Goal: Task Accomplishment & Management: Manage account settings

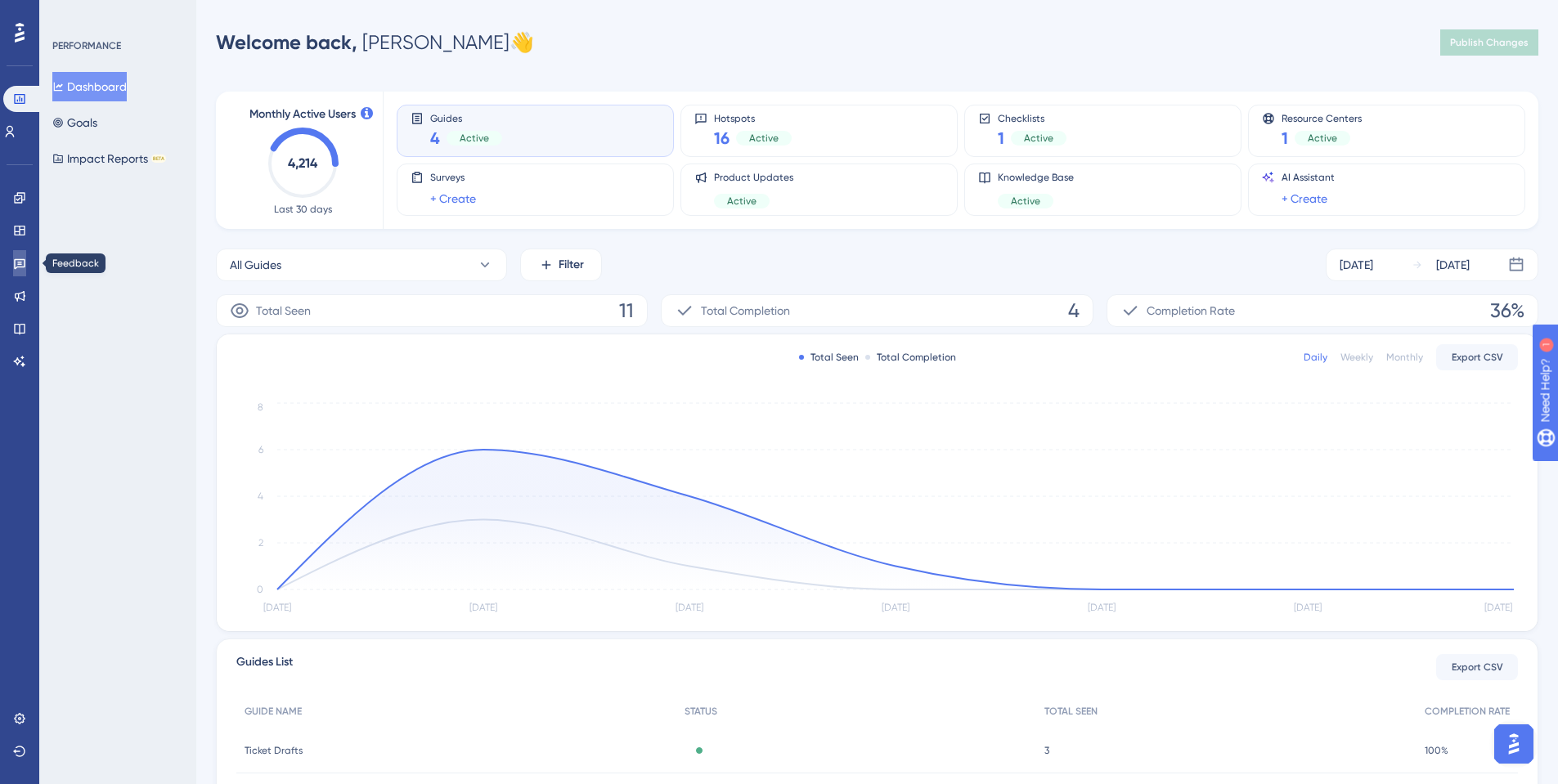
click at [18, 263] on icon at bounding box center [19, 263] width 13 height 13
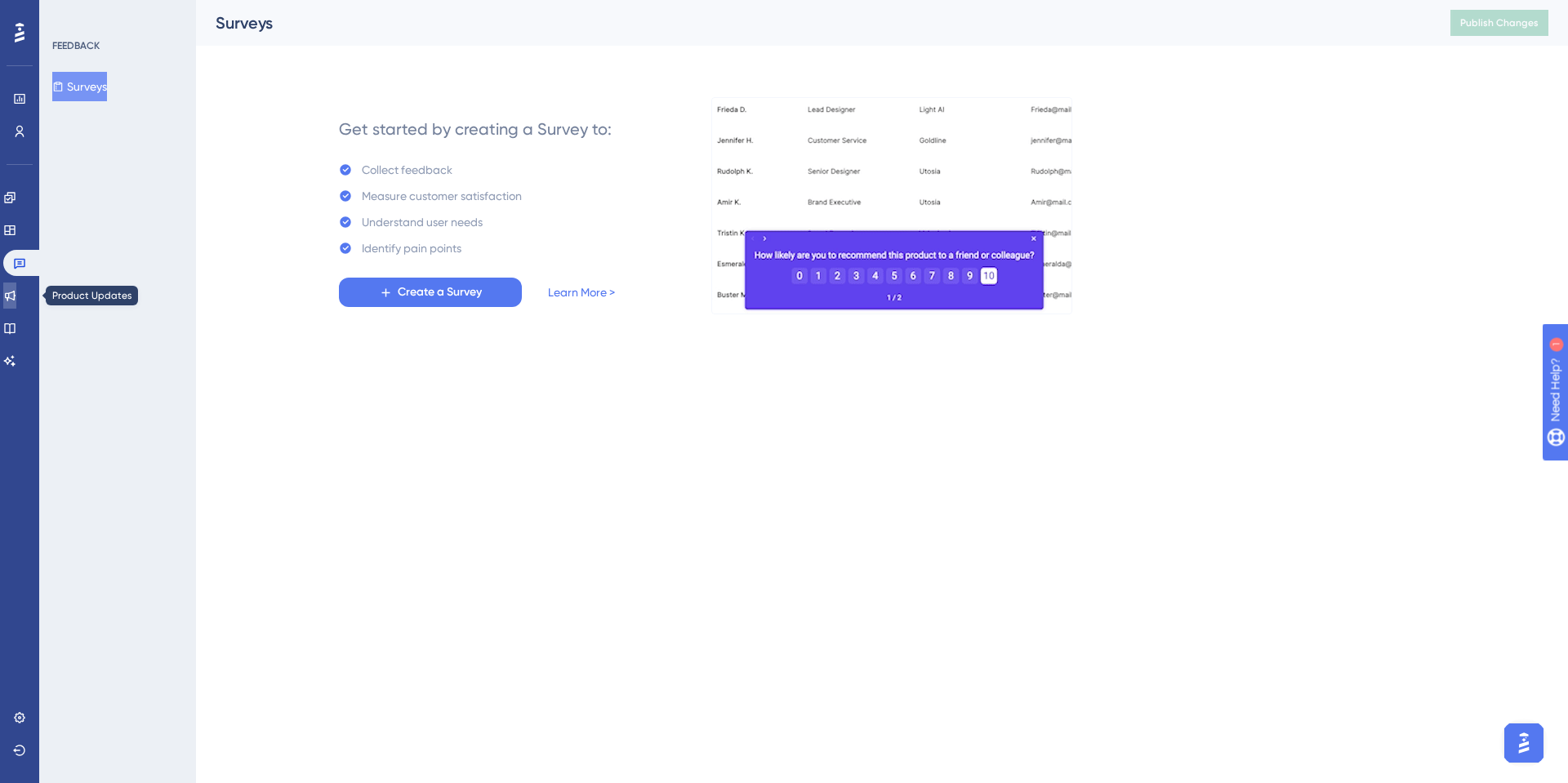
click at [14, 299] on icon at bounding box center [10, 296] width 13 height 13
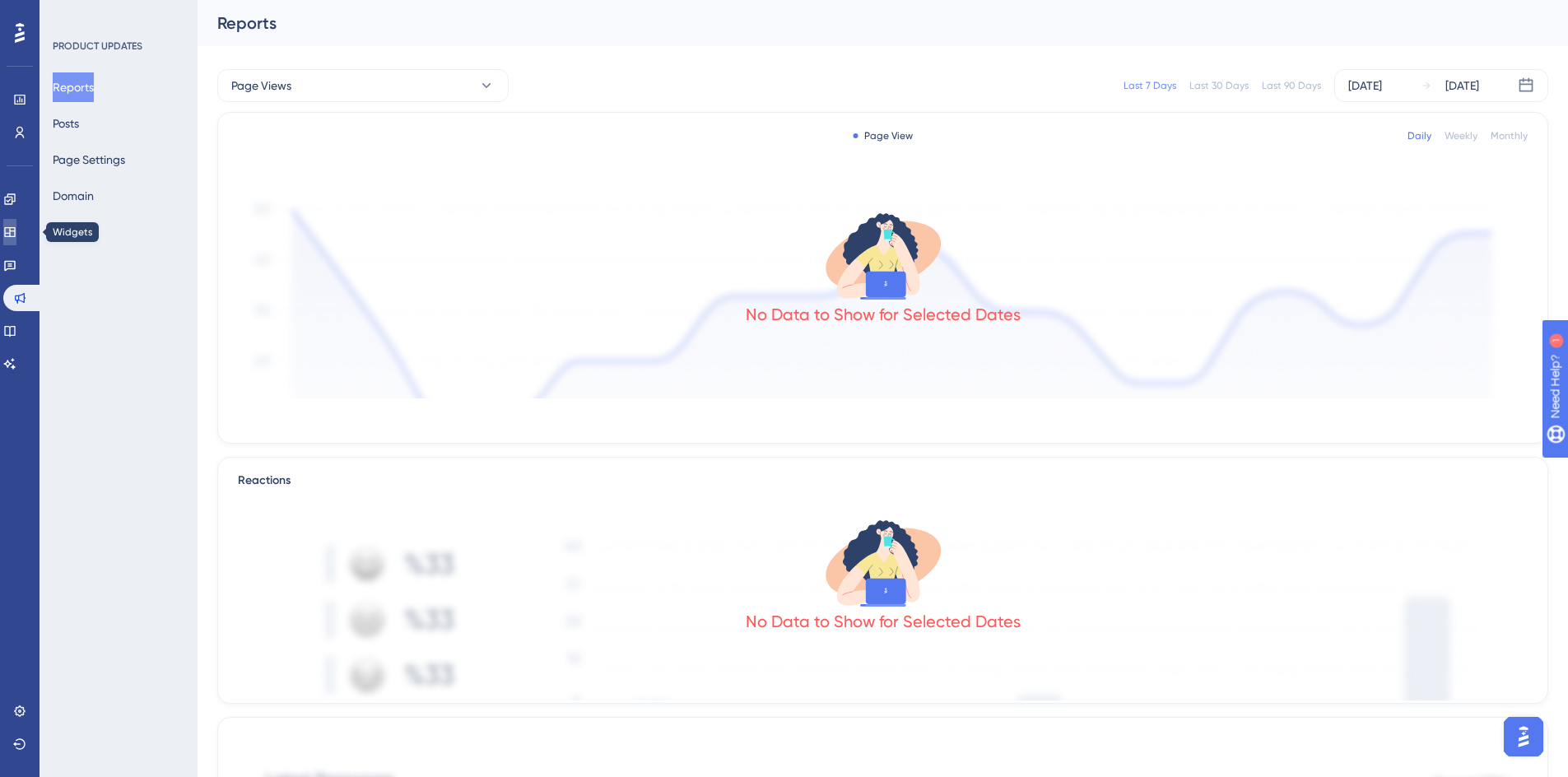
click at [16, 229] on icon at bounding box center [10, 232] width 13 height 13
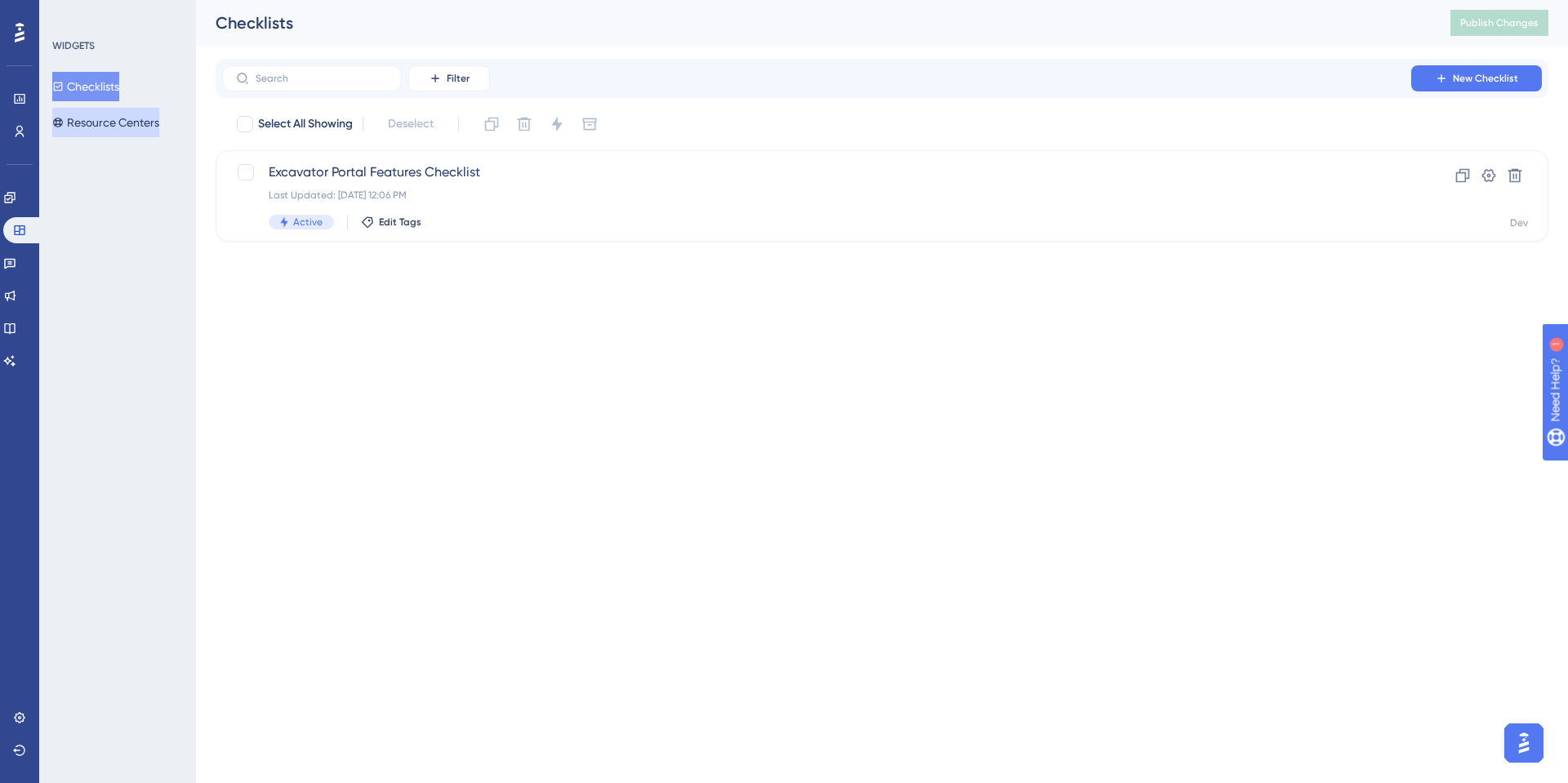
click at [87, 125] on button "Resource Centers" at bounding box center [106, 122] width 107 height 29
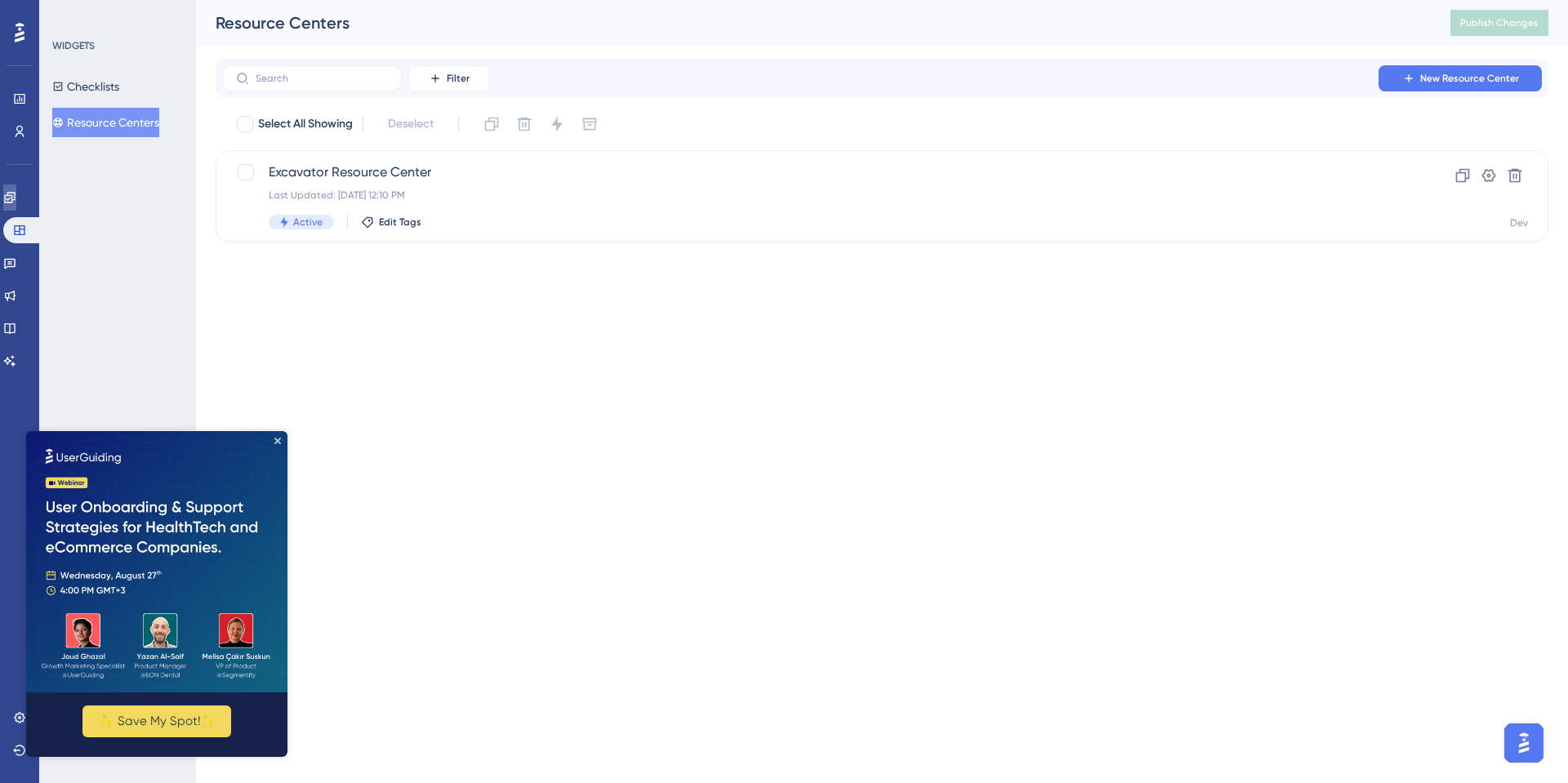
click at [16, 200] on icon at bounding box center [10, 198] width 13 height 13
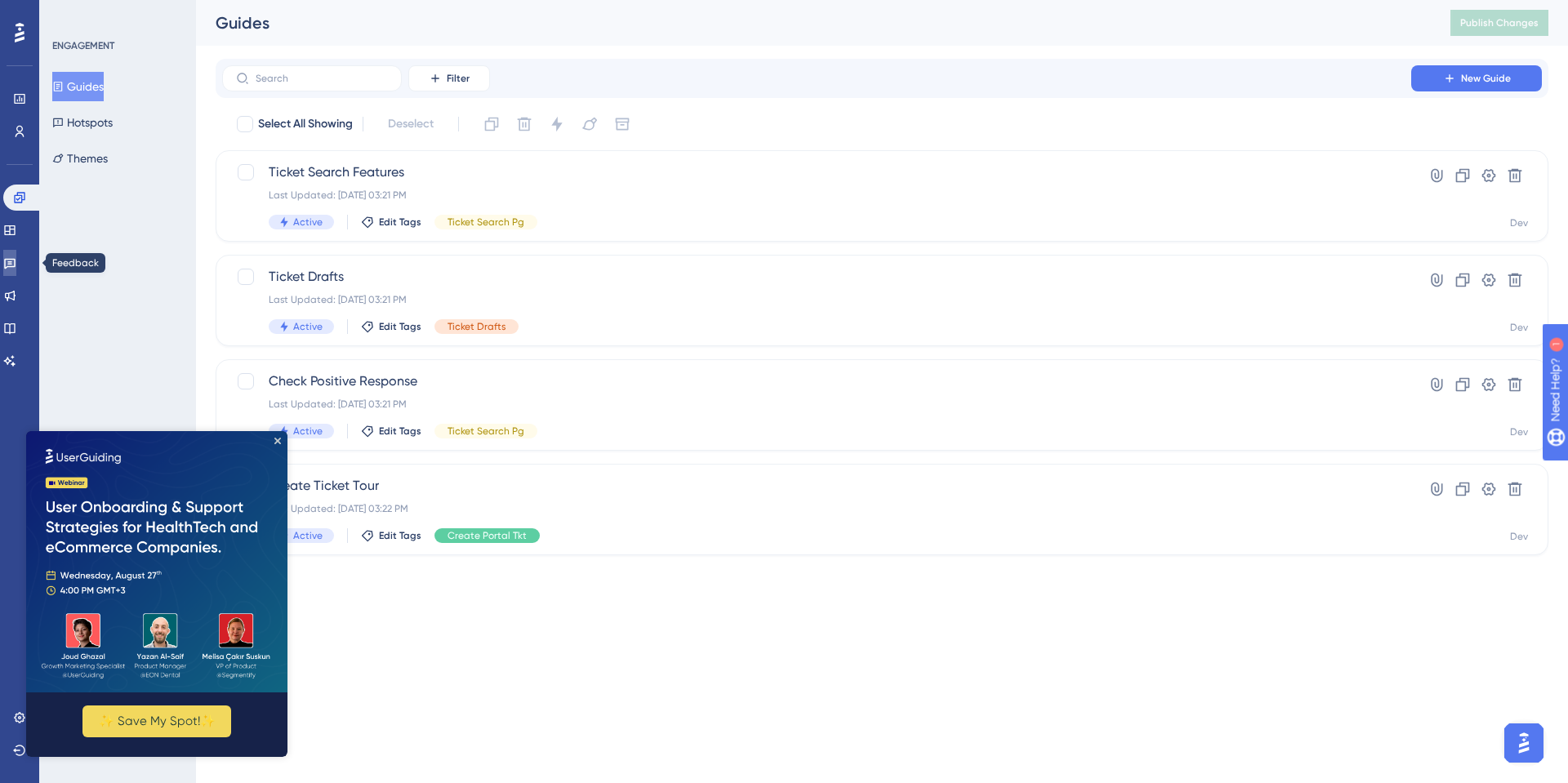
click at [16, 264] on icon at bounding box center [10, 263] width 13 height 13
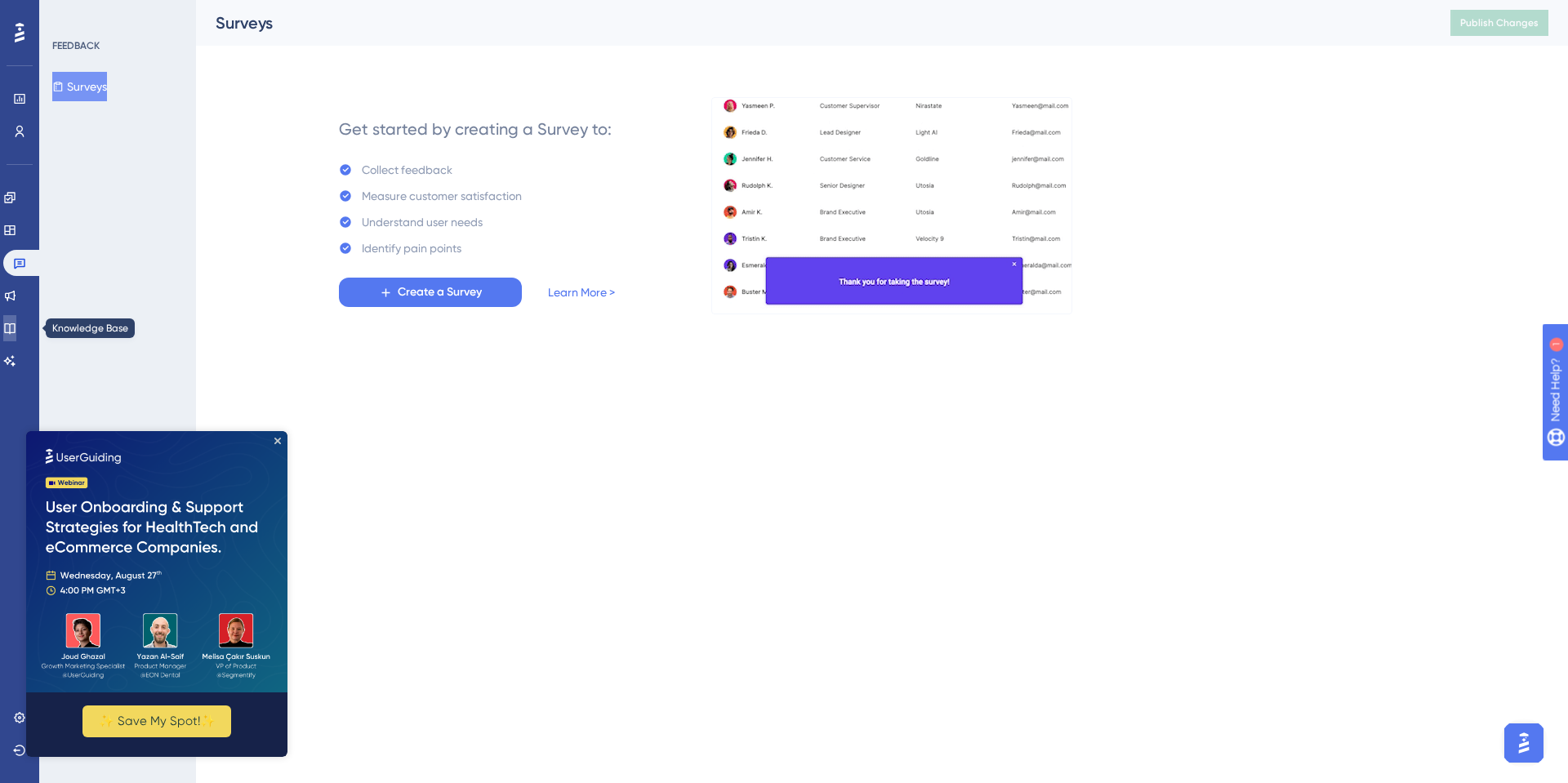
click at [16, 322] on icon at bounding box center [10, 328] width 13 height 13
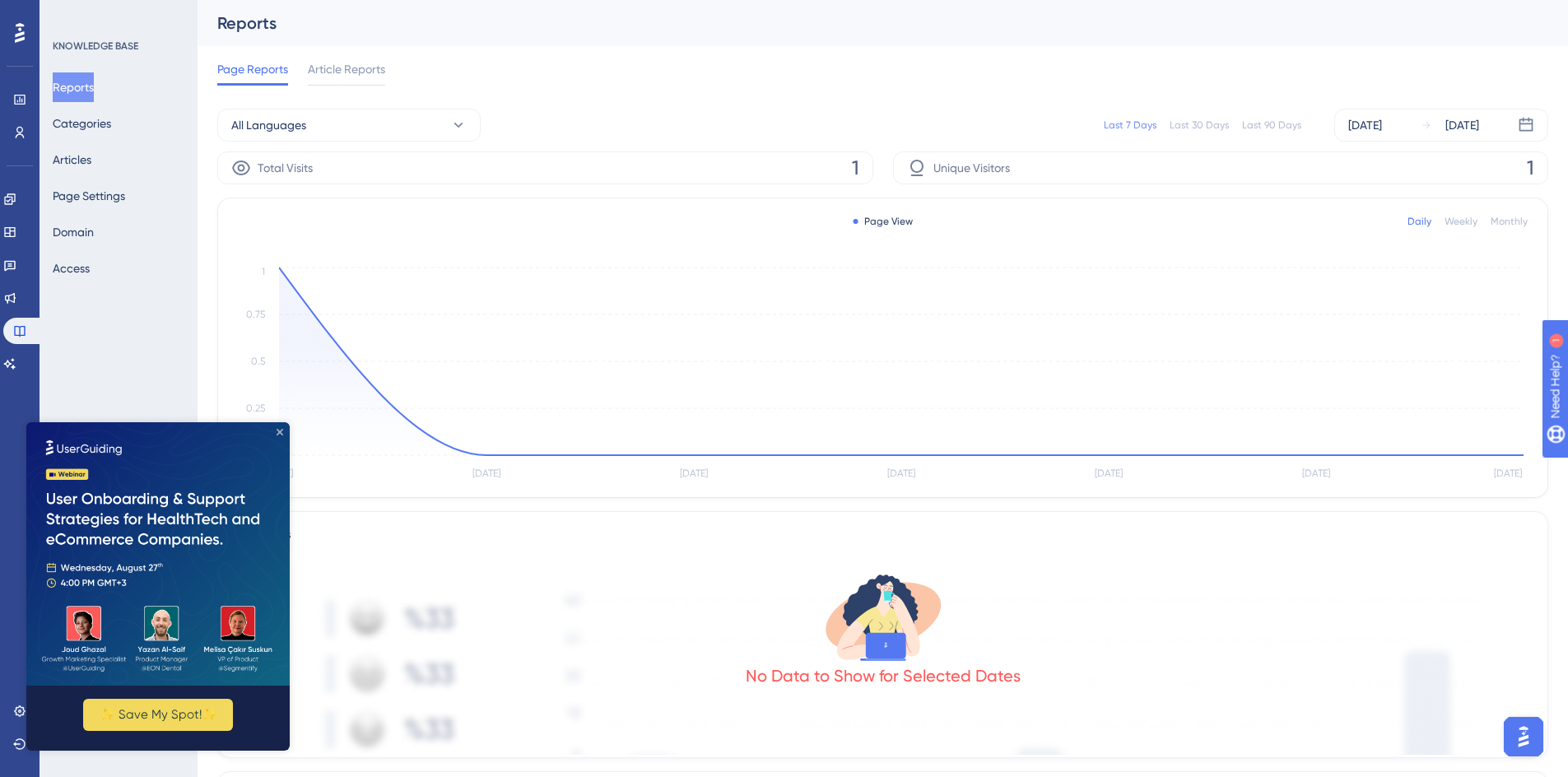
click at [278, 432] on icon "Close Preview" at bounding box center [279, 431] width 6 height 6
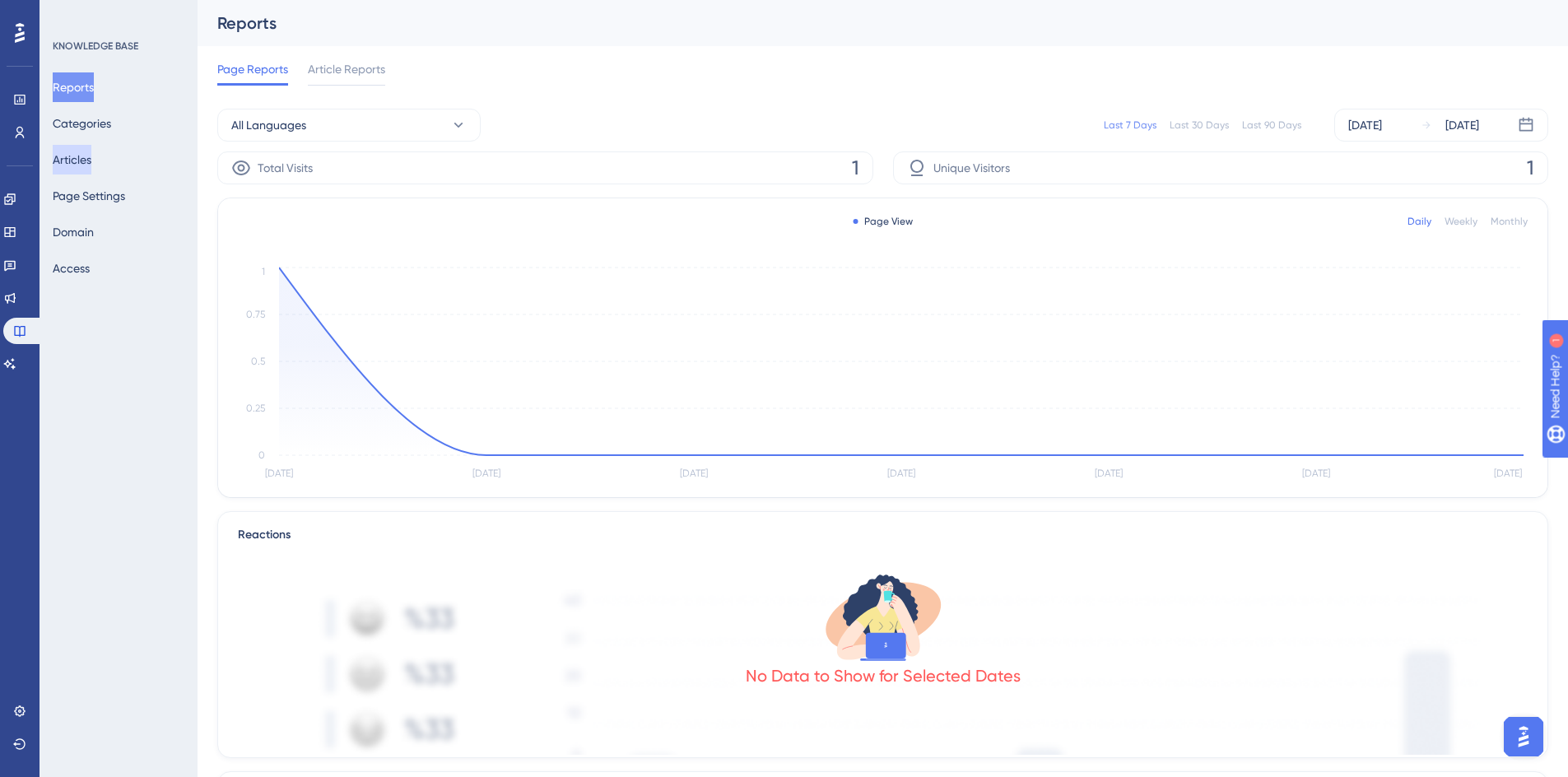
click at [74, 165] on button "Articles" at bounding box center [72, 160] width 39 height 29
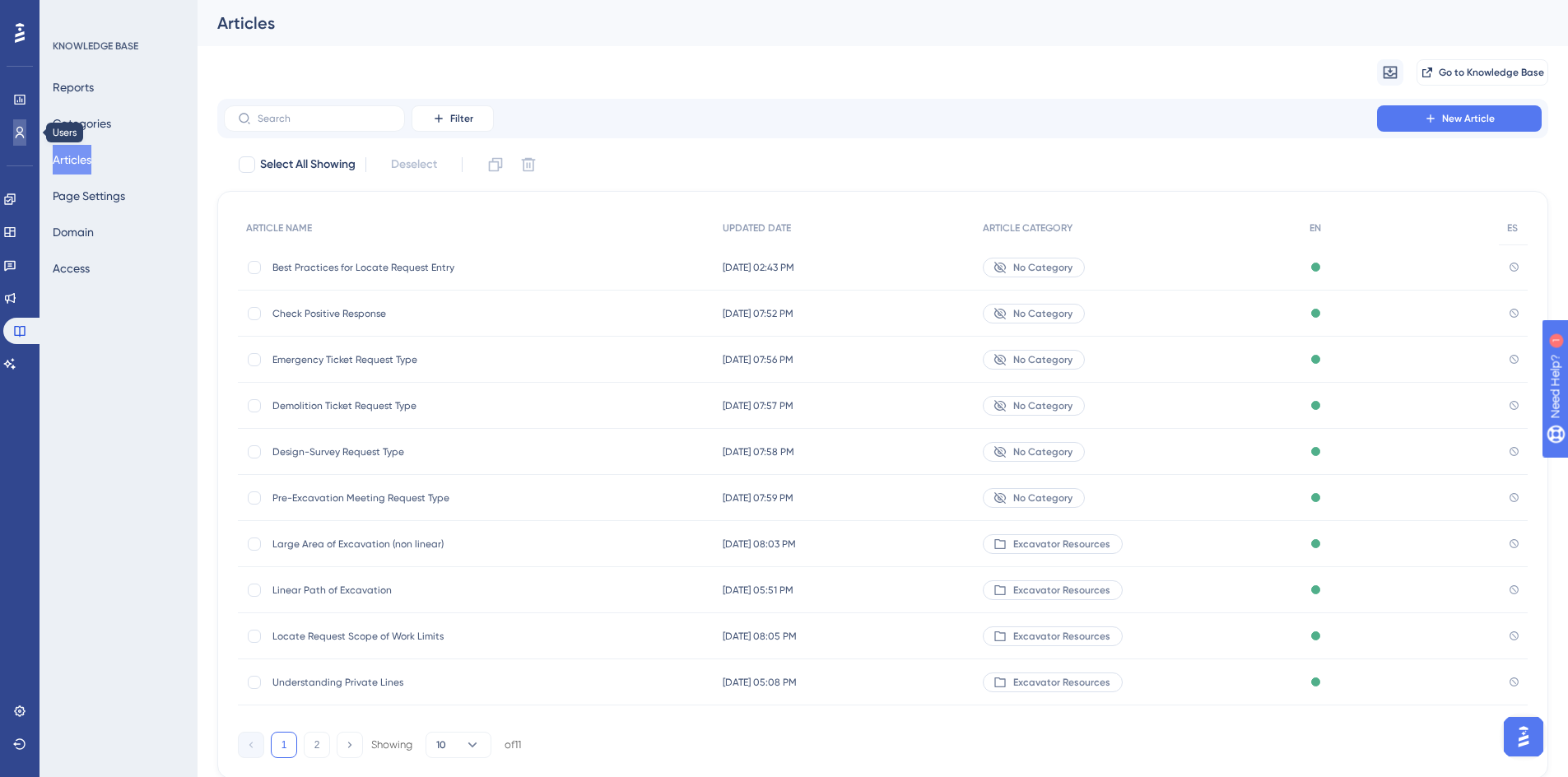
click at [13, 130] on icon at bounding box center [19, 132] width 13 height 13
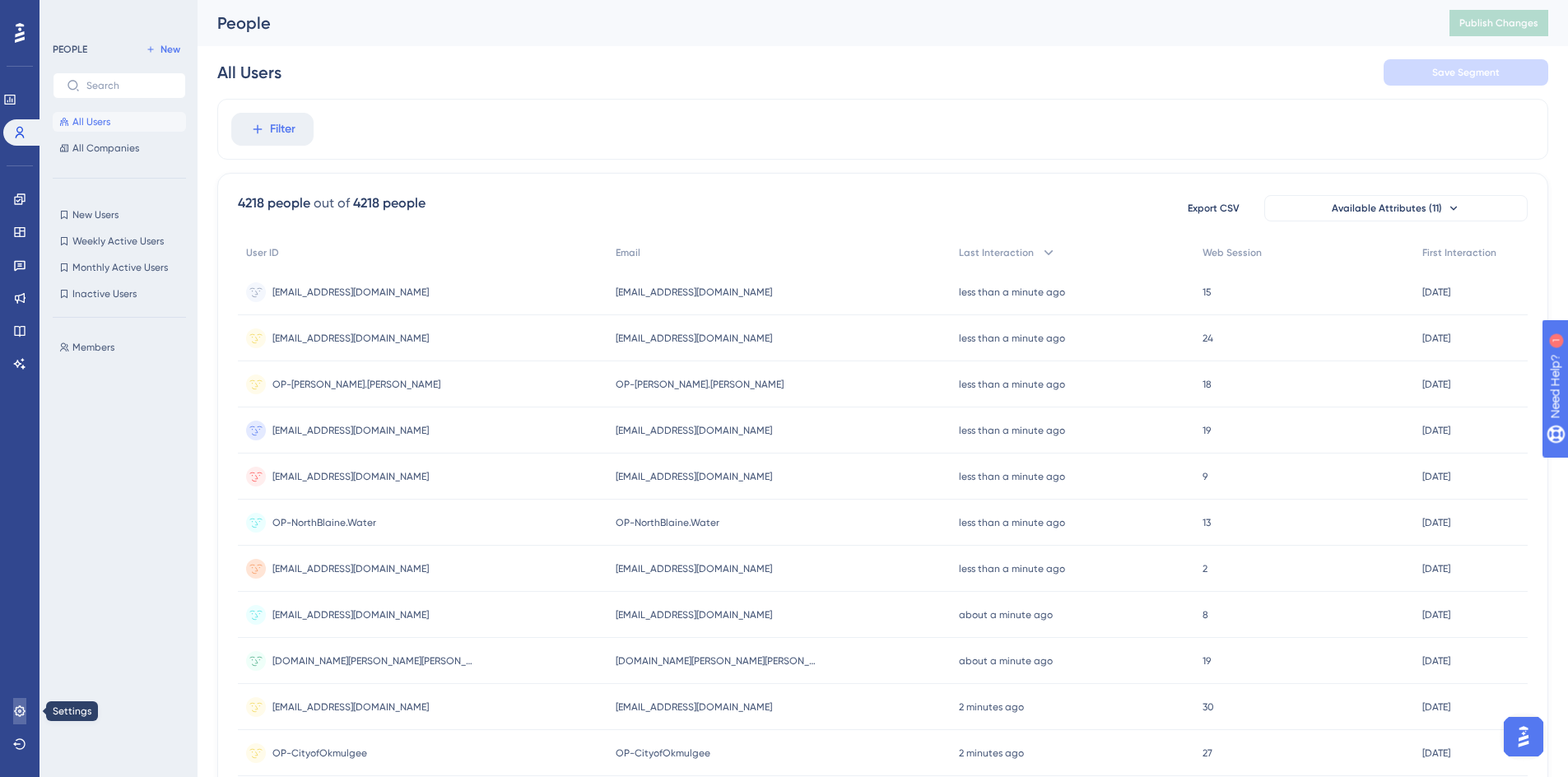
click at [18, 705] on icon at bounding box center [19, 711] width 13 height 13
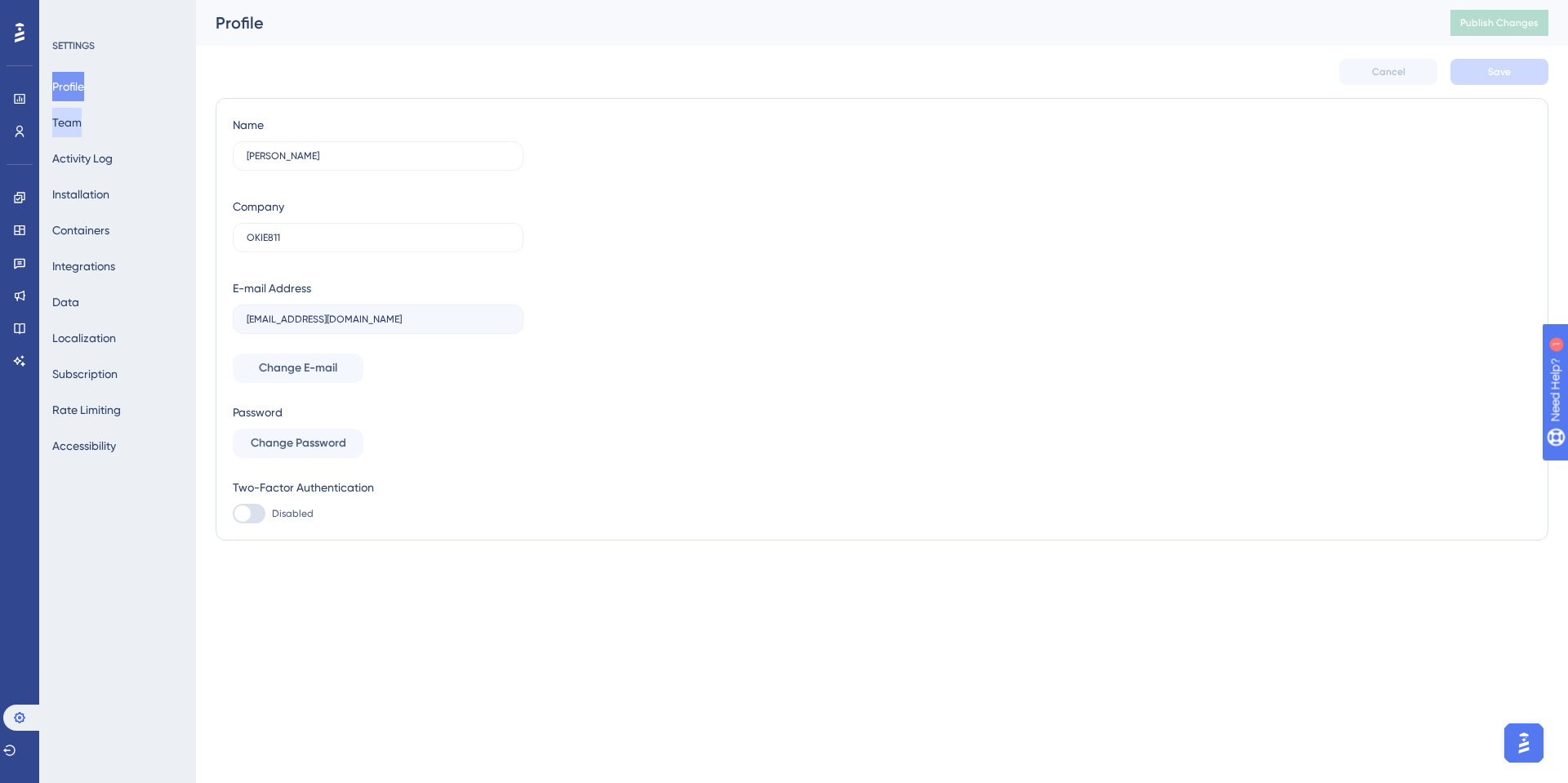
click at [71, 122] on button "Team" at bounding box center [66, 122] width 29 height 29
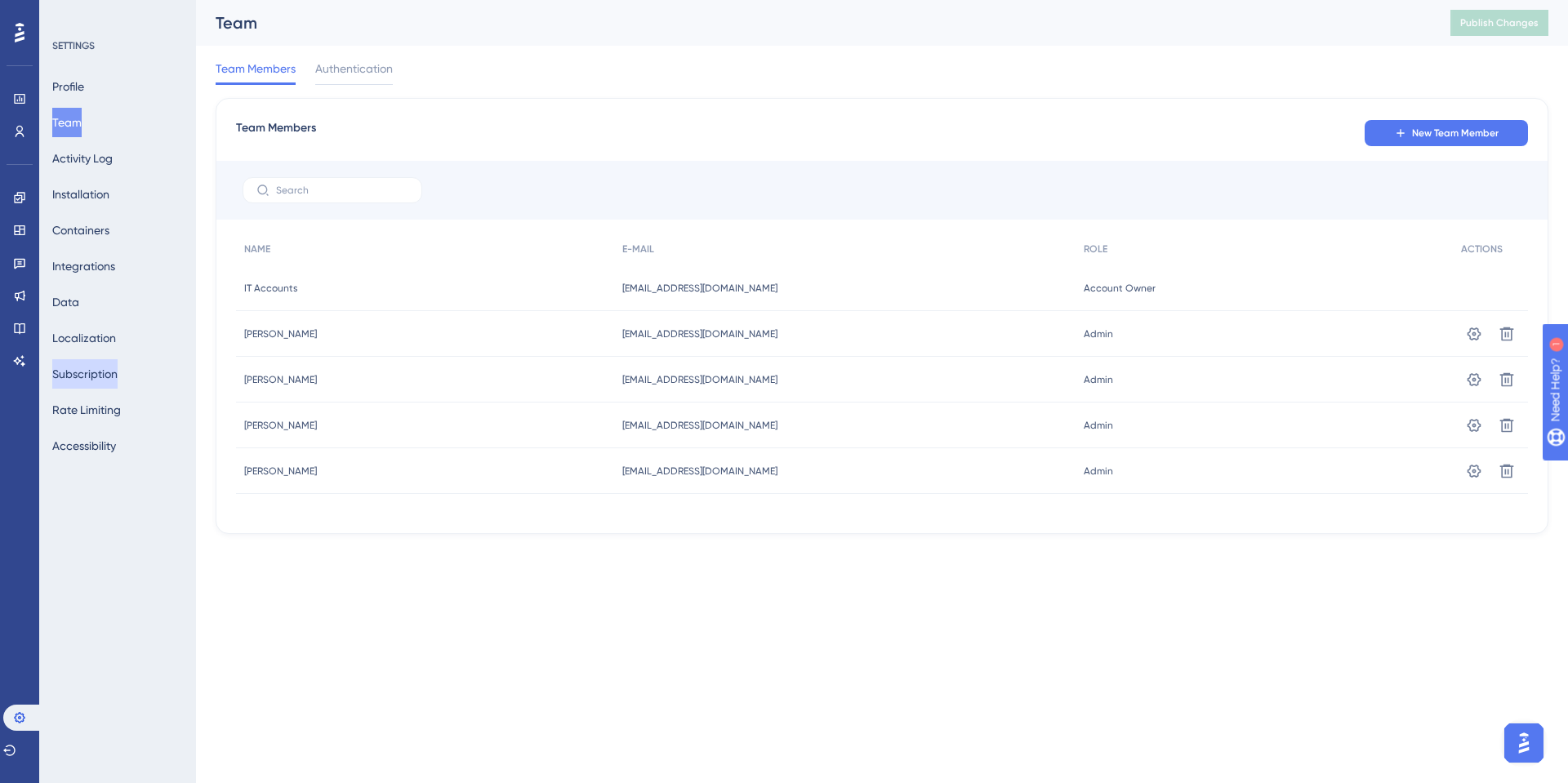
click at [83, 377] on button "Subscription" at bounding box center [85, 374] width 66 height 29
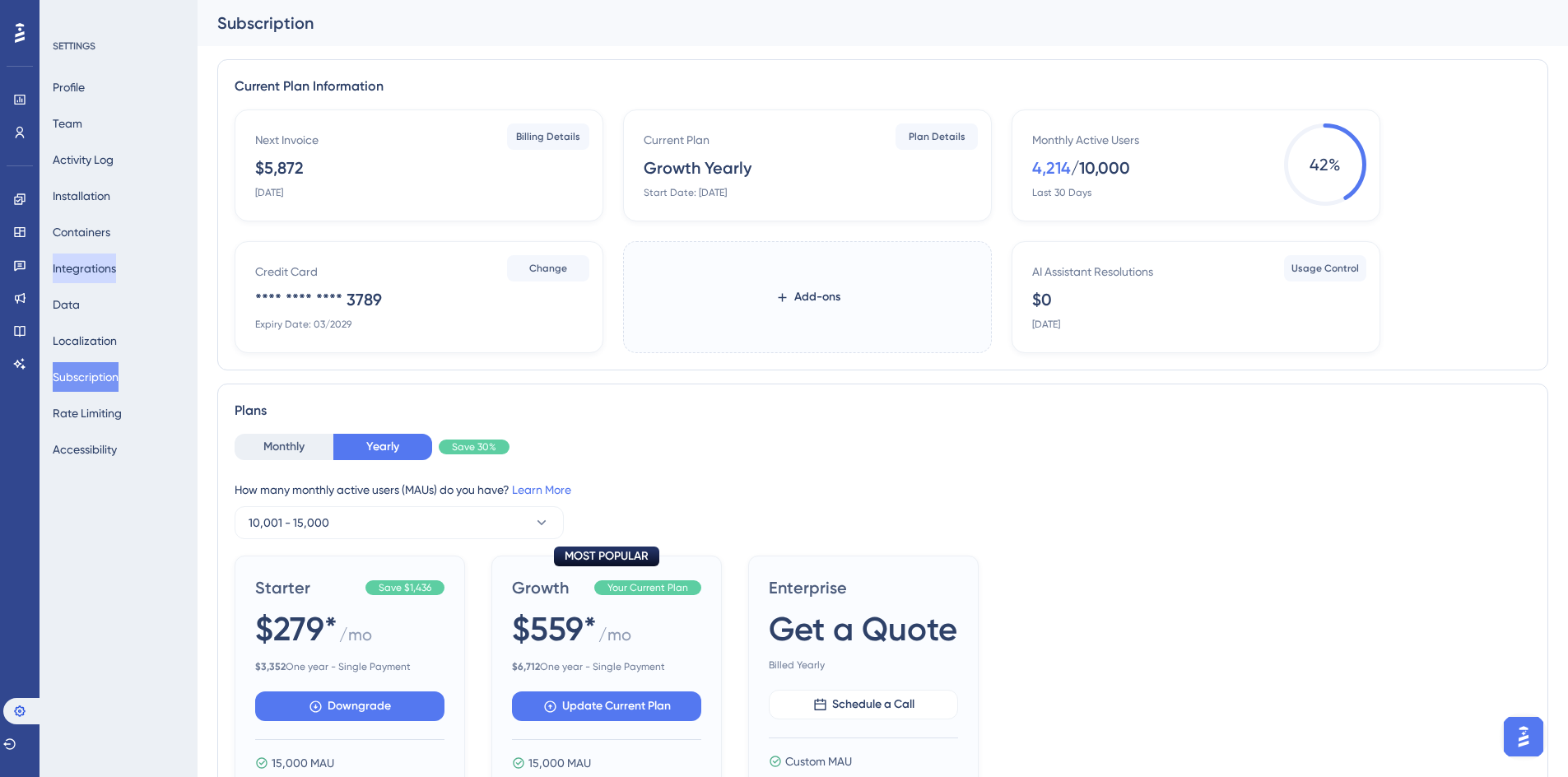
click at [78, 259] on button "Integrations" at bounding box center [83, 268] width 63 height 29
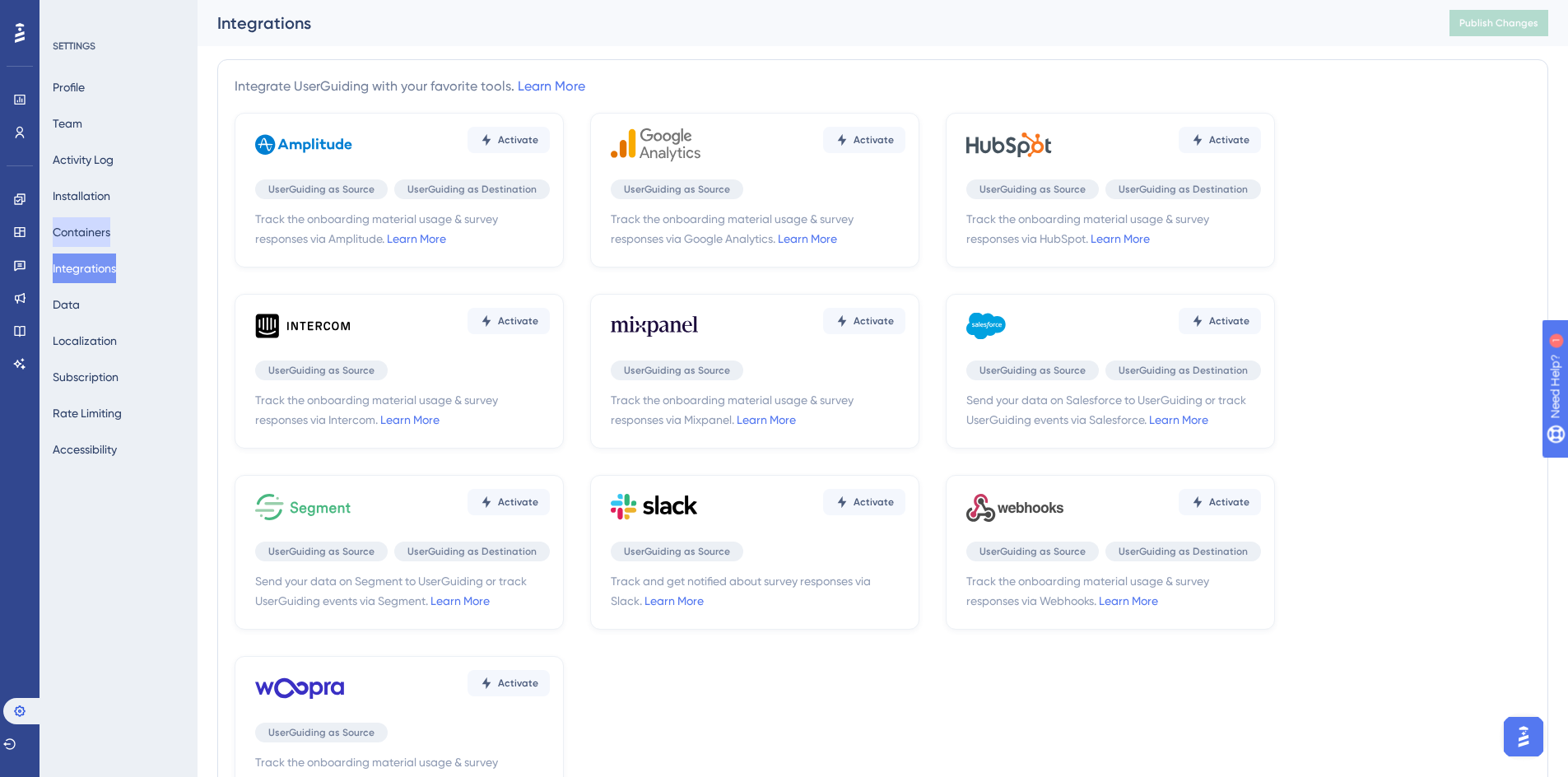
click at [82, 237] on button "Containers" at bounding box center [81, 232] width 58 height 29
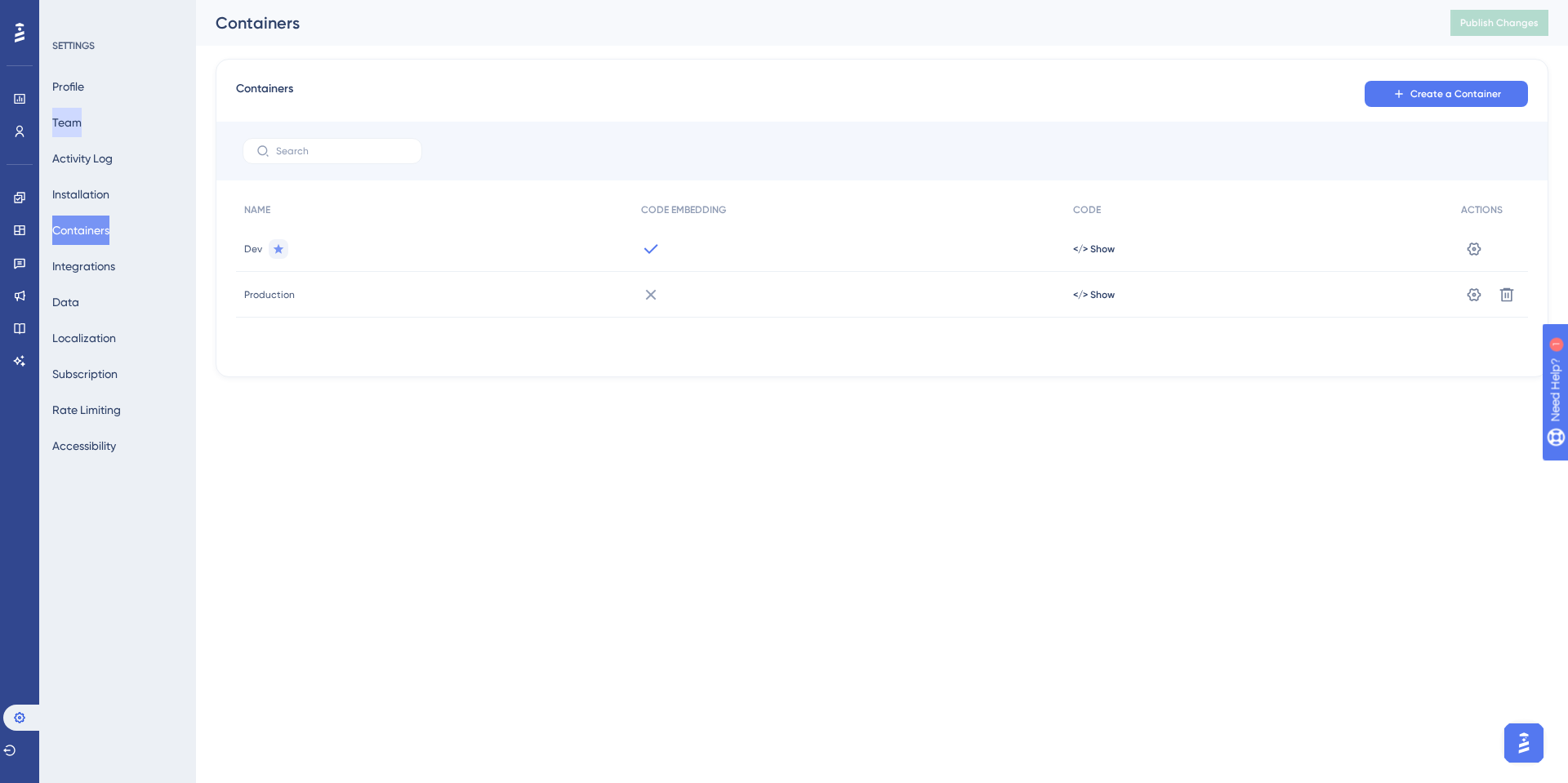
click at [82, 123] on button "Team" at bounding box center [66, 122] width 29 height 29
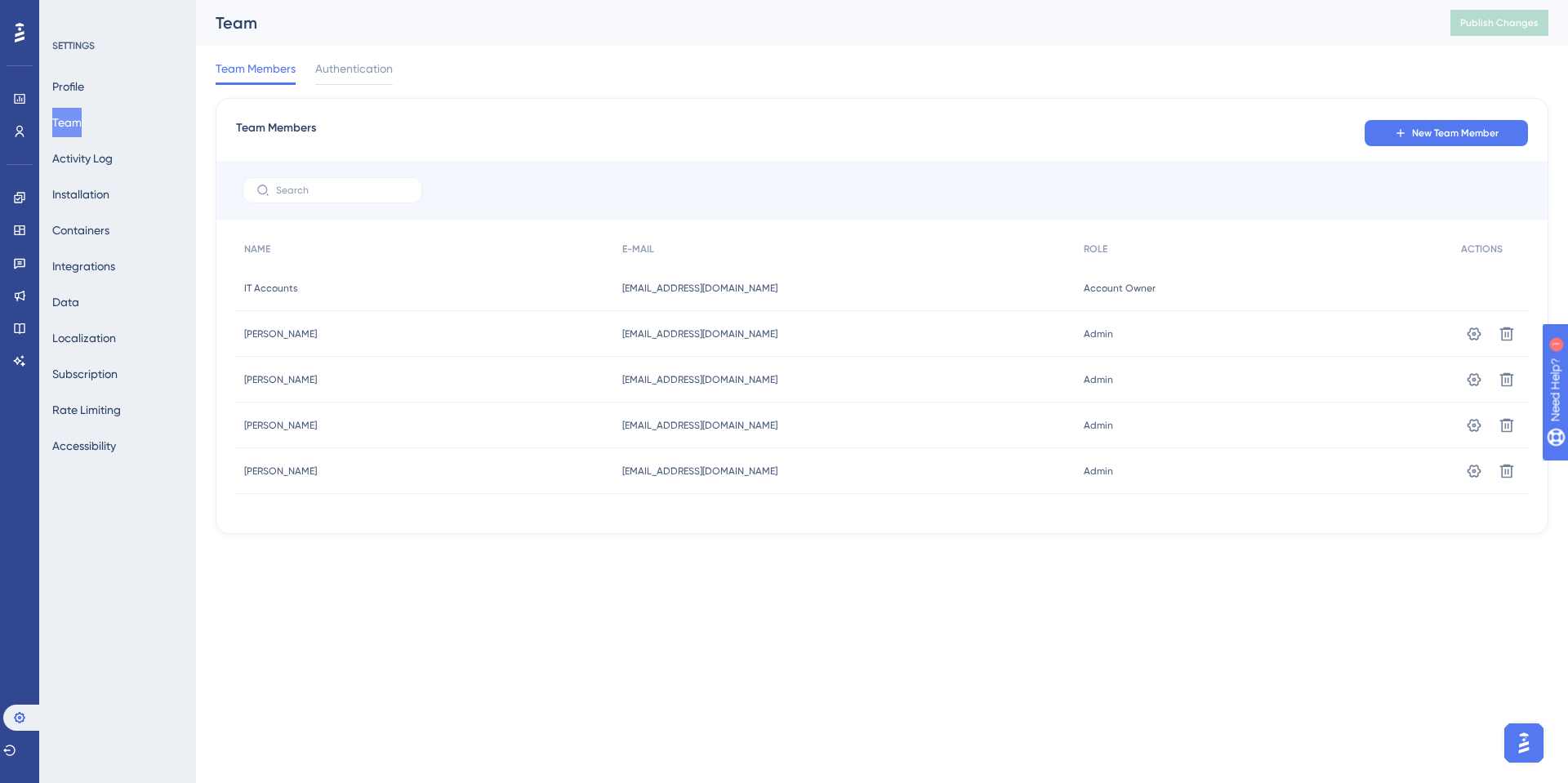
click at [15, 27] on icon at bounding box center [19, 32] width 10 height 21
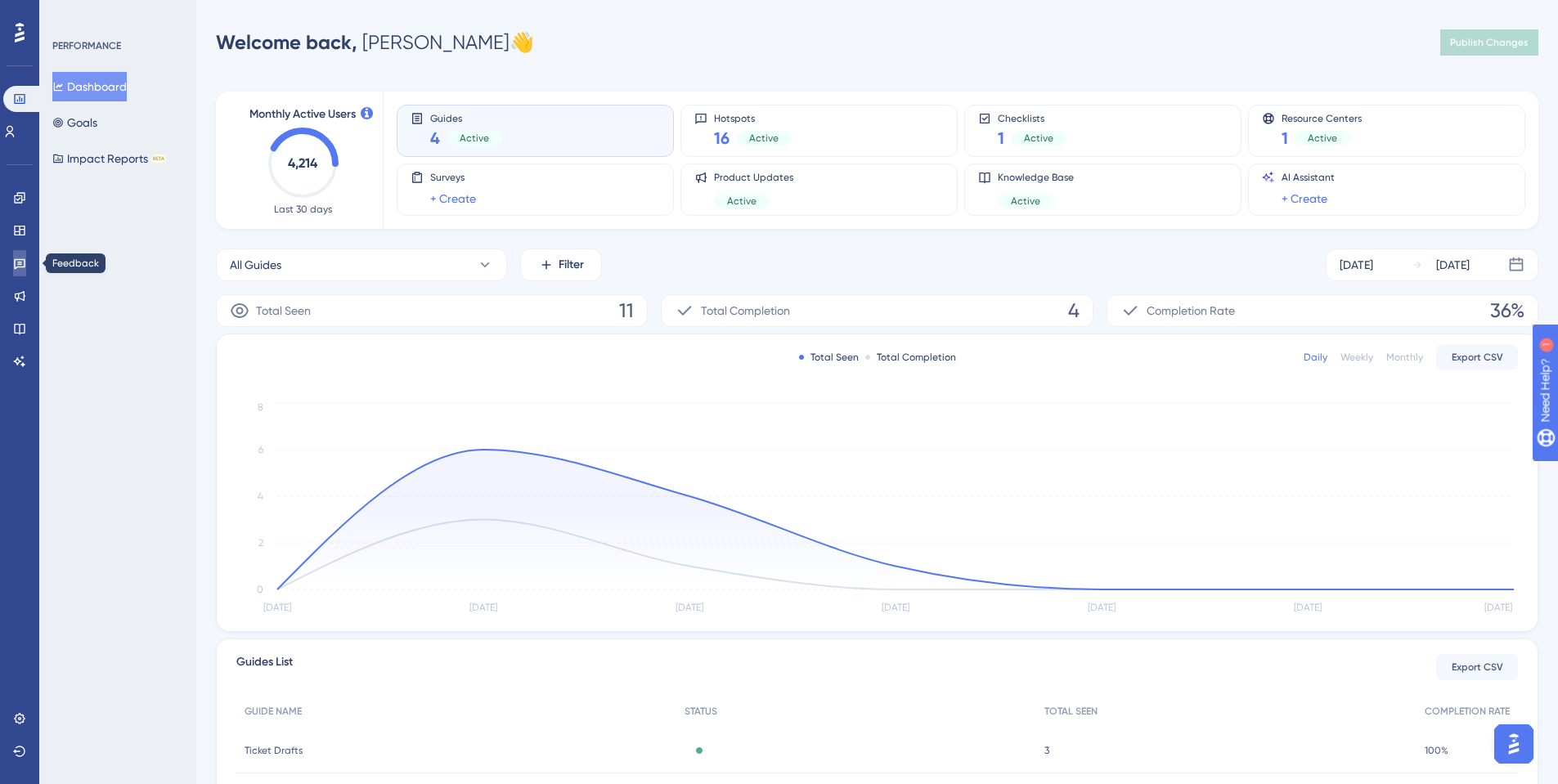
click at [20, 258] on icon at bounding box center [19, 263] width 13 height 13
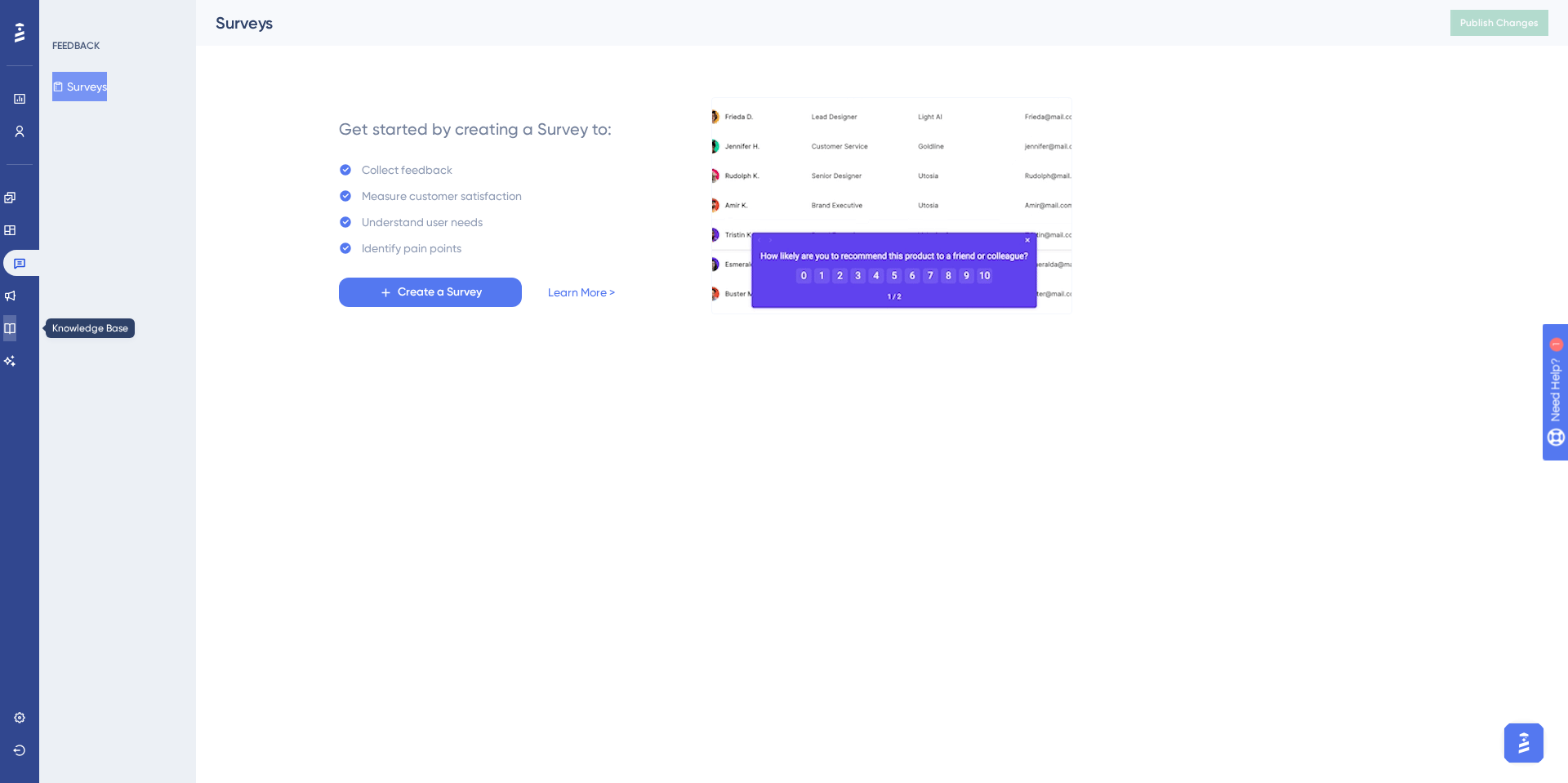
click at [15, 324] on icon at bounding box center [9, 329] width 11 height 11
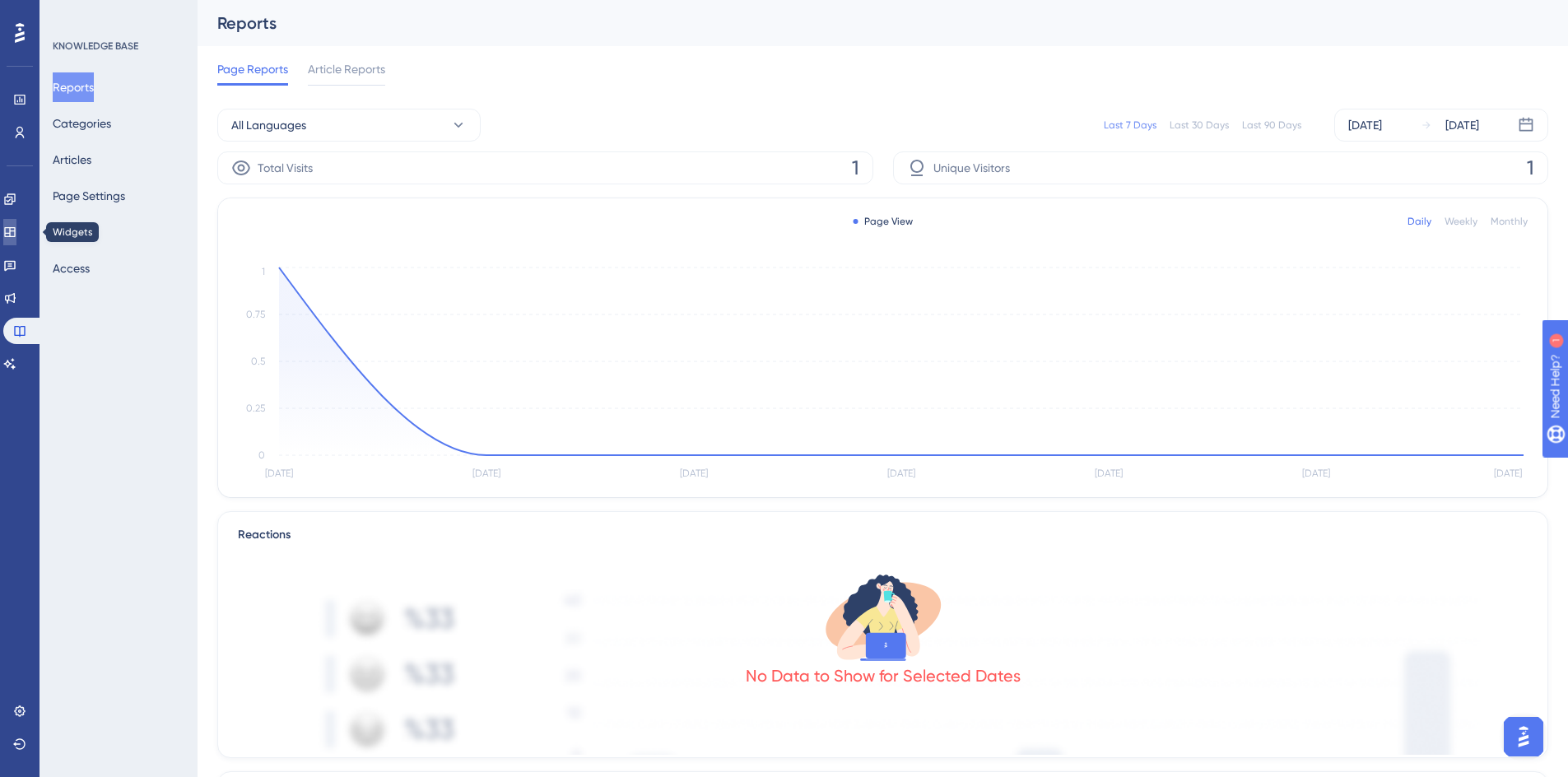
click at [12, 228] on link at bounding box center [10, 232] width 13 height 27
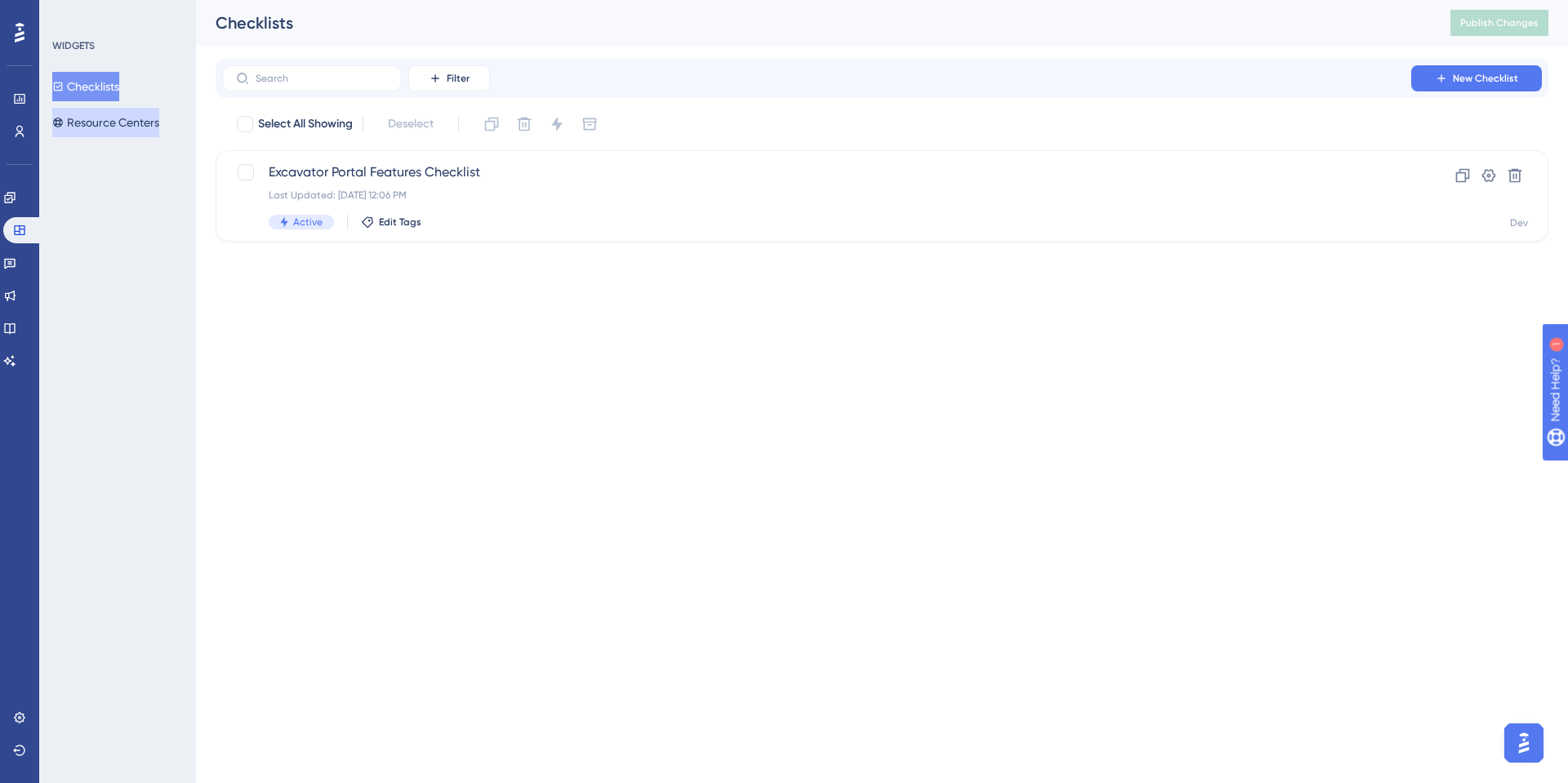
click at [134, 130] on button "Resource Centers" at bounding box center [106, 122] width 107 height 29
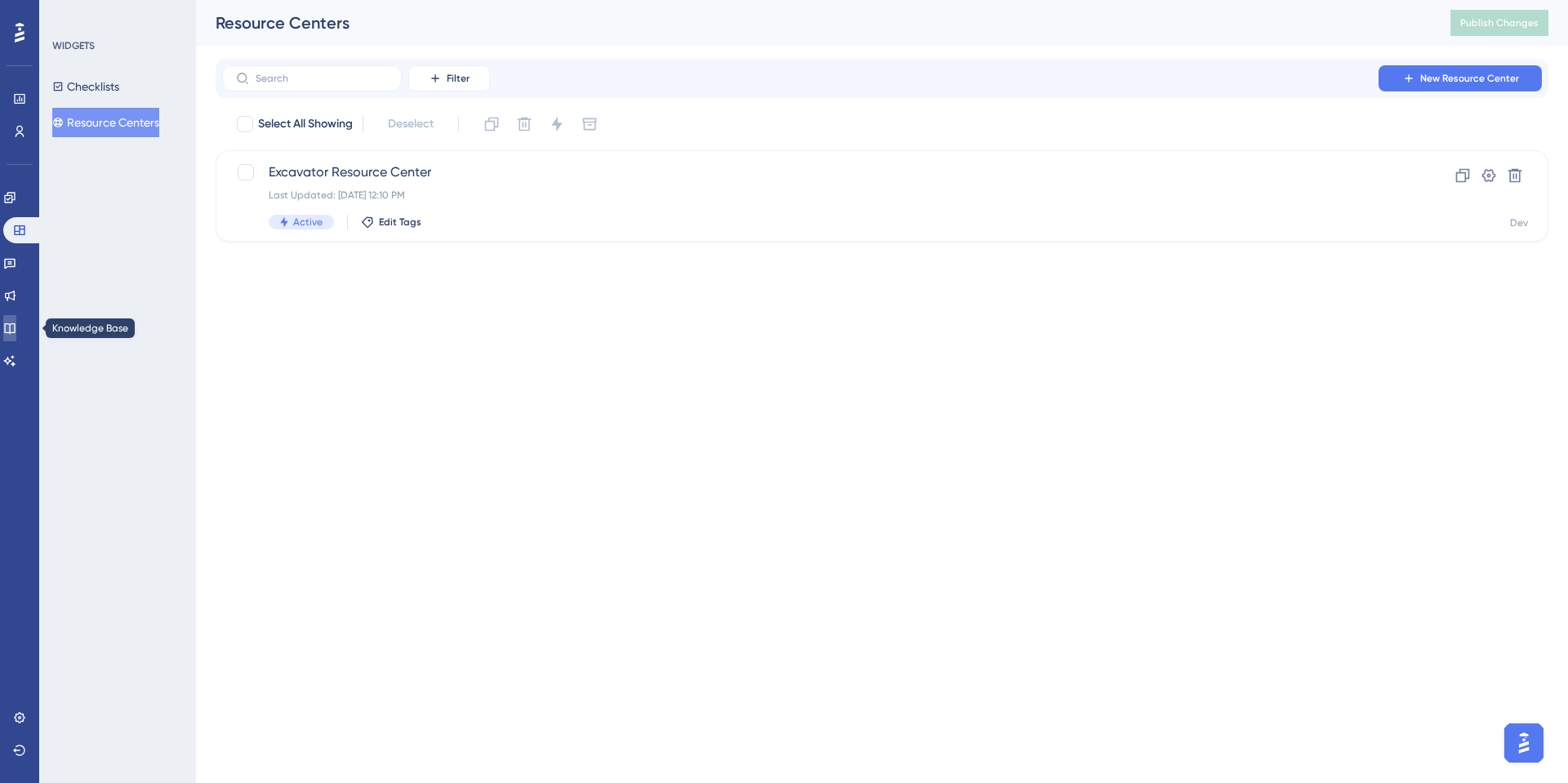
click at [16, 317] on link at bounding box center [10, 328] width 13 height 26
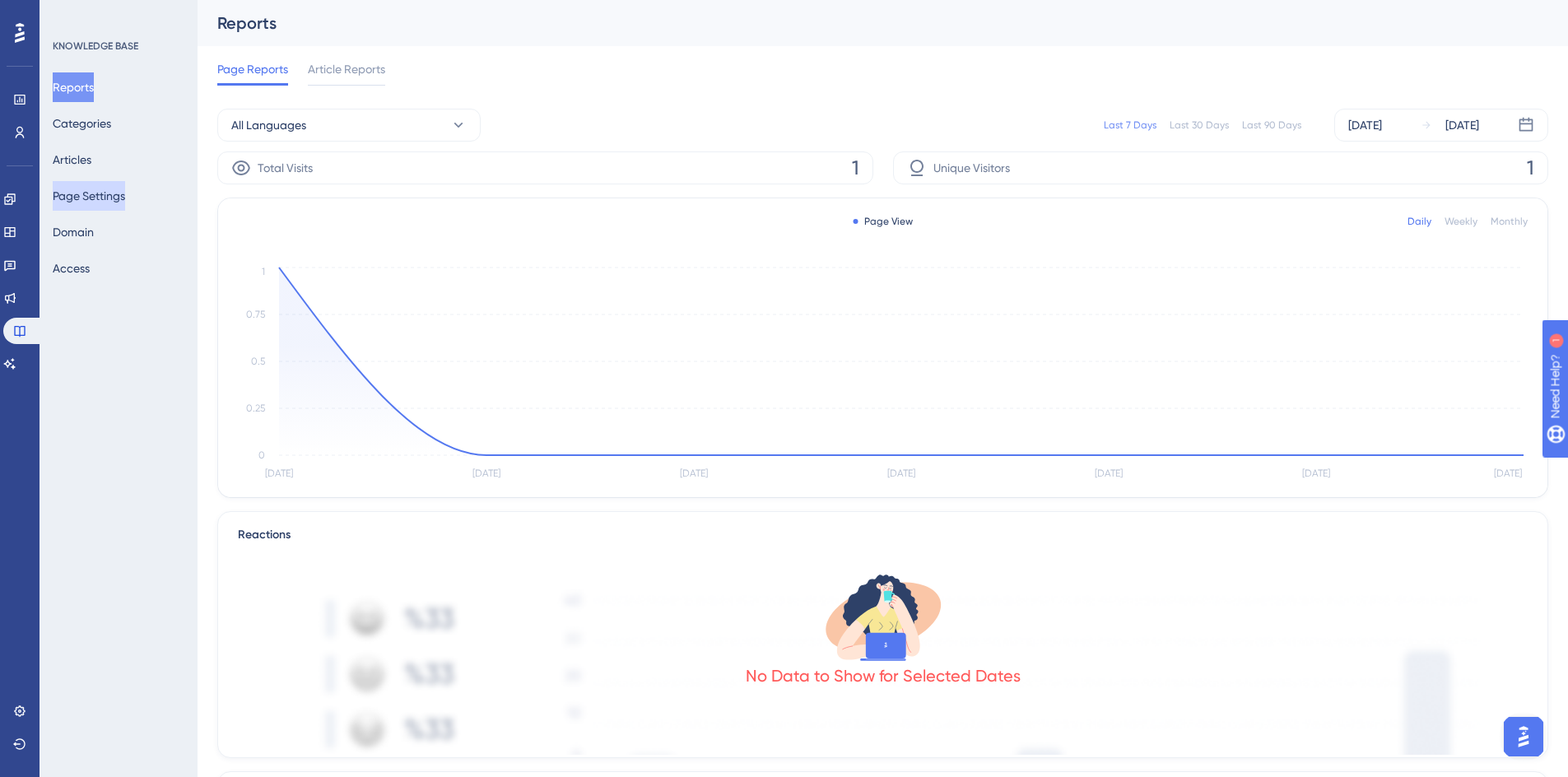
click at [86, 195] on button "Page Settings" at bounding box center [88, 195] width 72 height 29
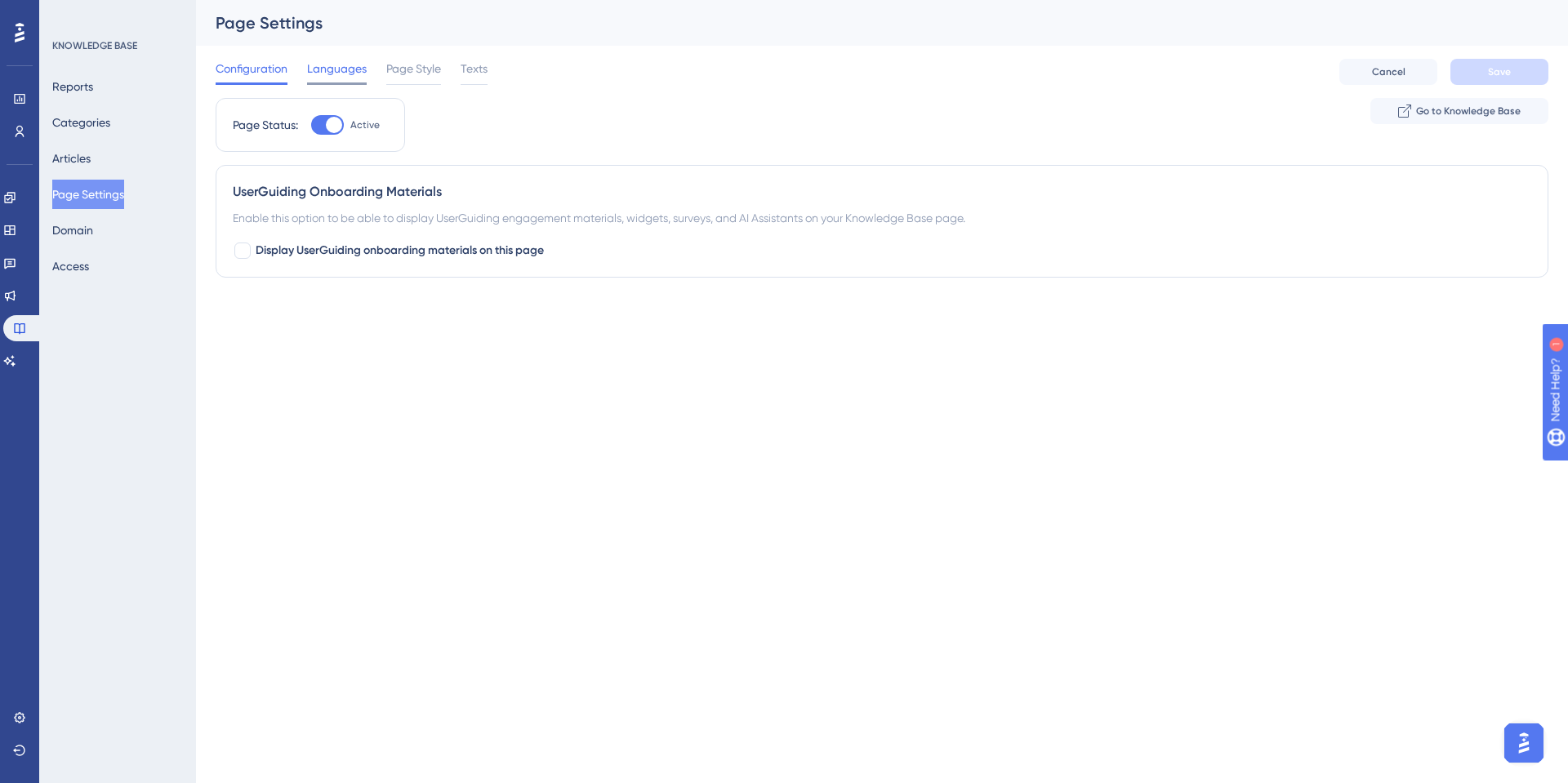
click at [317, 74] on span "Languages" at bounding box center [336, 69] width 59 height 20
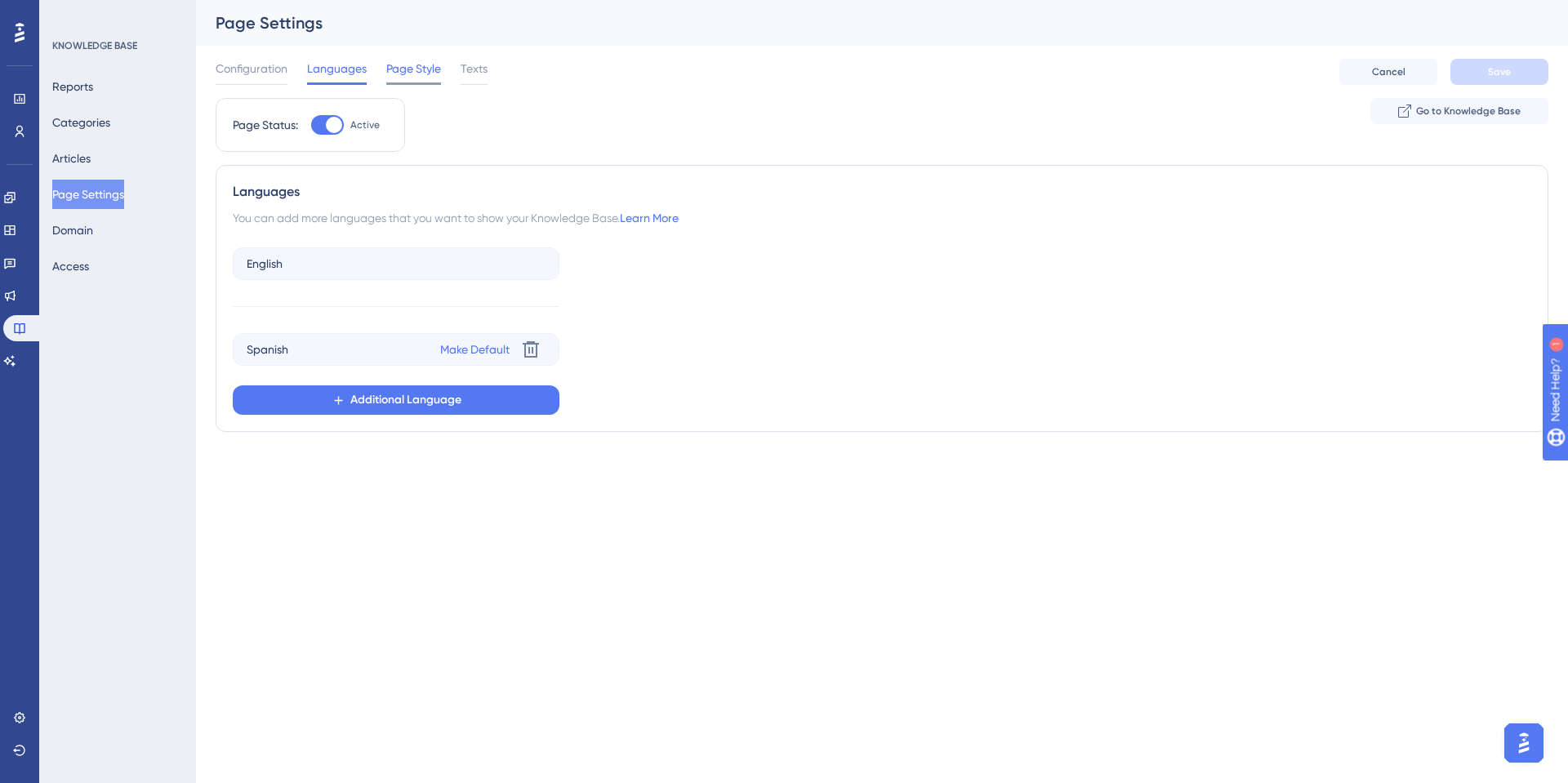
click at [427, 71] on span "Page Style" at bounding box center [413, 69] width 55 height 20
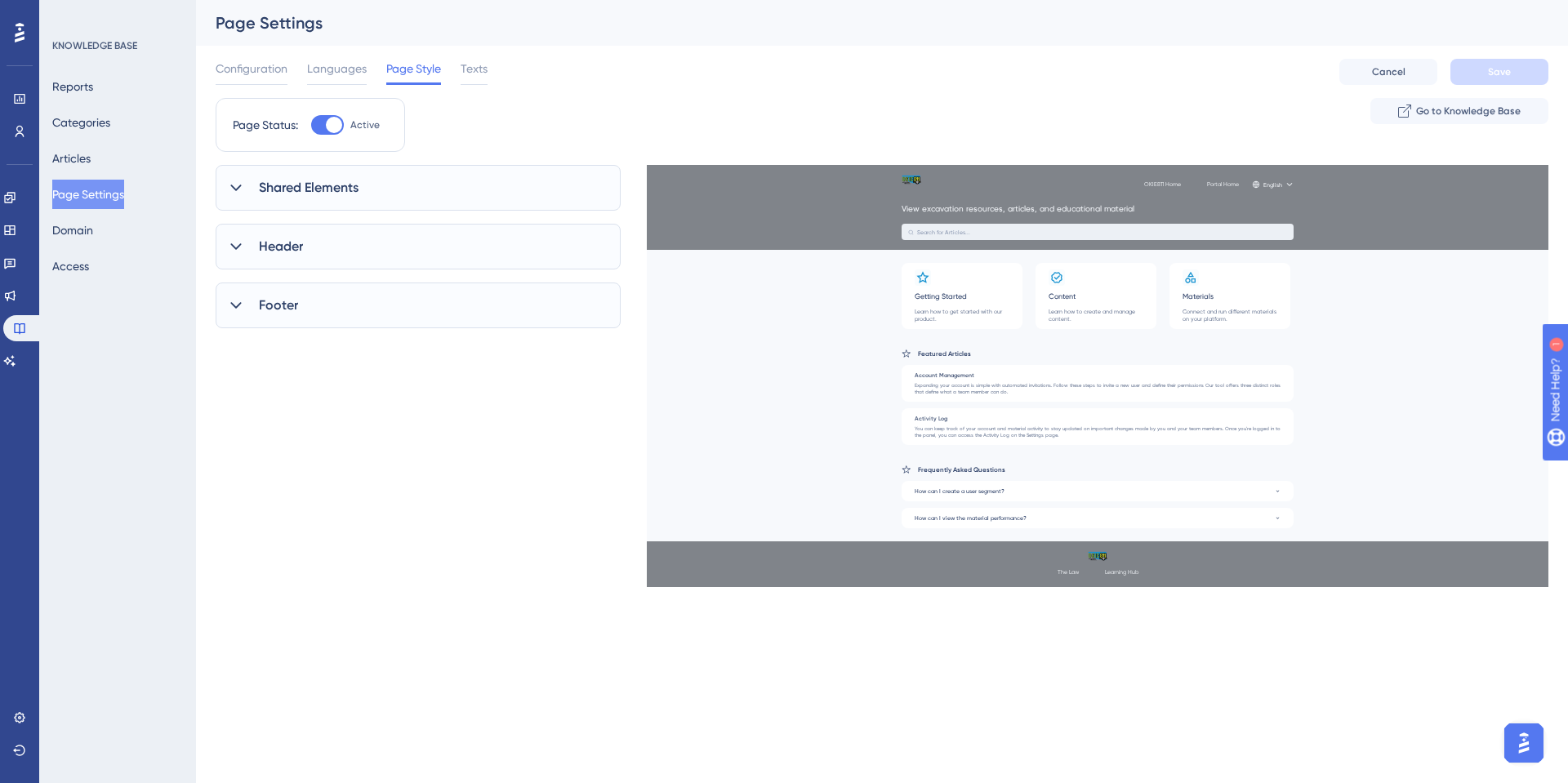
click at [262, 194] on span "Shared Elements" at bounding box center [308, 188] width 99 height 20
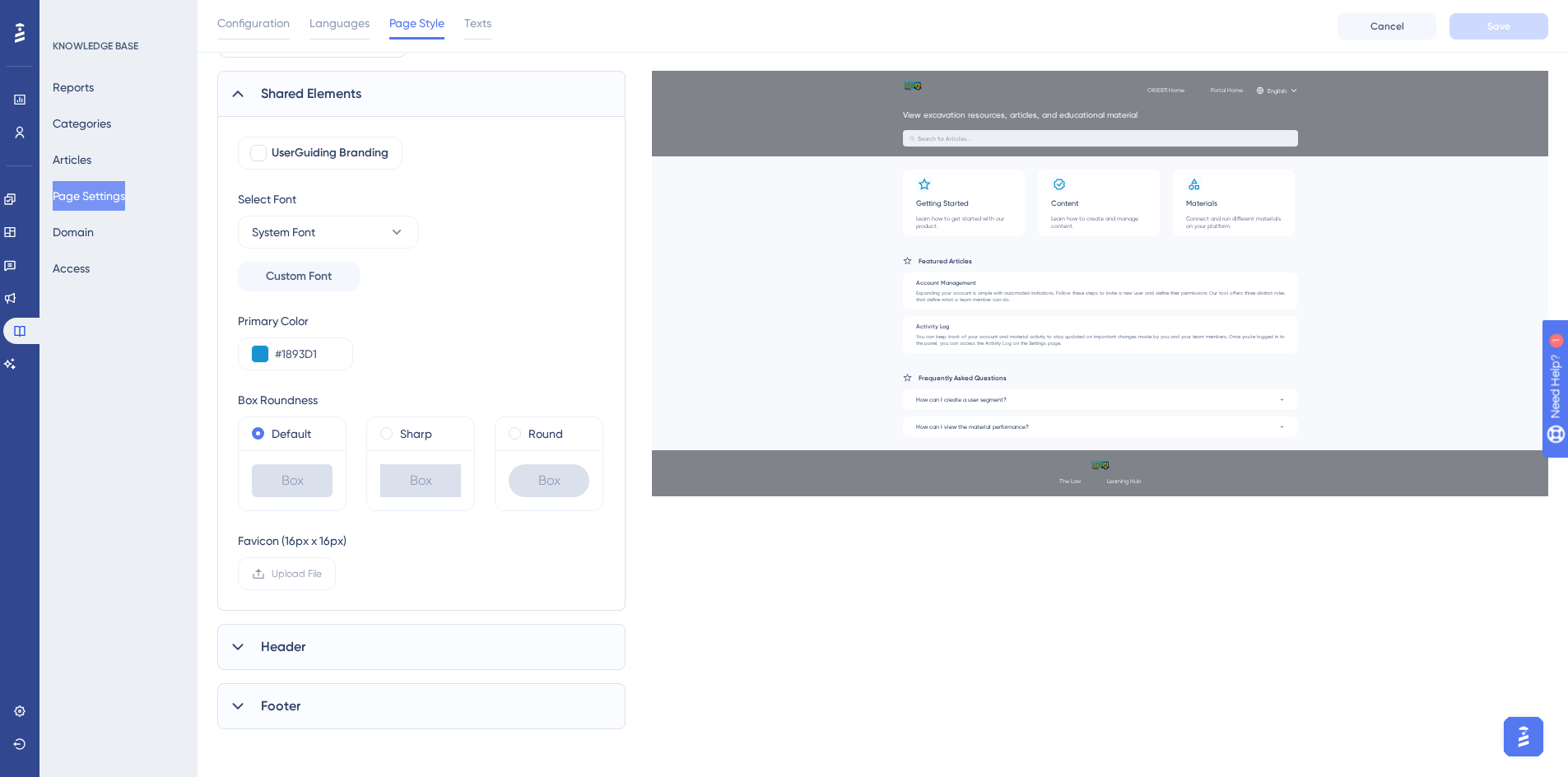
scroll to position [107, 0]
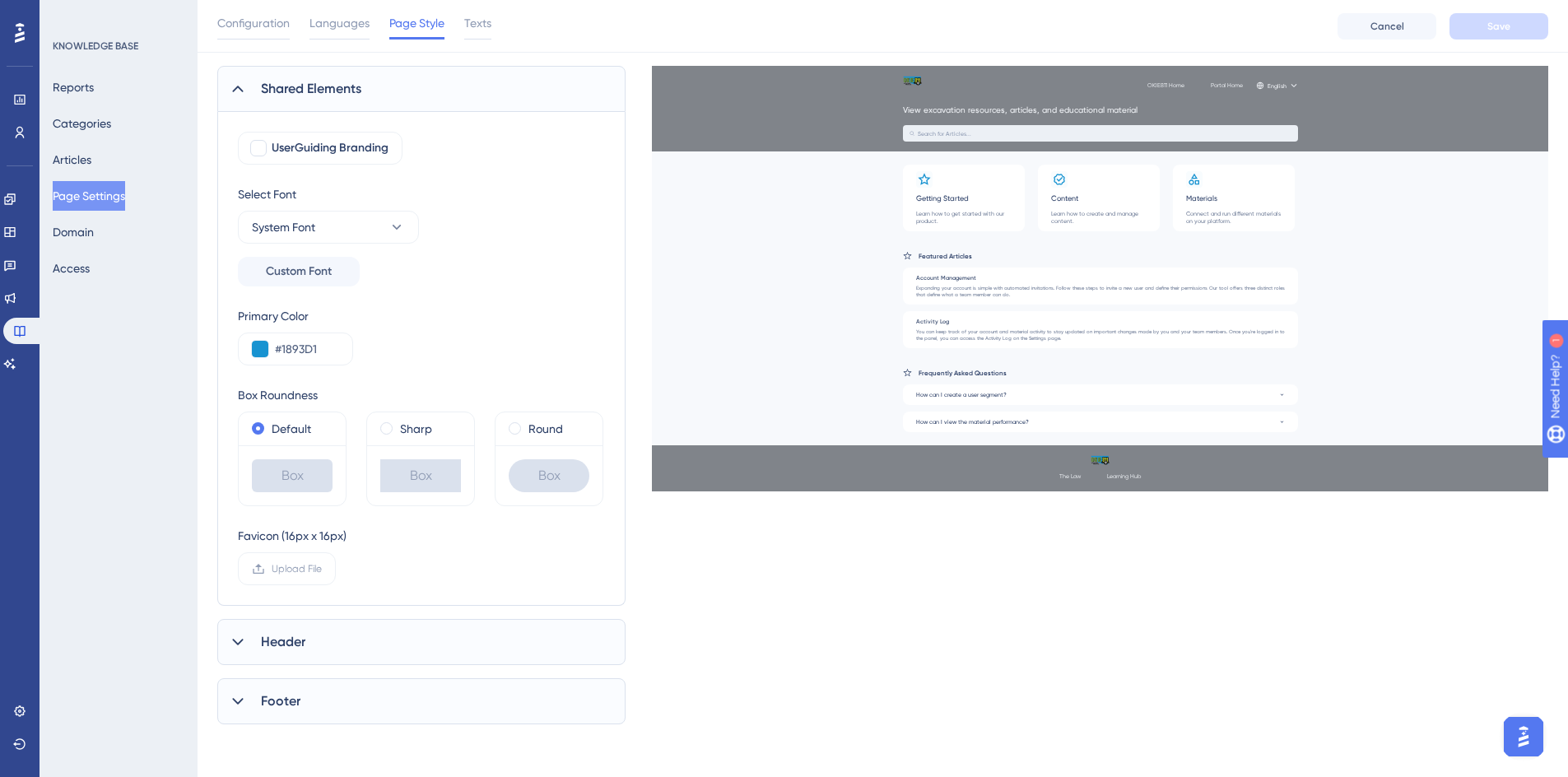
click at [282, 643] on span "Header" at bounding box center [283, 642] width 44 height 20
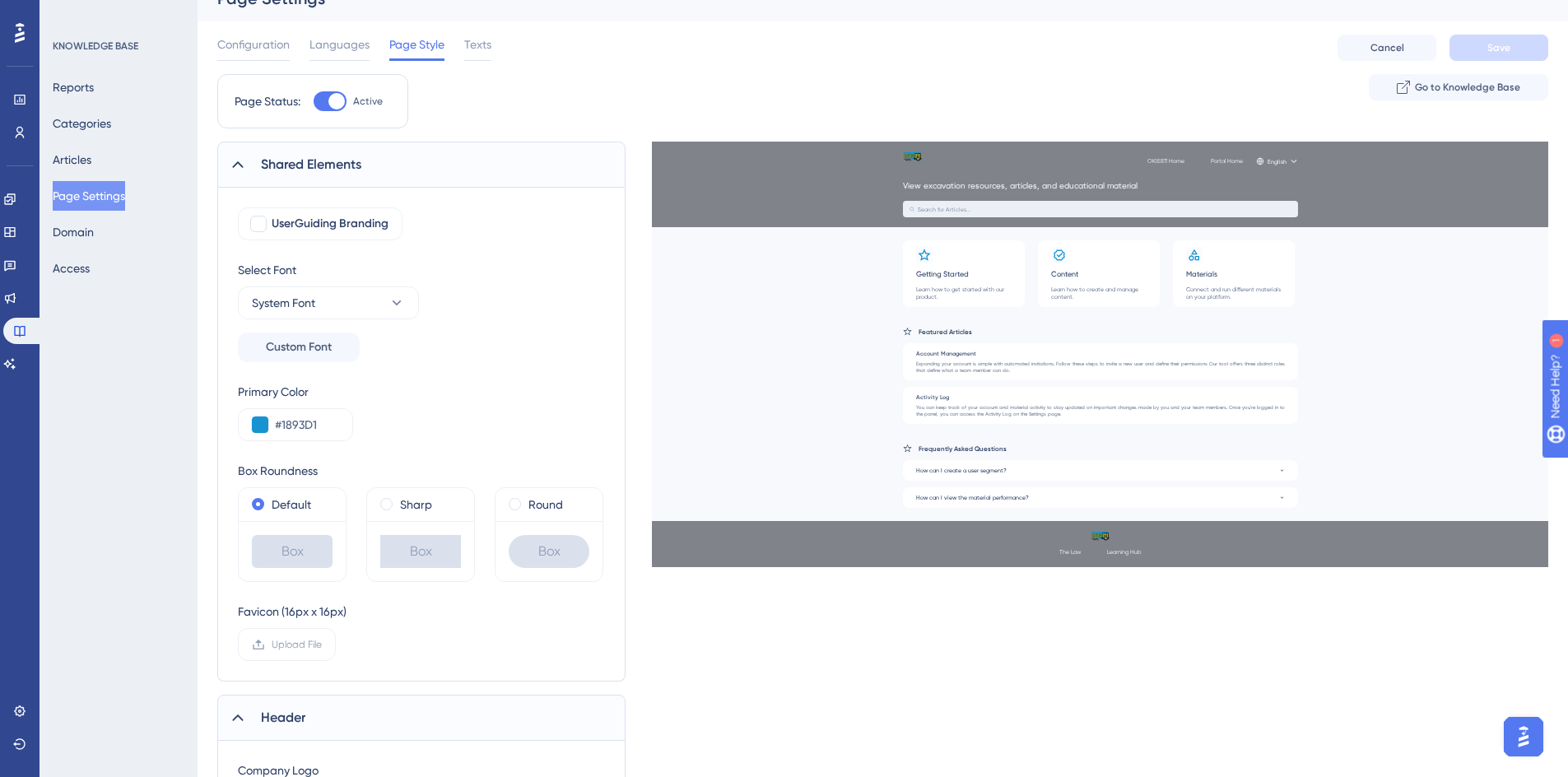
scroll to position [0, 0]
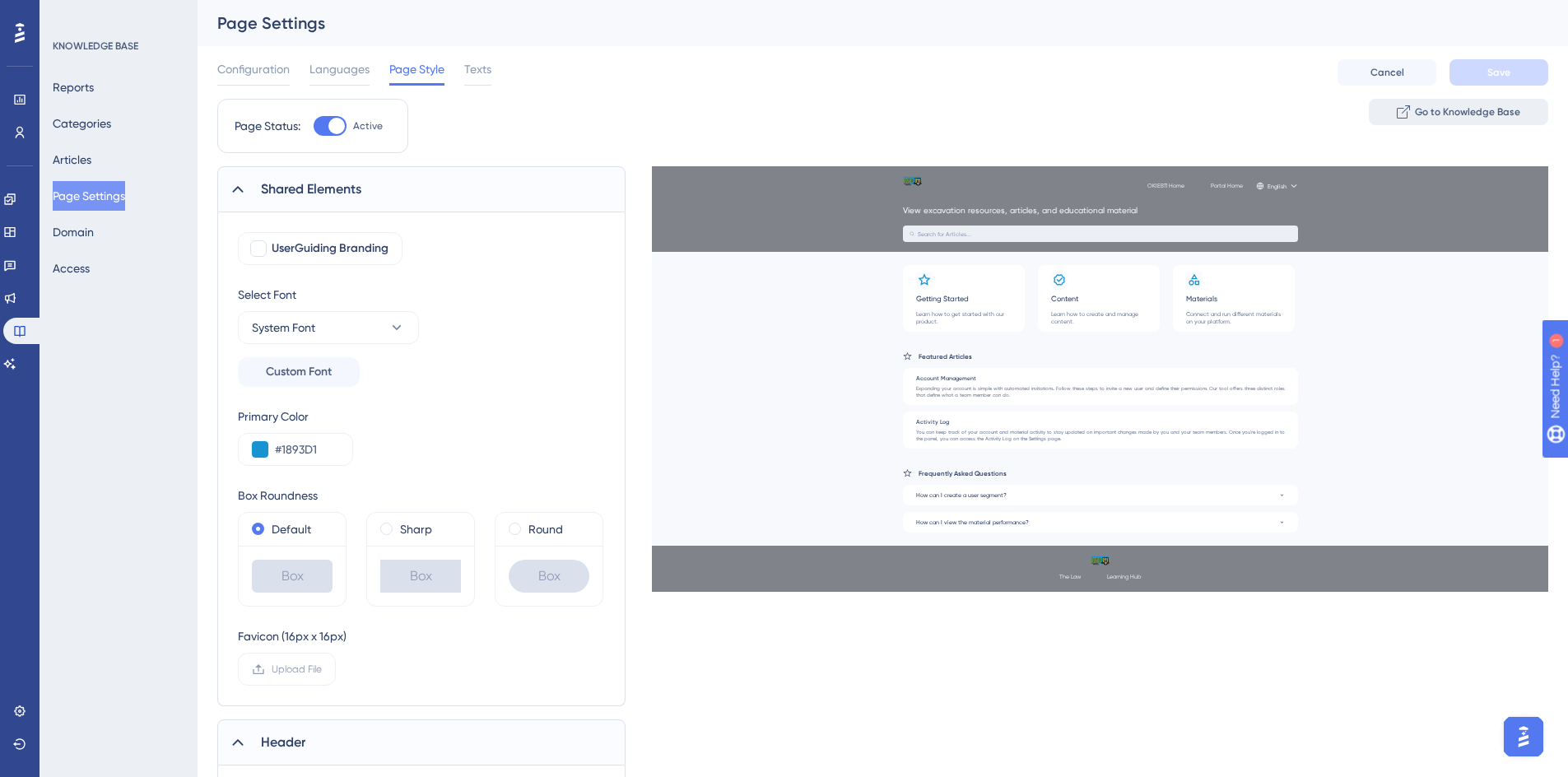
click at [1409, 114] on icon at bounding box center [1403, 112] width 13 height 13
click at [473, 68] on span "Texts" at bounding box center [478, 70] width 28 height 20
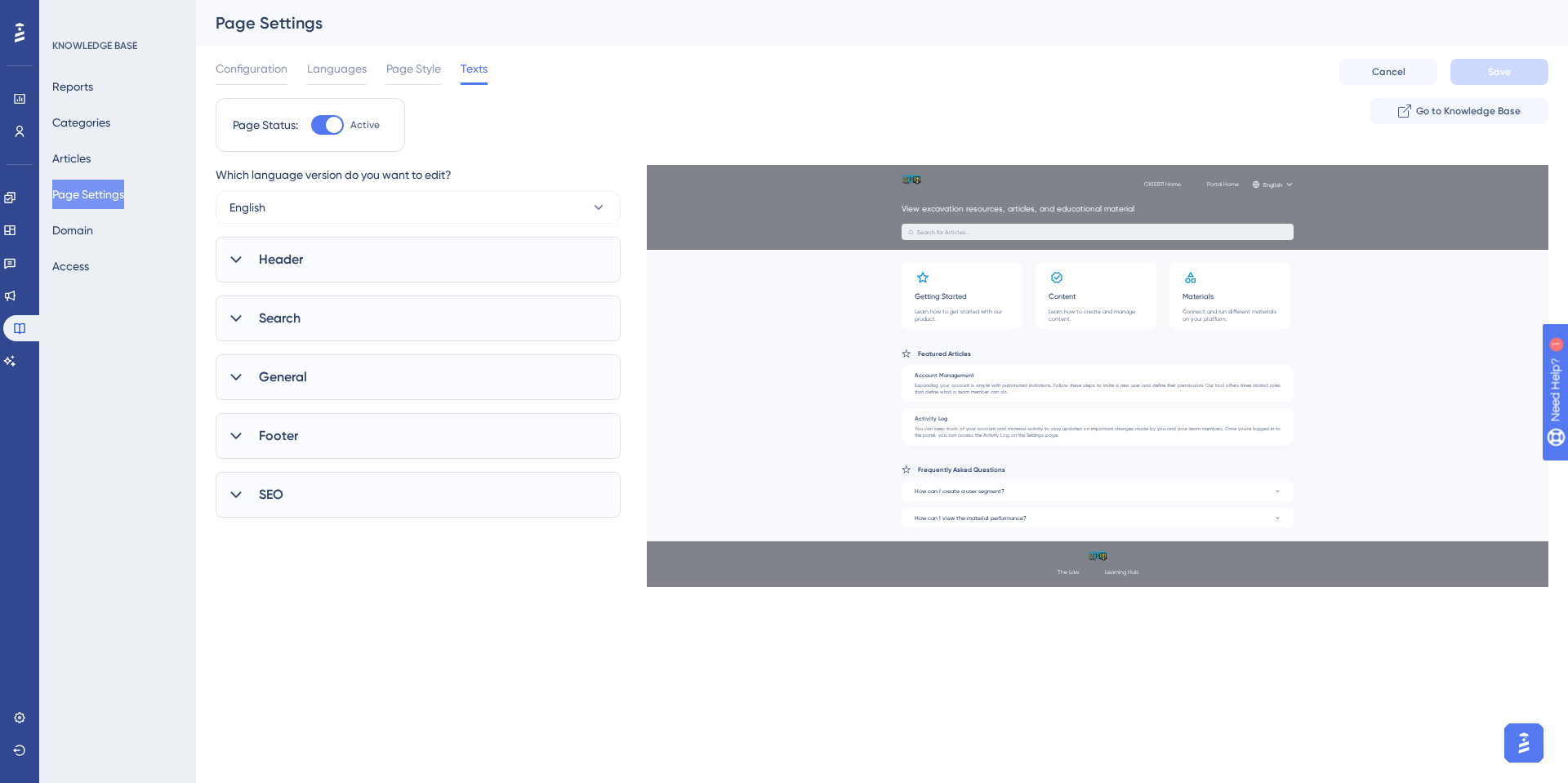
click at [292, 259] on span "Header" at bounding box center [280, 259] width 44 height 20
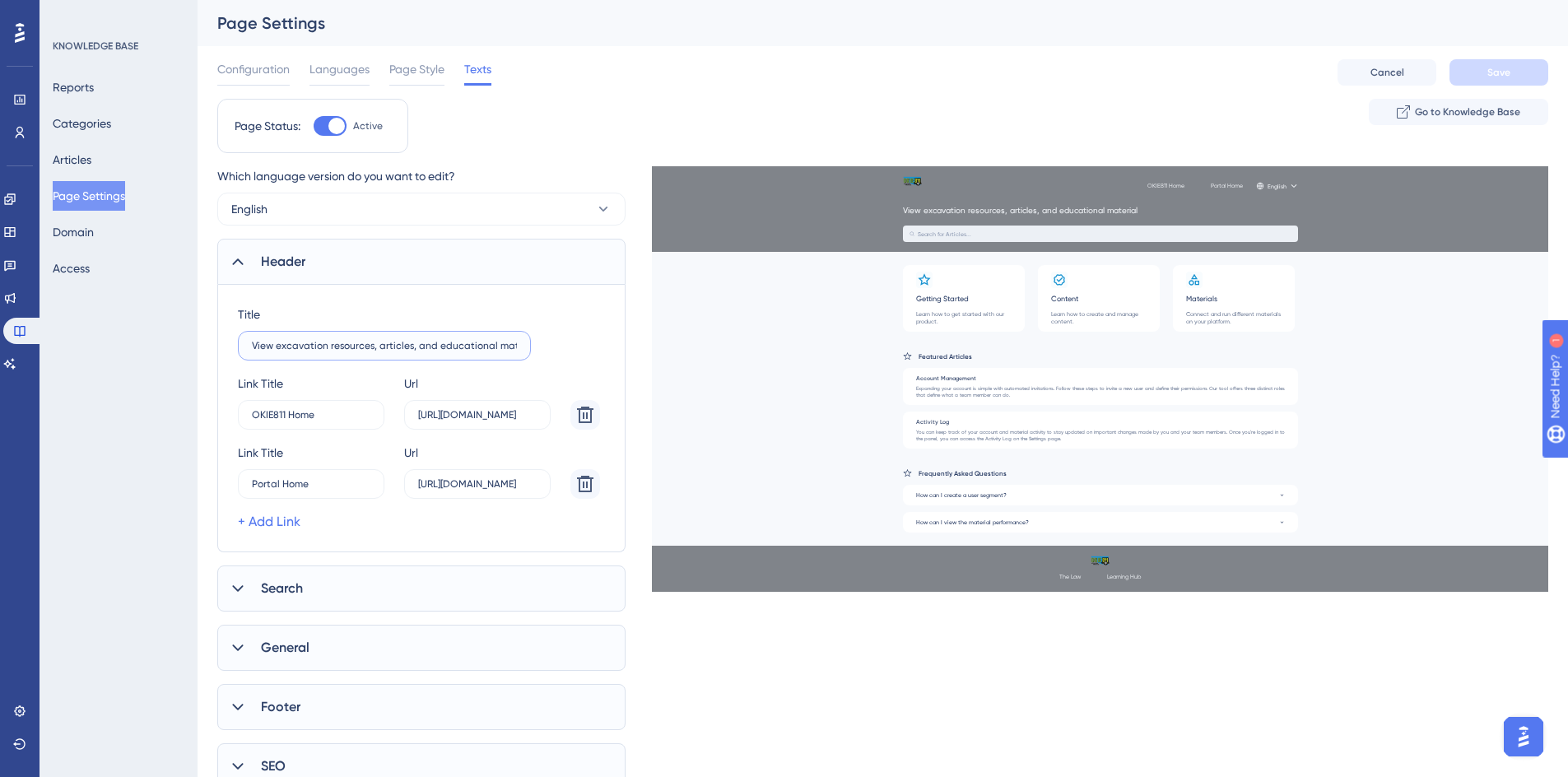
click at [488, 345] on input "View excavation resources, articles, and educational material" at bounding box center [384, 345] width 265 height 12
drag, startPoint x: 275, startPoint y: 345, endPoint x: 328, endPoint y: 349, distance: 53.2
click at [328, 349] on input "View excavation resources, articles, and educational material" at bounding box center [384, 345] width 265 height 12
click at [517, 341] on label "View resources, articles, and educational material related to the Locate Reques…" at bounding box center [384, 346] width 293 height 29
click at [517, 341] on input "View resources, articles, and educational material related to the Locate Reques…" at bounding box center [384, 345] width 265 height 12
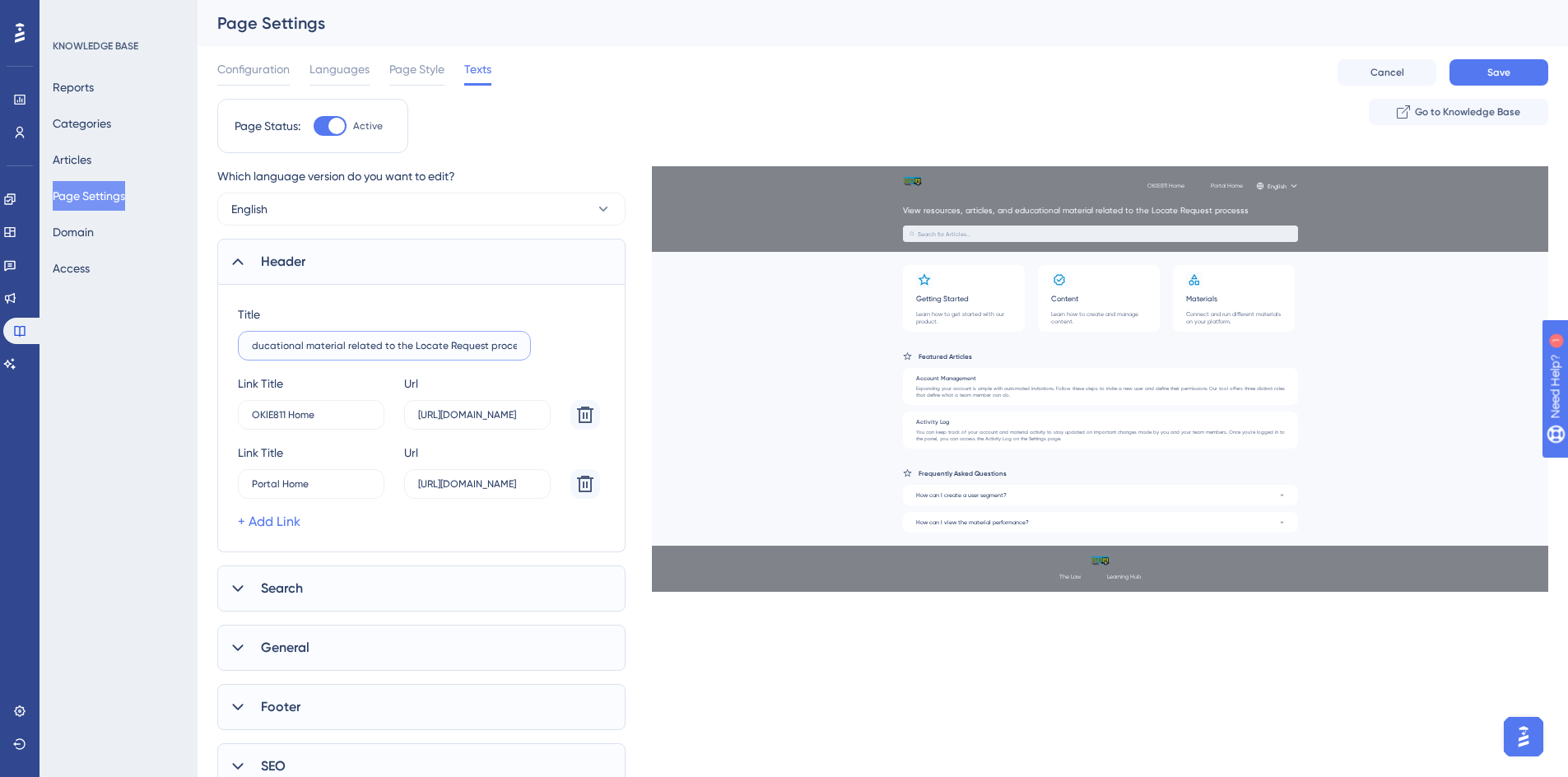
scroll to position [0, 135]
type input "View resources, articles, and educational material related to the Locate Reques…"
click at [1484, 69] on button "Save" at bounding box center [1499, 72] width 99 height 27
click at [234, 262] on icon at bounding box center [238, 261] width 11 height 6
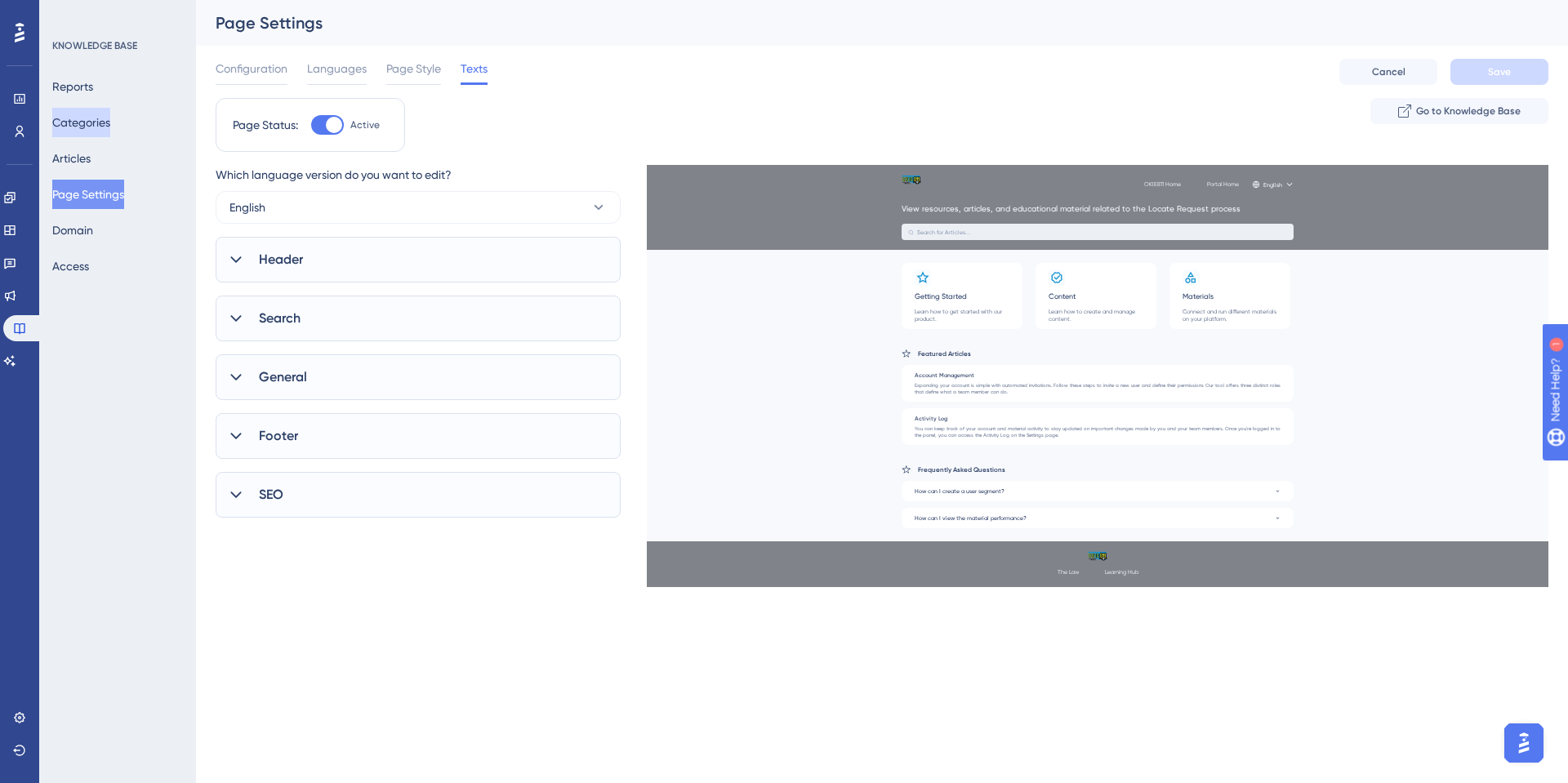
click at [87, 131] on button "Categories" at bounding box center [81, 122] width 58 height 29
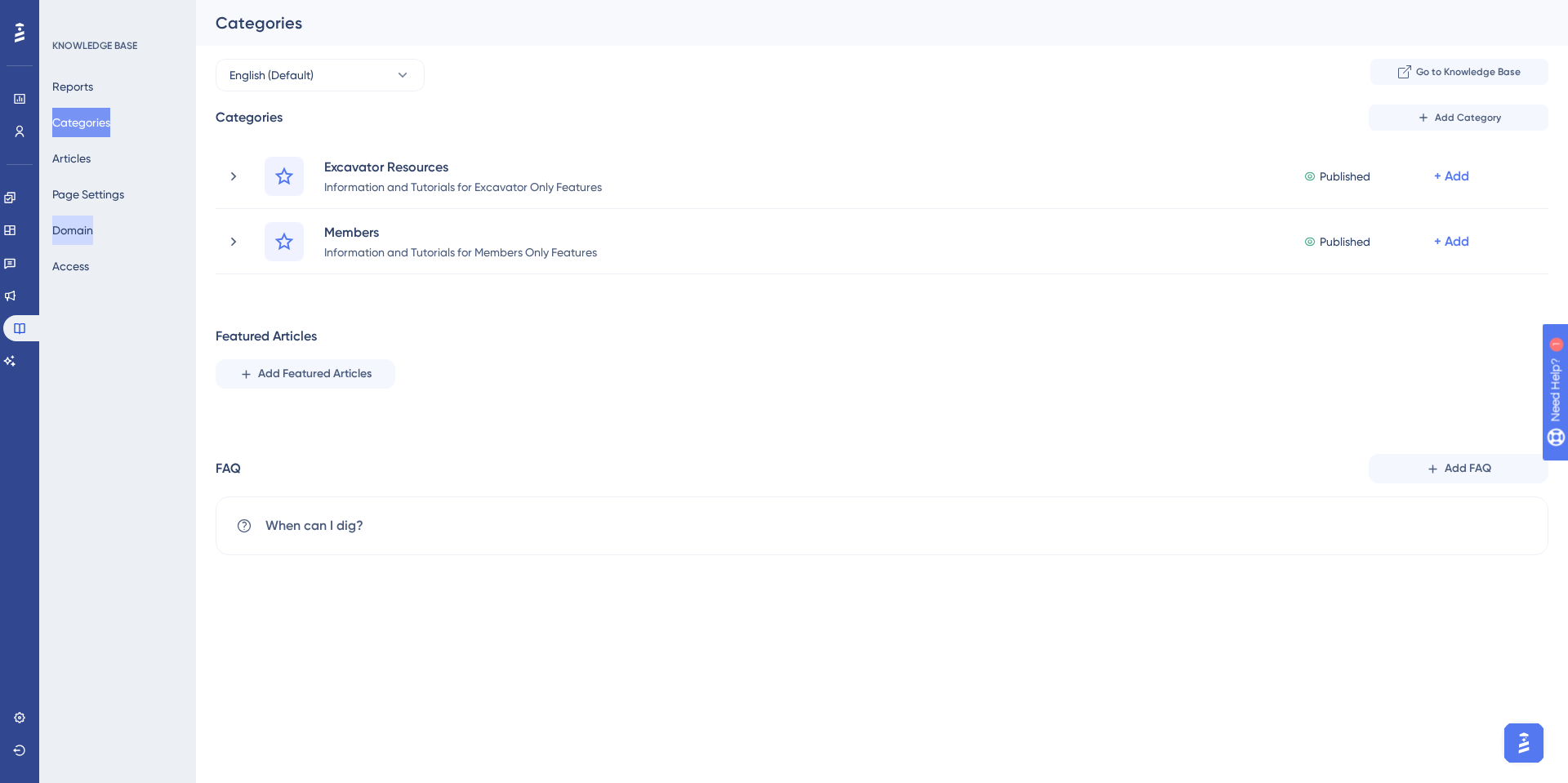
click at [80, 229] on button "Domain" at bounding box center [72, 230] width 41 height 29
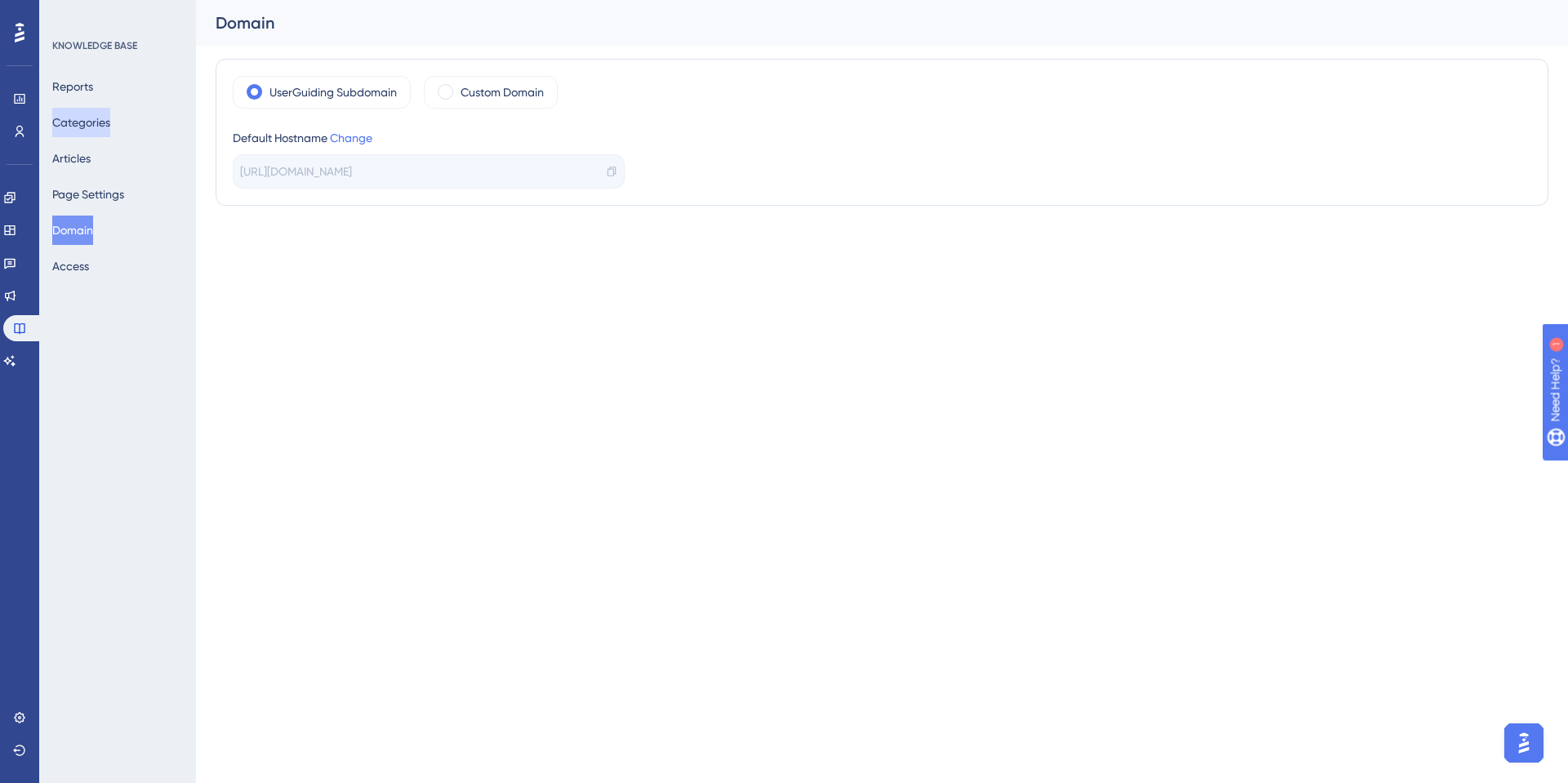
click at [96, 124] on button "Categories" at bounding box center [81, 122] width 58 height 29
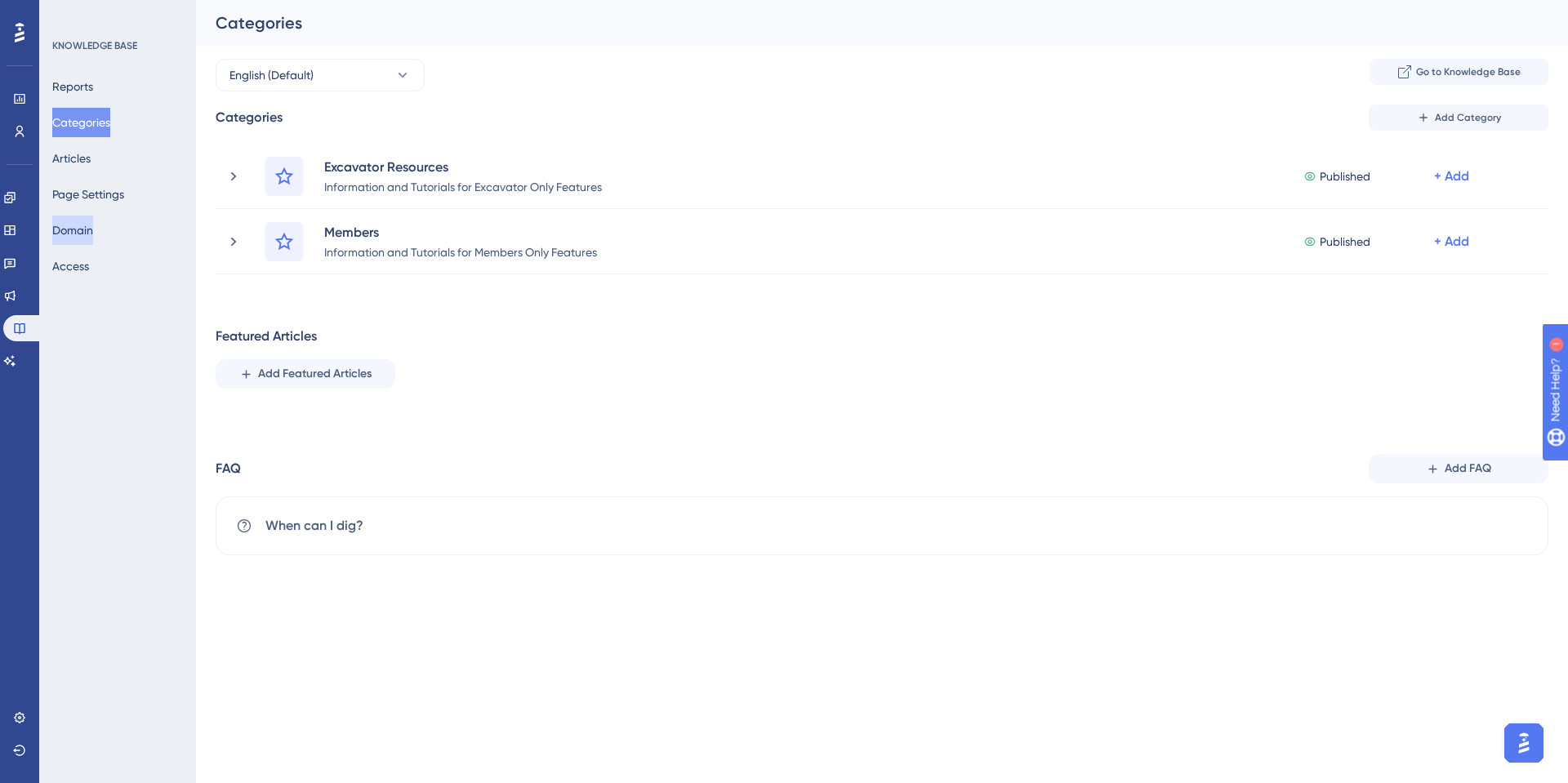
click at [89, 226] on button "Domain" at bounding box center [72, 230] width 41 height 29
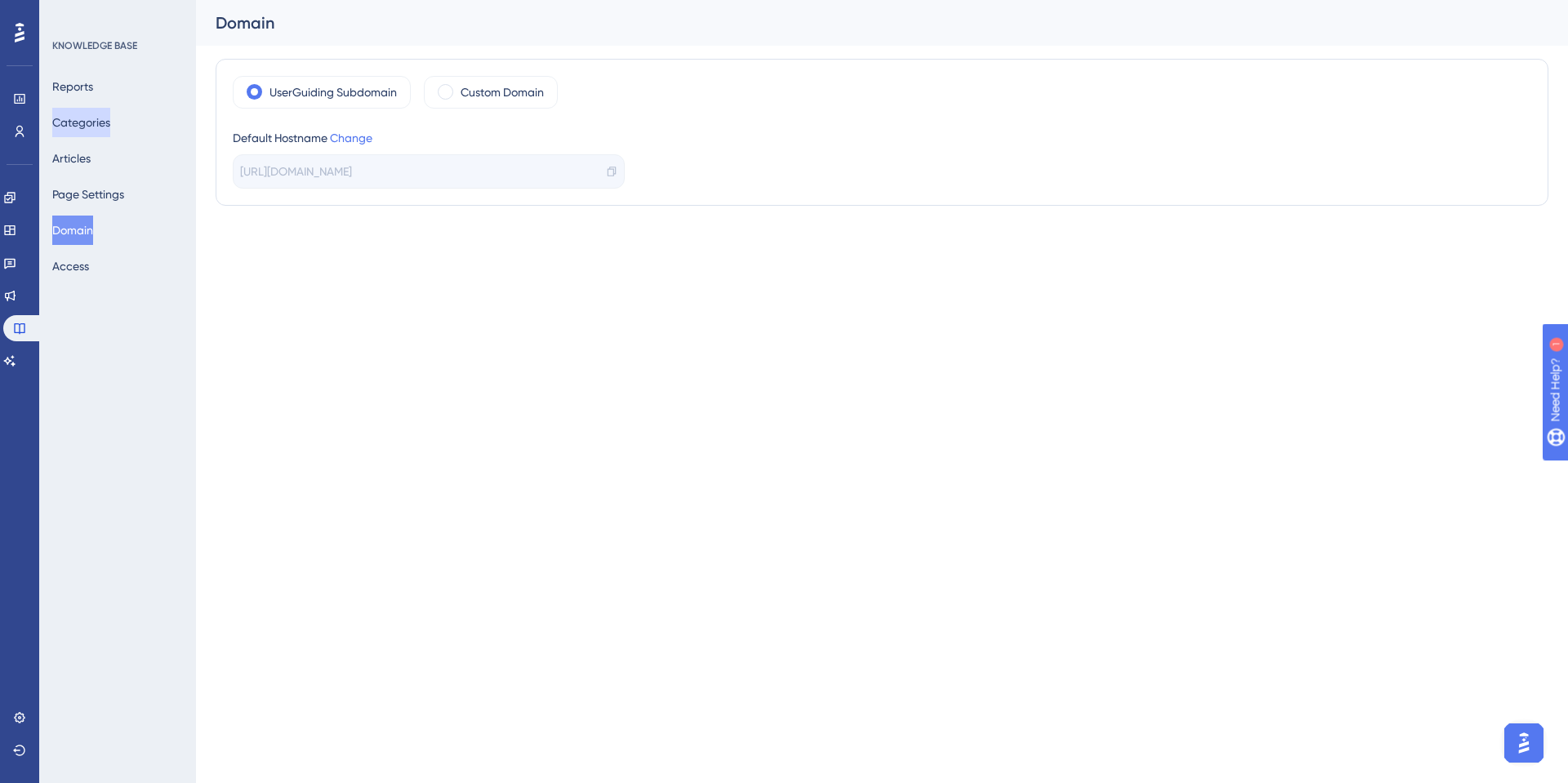
click at [106, 127] on button "Categories" at bounding box center [81, 122] width 58 height 29
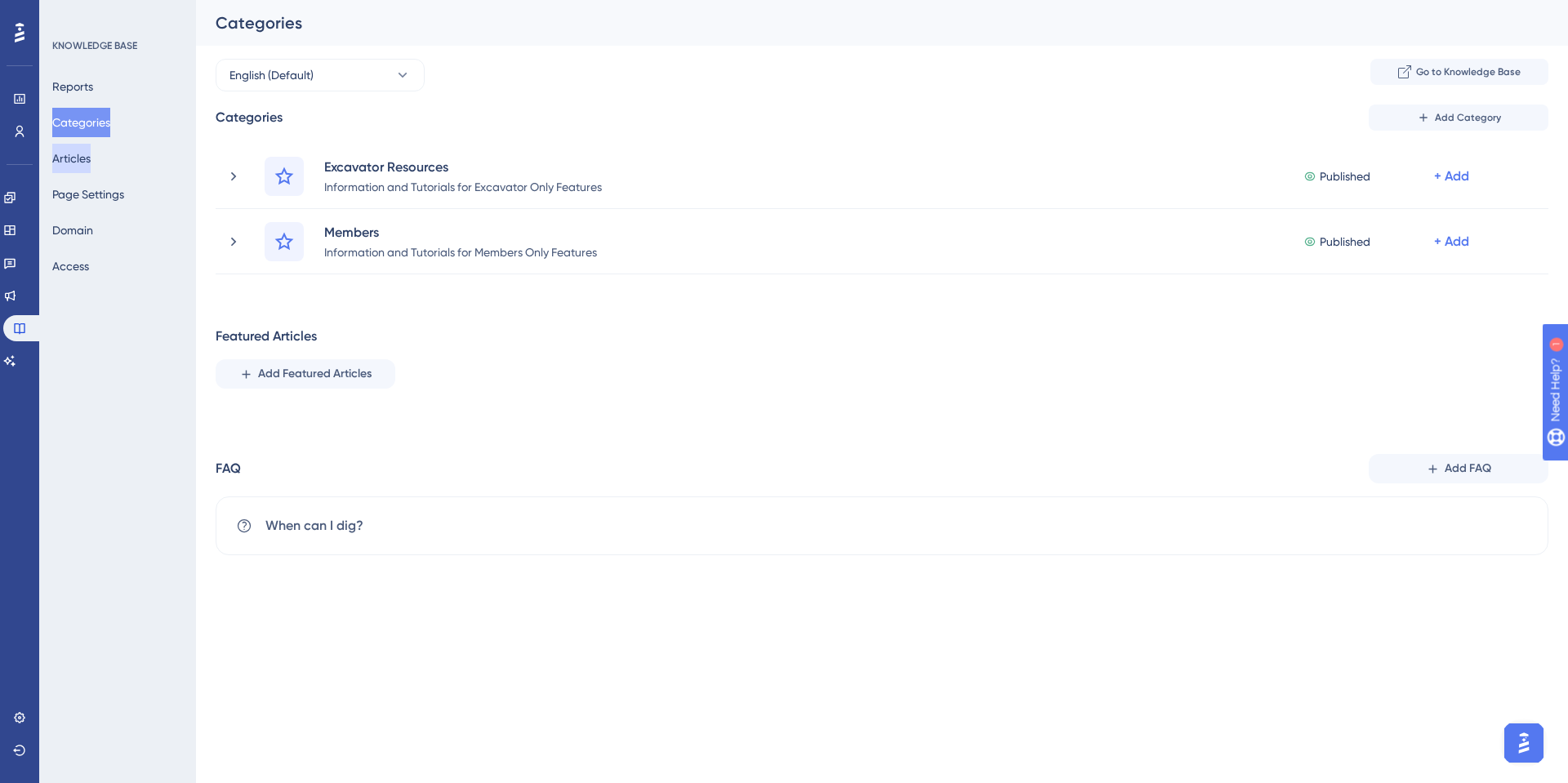
click at [87, 162] on button "Articles" at bounding box center [71, 158] width 38 height 29
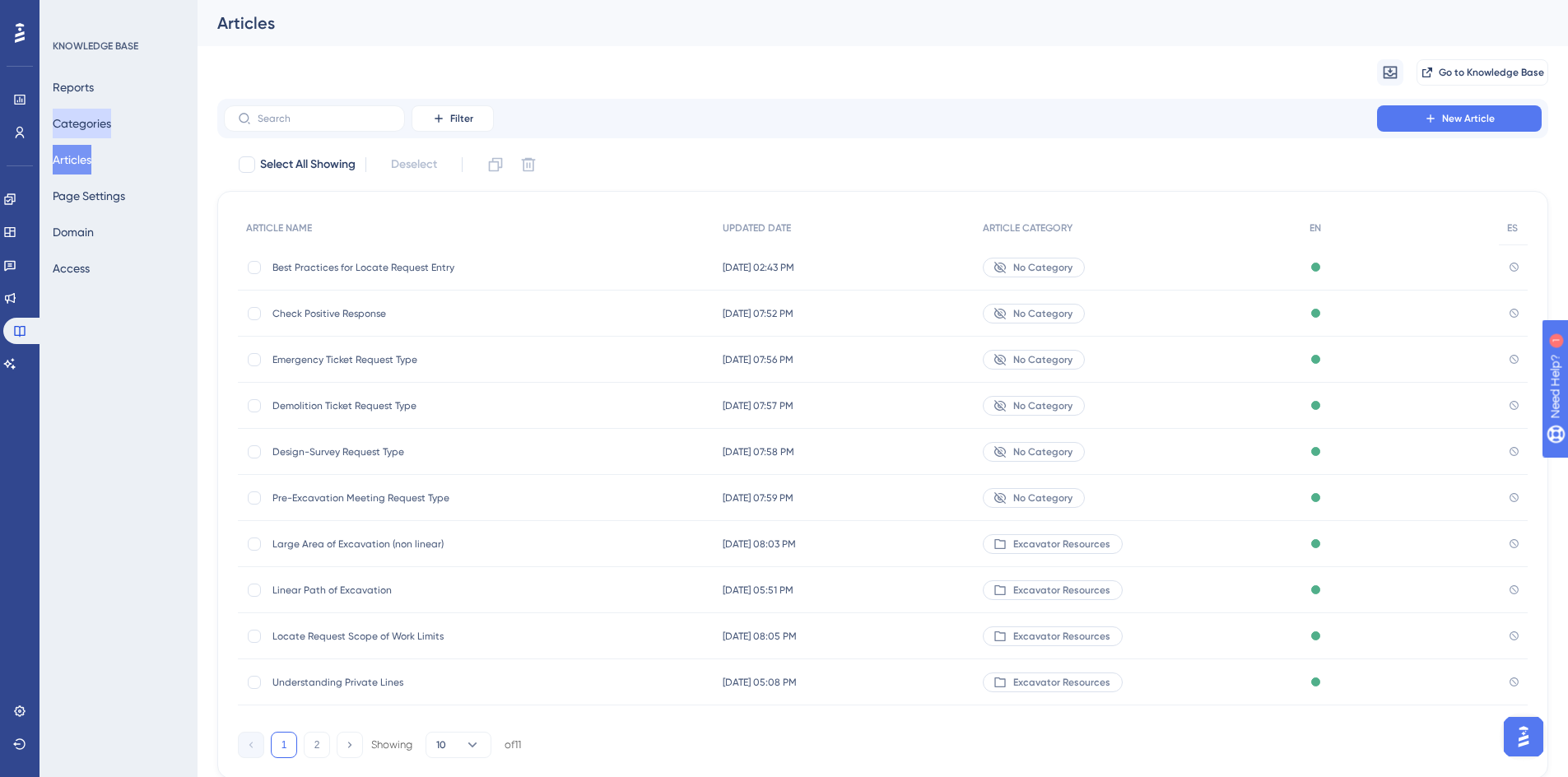
click at [88, 122] on button "Categories" at bounding box center [82, 123] width 59 height 29
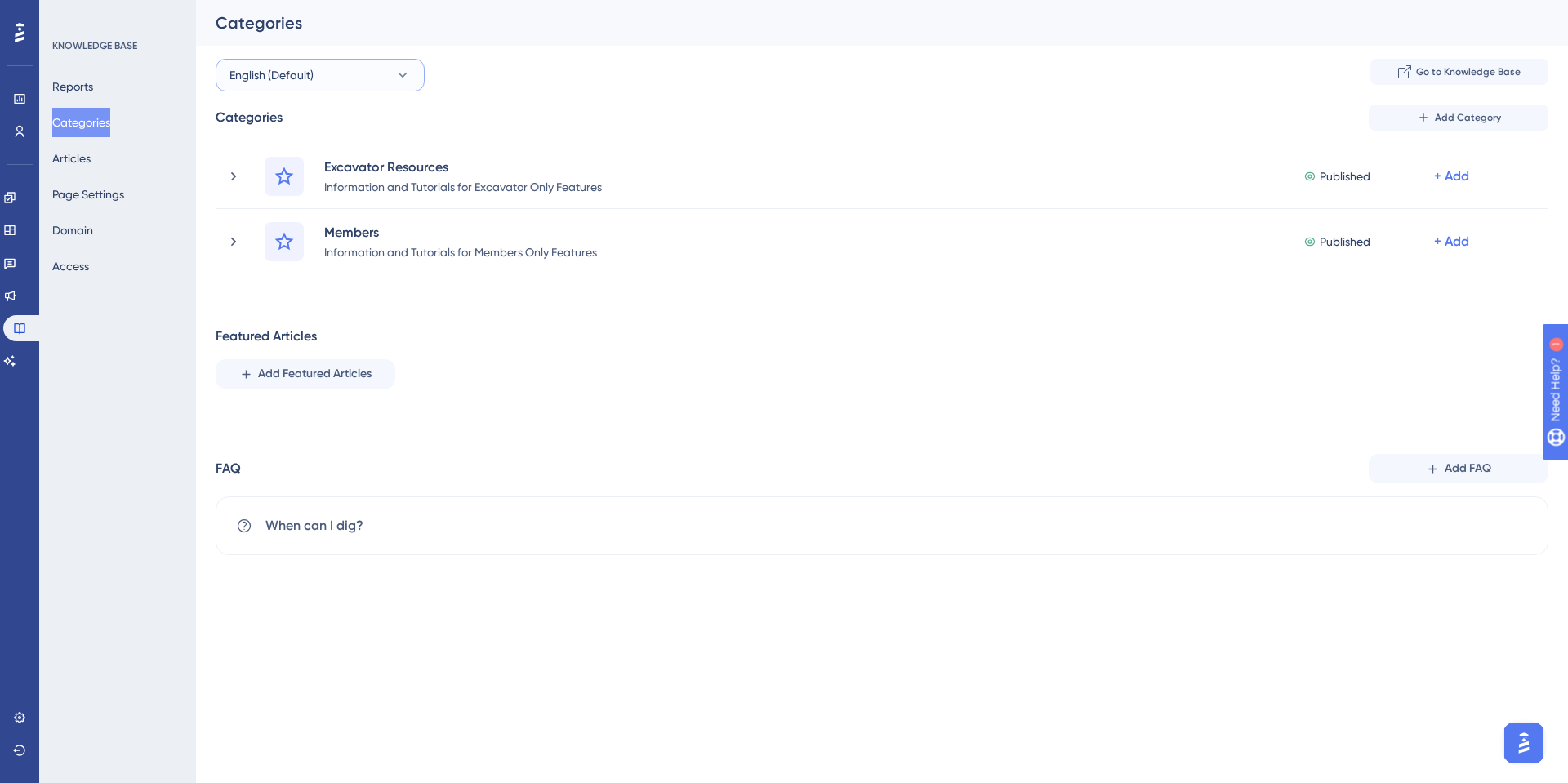
click at [298, 76] on span "English (Default)" at bounding box center [271, 76] width 84 height 20
click at [506, 76] on div "English (Default) English (Default) English (Default) Spanish Spanish Add an Ex…" at bounding box center [882, 76] width 1333 height 33
click at [83, 191] on button "Page Settings" at bounding box center [87, 194] width 72 height 29
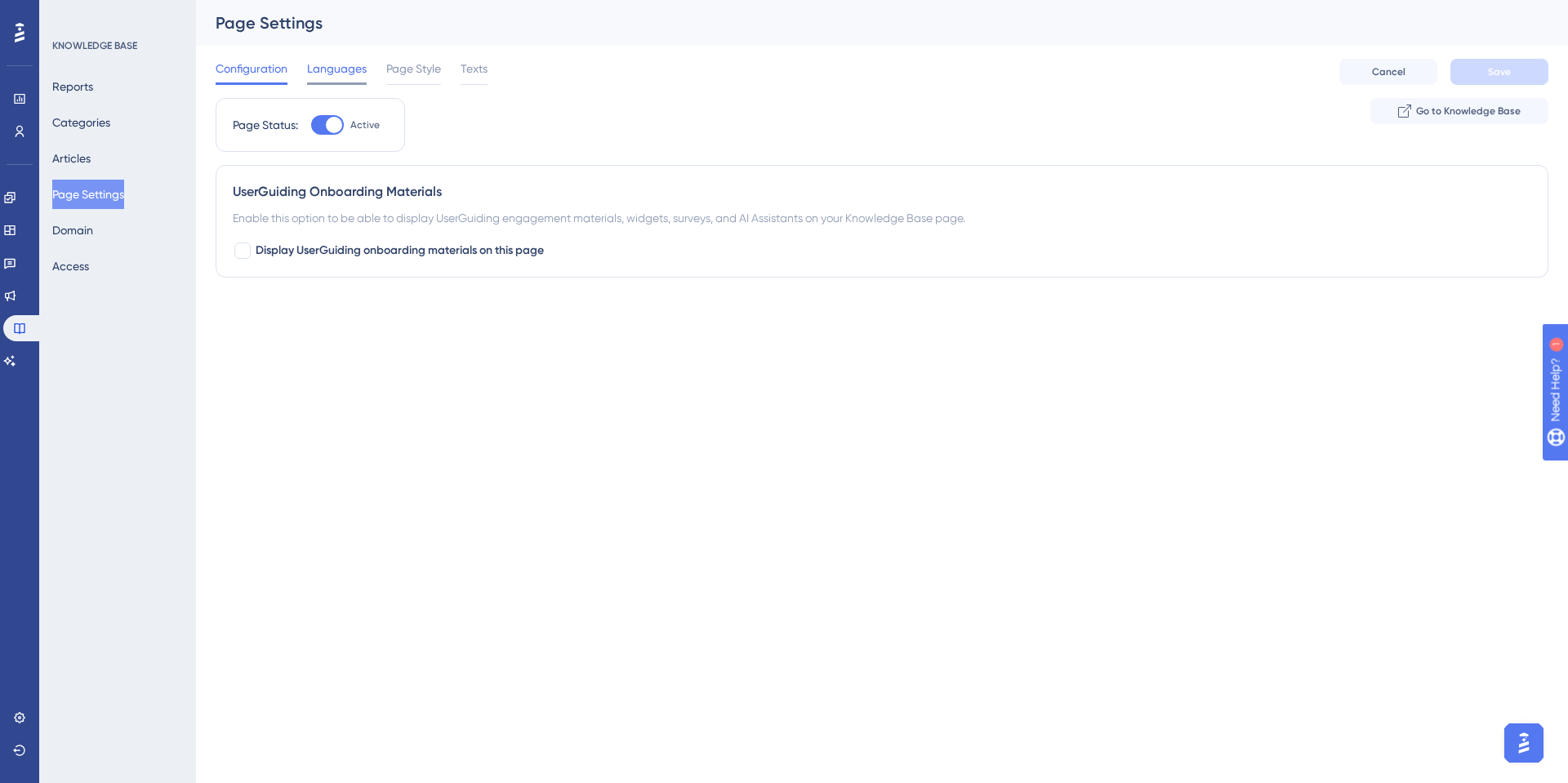
click at [343, 64] on span "Languages" at bounding box center [336, 69] width 59 height 20
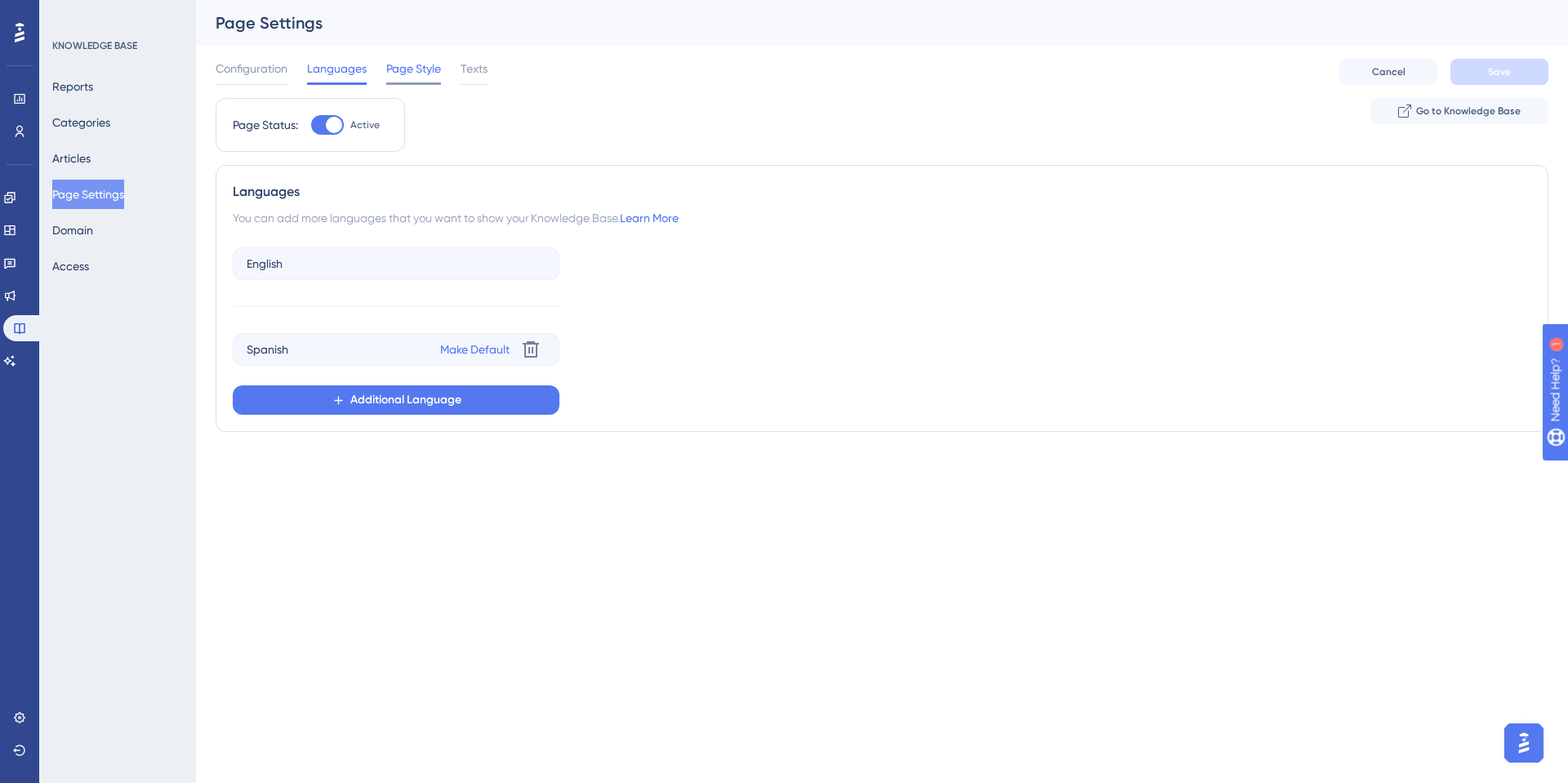
click at [406, 67] on span "Page Style" at bounding box center [413, 69] width 55 height 20
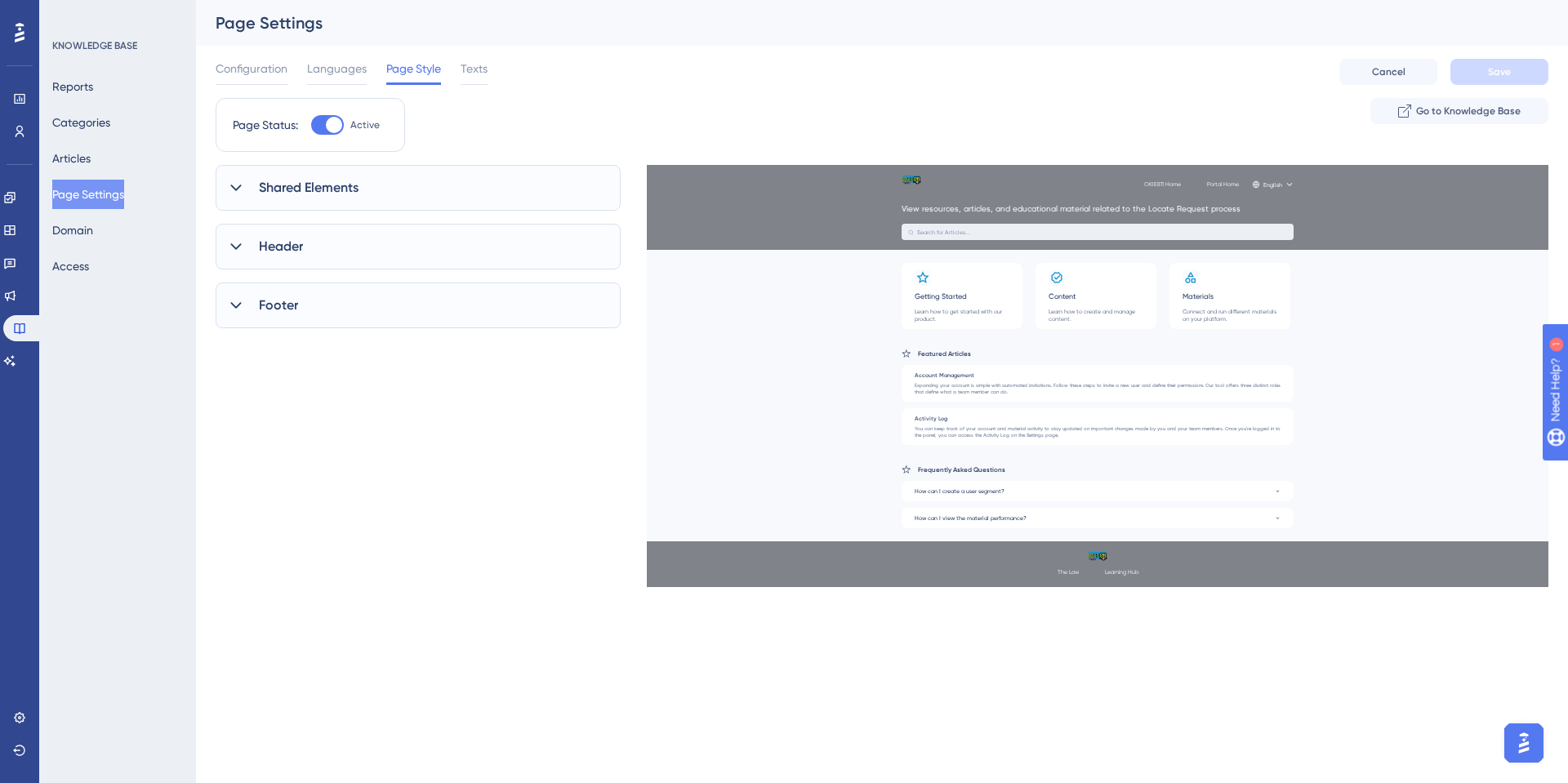
click at [329, 201] on div "Shared Elements" at bounding box center [418, 188] width 405 height 46
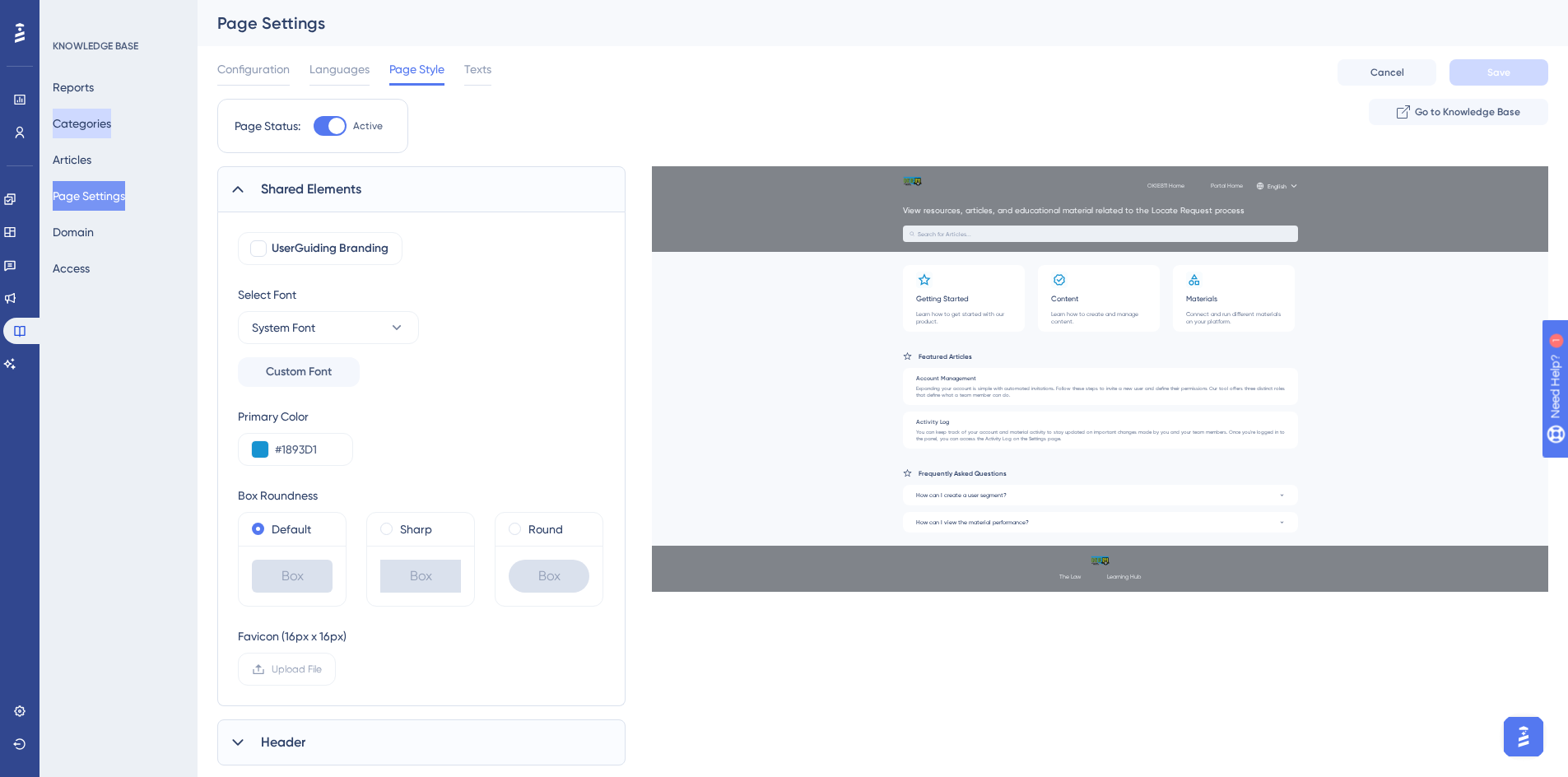
click at [95, 128] on button "Categories" at bounding box center [82, 123] width 59 height 29
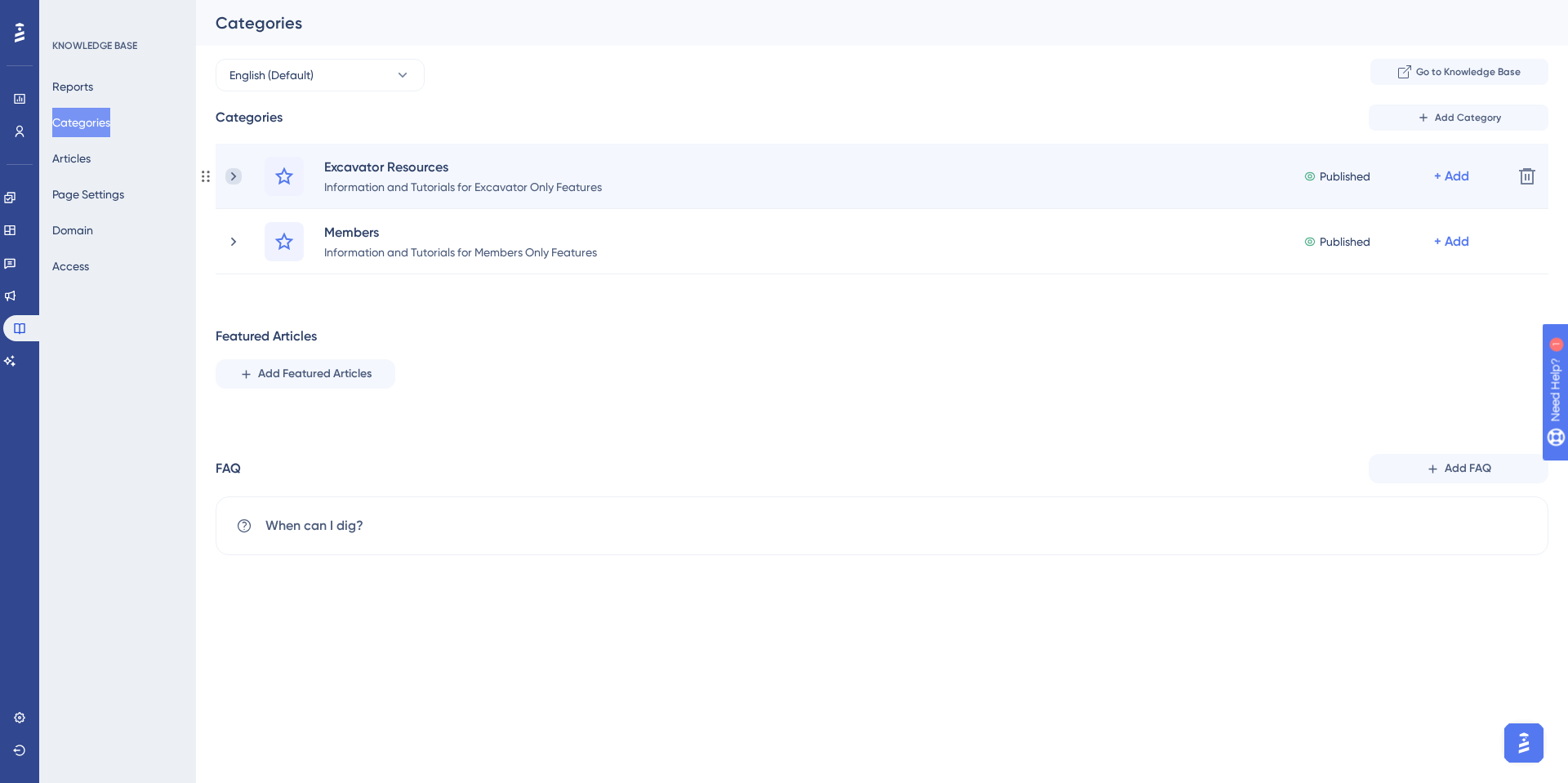
click at [233, 173] on icon at bounding box center [233, 176] width 5 height 9
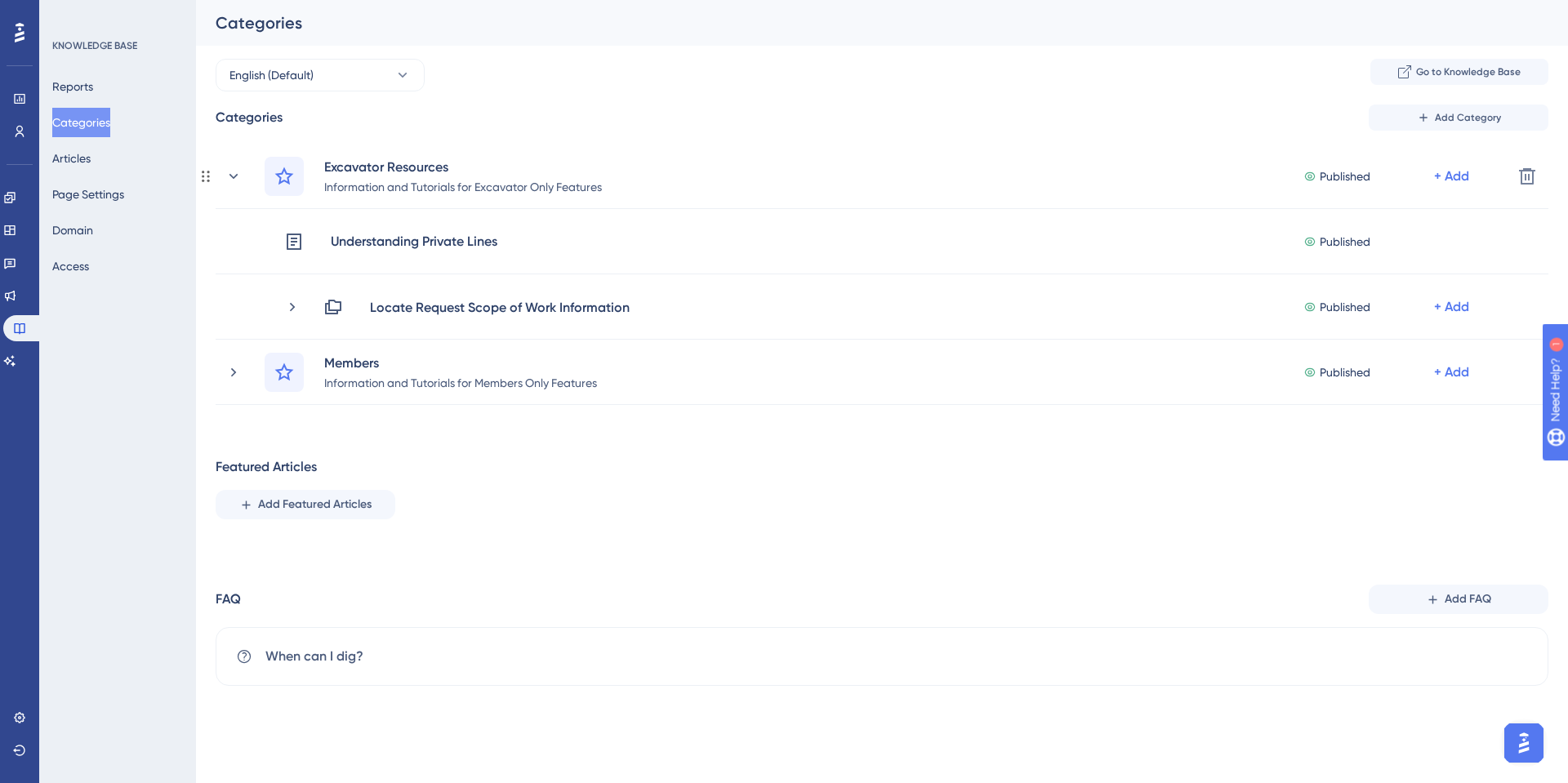
click at [233, 173] on icon at bounding box center [234, 177] width 16 height 16
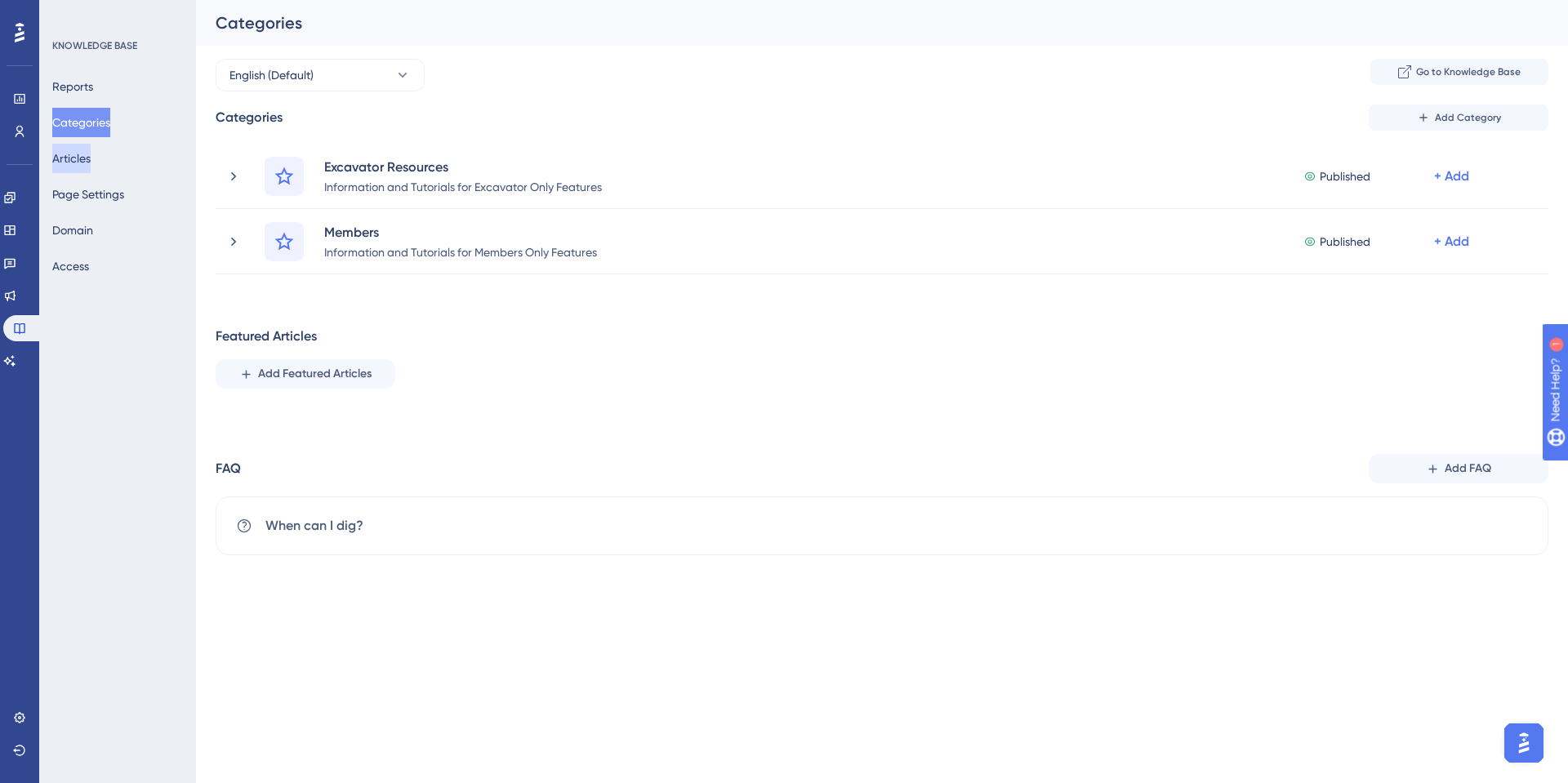
click at [82, 166] on button "Articles" at bounding box center [71, 158] width 38 height 29
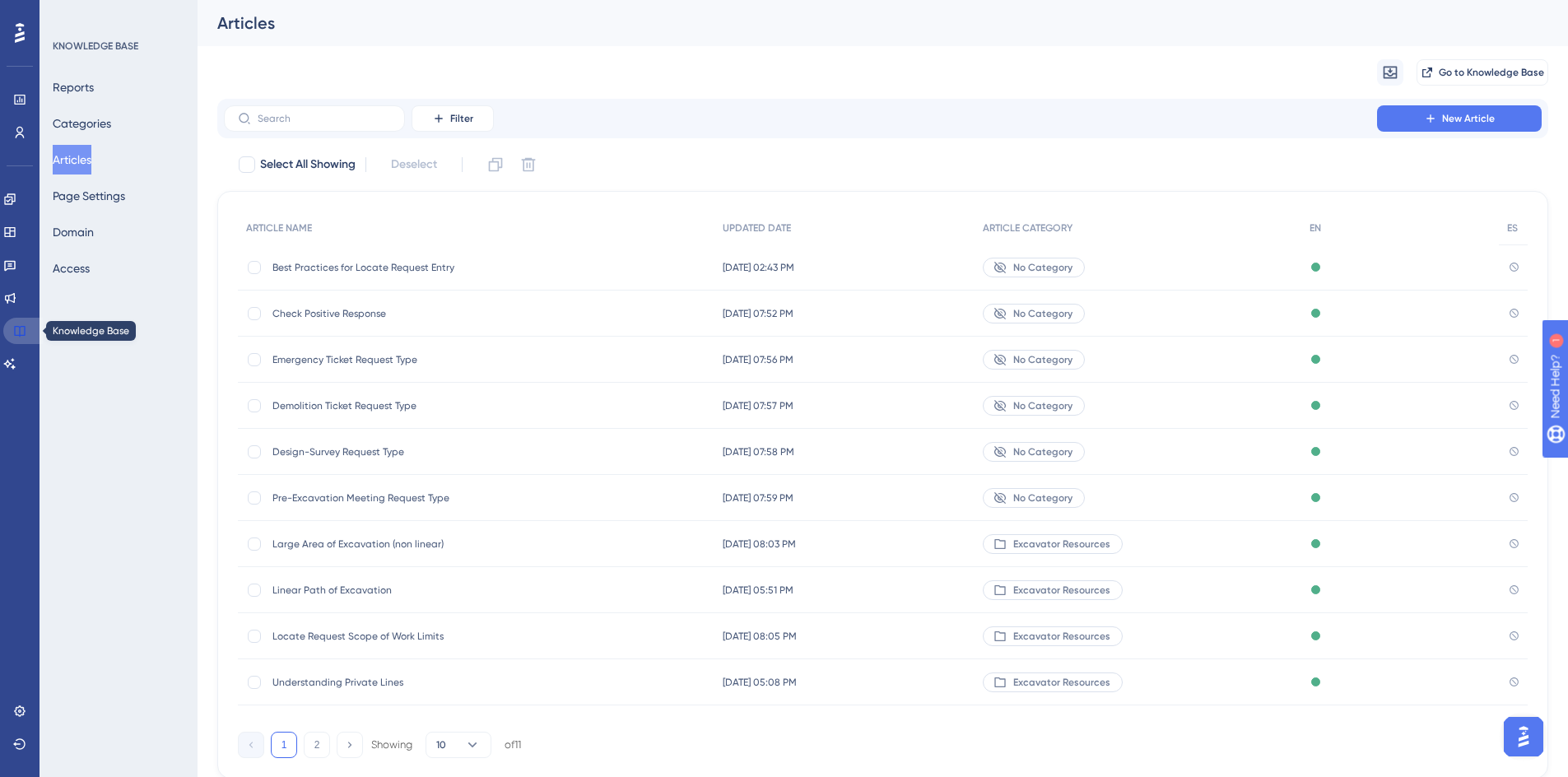
drag, startPoint x: 17, startPoint y: 331, endPoint x: 1068, endPoint y: 0, distance: 1101.9
click at [17, 331] on icon at bounding box center [19, 330] width 13 height 13
click at [12, 327] on link at bounding box center [23, 330] width 39 height 27
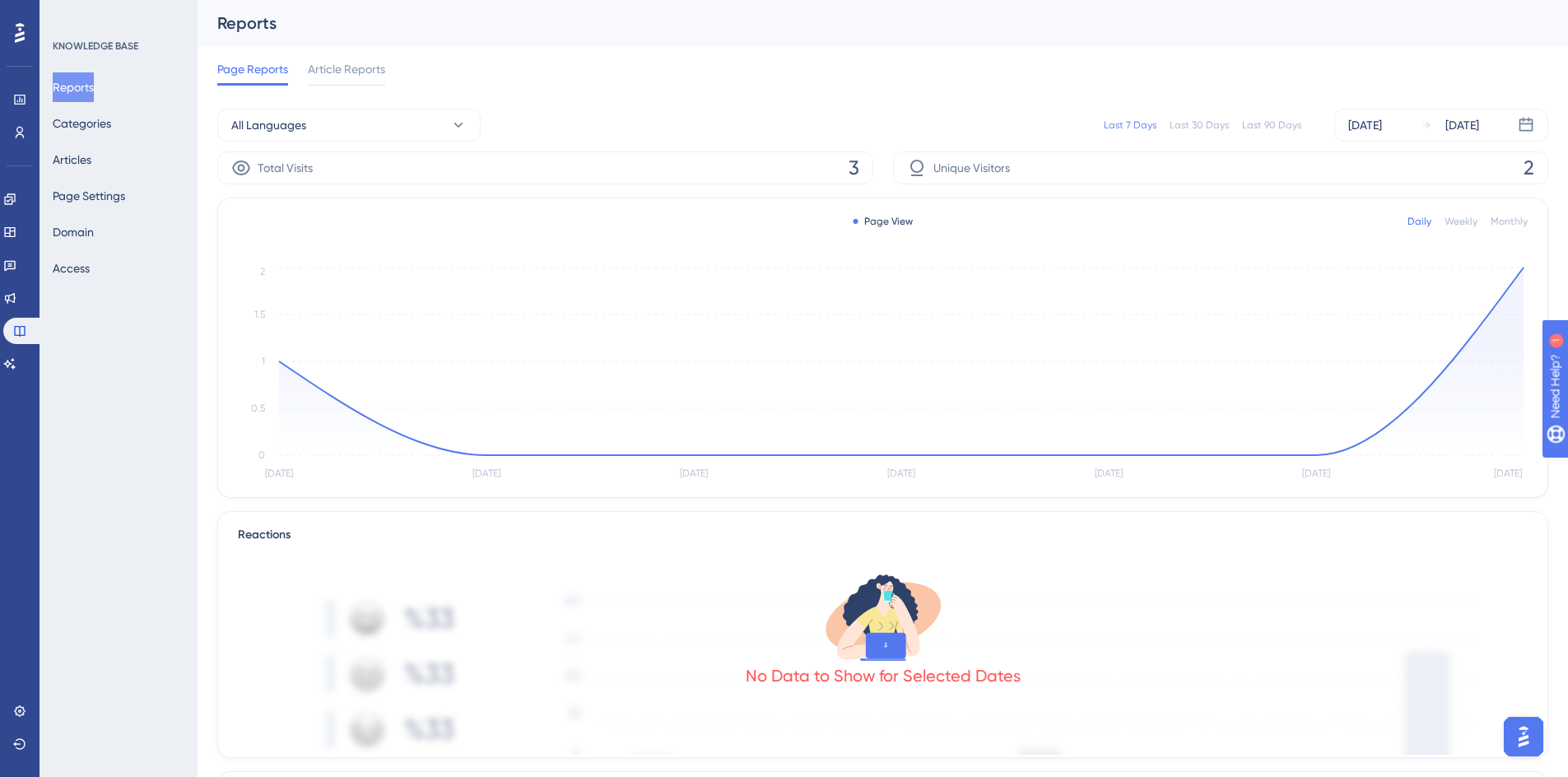
click at [23, 34] on icon at bounding box center [19, 33] width 10 height 20
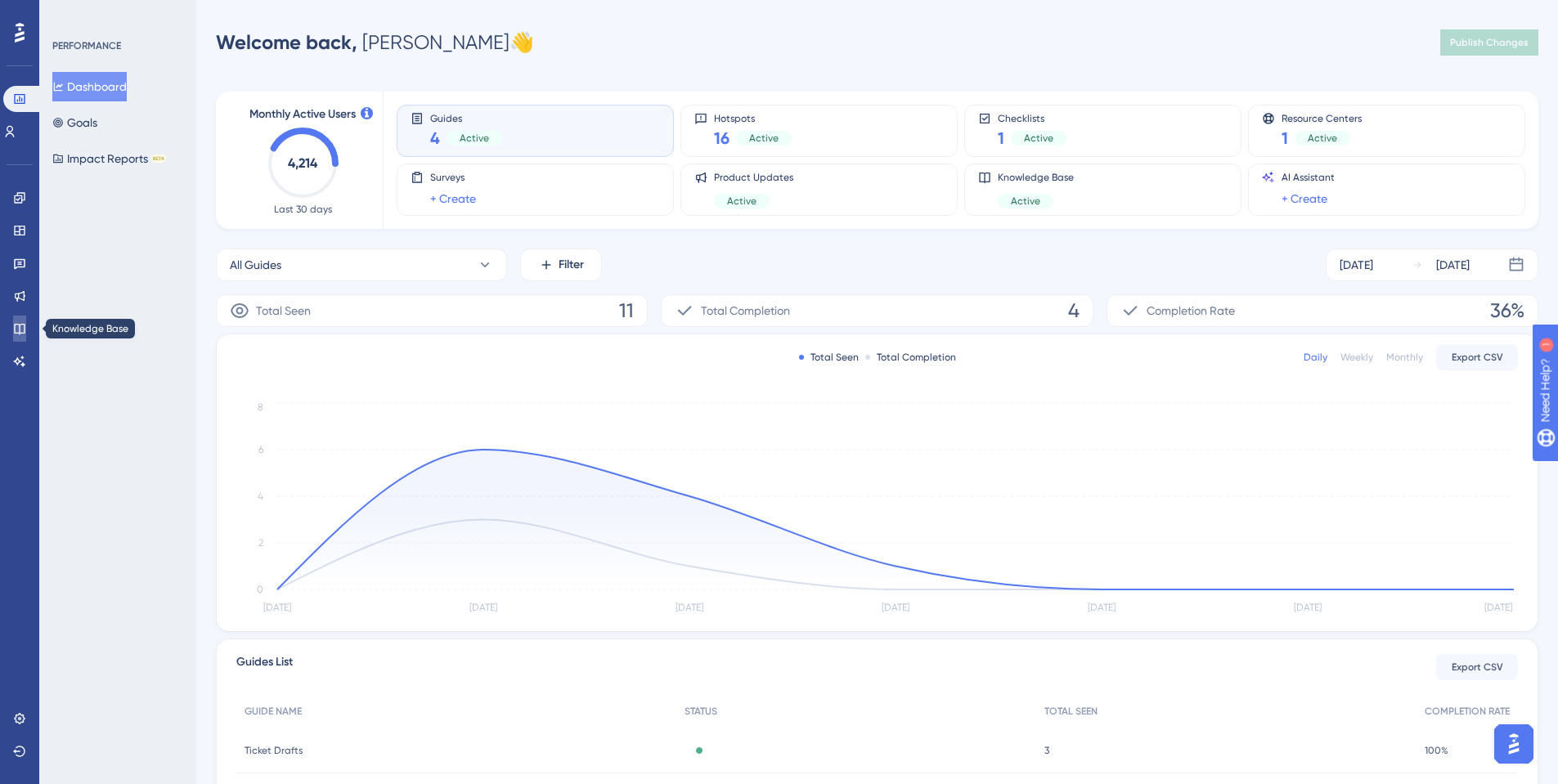
click at [21, 325] on icon at bounding box center [19, 329] width 11 height 11
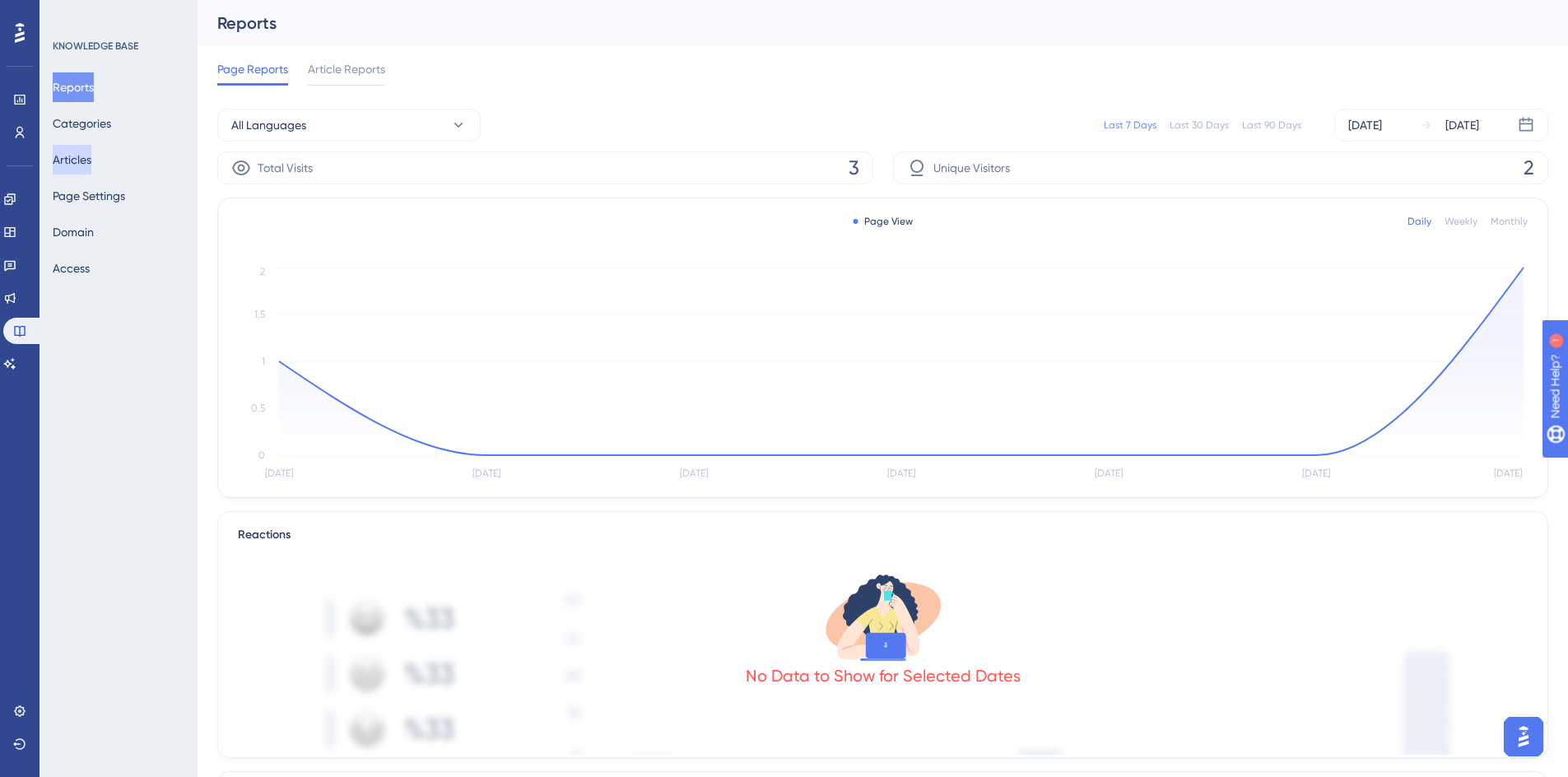
click at [92, 154] on button "Articles" at bounding box center [72, 160] width 39 height 29
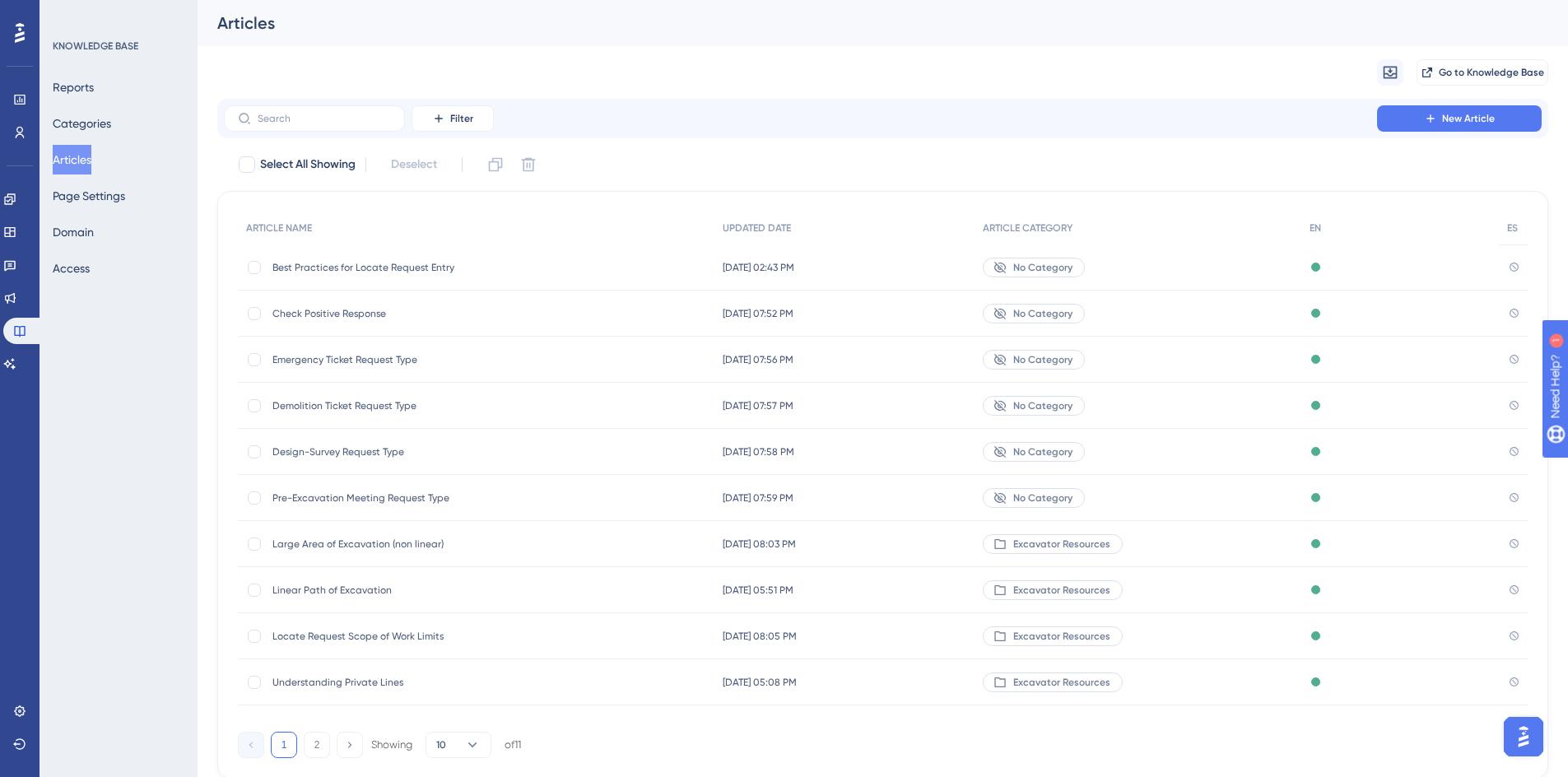
click at [336, 268] on span "Best Practices for Locate Request Entry" at bounding box center [404, 267] width 263 height 13
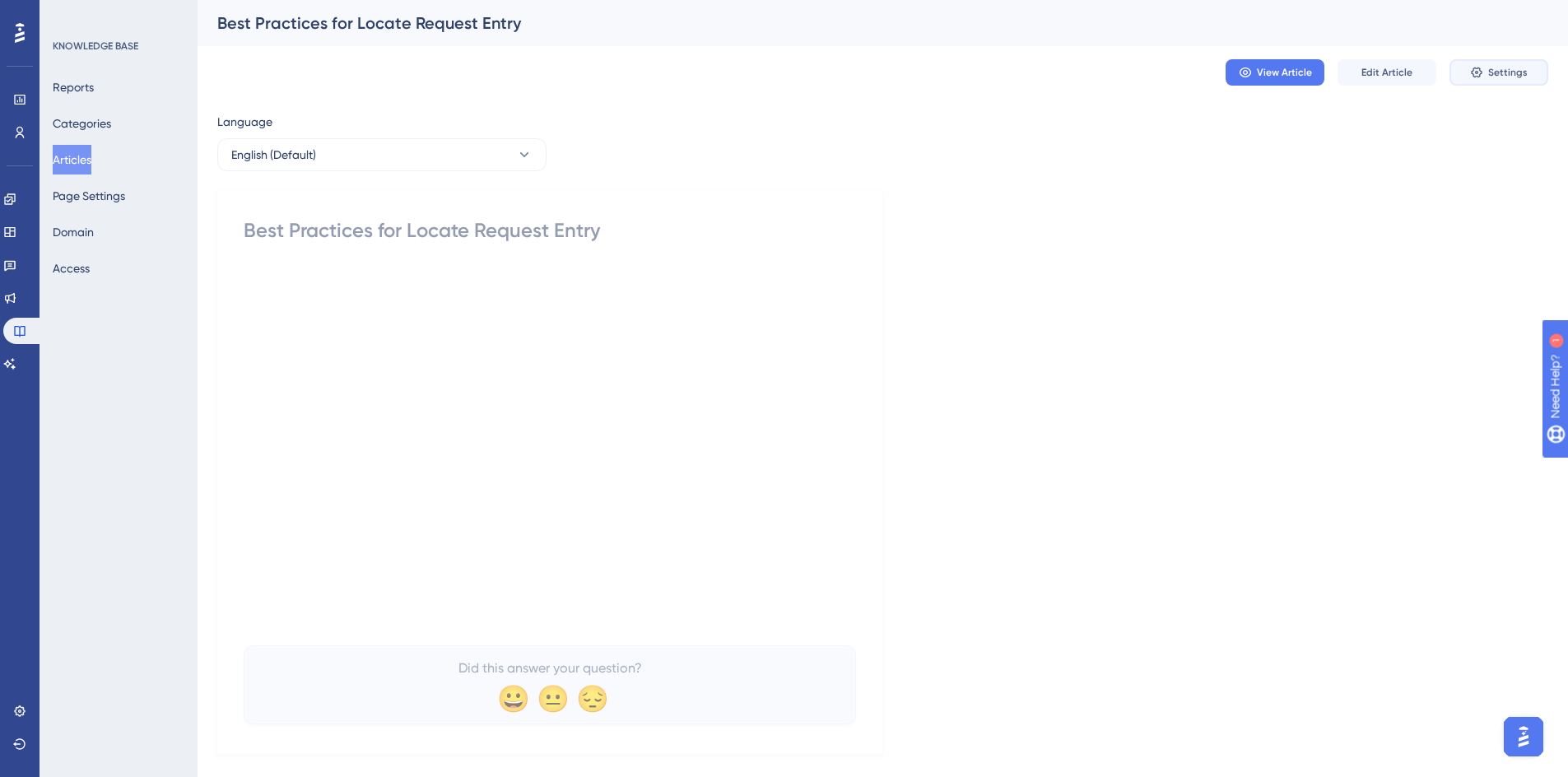
click at [1527, 78] on button "Settings" at bounding box center [1499, 72] width 99 height 27
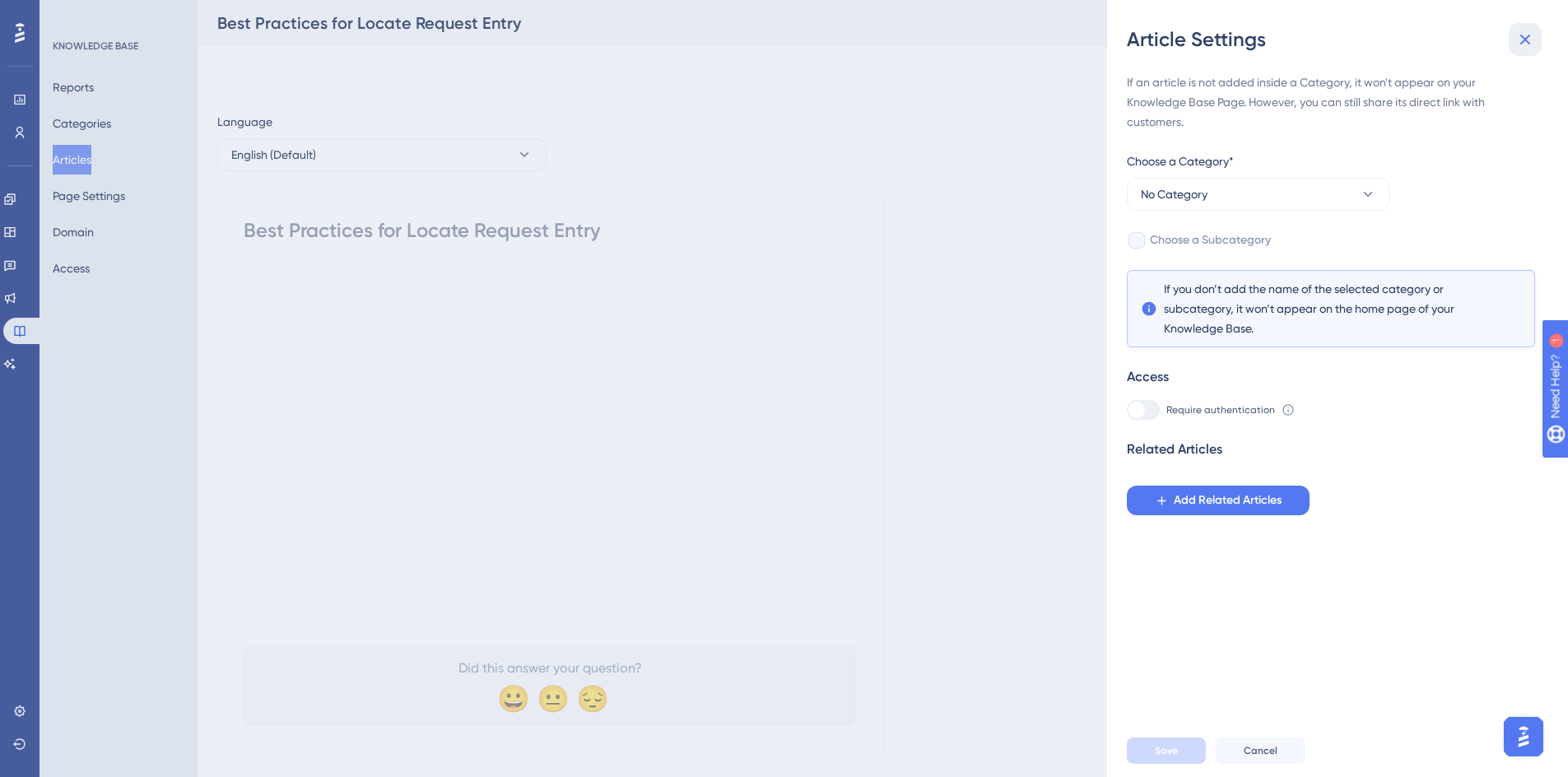
click at [1521, 41] on icon at bounding box center [1525, 39] width 20 height 20
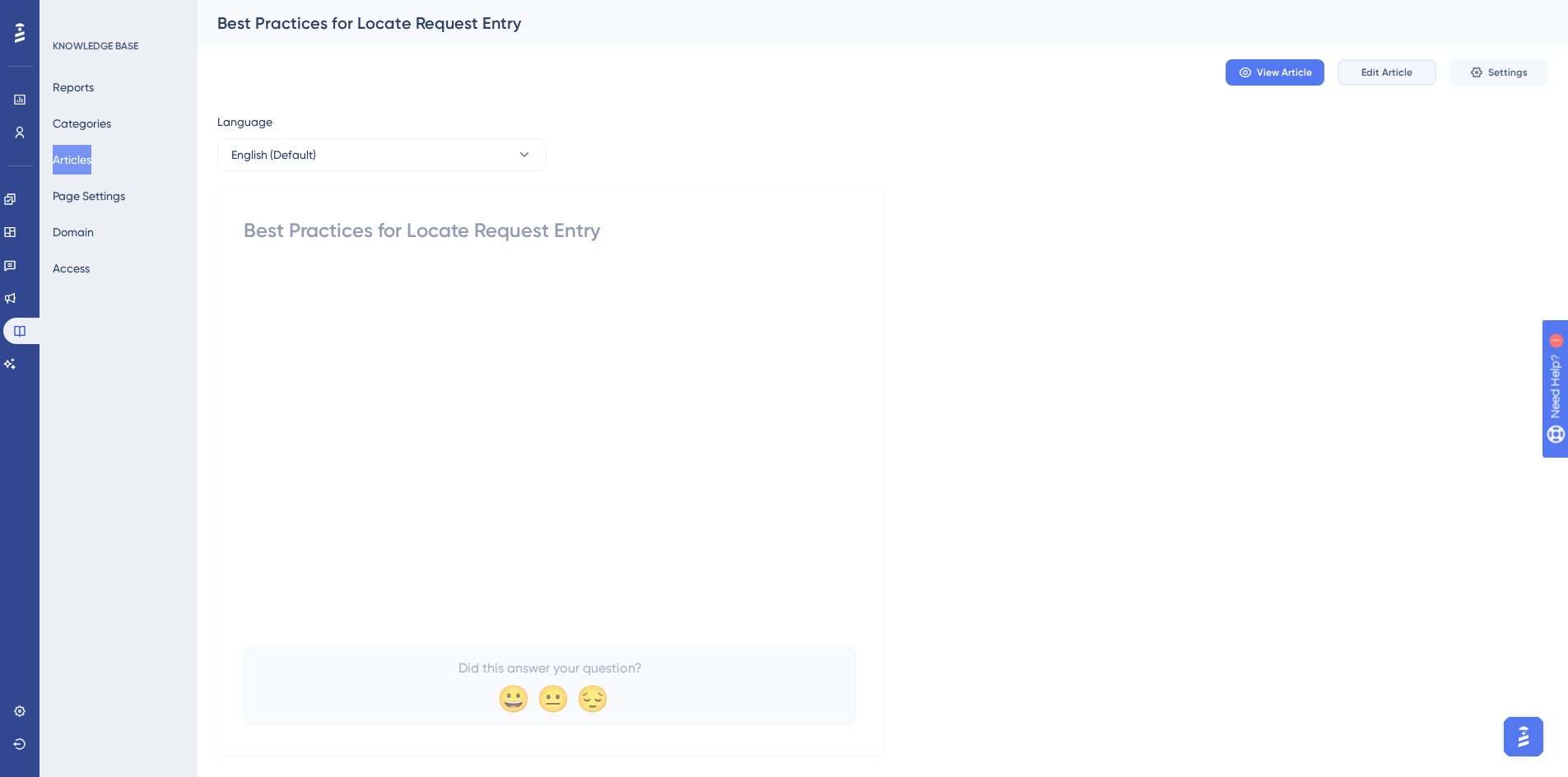
click at [1401, 72] on span "Edit Article" at bounding box center [1387, 72] width 51 height 13
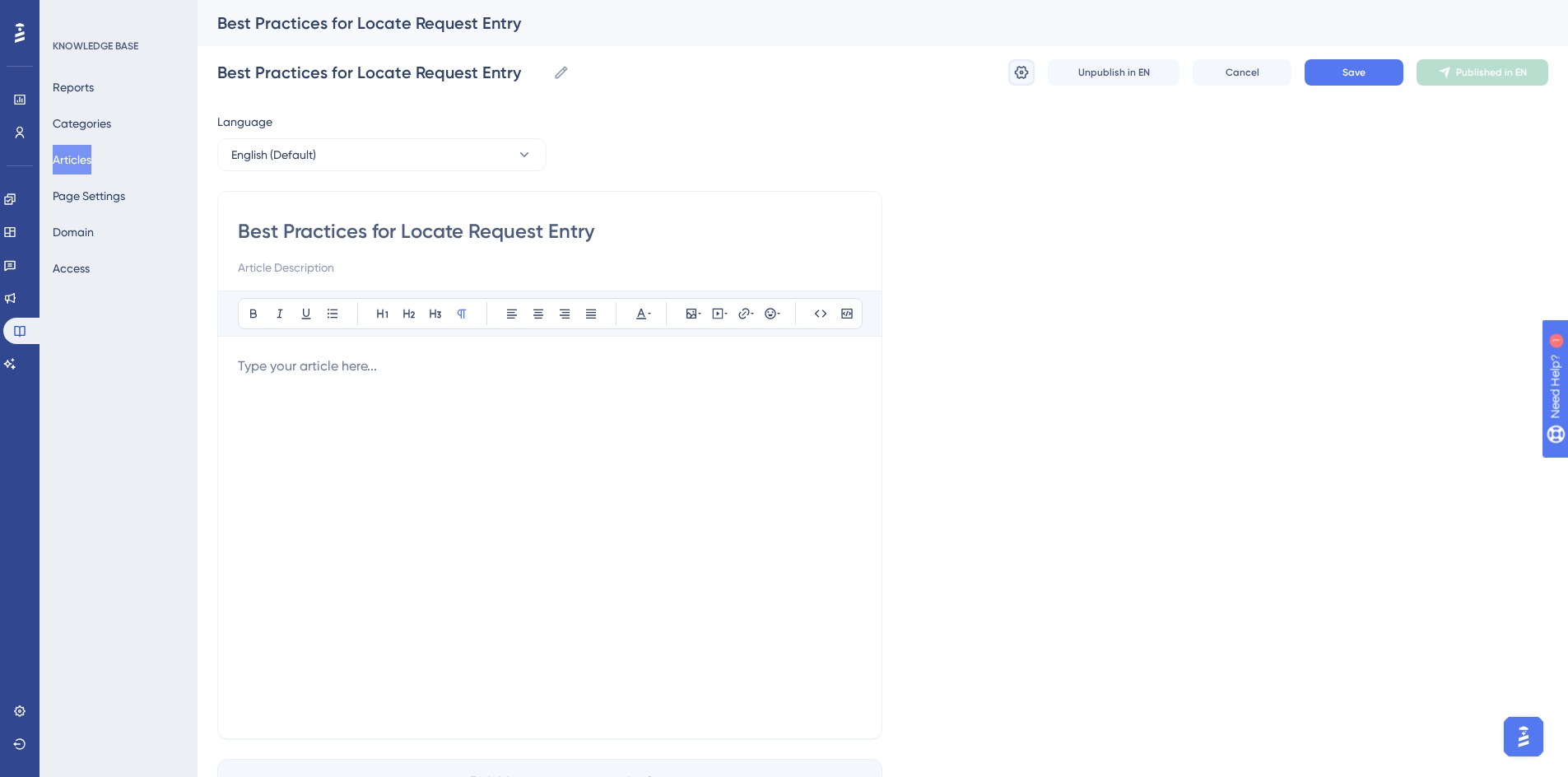
click at [1018, 78] on icon at bounding box center [1021, 72] width 17 height 17
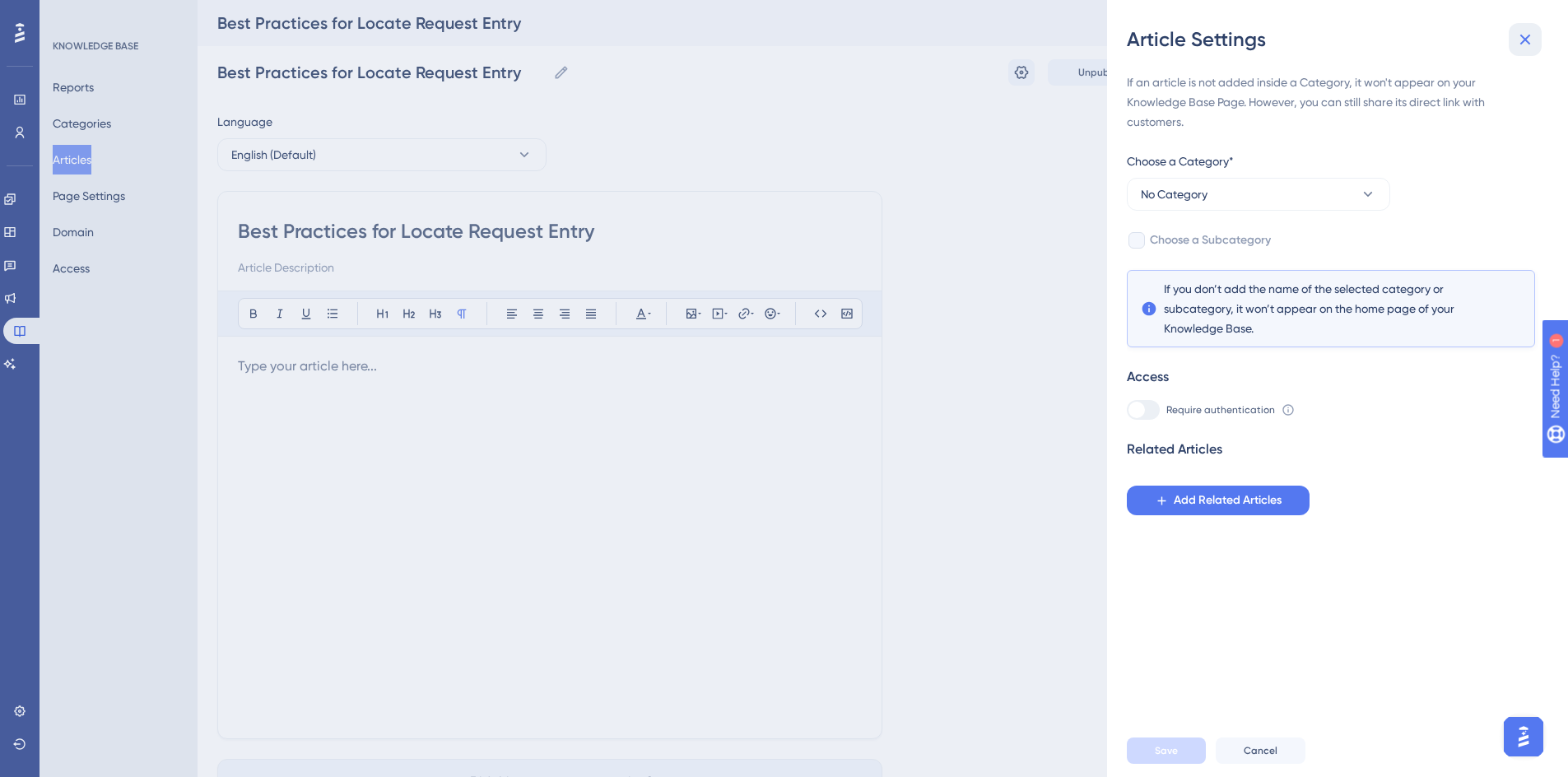
click at [1519, 41] on icon at bounding box center [1525, 39] width 20 height 20
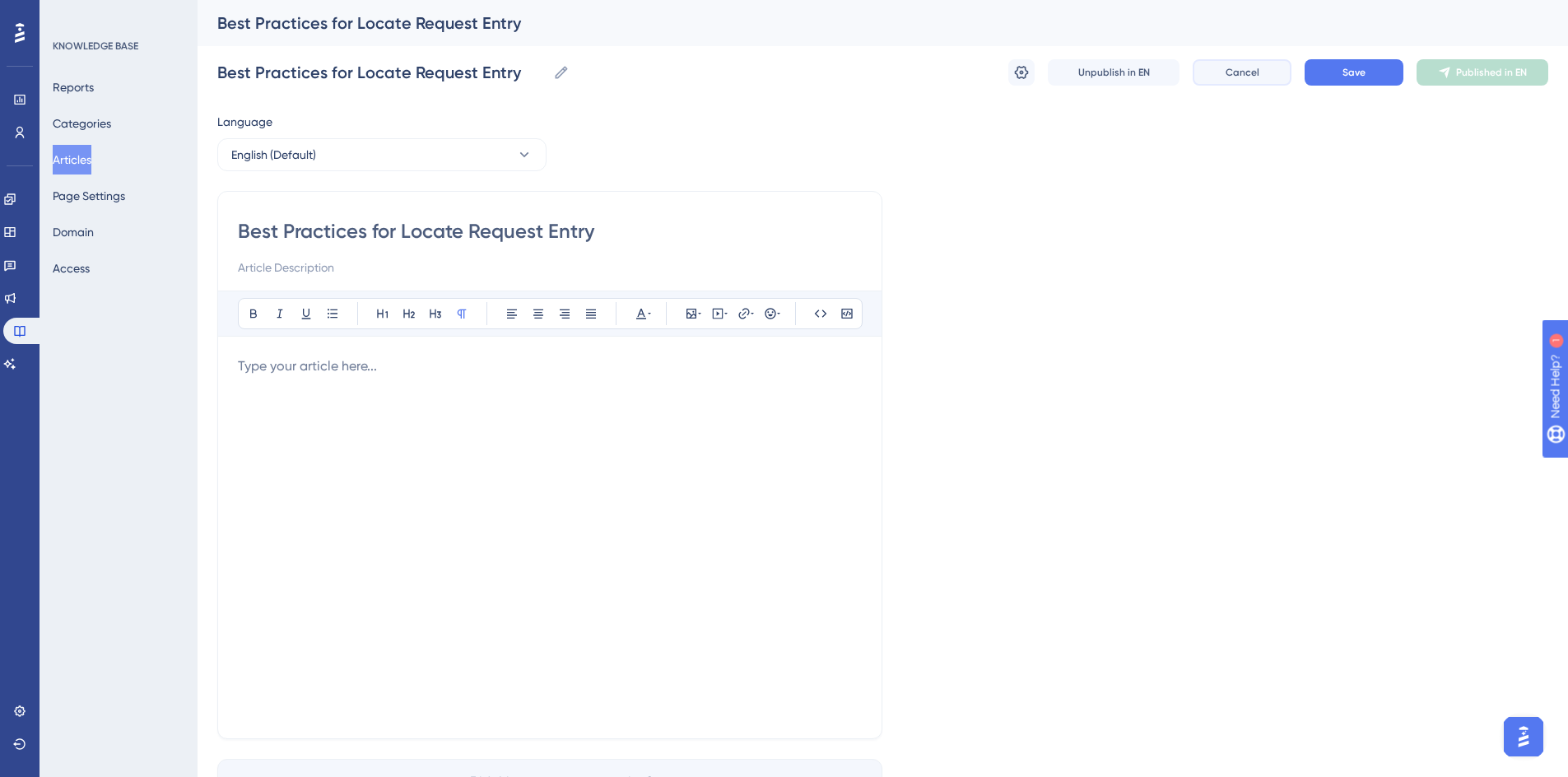
click at [1223, 80] on button "Cancel" at bounding box center [1242, 72] width 99 height 27
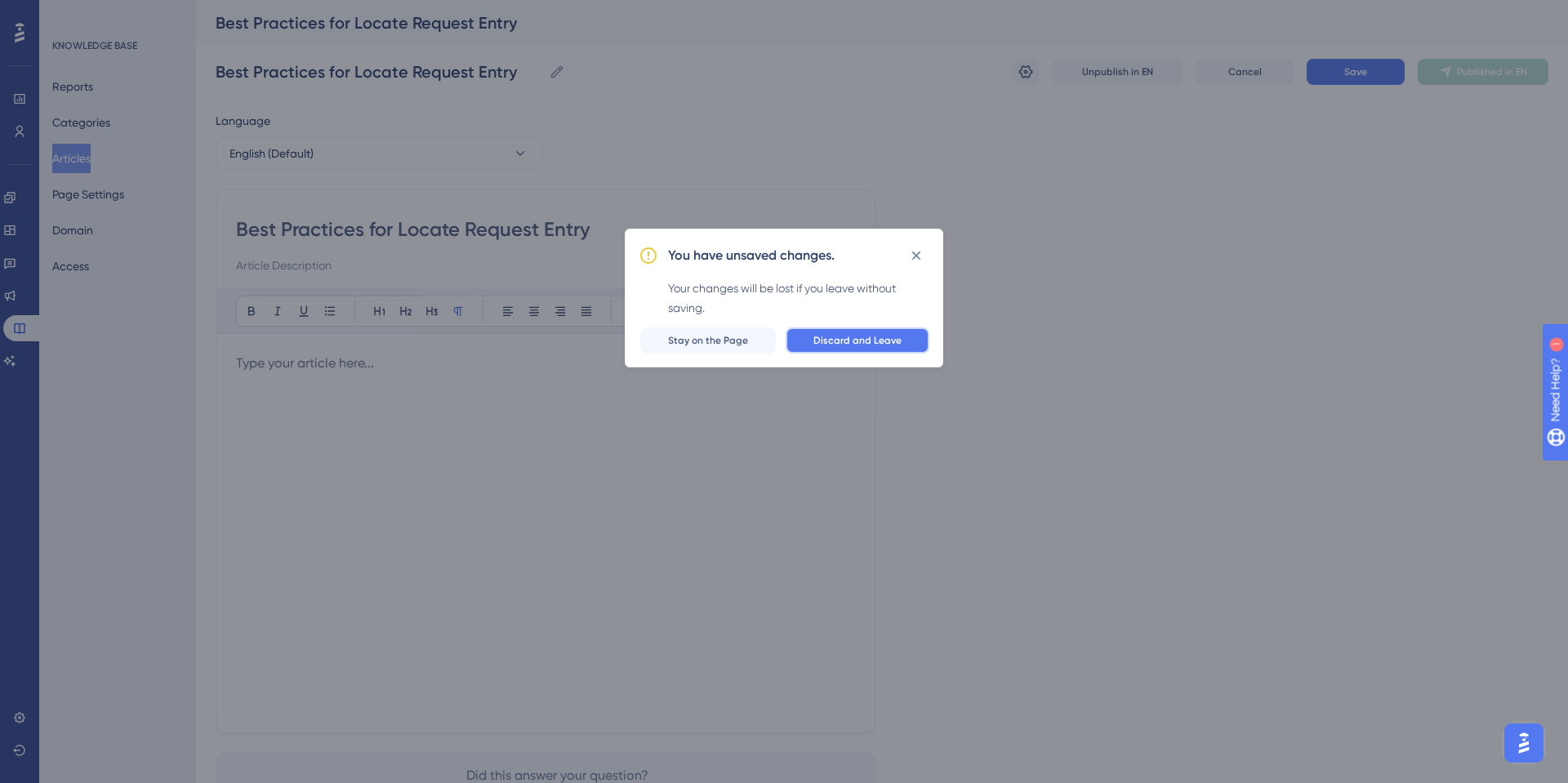
click at [844, 342] on span "Discard and Leave" at bounding box center [857, 341] width 88 height 13
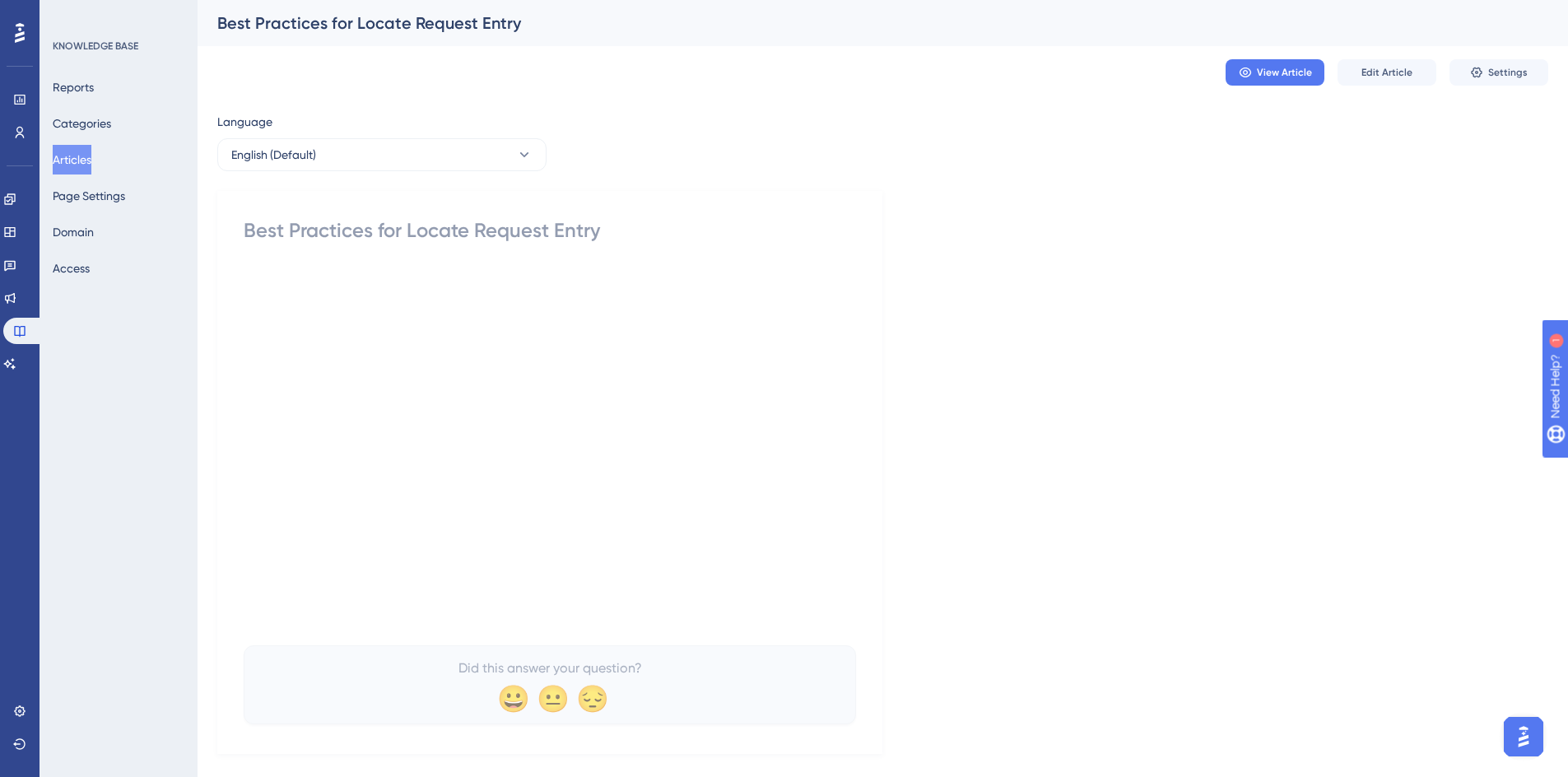
click at [92, 154] on button "Articles" at bounding box center [72, 160] width 39 height 29
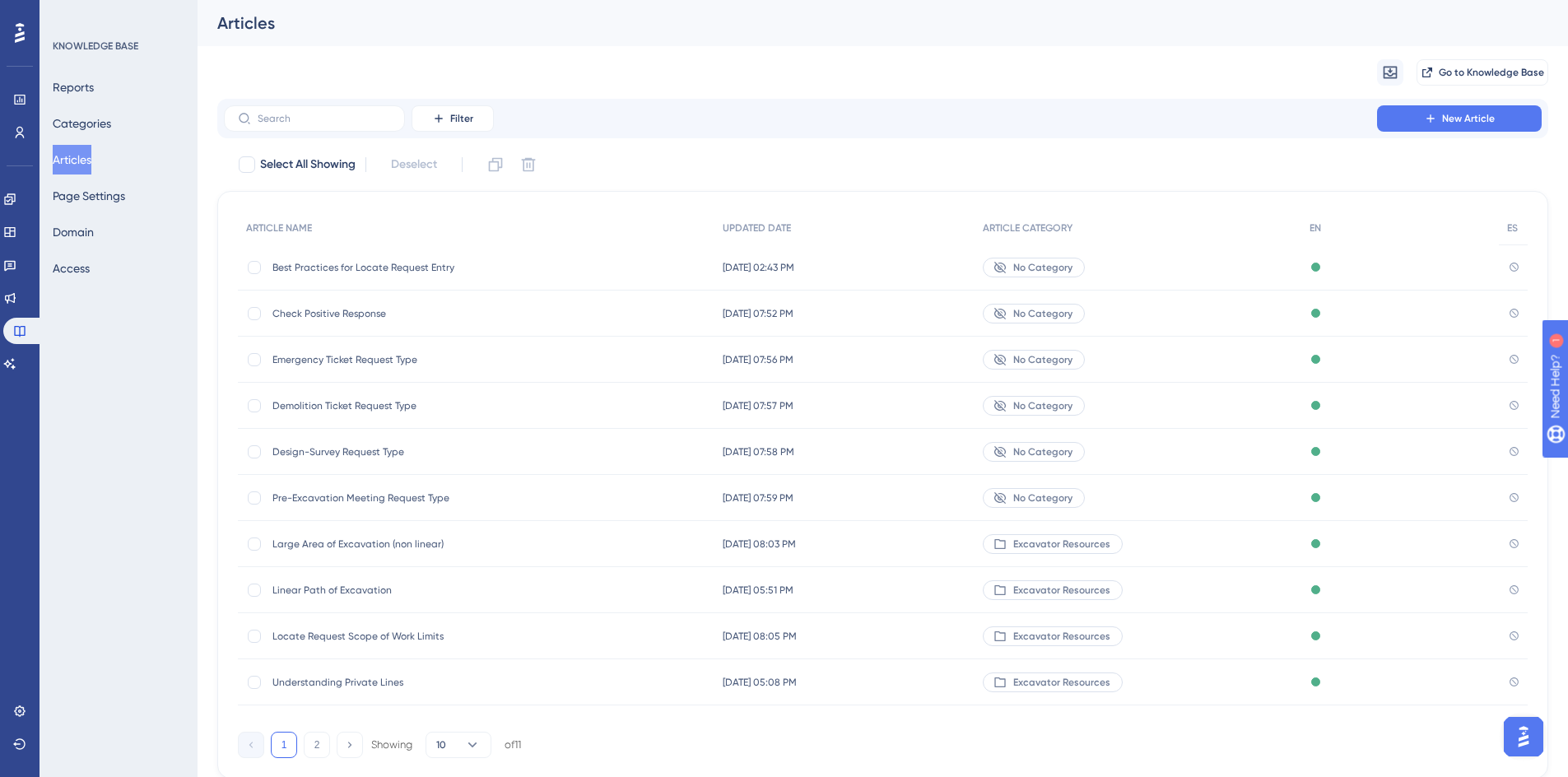
click at [1060, 268] on span "No Category" at bounding box center [1042, 267] width 60 height 13
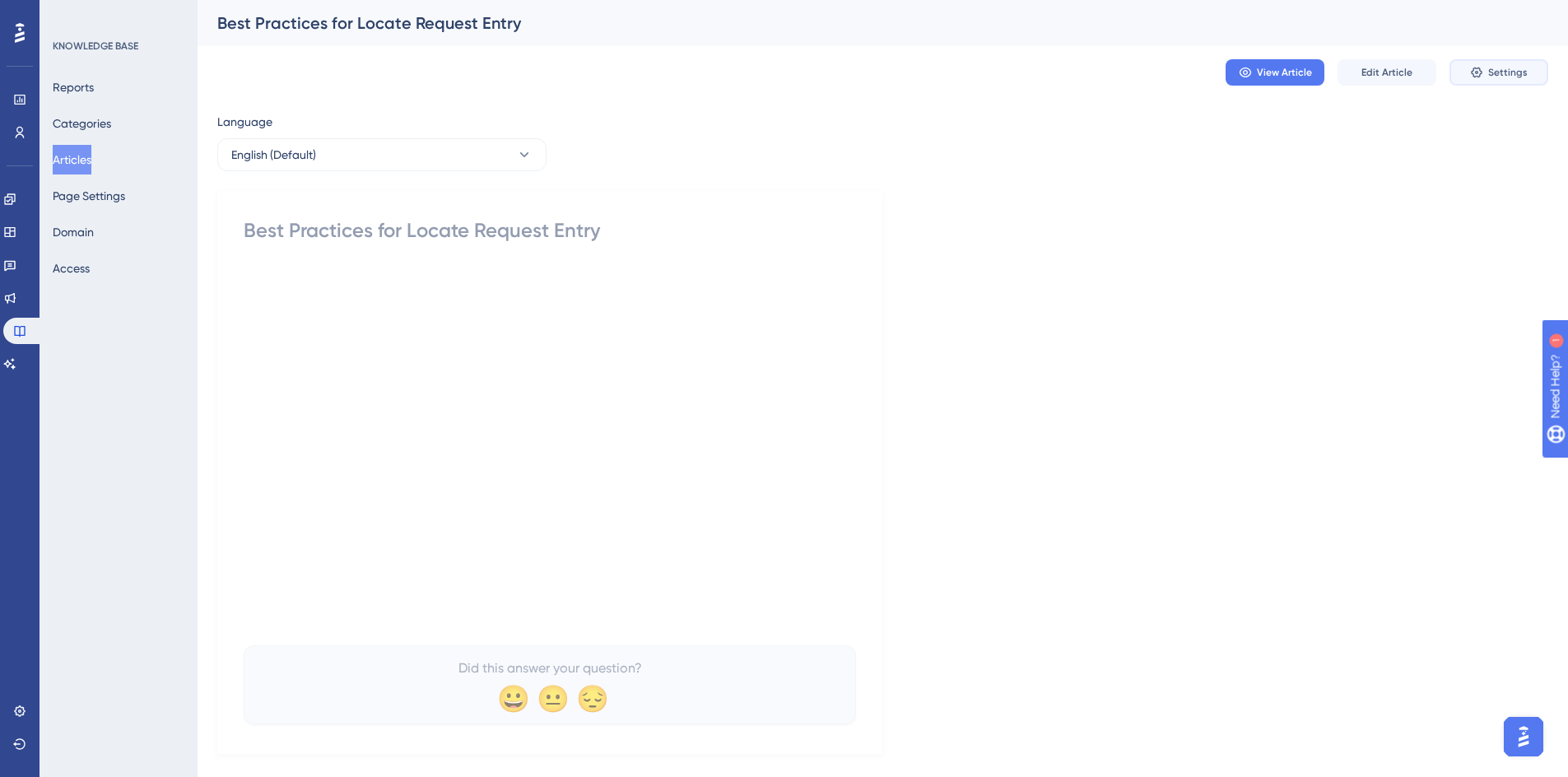
click at [1482, 73] on icon at bounding box center [1476, 73] width 11 height 11
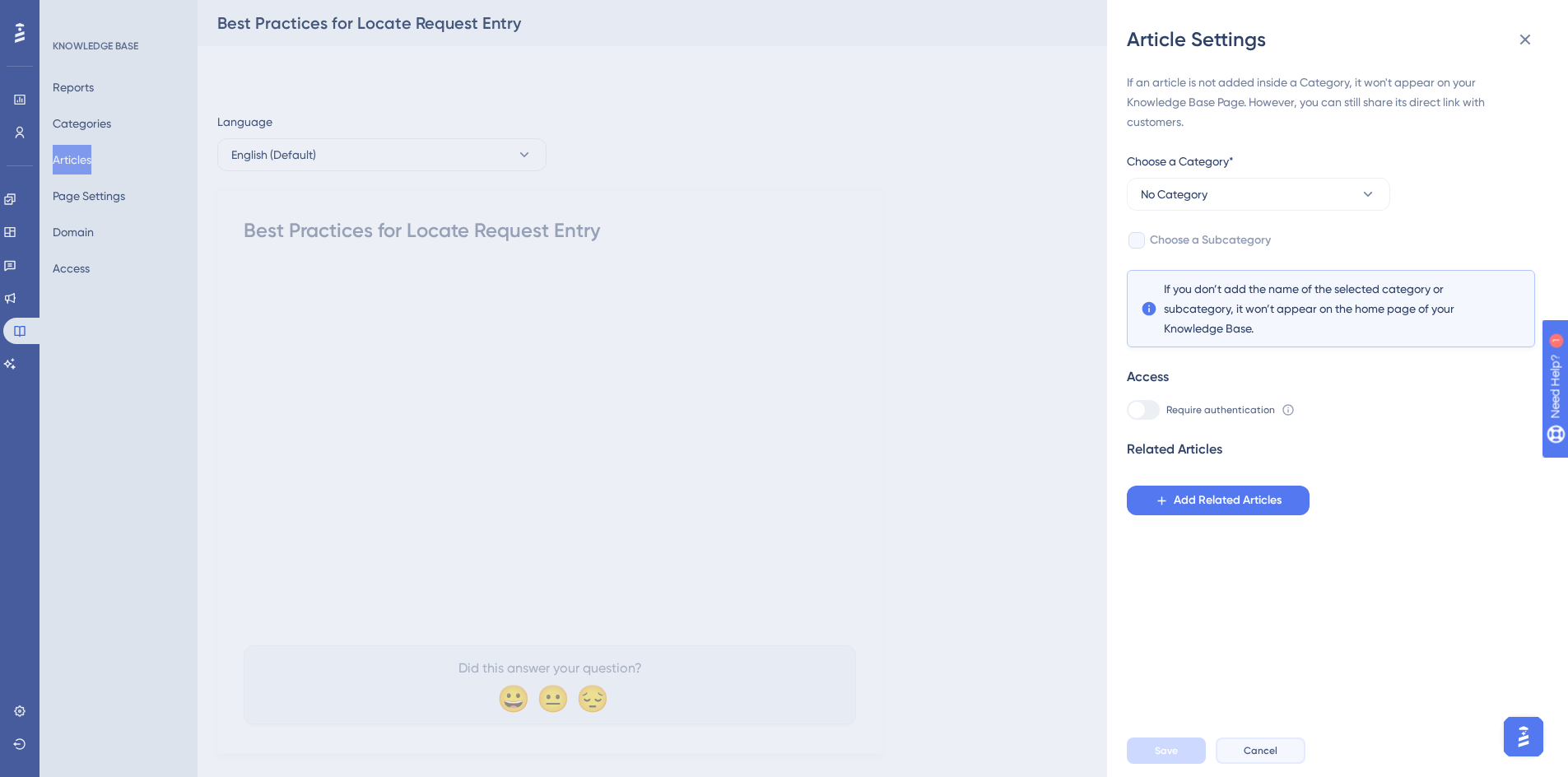
click at [1239, 755] on button "Cancel" at bounding box center [1261, 750] width 90 height 27
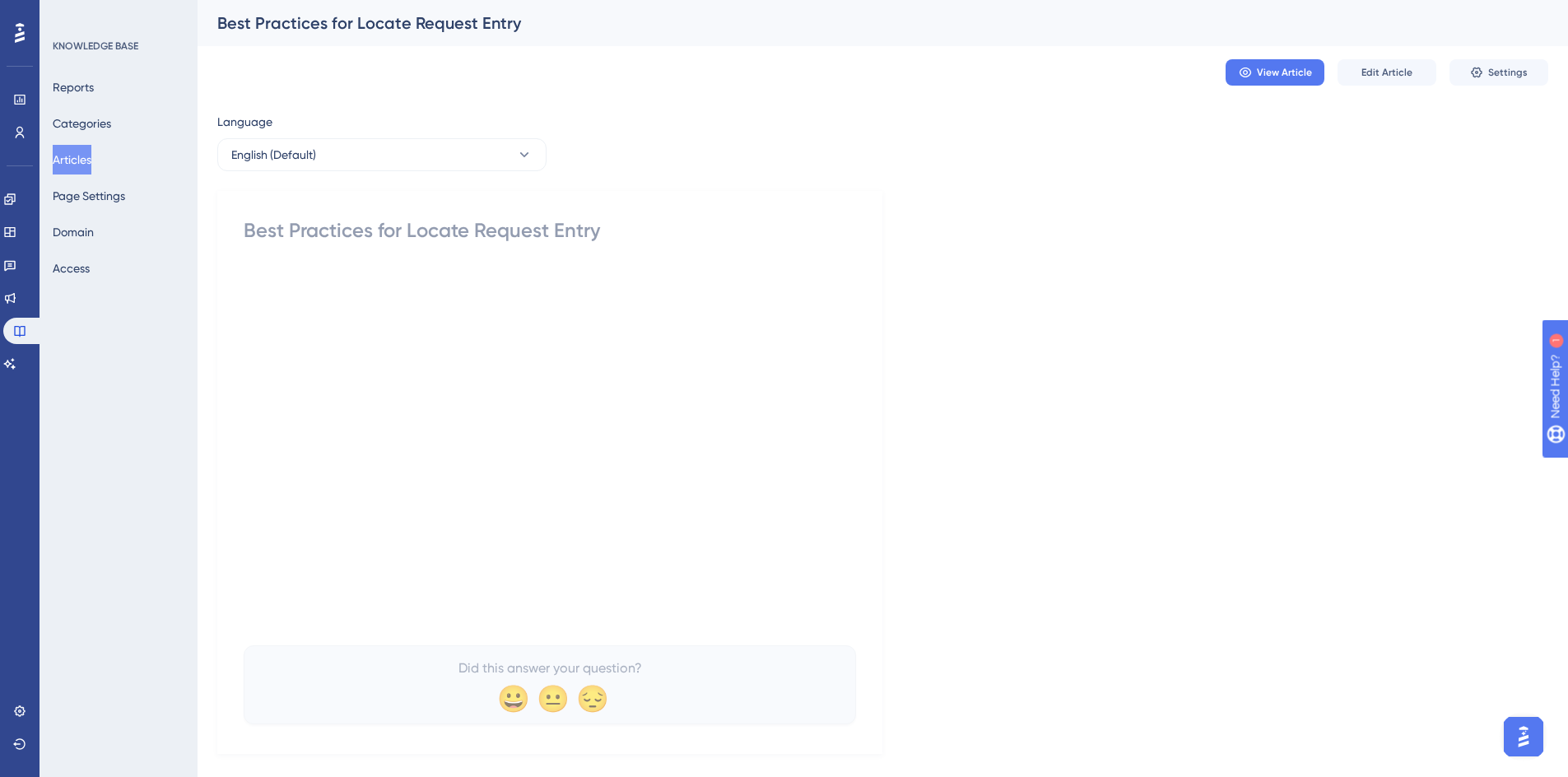
click at [57, 163] on button "Articles" at bounding box center [72, 160] width 39 height 29
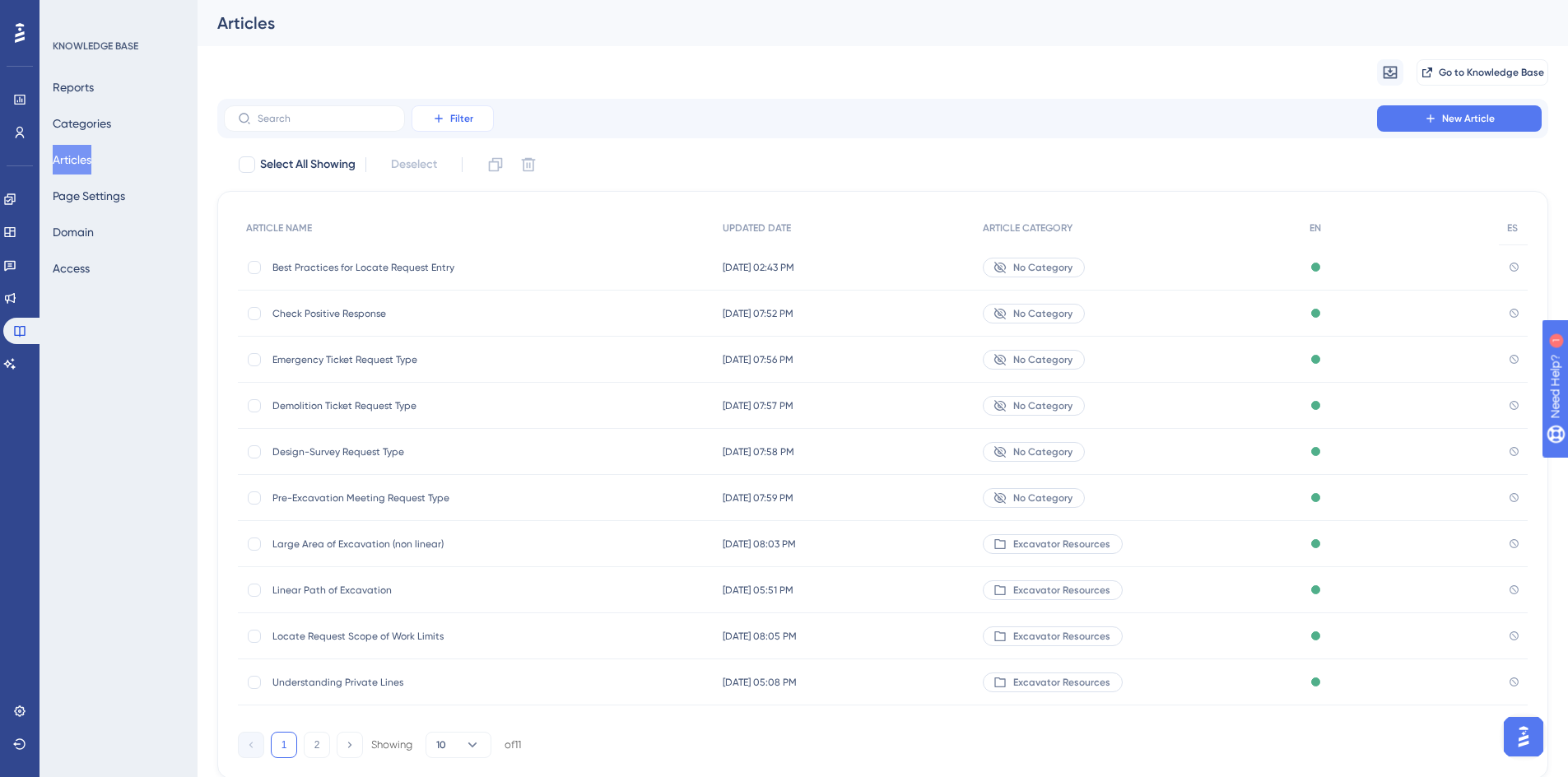
click at [466, 121] on span "Filter" at bounding box center [462, 118] width 23 height 13
click at [588, 71] on div "Migrate from Go to Knowledge Base" at bounding box center [883, 72] width 1330 height 52
click at [29, 36] on div at bounding box center [19, 33] width 27 height 27
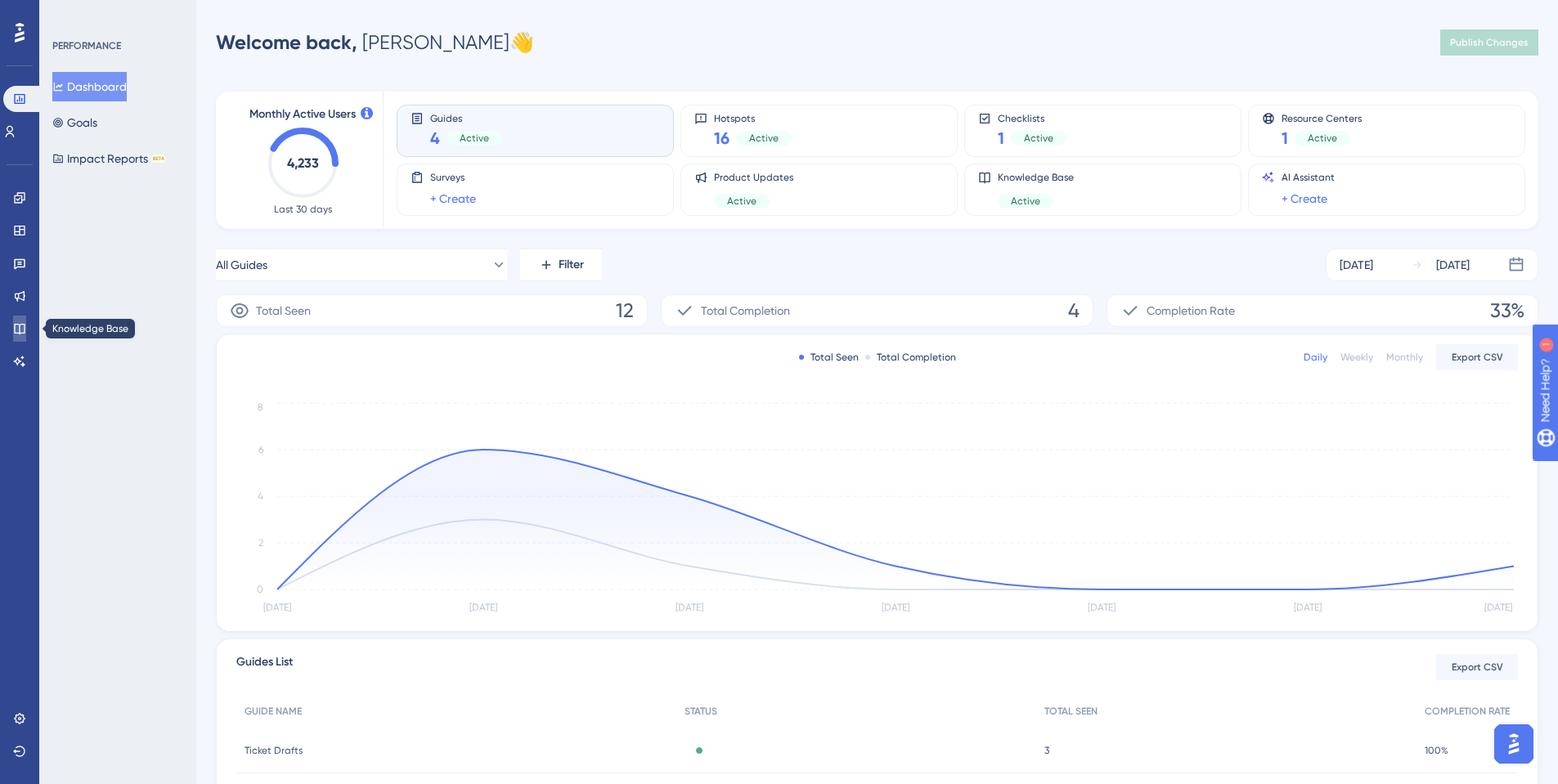
click at [13, 335] on link at bounding box center [19, 328] width 13 height 26
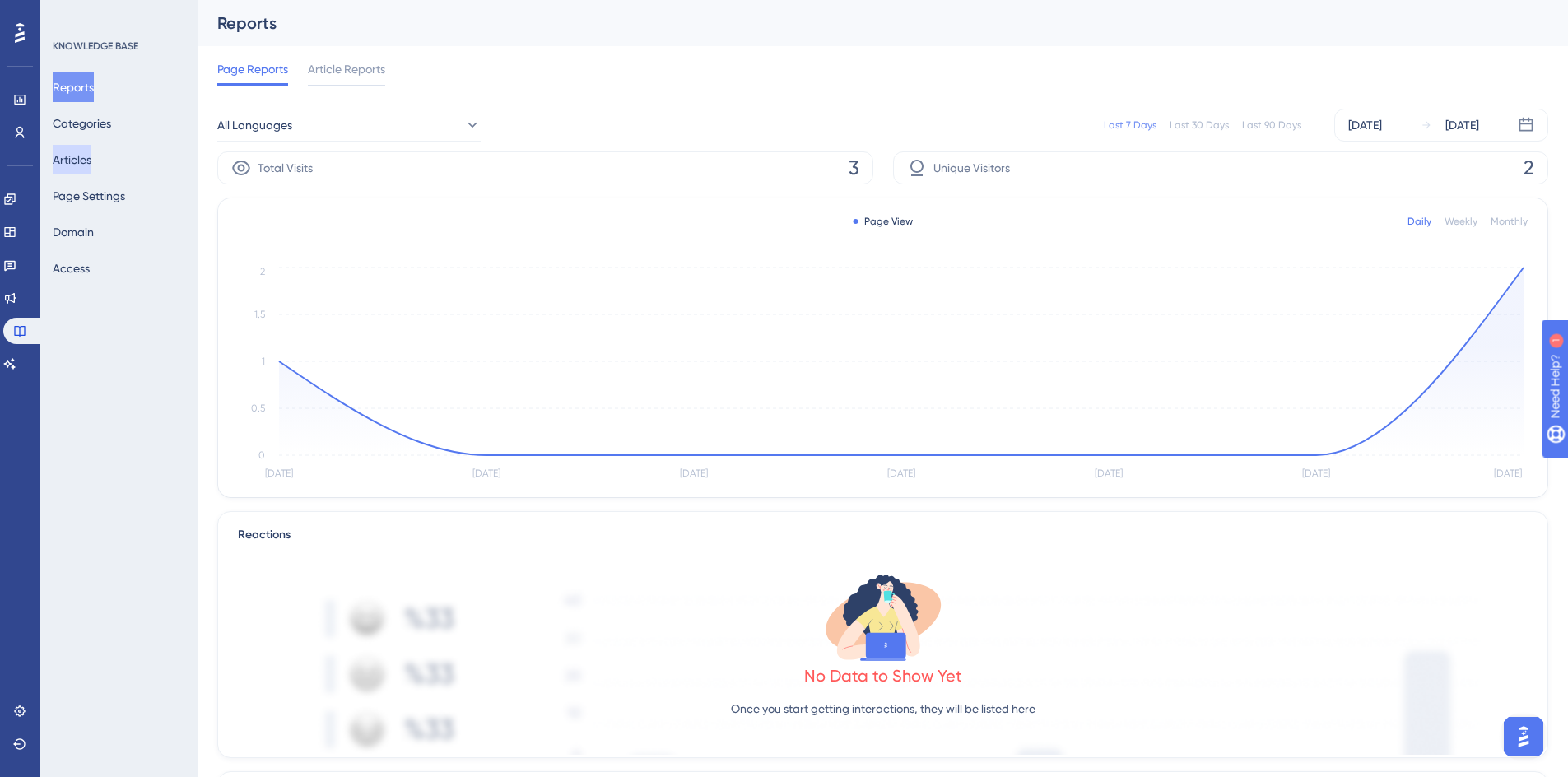
click at [88, 161] on button "Articles" at bounding box center [72, 160] width 39 height 29
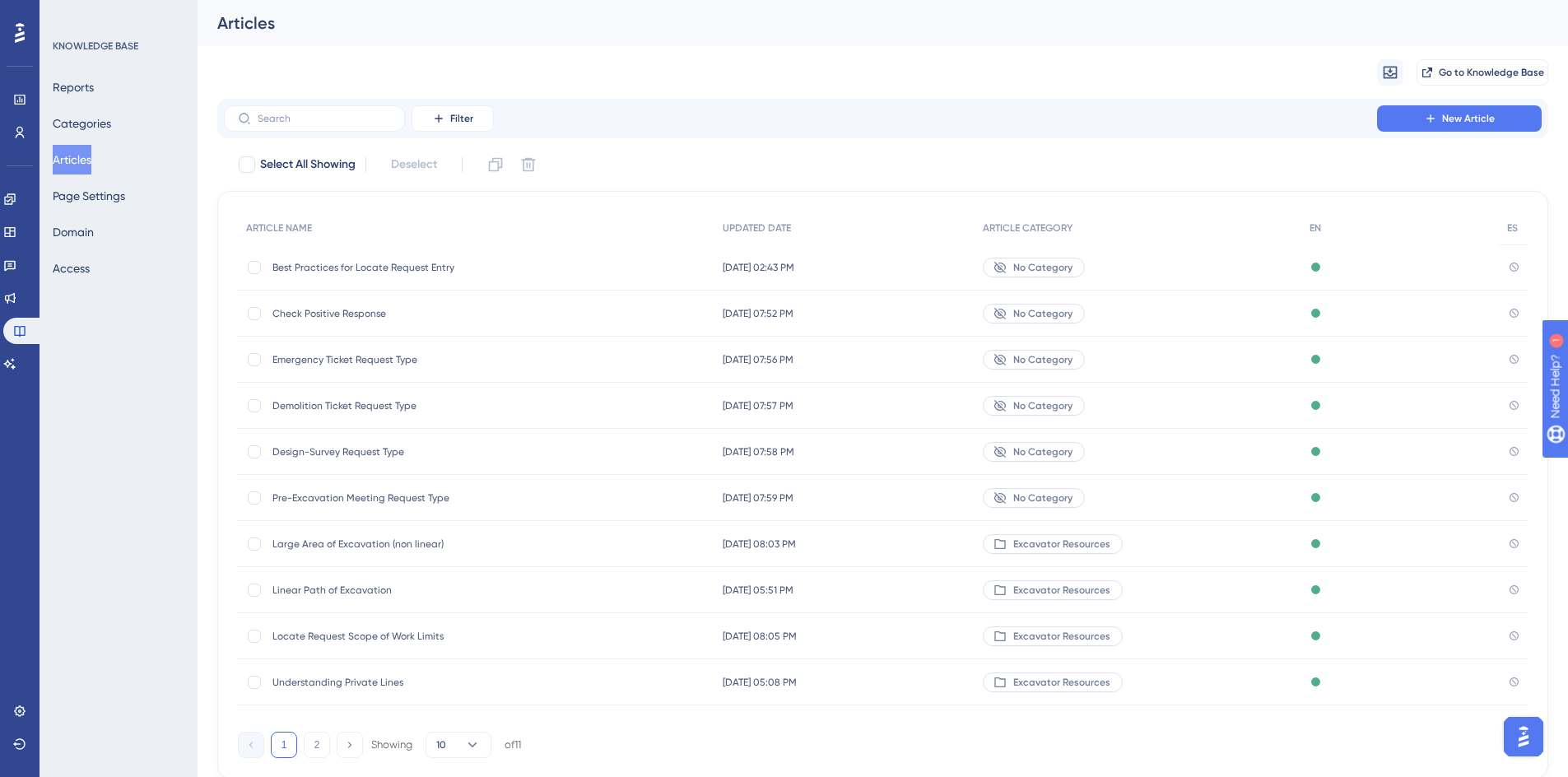
click at [1051, 269] on span "No Category" at bounding box center [1042, 267] width 60 height 13
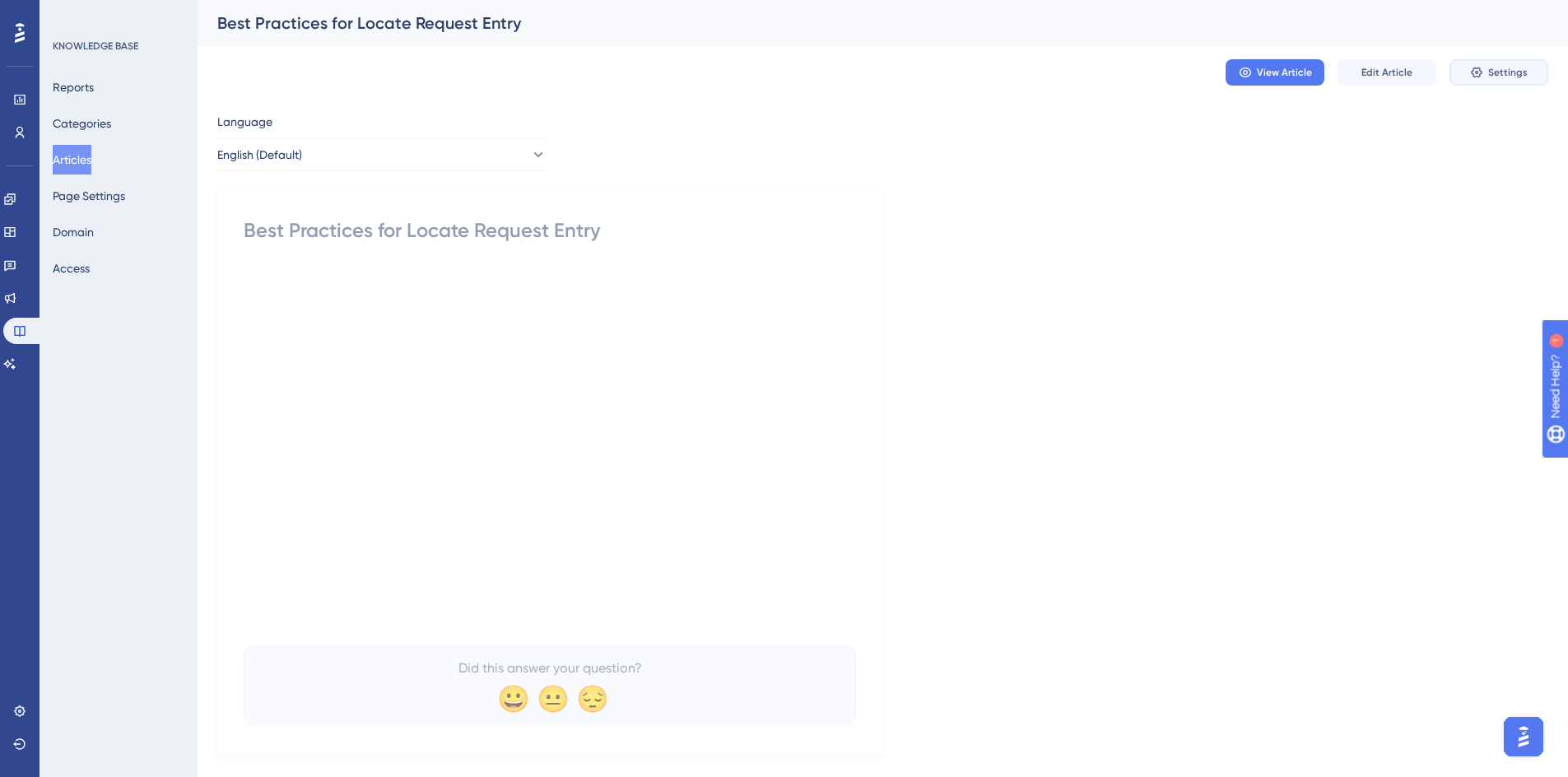
click at [1497, 76] on span "Settings" at bounding box center [1507, 72] width 39 height 13
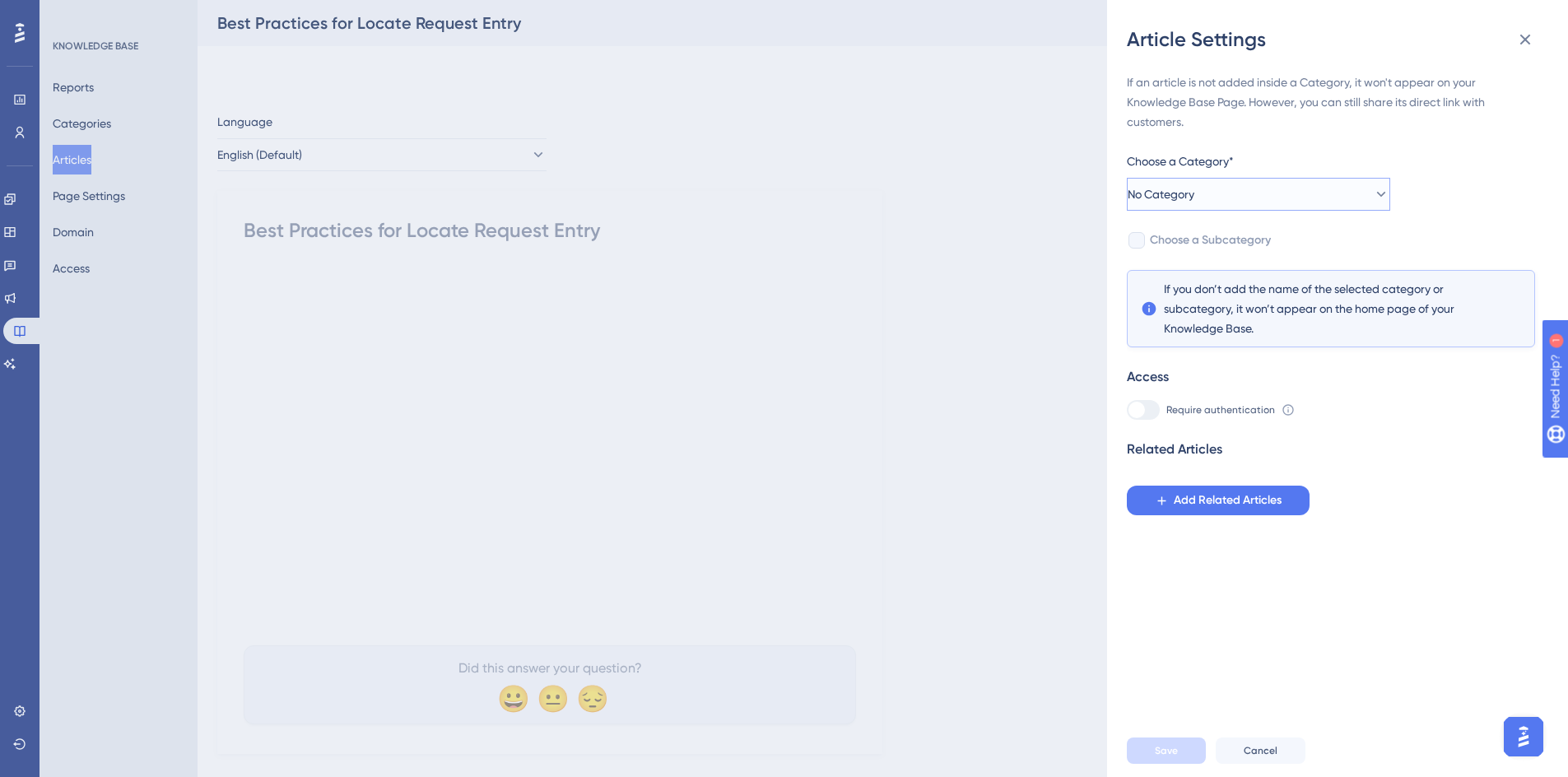
click at [1271, 201] on button "No Category" at bounding box center [1258, 194] width 263 height 33
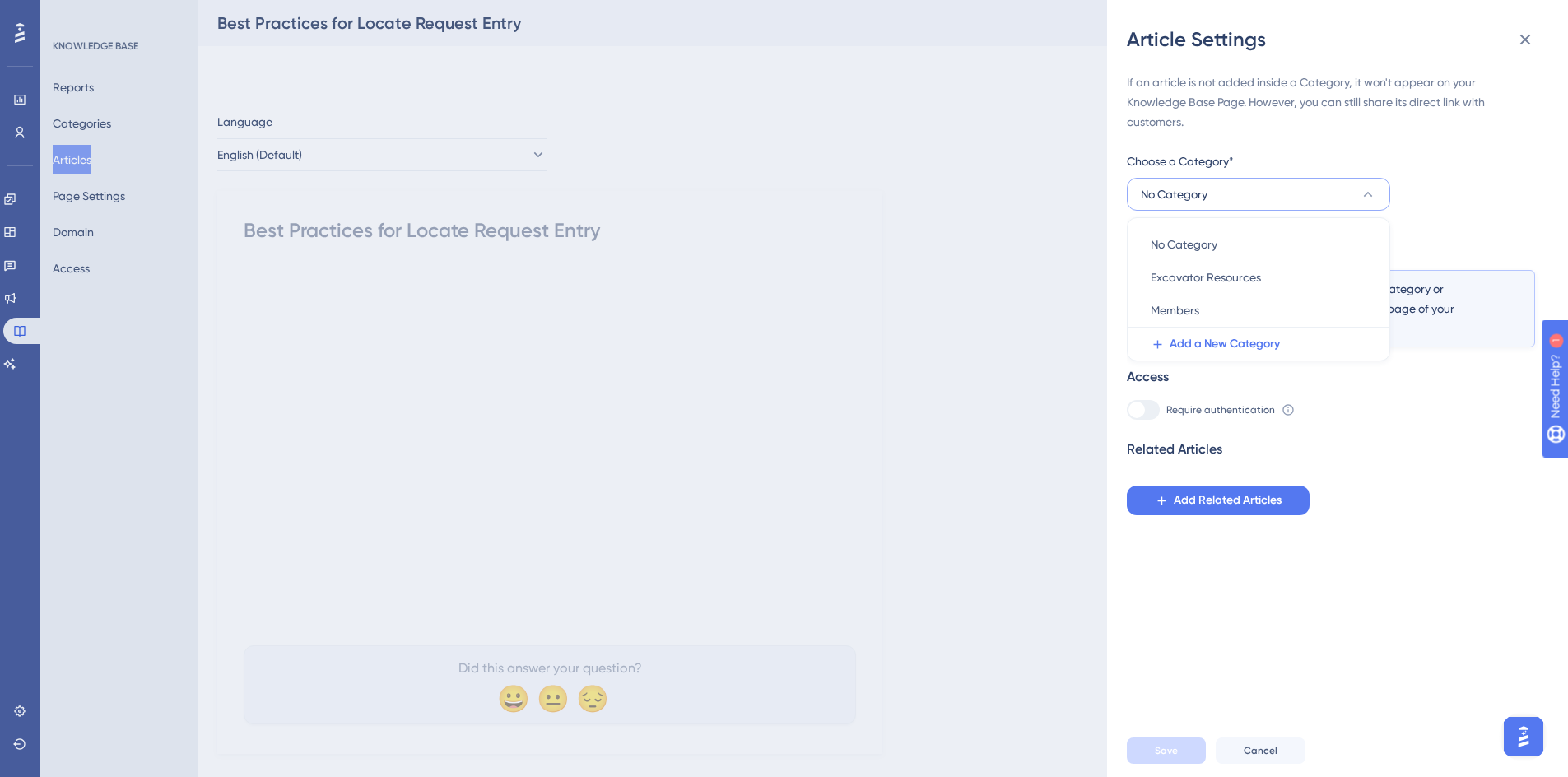
click at [1271, 201] on button "No Category" at bounding box center [1258, 194] width 263 height 33
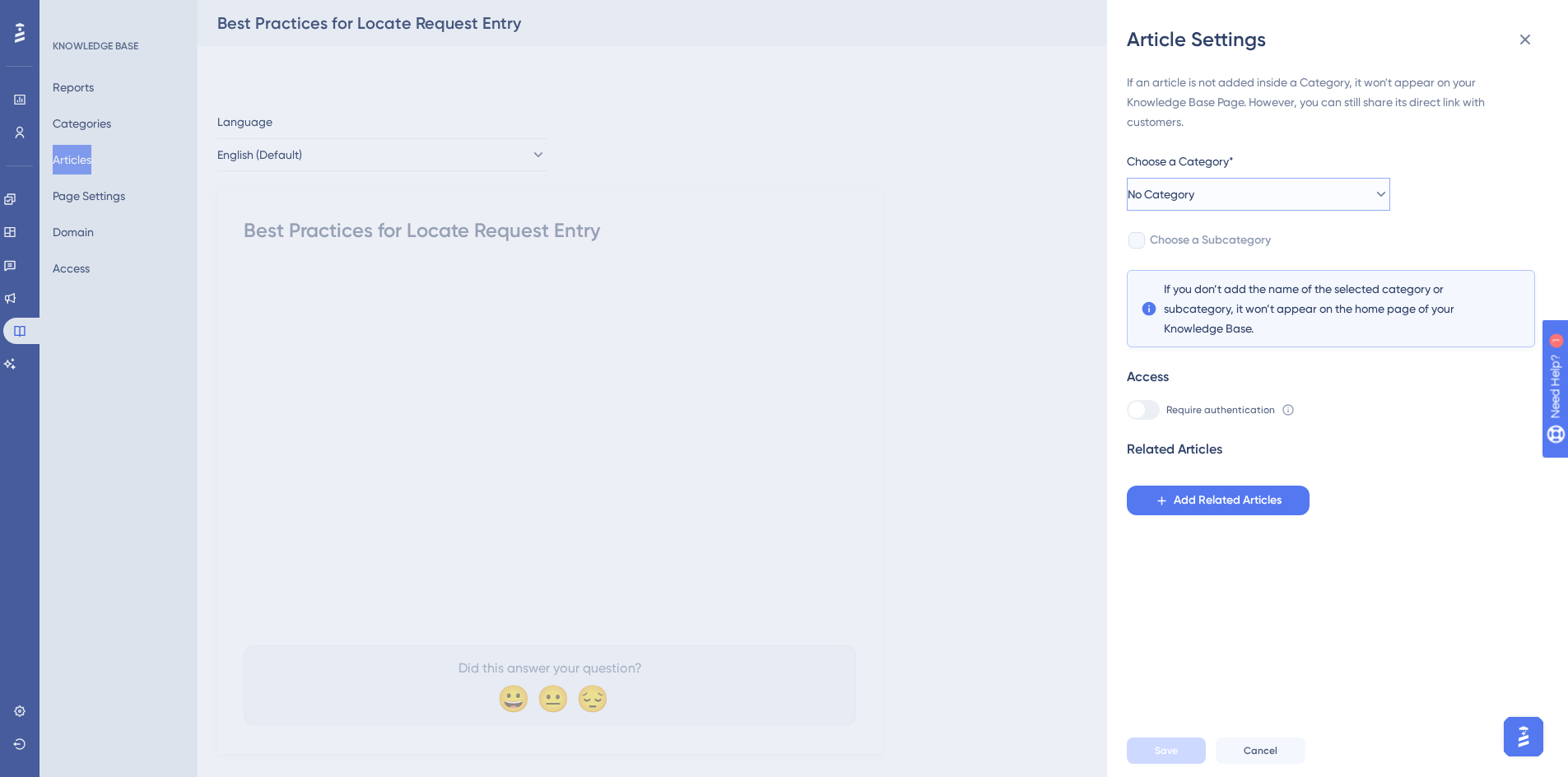
click at [1174, 198] on span "No Category" at bounding box center [1161, 194] width 67 height 20
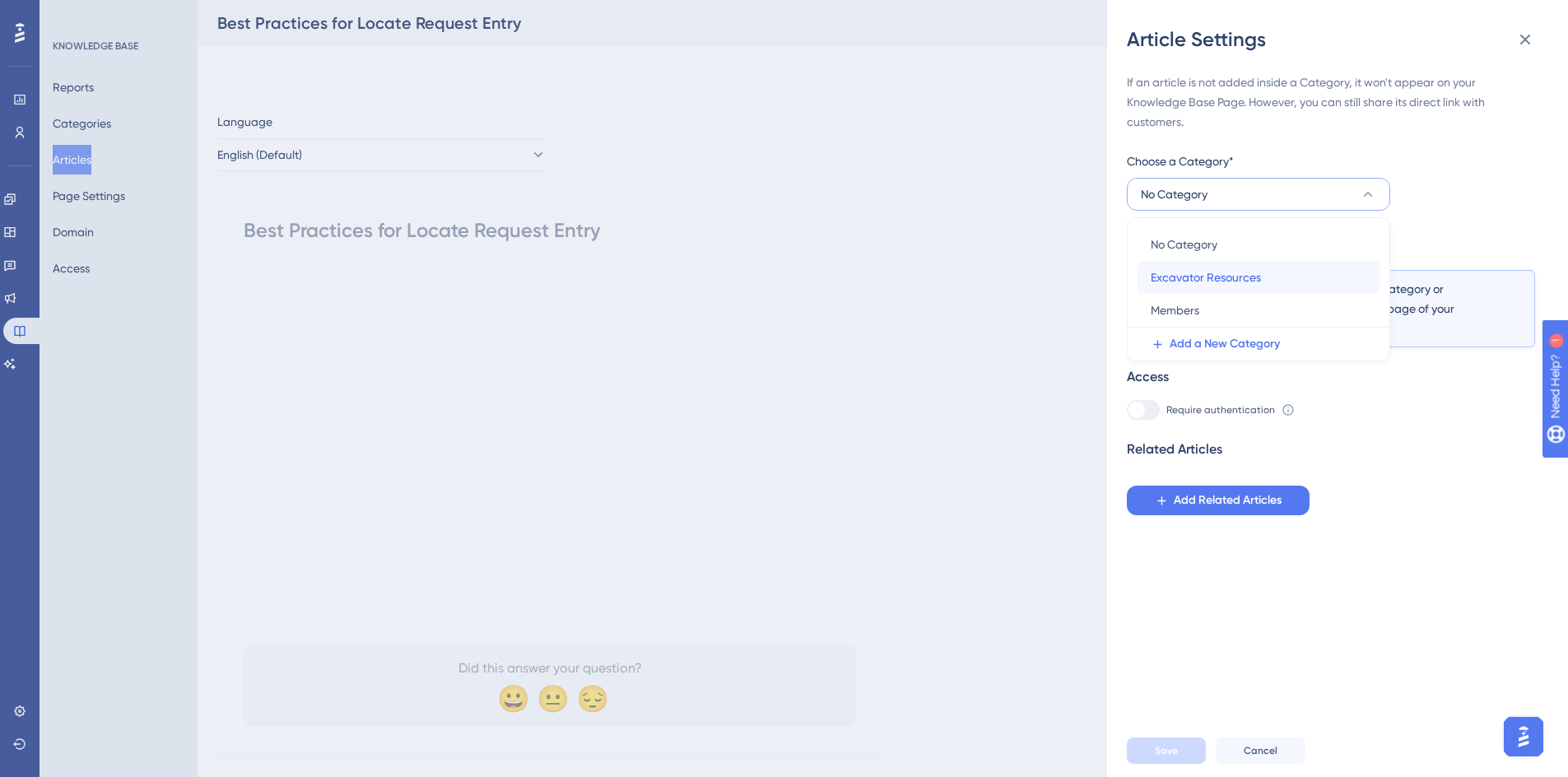
click at [1177, 272] on span "Excavator Resources" at bounding box center [1206, 278] width 110 height 20
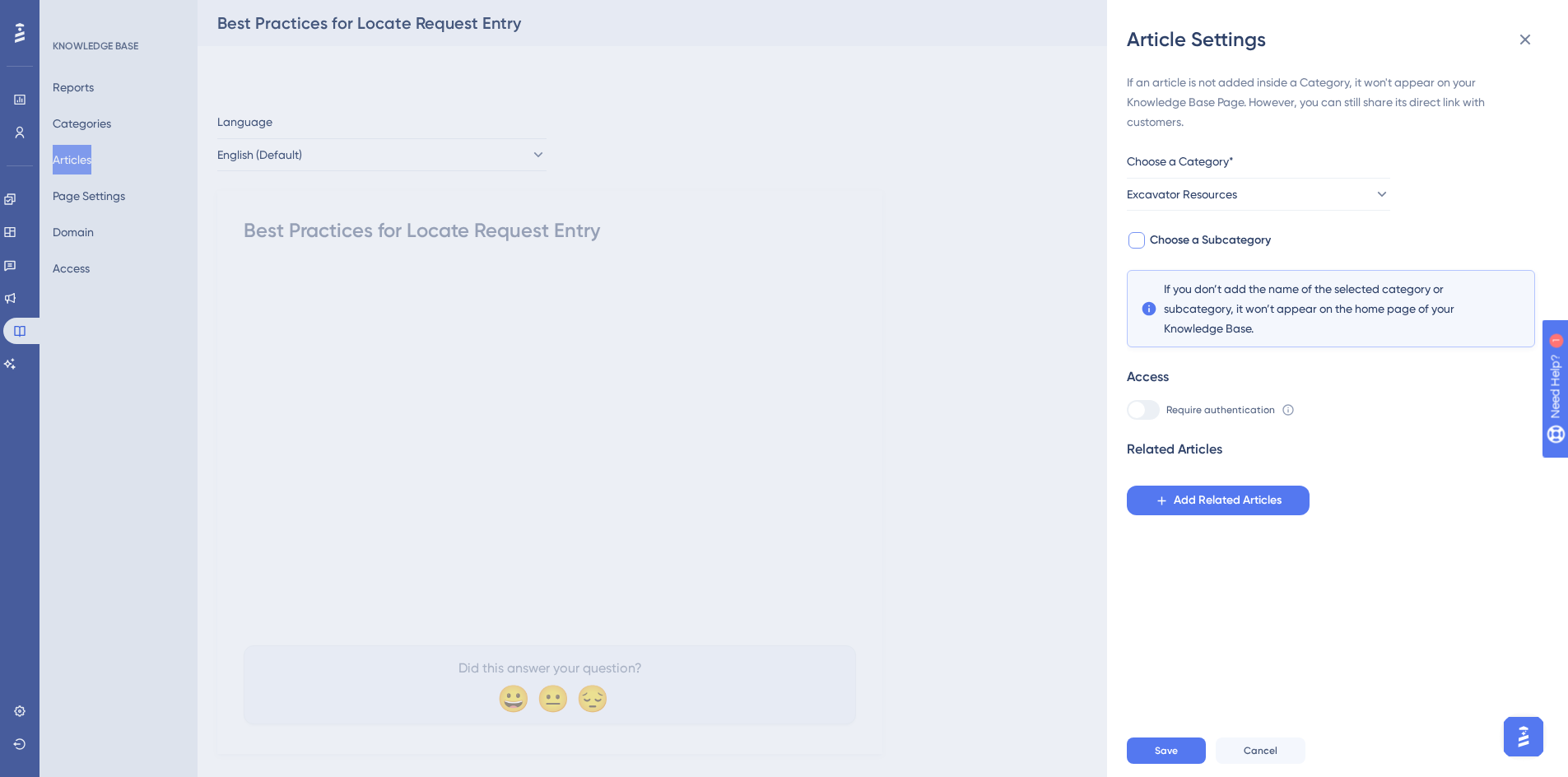
click at [1138, 242] on div at bounding box center [1137, 240] width 17 height 17
checkbox input "true"
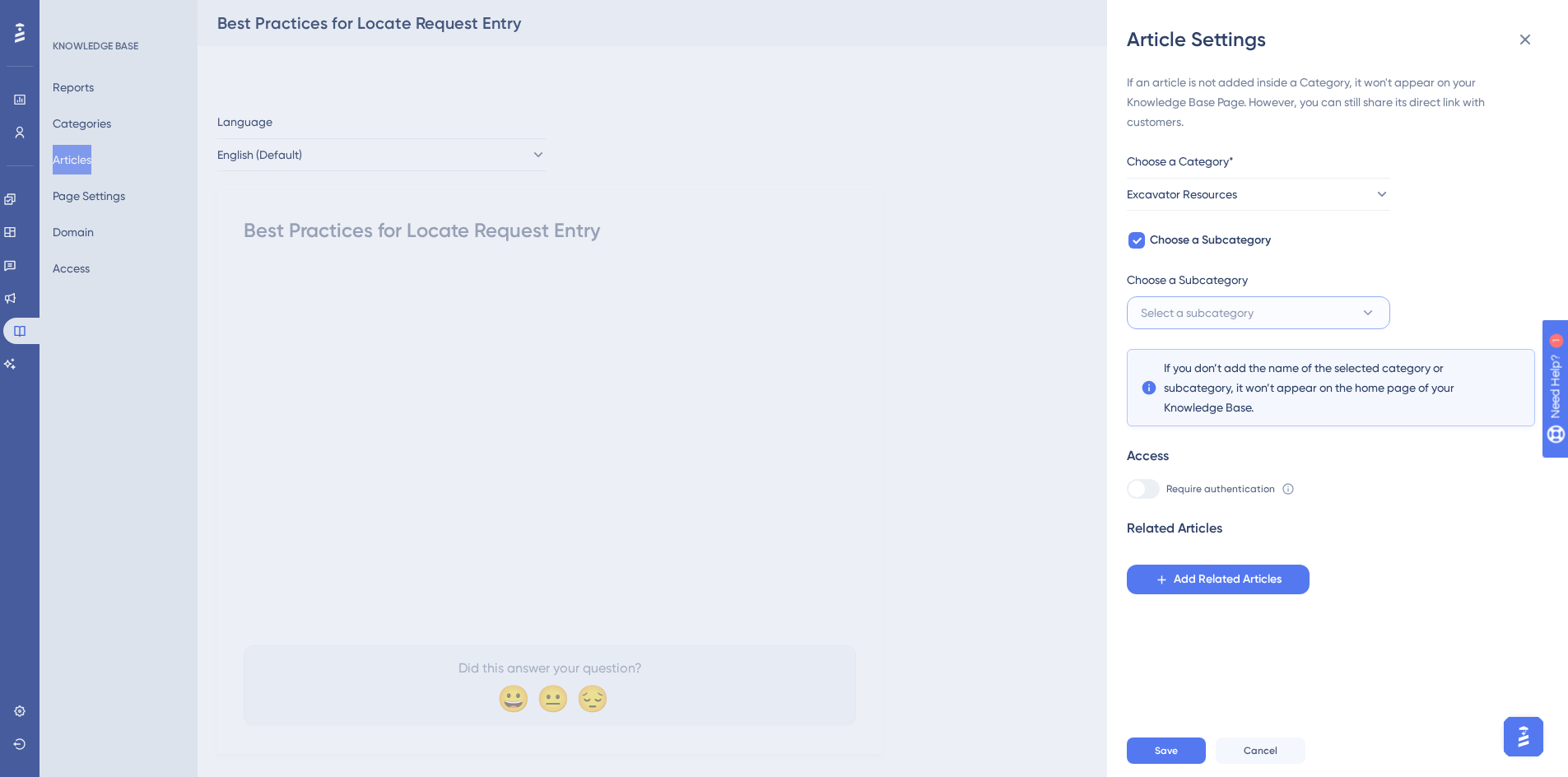
click at [1212, 308] on span "Select a subcategory" at bounding box center [1196, 313] width 113 height 20
click at [1458, 250] on div "If an article is not added inside a Category, it won't appear on your Knowledge…" at bounding box center [1330, 333] width 408 height 522
click at [1252, 757] on span "Cancel" at bounding box center [1260, 750] width 34 height 13
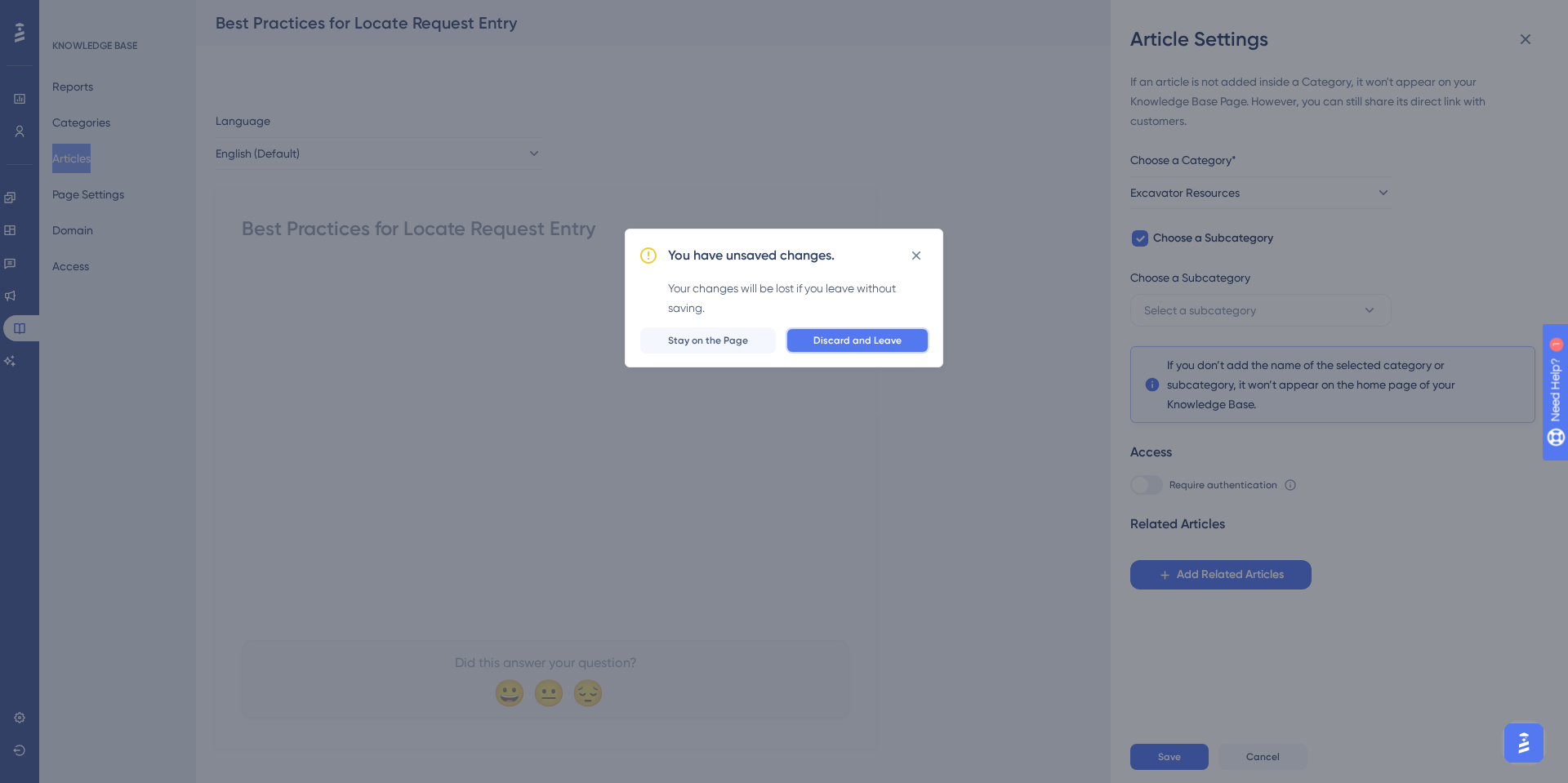
click at [820, 349] on button "Discard and Leave" at bounding box center [858, 341] width 144 height 26
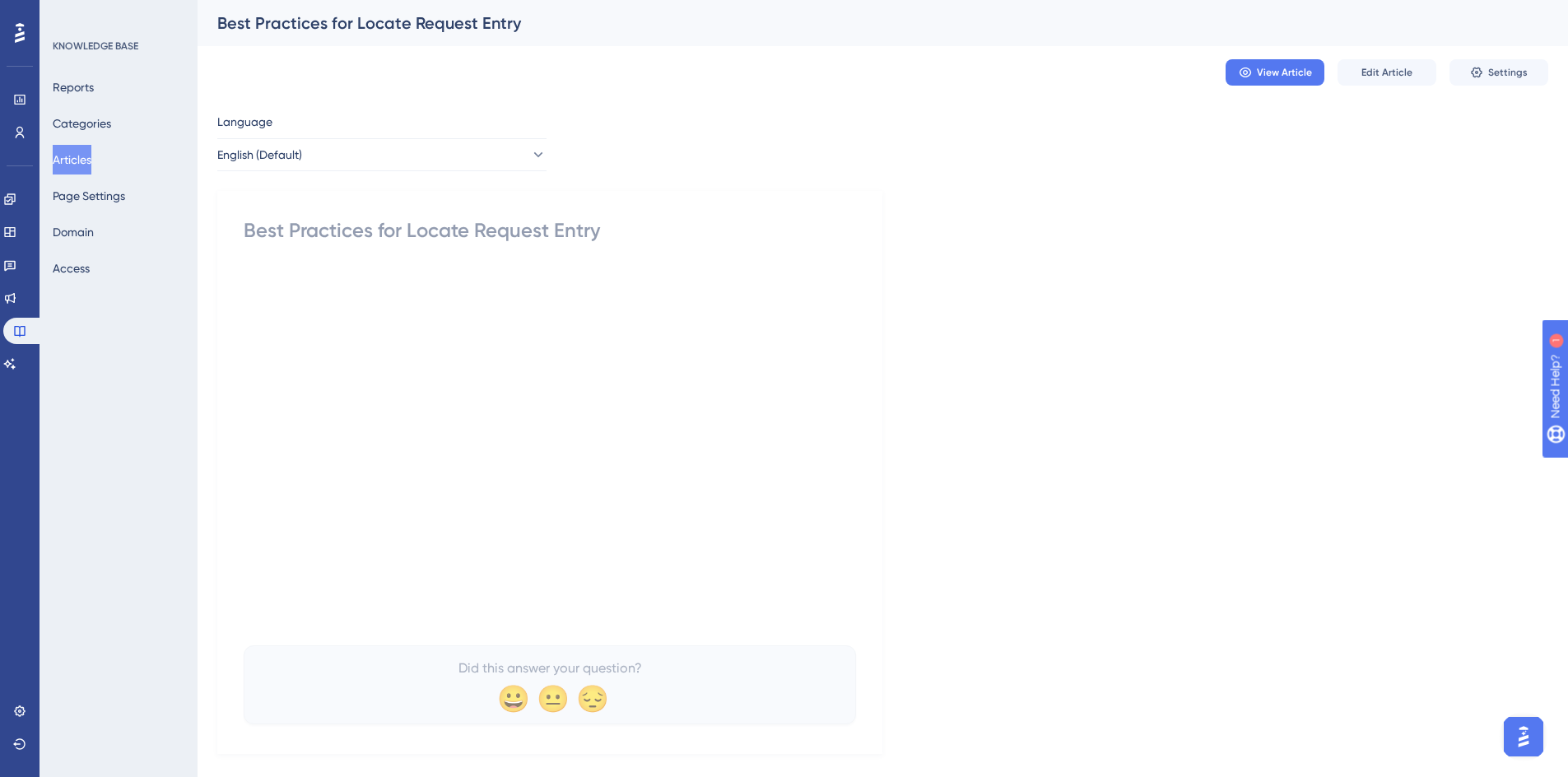
click at [78, 163] on button "Articles" at bounding box center [72, 160] width 39 height 29
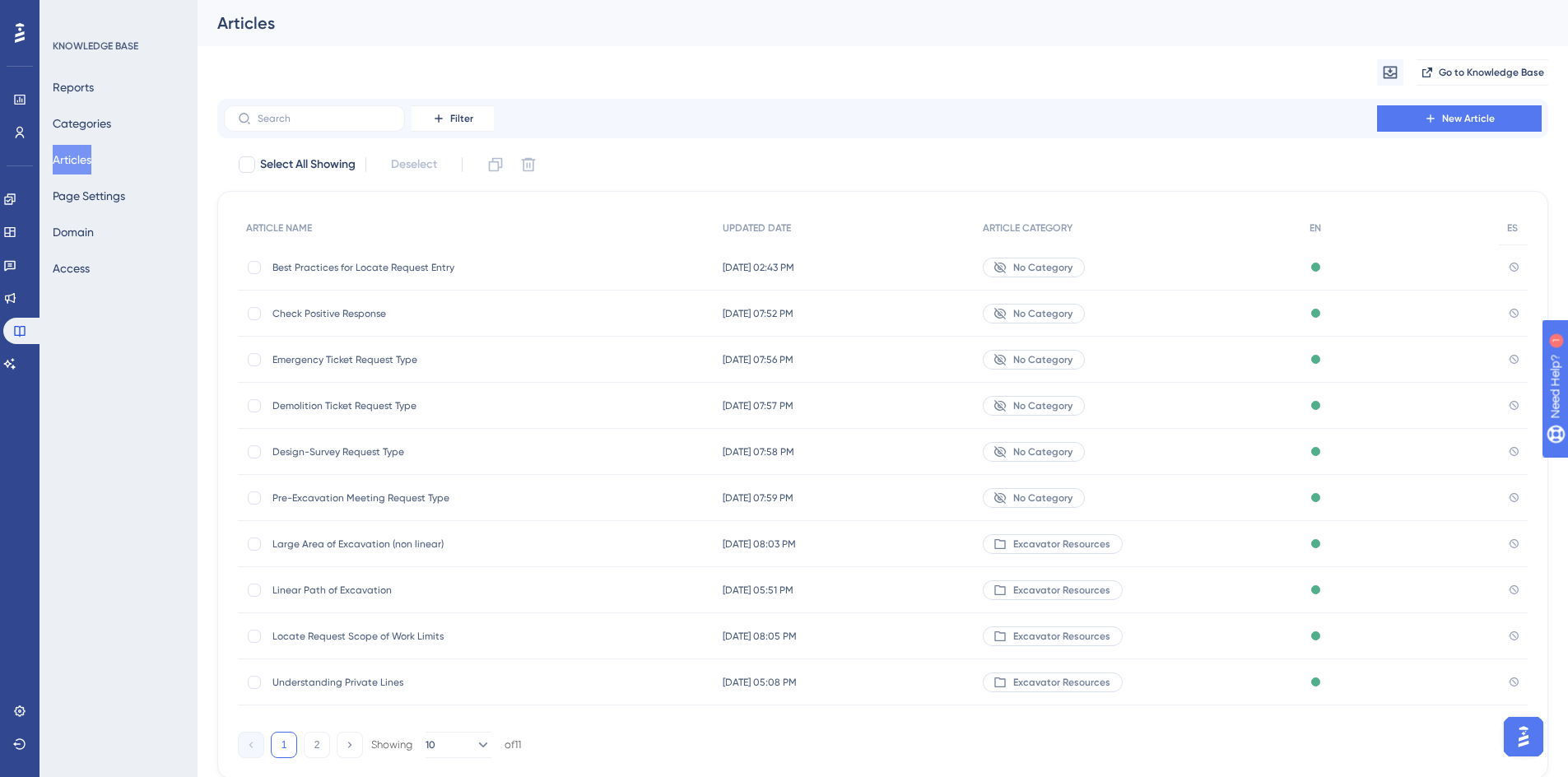
click at [325, 316] on span "Check Positive Response" at bounding box center [404, 314] width 263 height 13
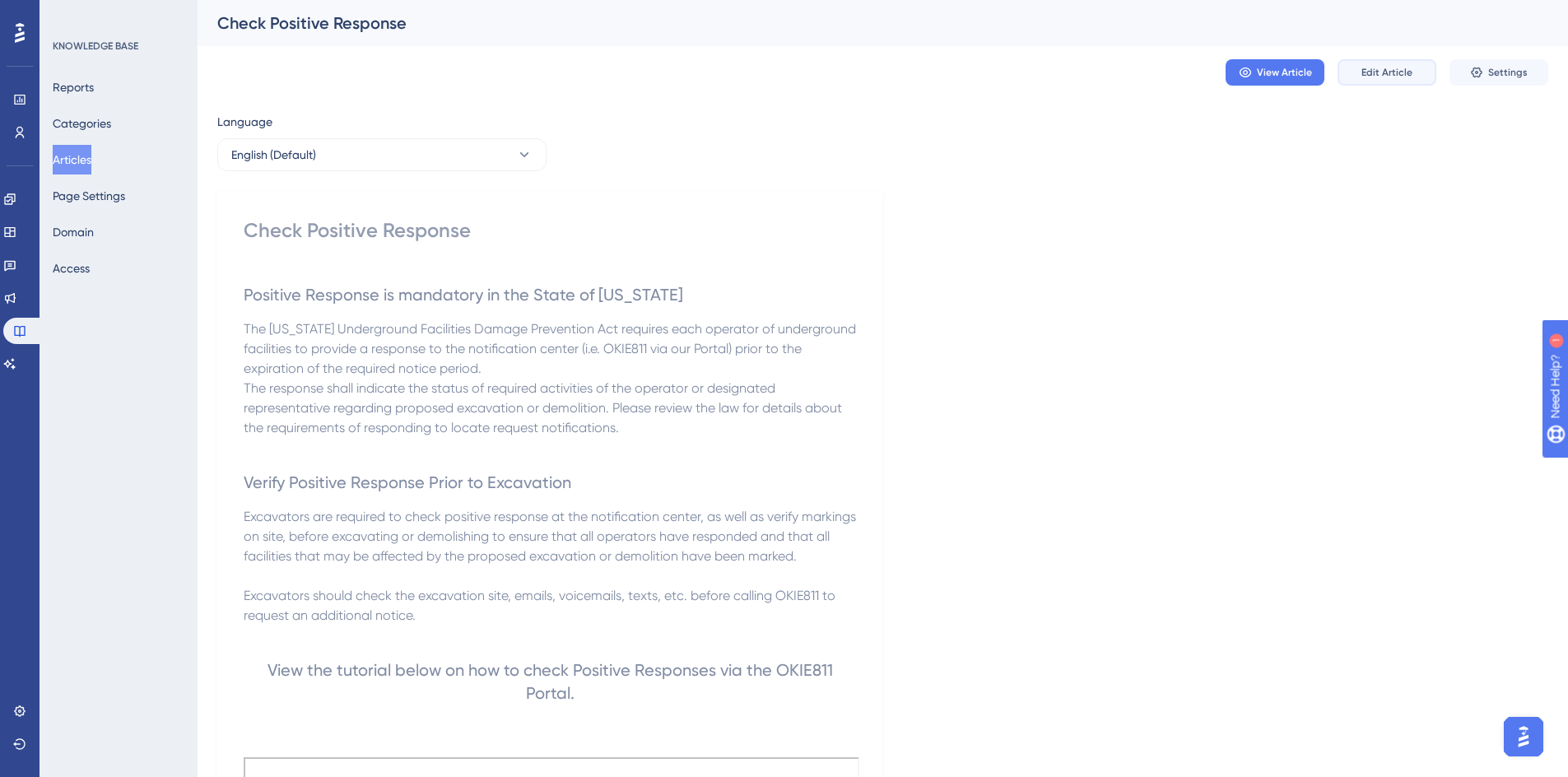
click at [1397, 72] on span "Edit Article" at bounding box center [1387, 72] width 51 height 13
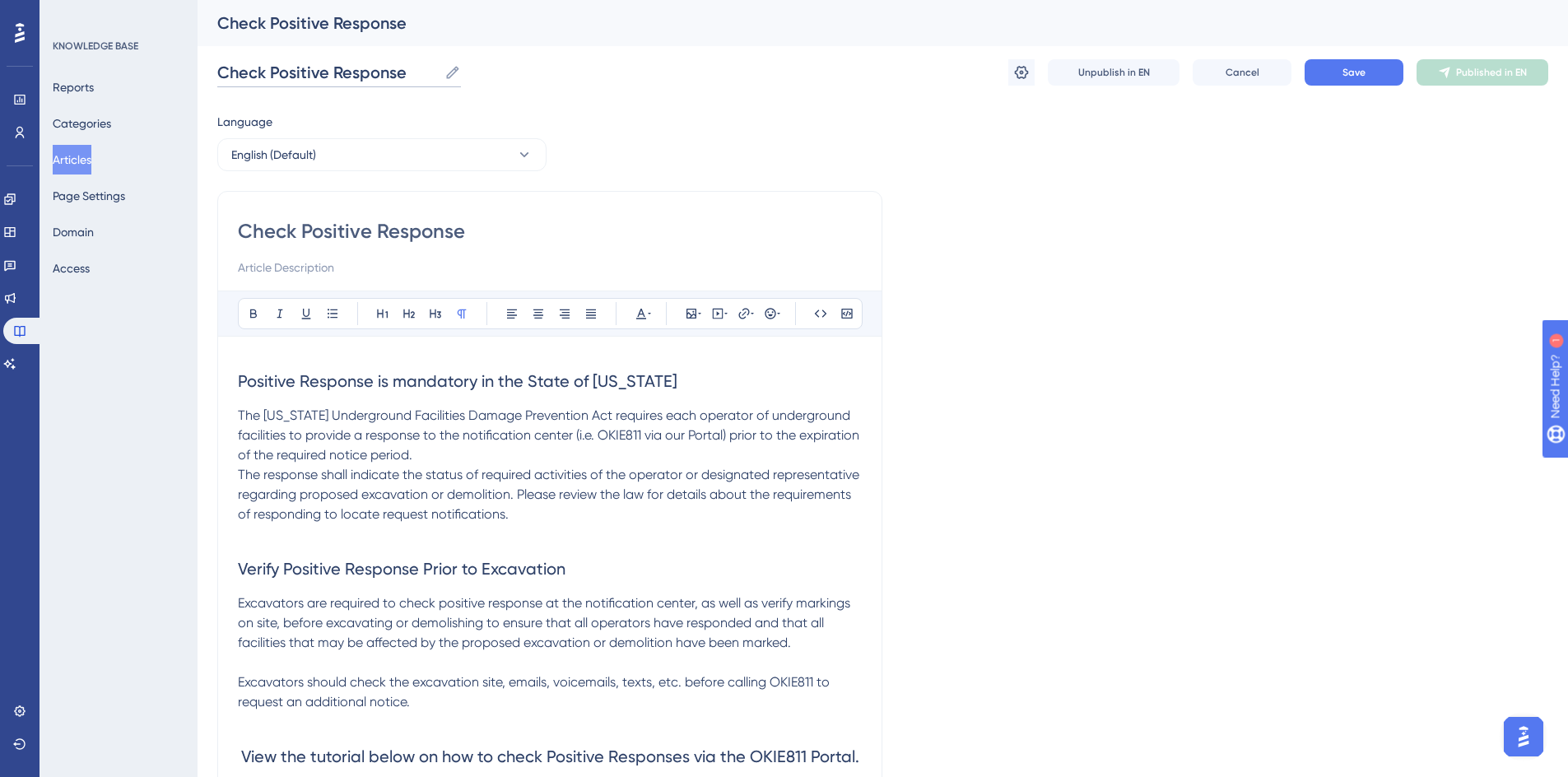
click at [409, 72] on input "Check Positive Response" at bounding box center [328, 72] width 220 height 23
type input "Check Positive Response For Excavators"
click at [521, 222] on input "Check Positive Response" at bounding box center [550, 231] width 624 height 27
type input "Check Positive Response for Excavators"
click at [1364, 72] on span "Save" at bounding box center [1353, 72] width 23 height 13
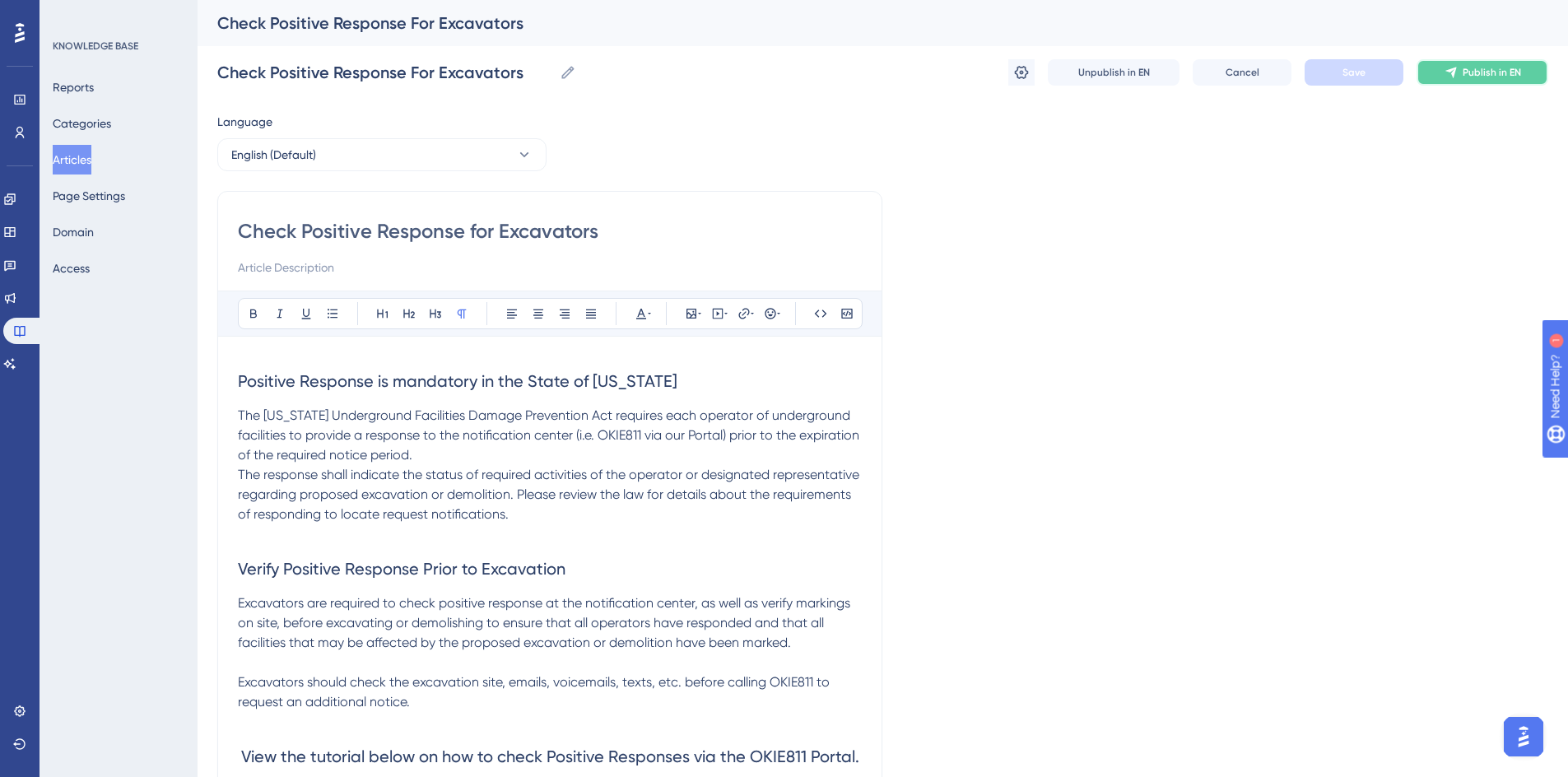
click at [1465, 76] on span "Publish in EN" at bounding box center [1492, 72] width 59 height 13
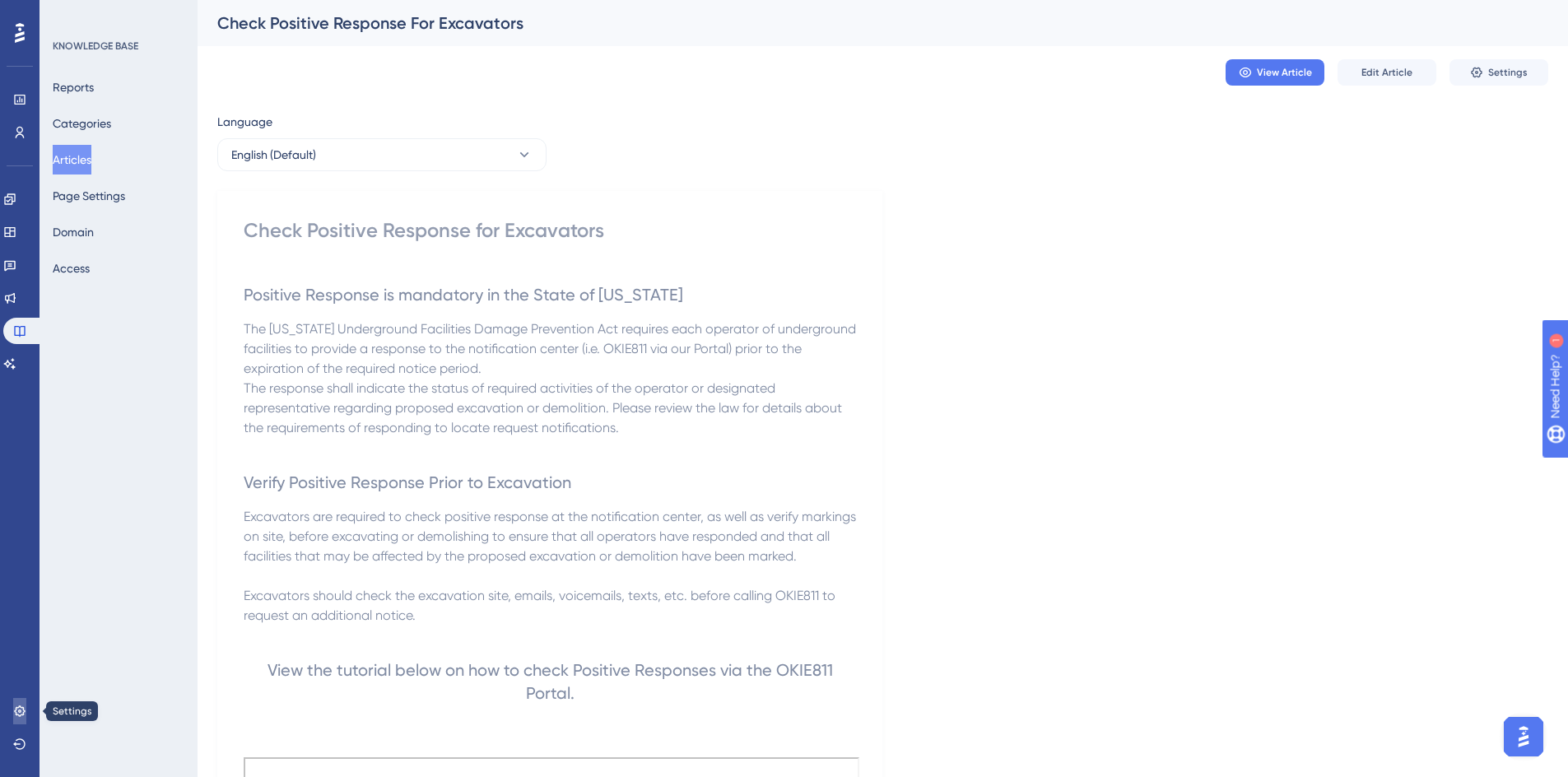
click at [27, 711] on link at bounding box center [19, 711] width 13 height 27
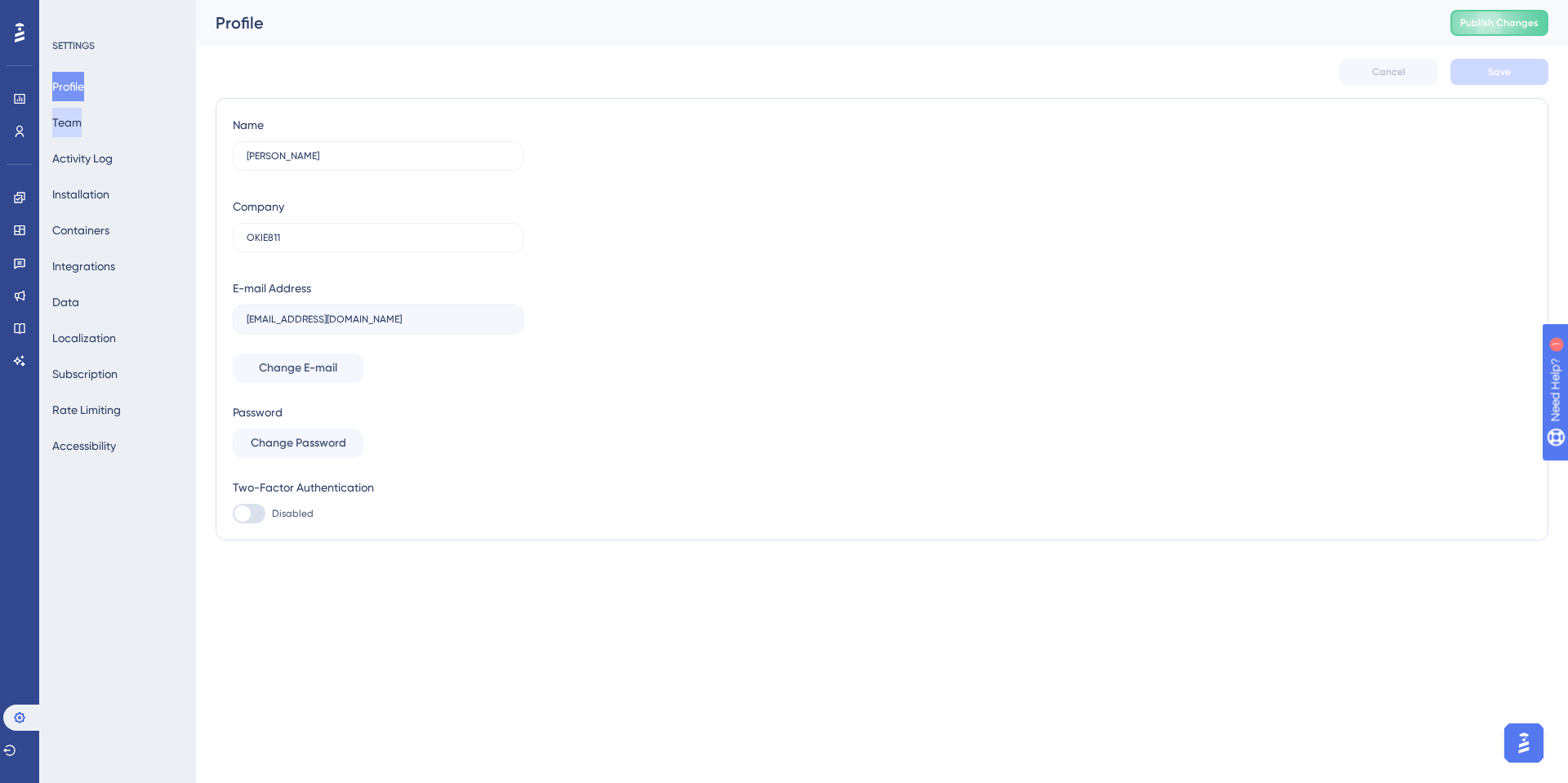
click at [82, 117] on button "Team" at bounding box center [66, 122] width 29 height 29
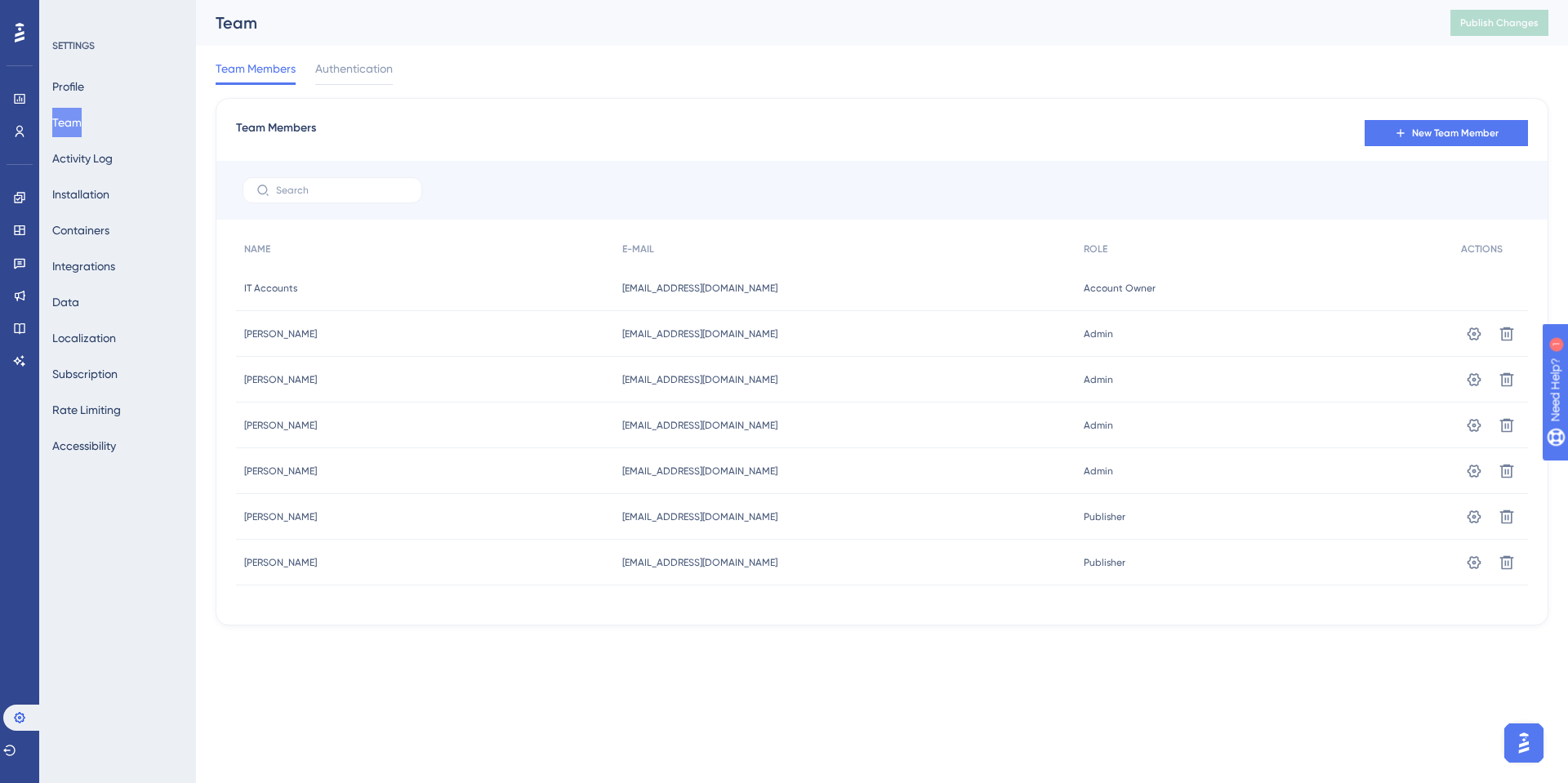
click at [1524, 744] on img "Open AI Assistant Launcher" at bounding box center [1524, 743] width 29 height 29
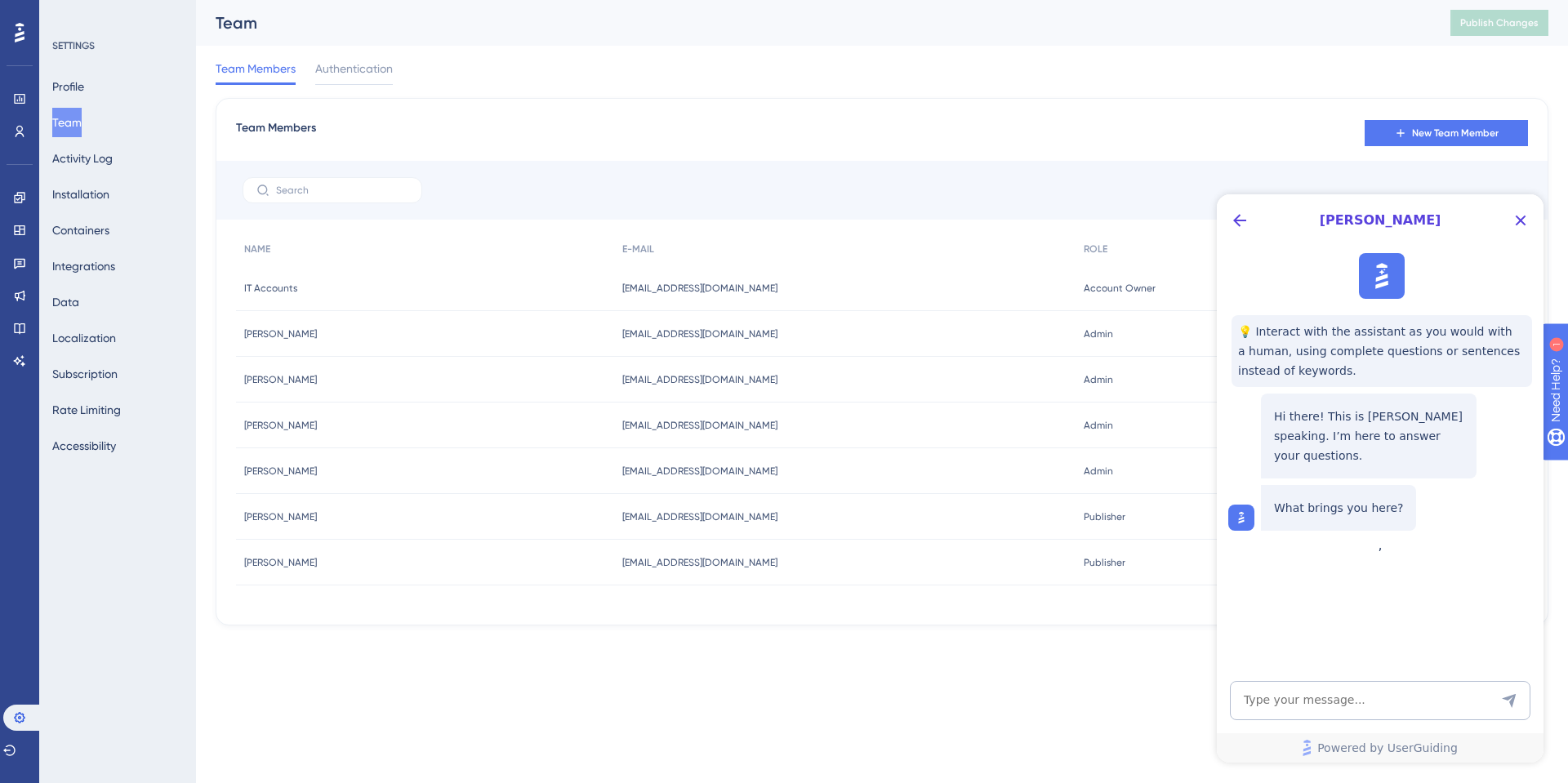
click at [682, 0] on html "Performance Users Engagement Widgets Feedback Product Updates Knowledge Base AI…" at bounding box center [784, 0] width 1568 height 0
click at [1512, 221] on icon "Close Button" at bounding box center [1521, 220] width 20 height 20
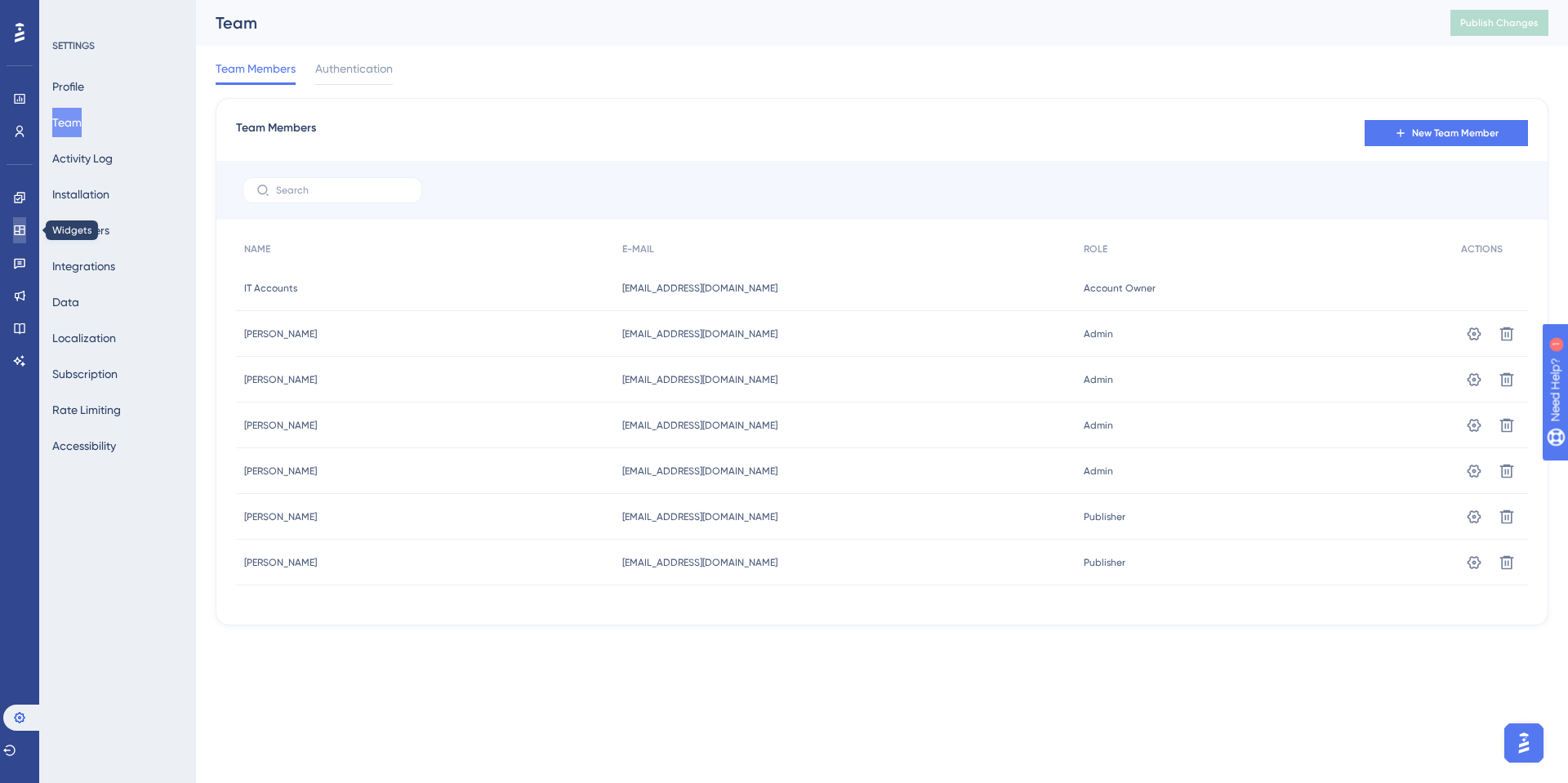
click at [18, 236] on icon at bounding box center [19, 230] width 13 height 13
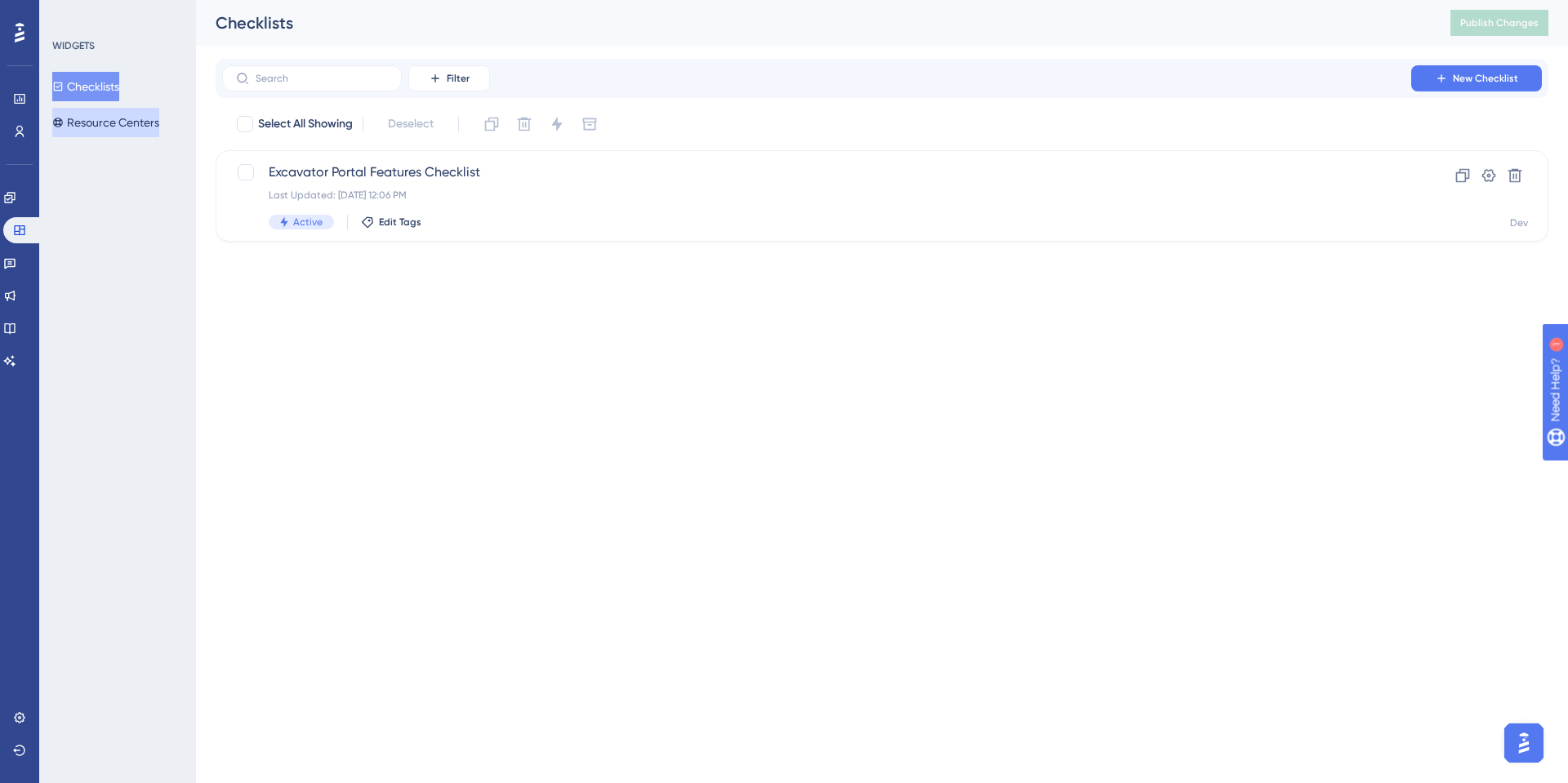
click at [108, 127] on button "Resource Centers" at bounding box center [106, 122] width 107 height 29
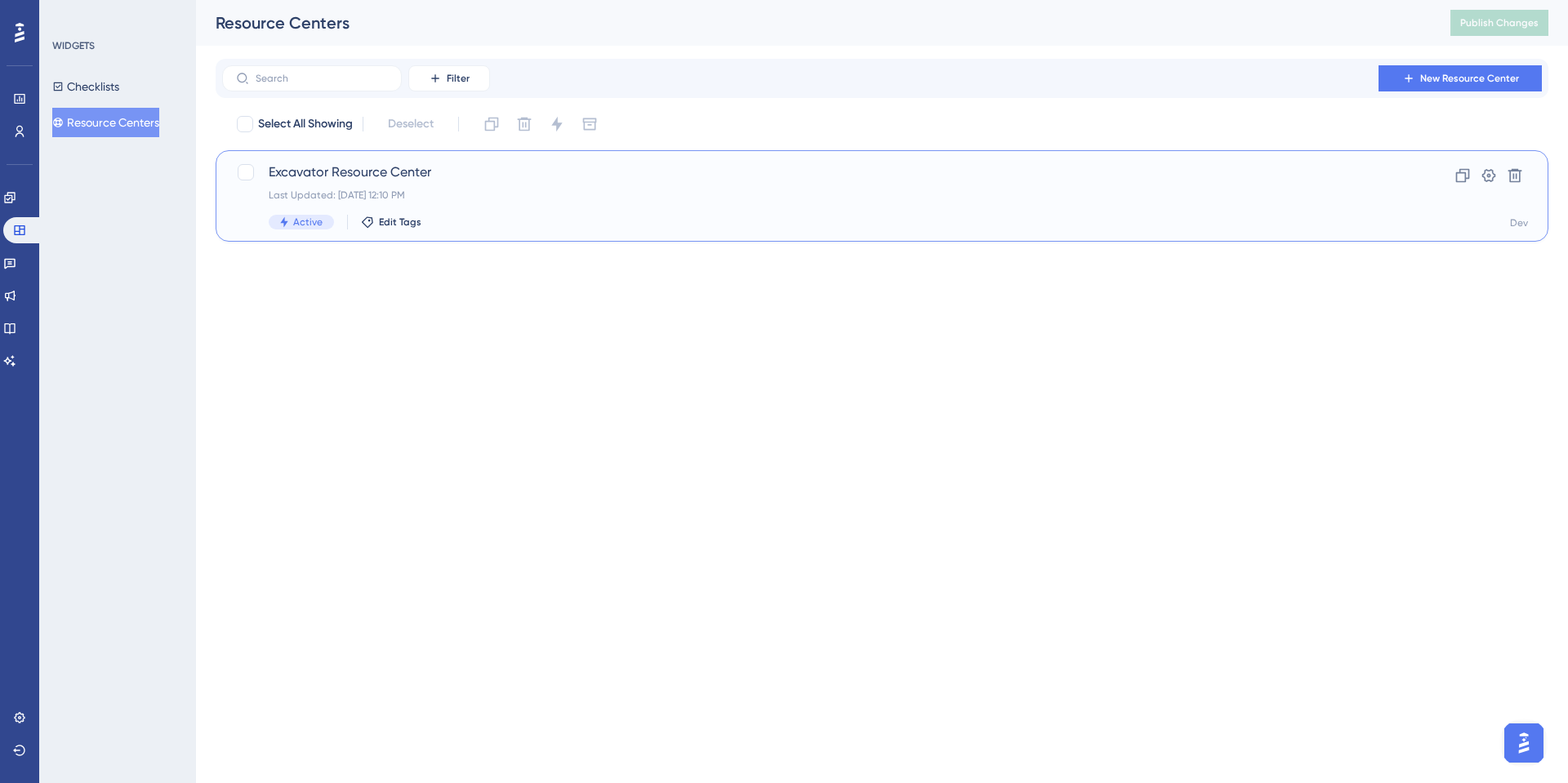
click at [297, 177] on span "Excavator Resource Center" at bounding box center [817, 172] width 1096 height 20
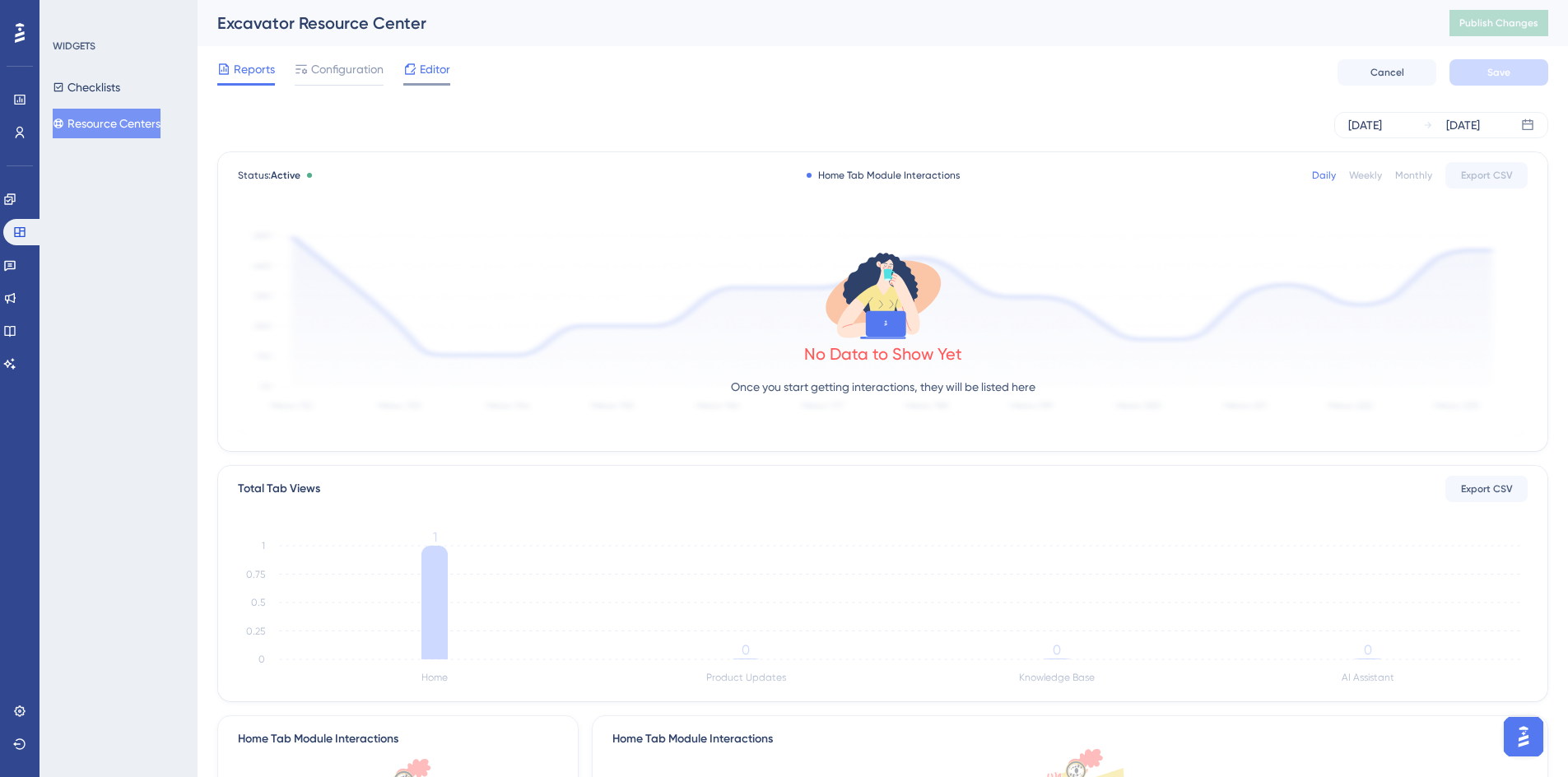
click at [438, 73] on span "Editor" at bounding box center [434, 70] width 30 height 20
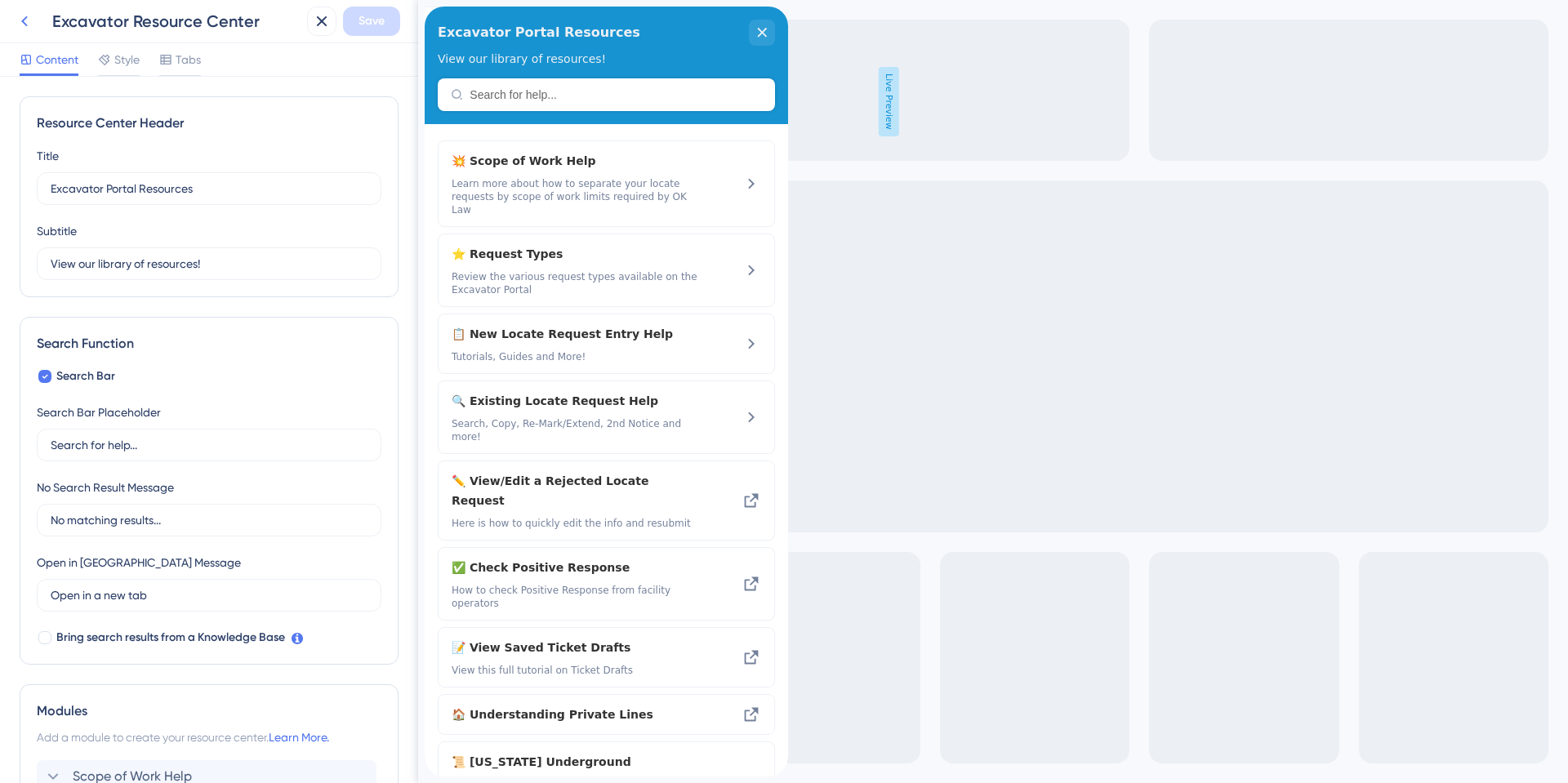
click at [21, 20] on icon at bounding box center [25, 22] width 20 height 20
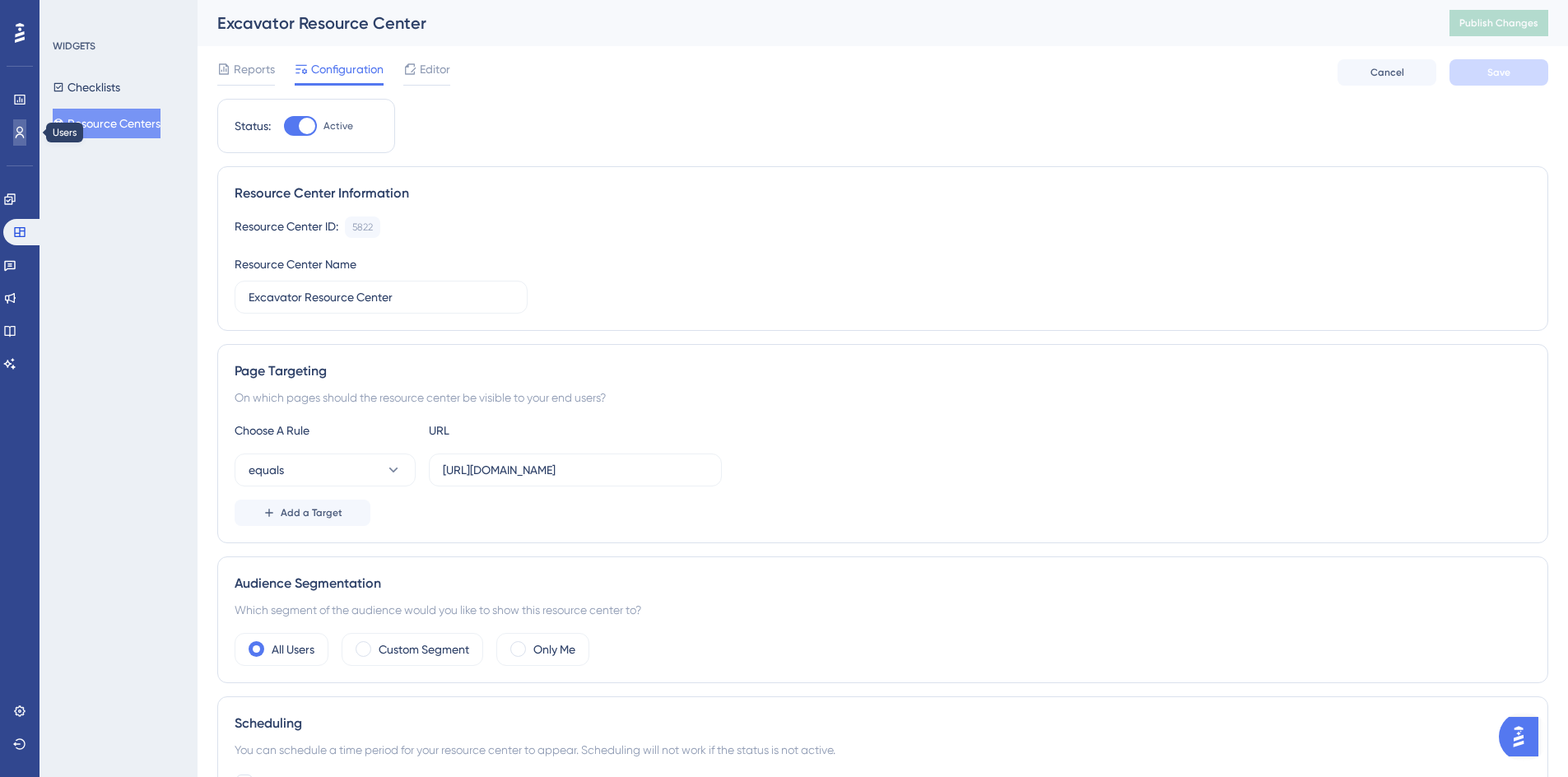
click at [21, 133] on icon at bounding box center [19, 132] width 13 height 13
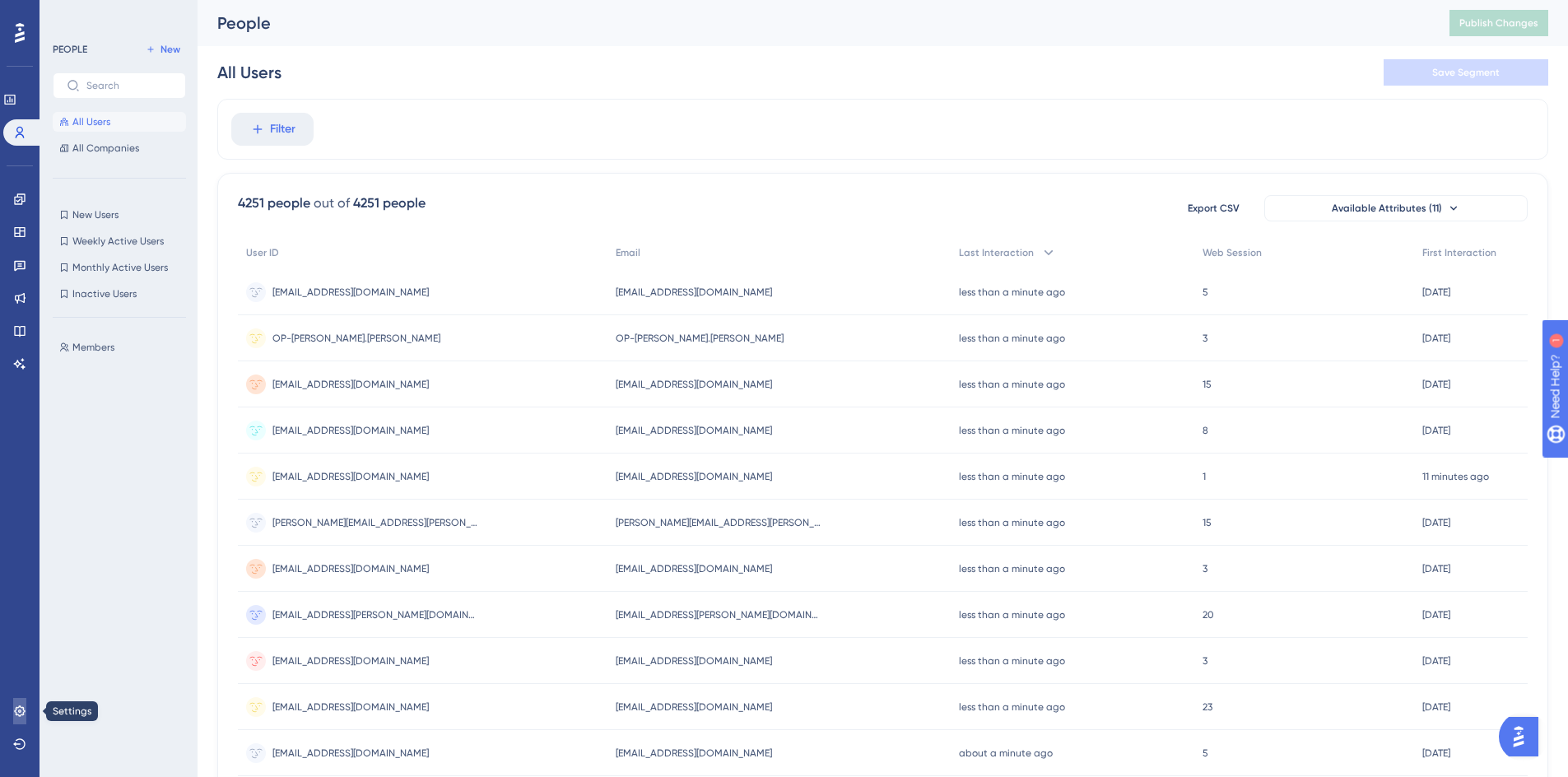
click at [26, 705] on icon at bounding box center [19, 711] width 13 height 13
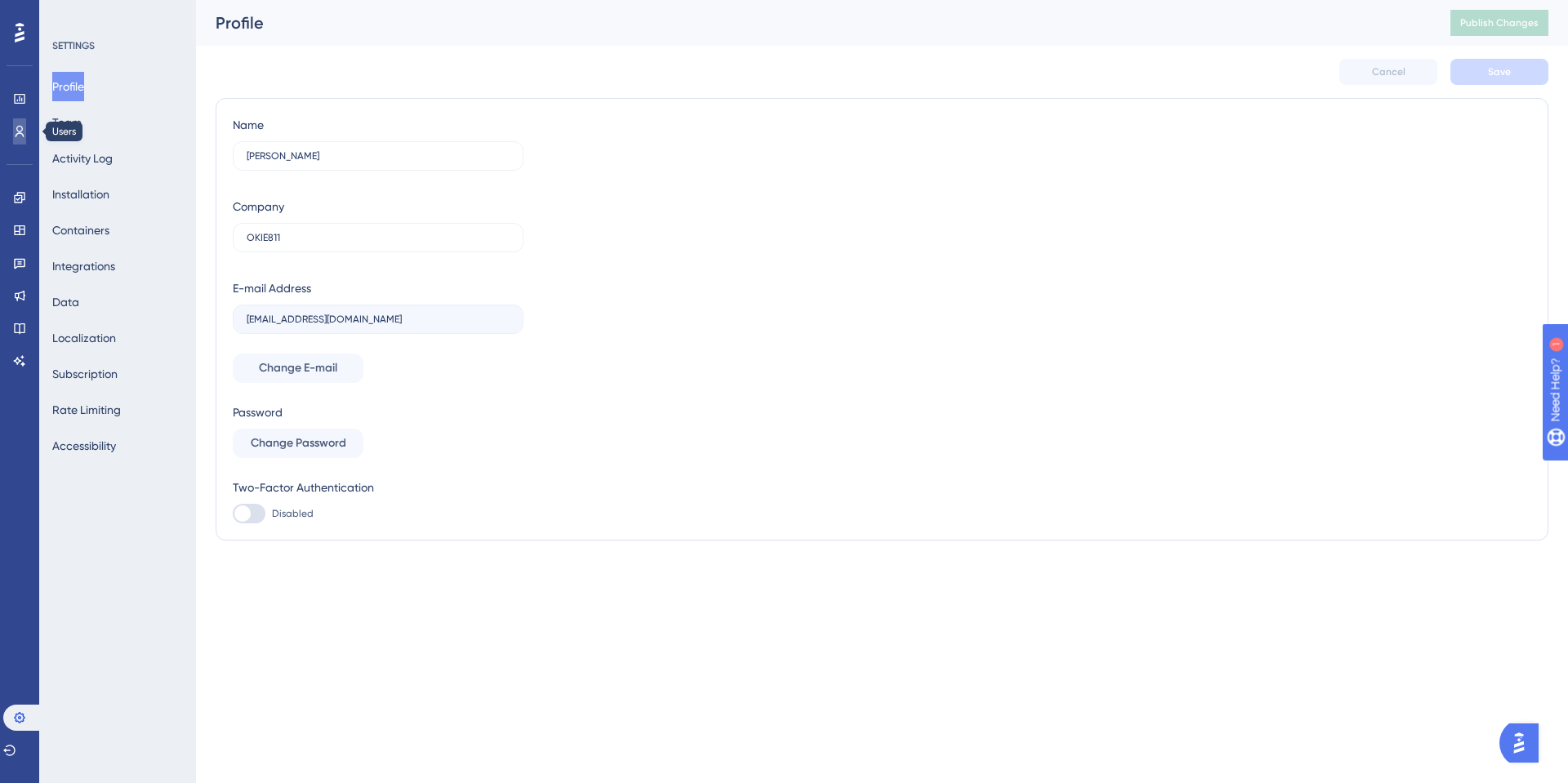
click at [15, 140] on link at bounding box center [19, 131] width 13 height 26
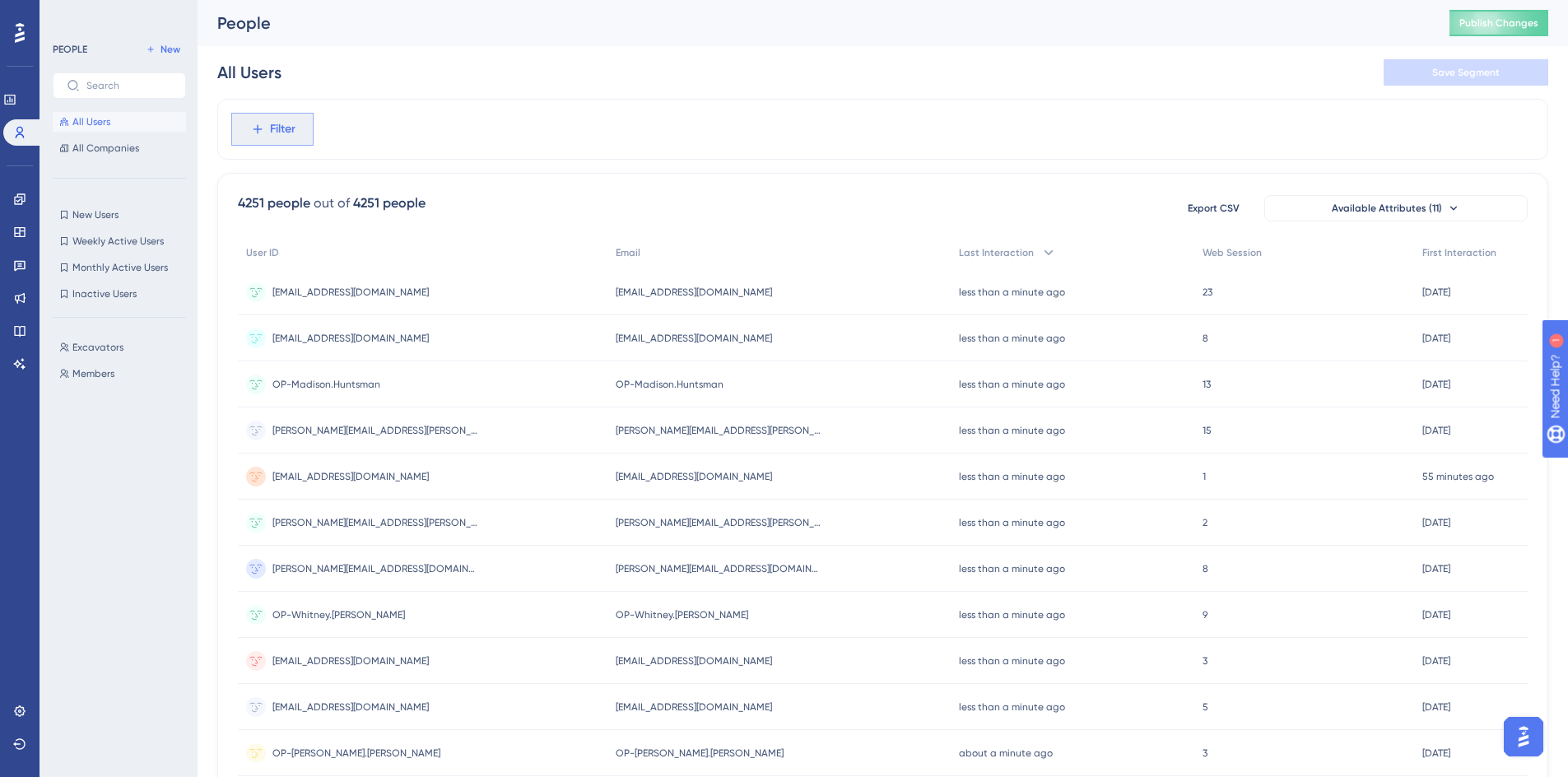
click at [281, 129] on span "Filter" at bounding box center [283, 129] width 26 height 20
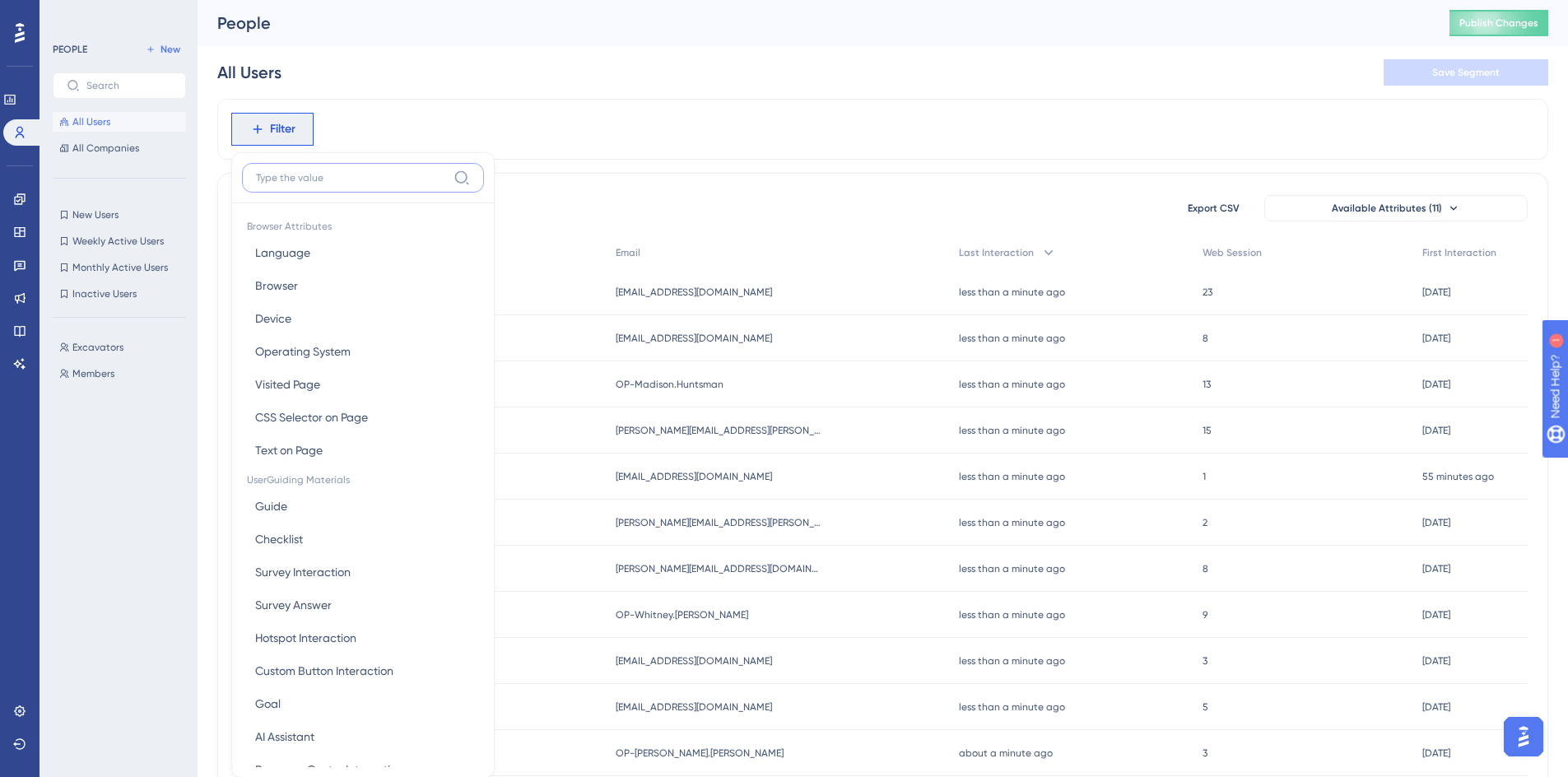
scroll to position [17, 0]
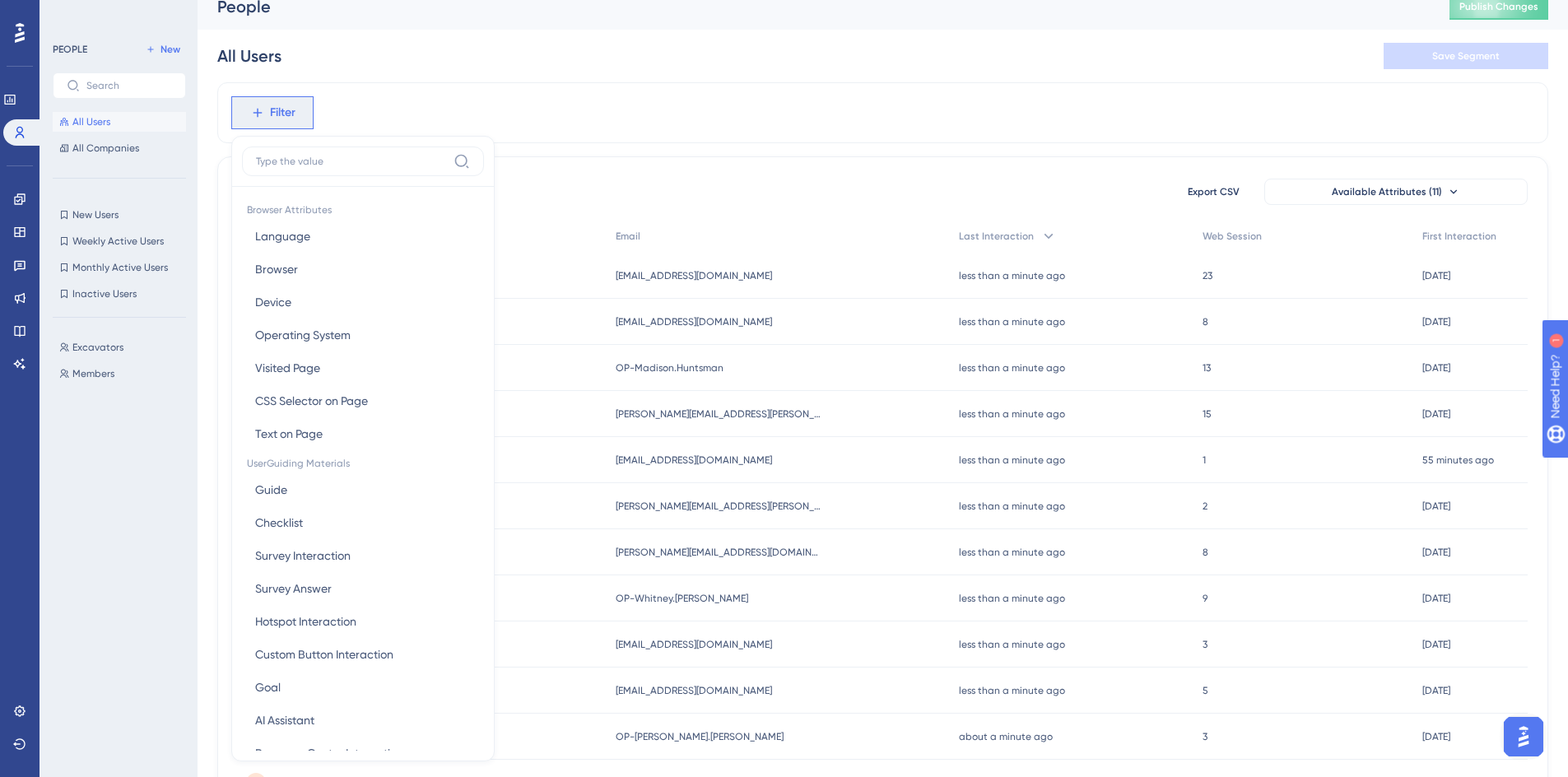
click at [275, 118] on span "Filter" at bounding box center [283, 113] width 26 height 20
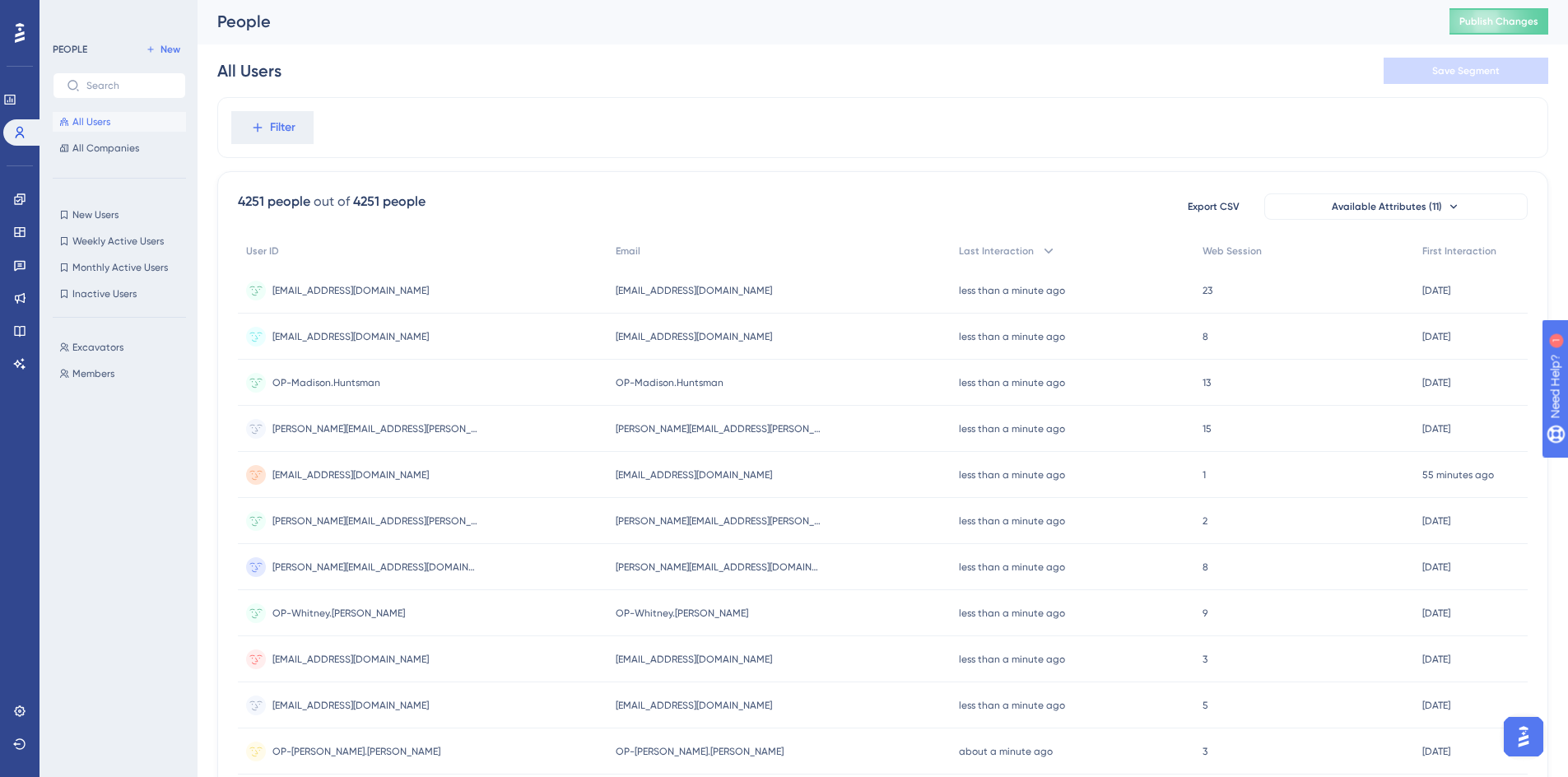
scroll to position [0, 0]
click at [163, 53] on span "New" at bounding box center [171, 50] width 20 height 13
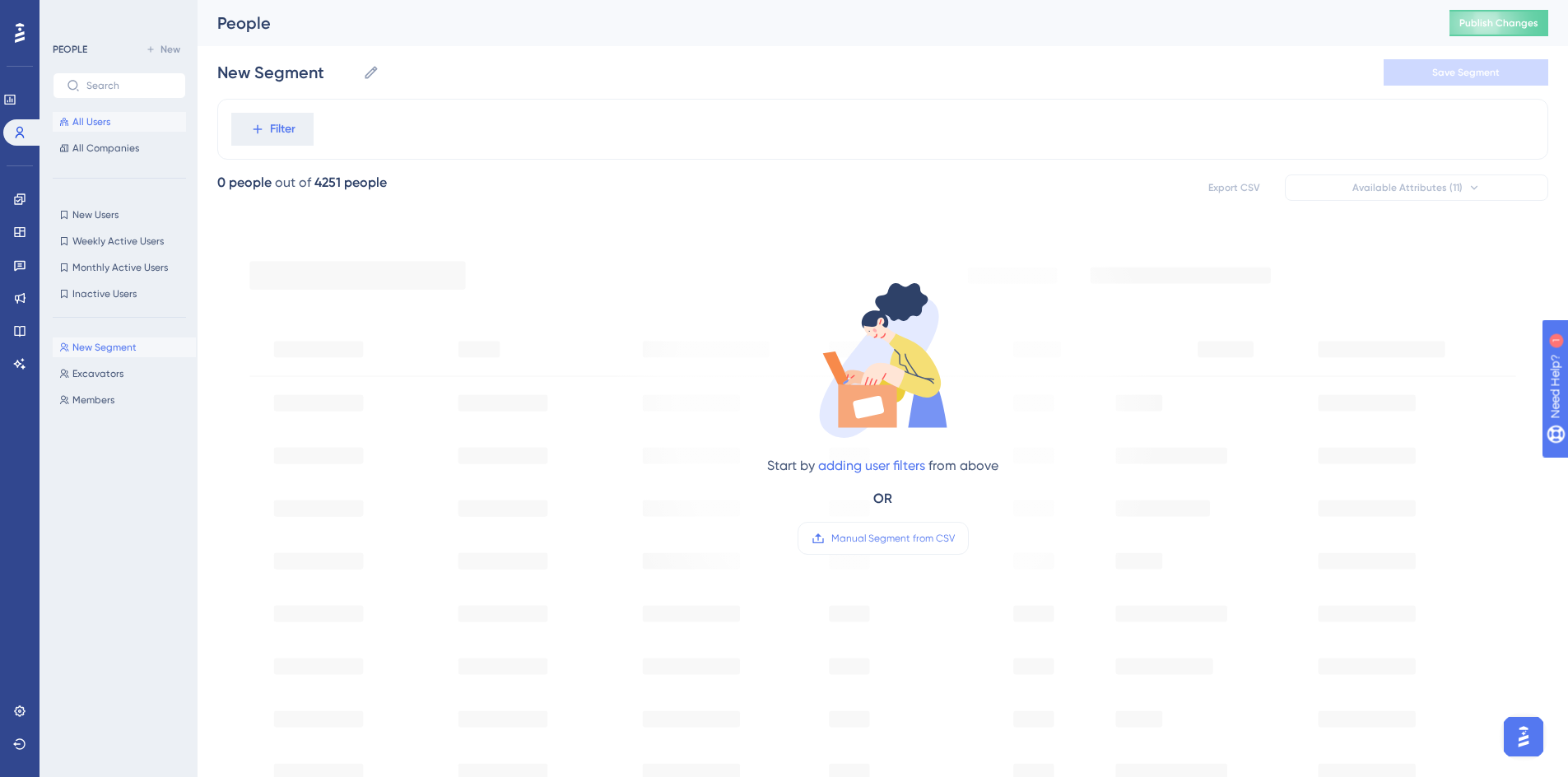
click at [87, 126] on span "All Users" at bounding box center [91, 122] width 38 height 13
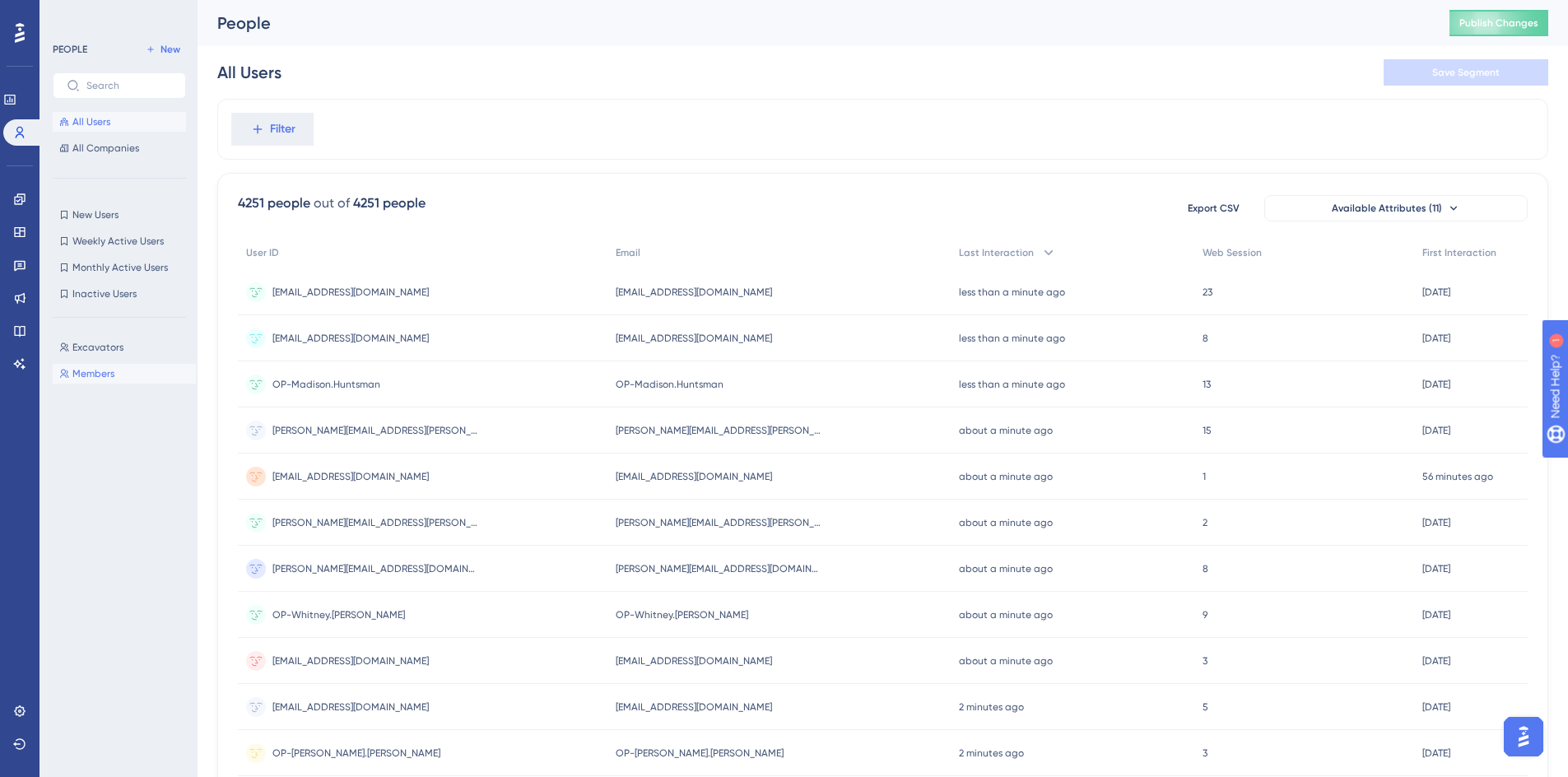
click at [100, 379] on span "Members" at bounding box center [94, 373] width 42 height 13
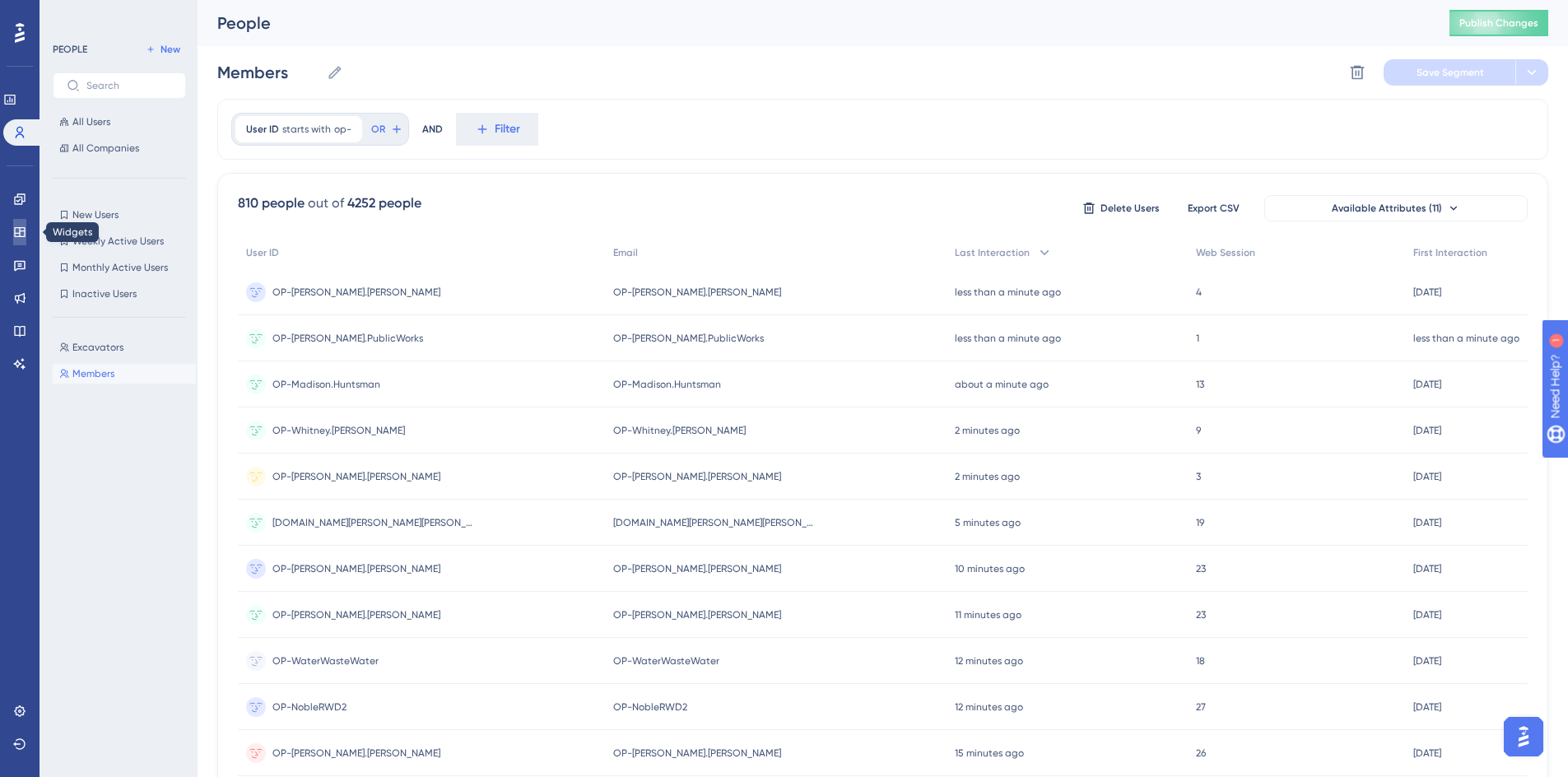
click at [17, 230] on icon at bounding box center [19, 232] width 13 height 13
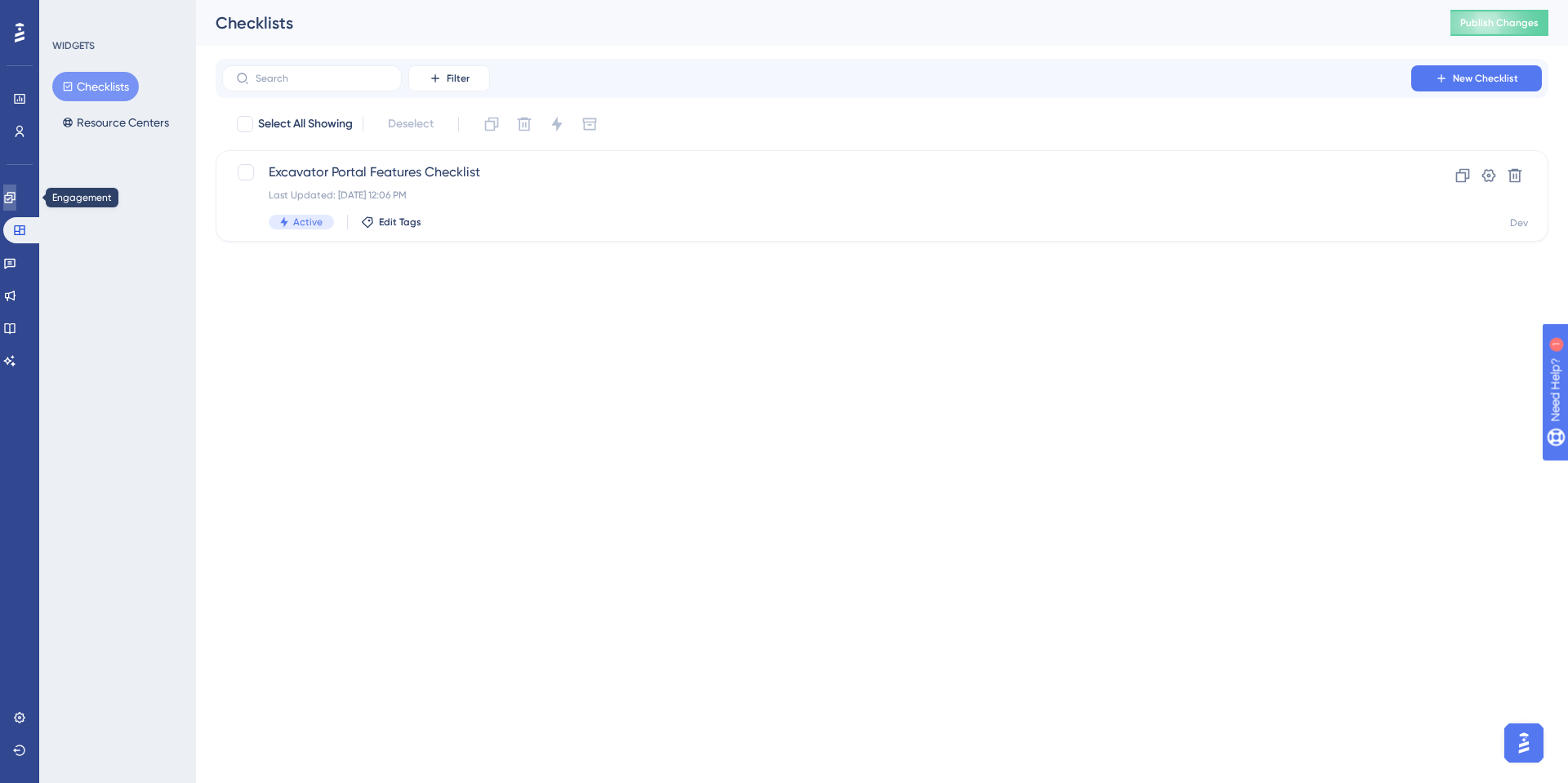
click at [16, 208] on link at bounding box center [10, 198] width 13 height 26
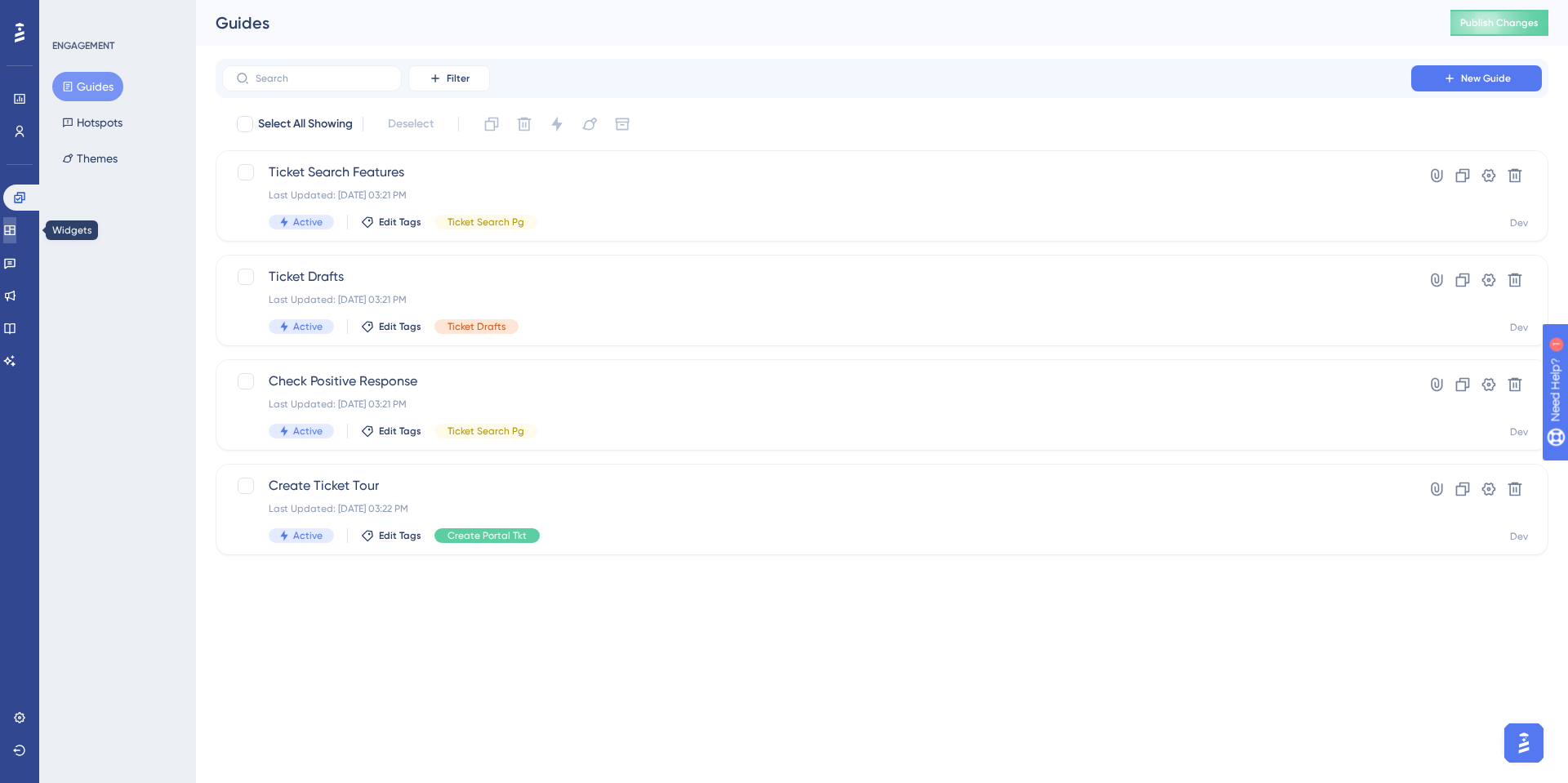
click at [16, 222] on link at bounding box center [10, 230] width 13 height 26
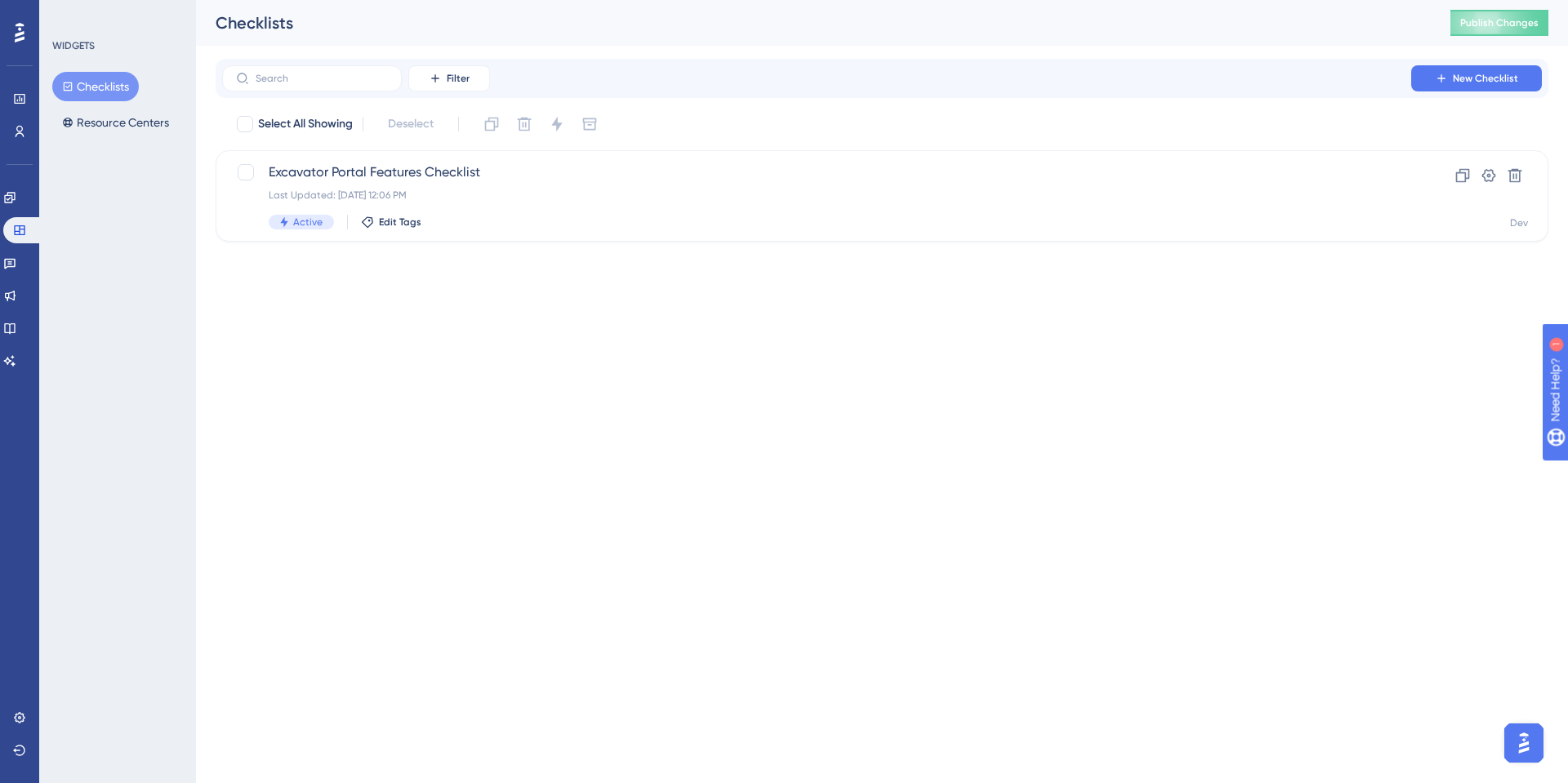
click at [99, 94] on button "Checklists" at bounding box center [95, 86] width 87 height 29
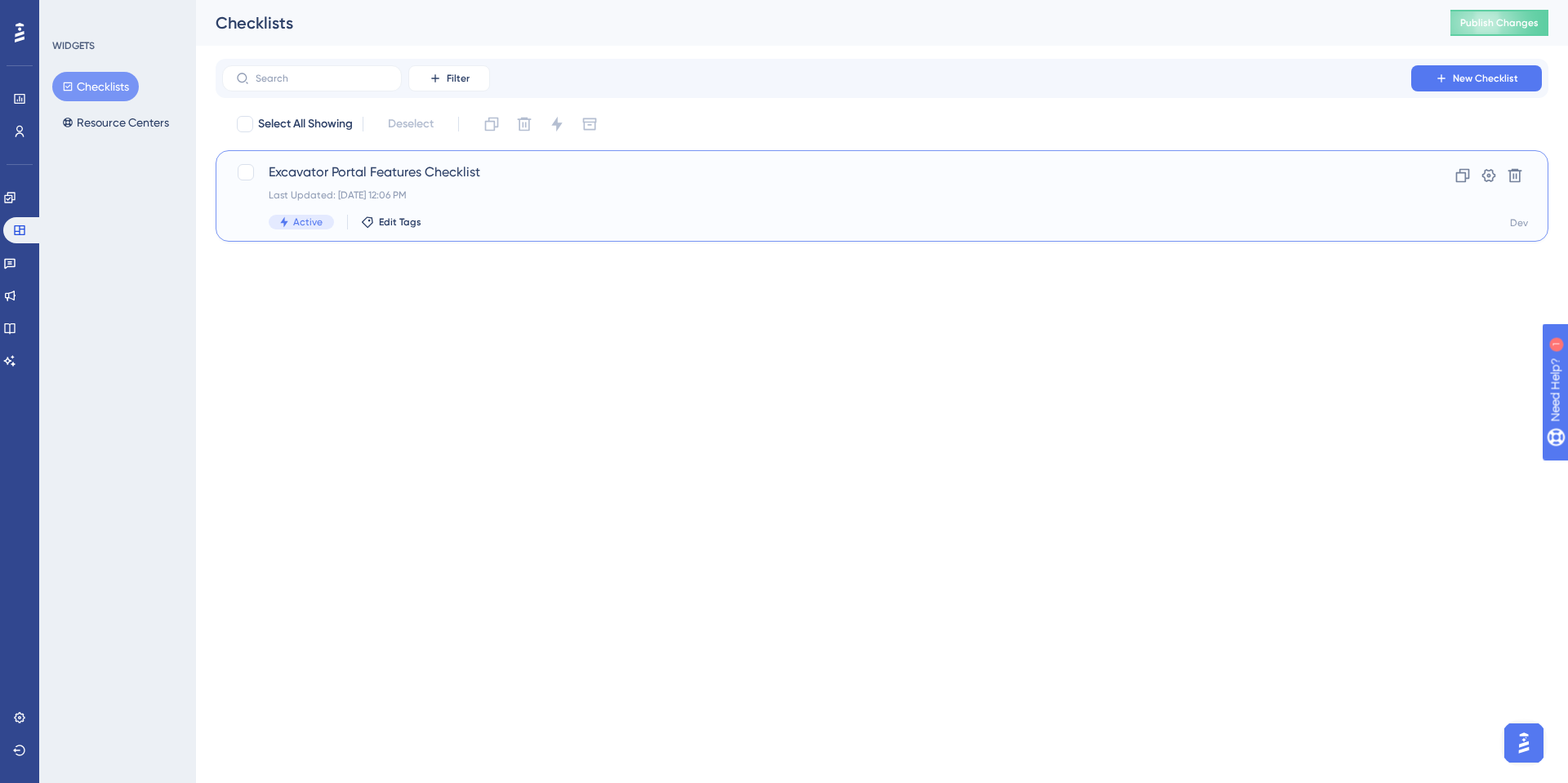
click at [417, 173] on span "Excavator Portal Features Checklist" at bounding box center [817, 172] width 1096 height 20
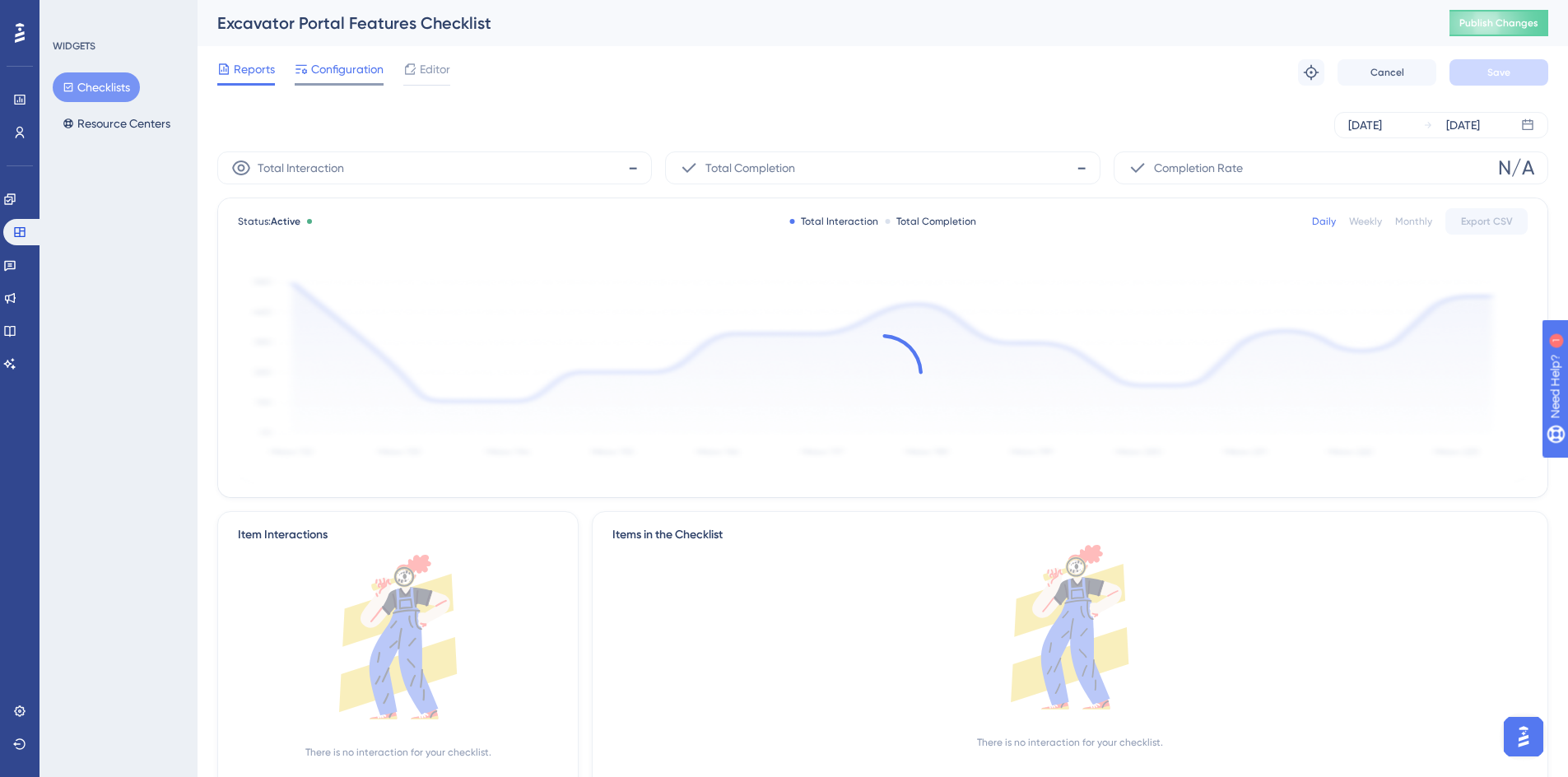
click at [353, 72] on span "Configuration" at bounding box center [347, 70] width 72 height 20
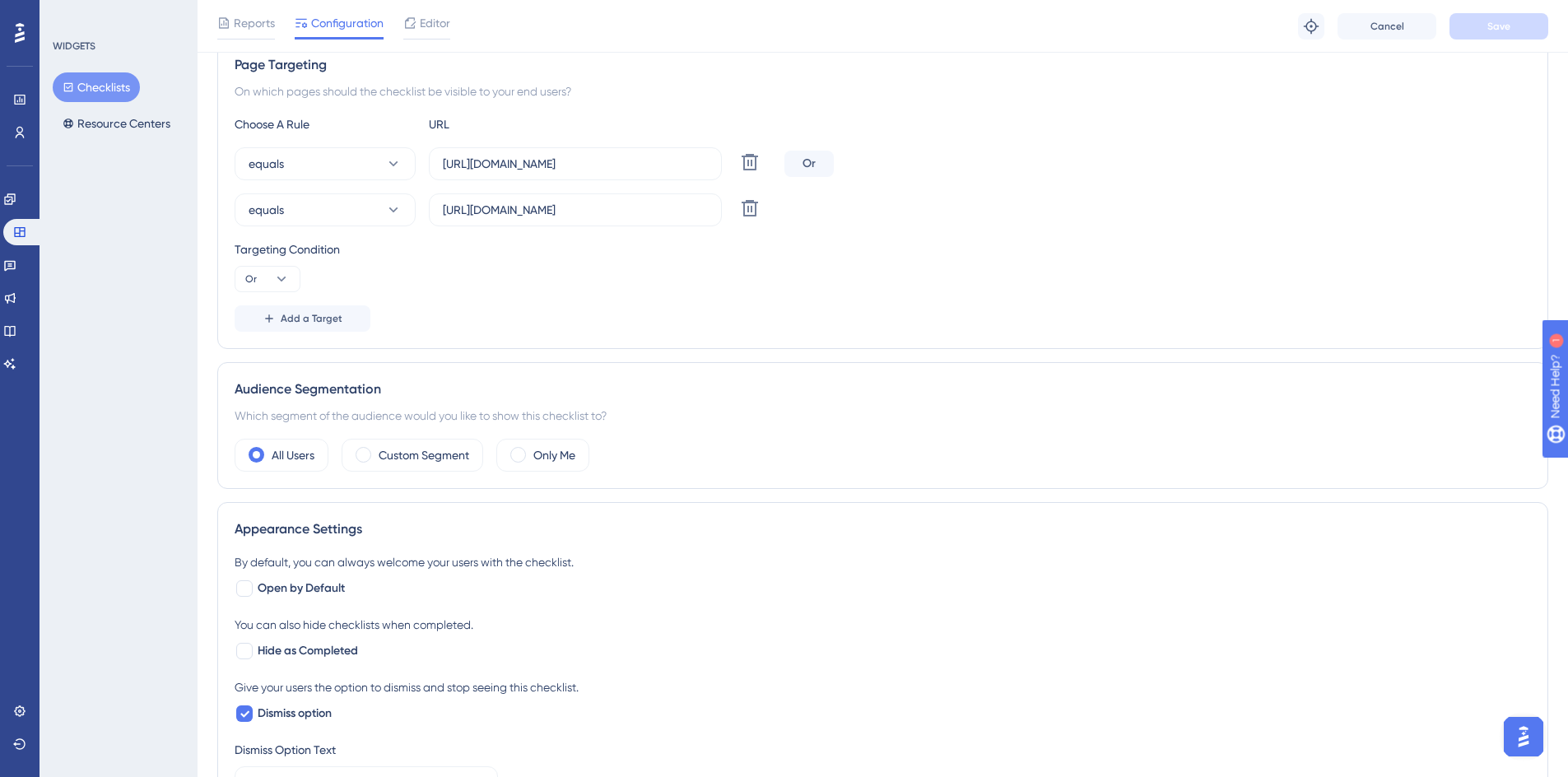
scroll to position [329, 0]
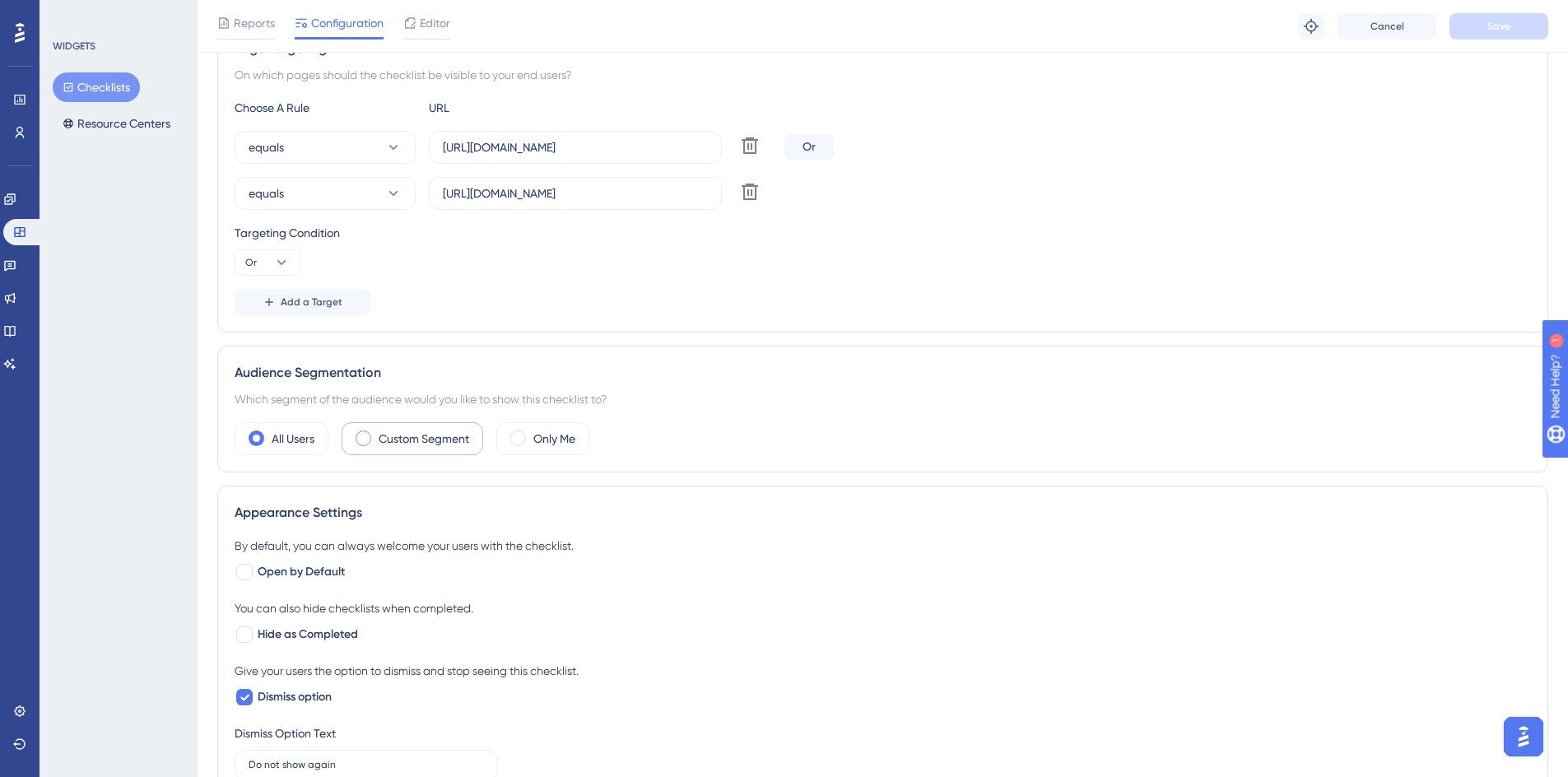
click at [384, 437] on label "Custom Segment" at bounding box center [424, 438] width 91 height 20
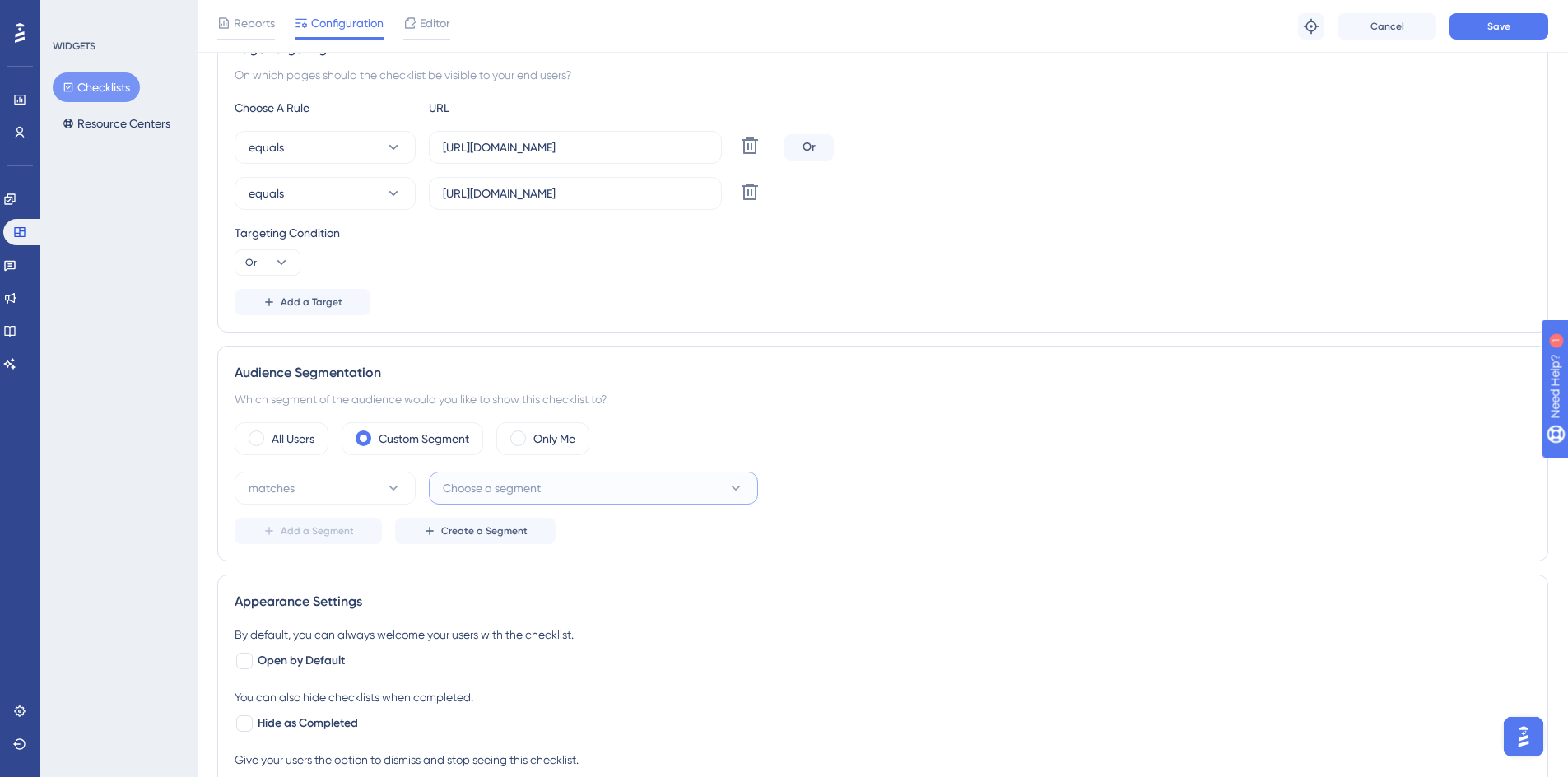
click at [469, 484] on span "Choose a segment" at bounding box center [492, 488] width 98 height 20
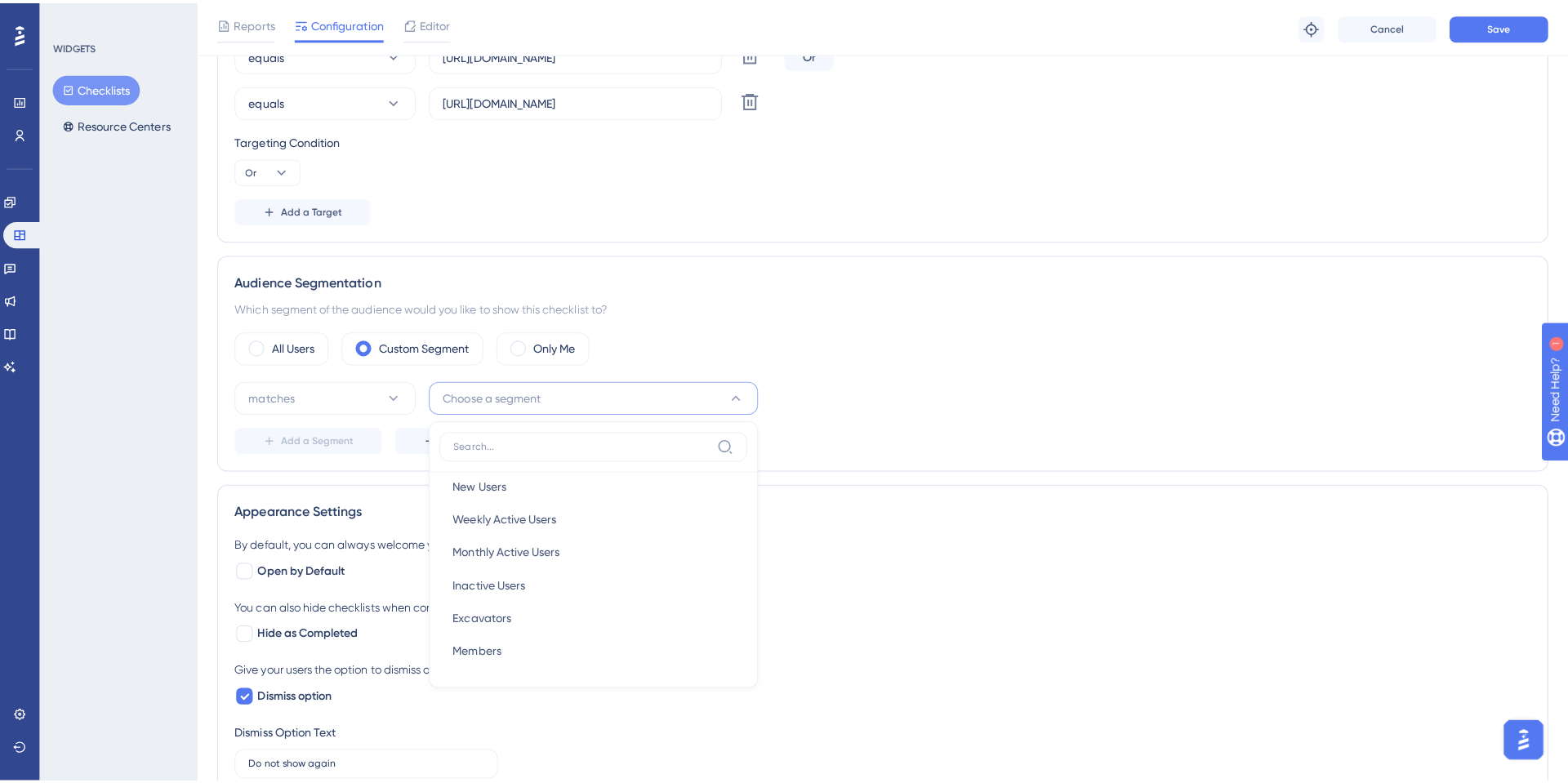
scroll to position [417, 0]
click at [1367, 28] on span "Cancel" at bounding box center [1376, 26] width 34 height 13
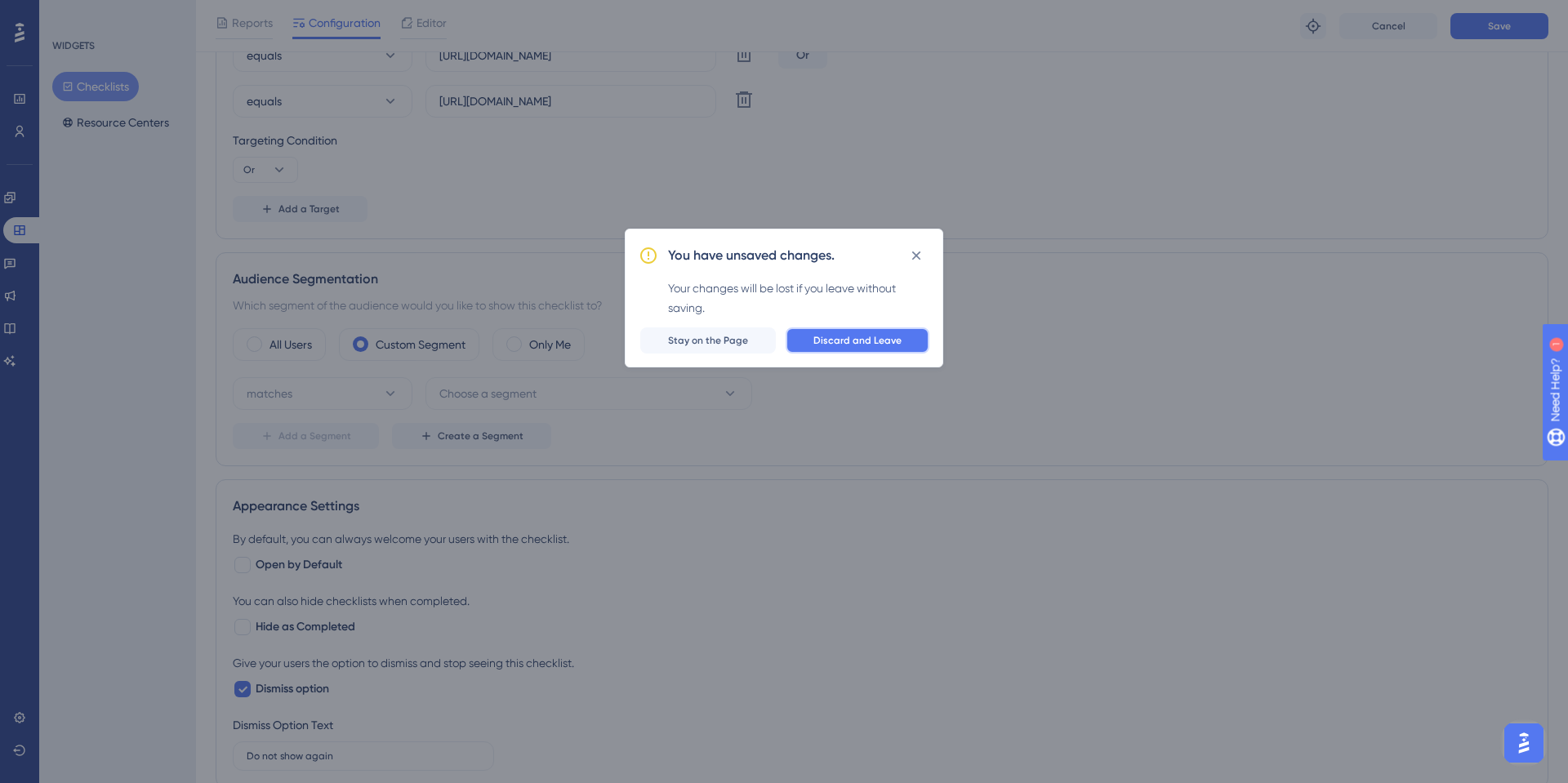
click at [842, 348] on button "Discard and Leave" at bounding box center [858, 341] width 144 height 26
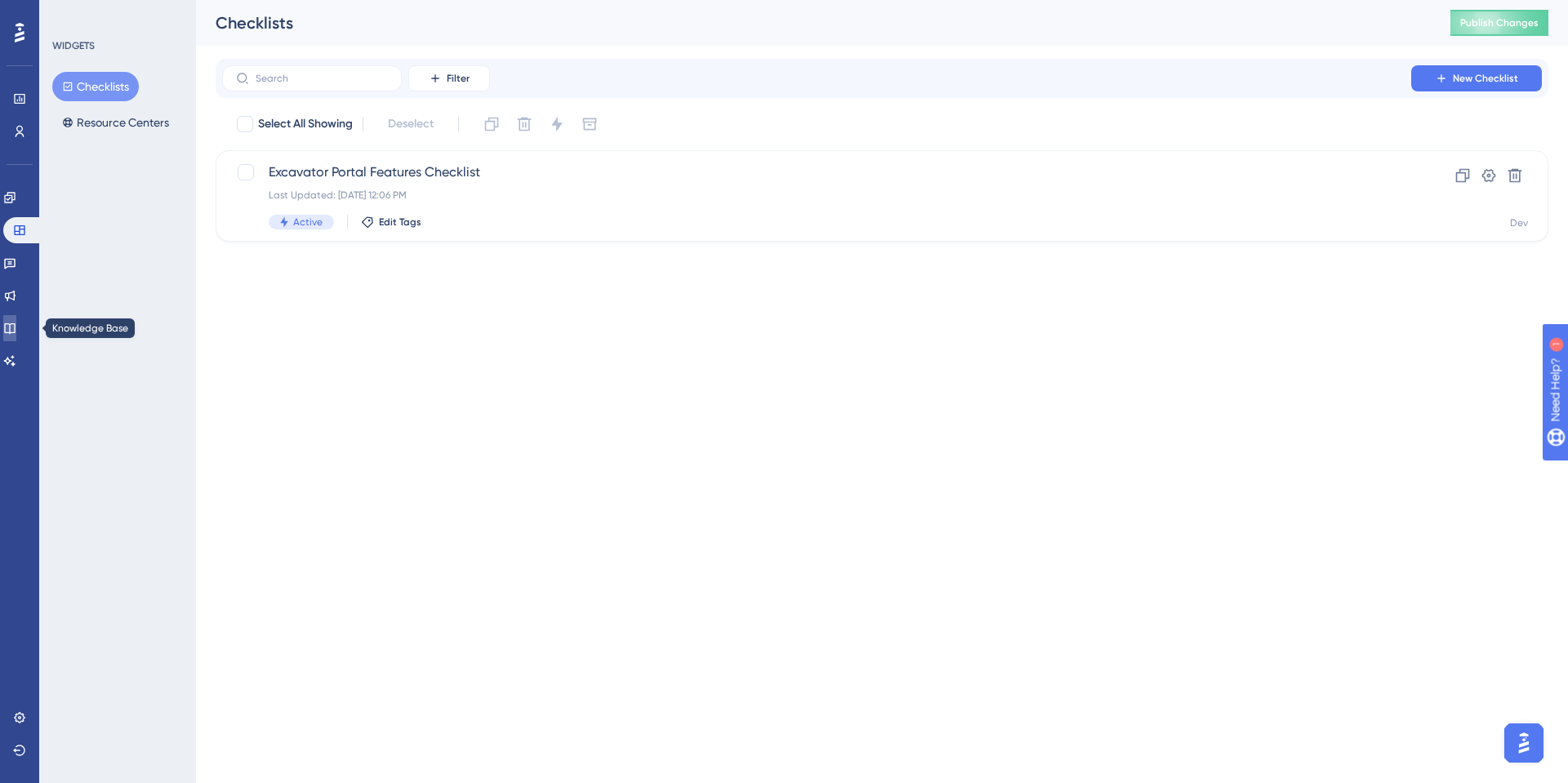
click at [15, 332] on icon at bounding box center [9, 329] width 11 height 11
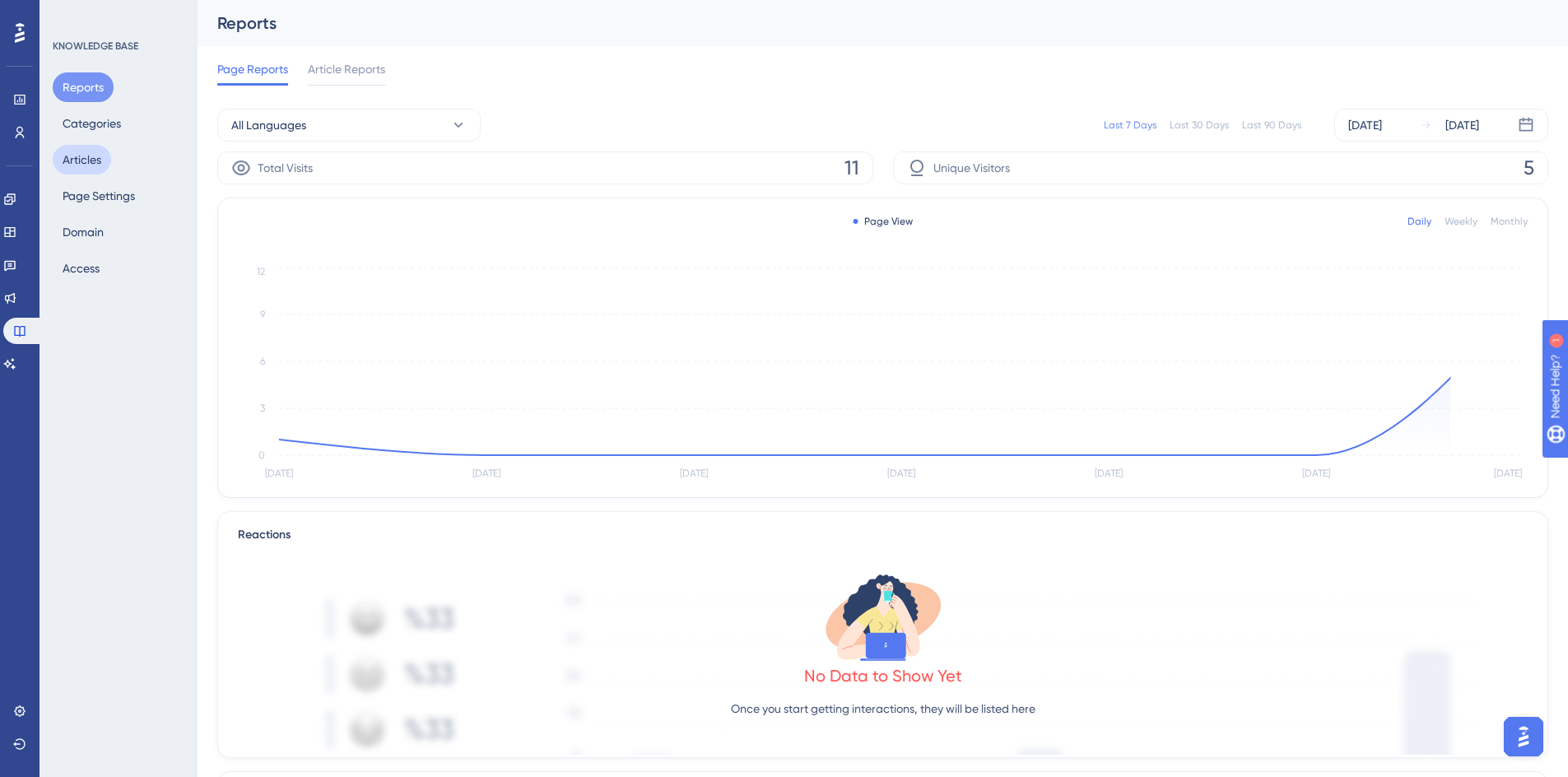
click at [81, 163] on button "Articles" at bounding box center [82, 160] width 59 height 29
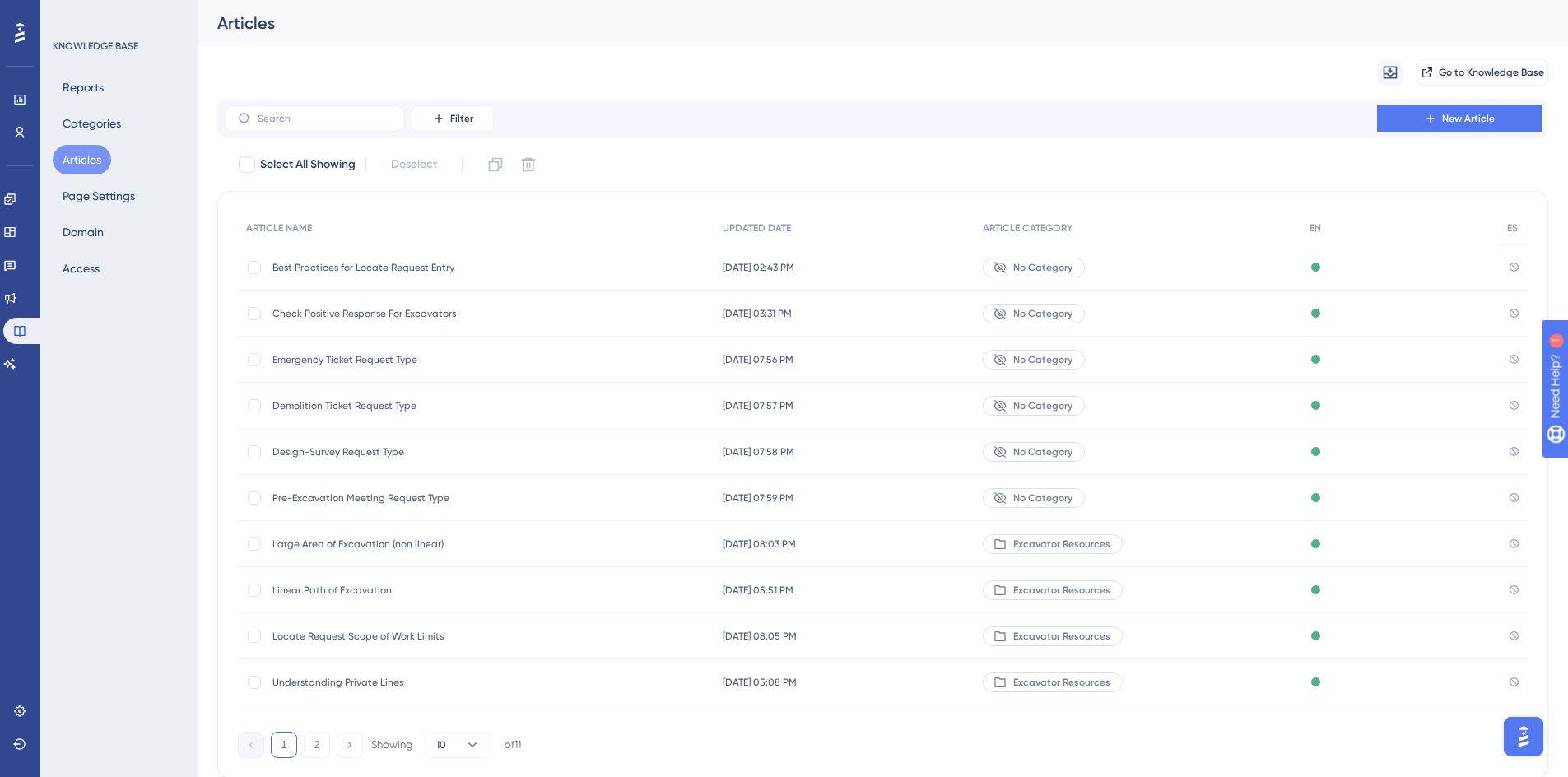
click at [358, 355] on span "Emergency Ticket Request Type" at bounding box center [404, 360] width 263 height 13
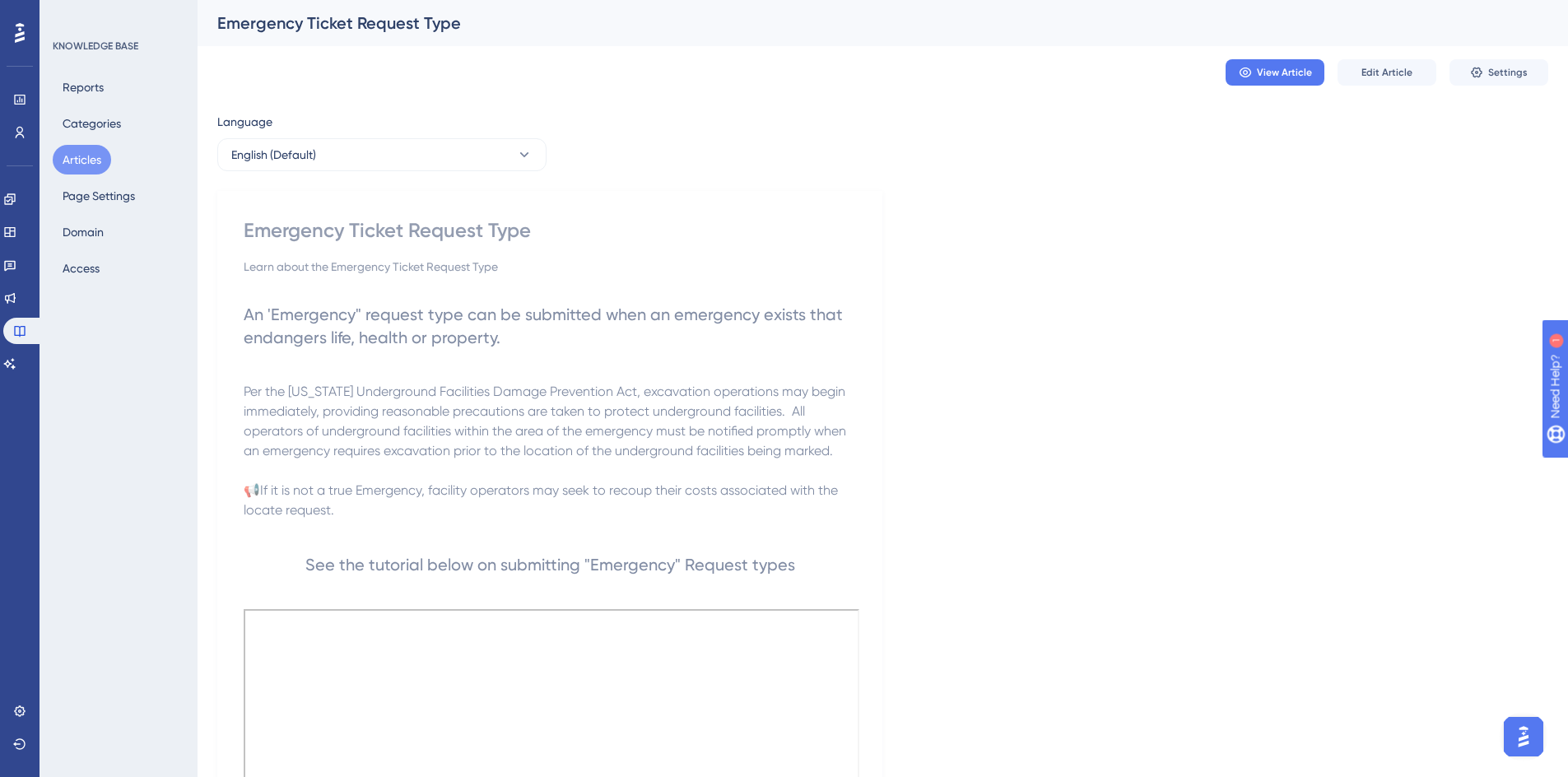
click at [79, 162] on button "Articles" at bounding box center [82, 160] width 59 height 29
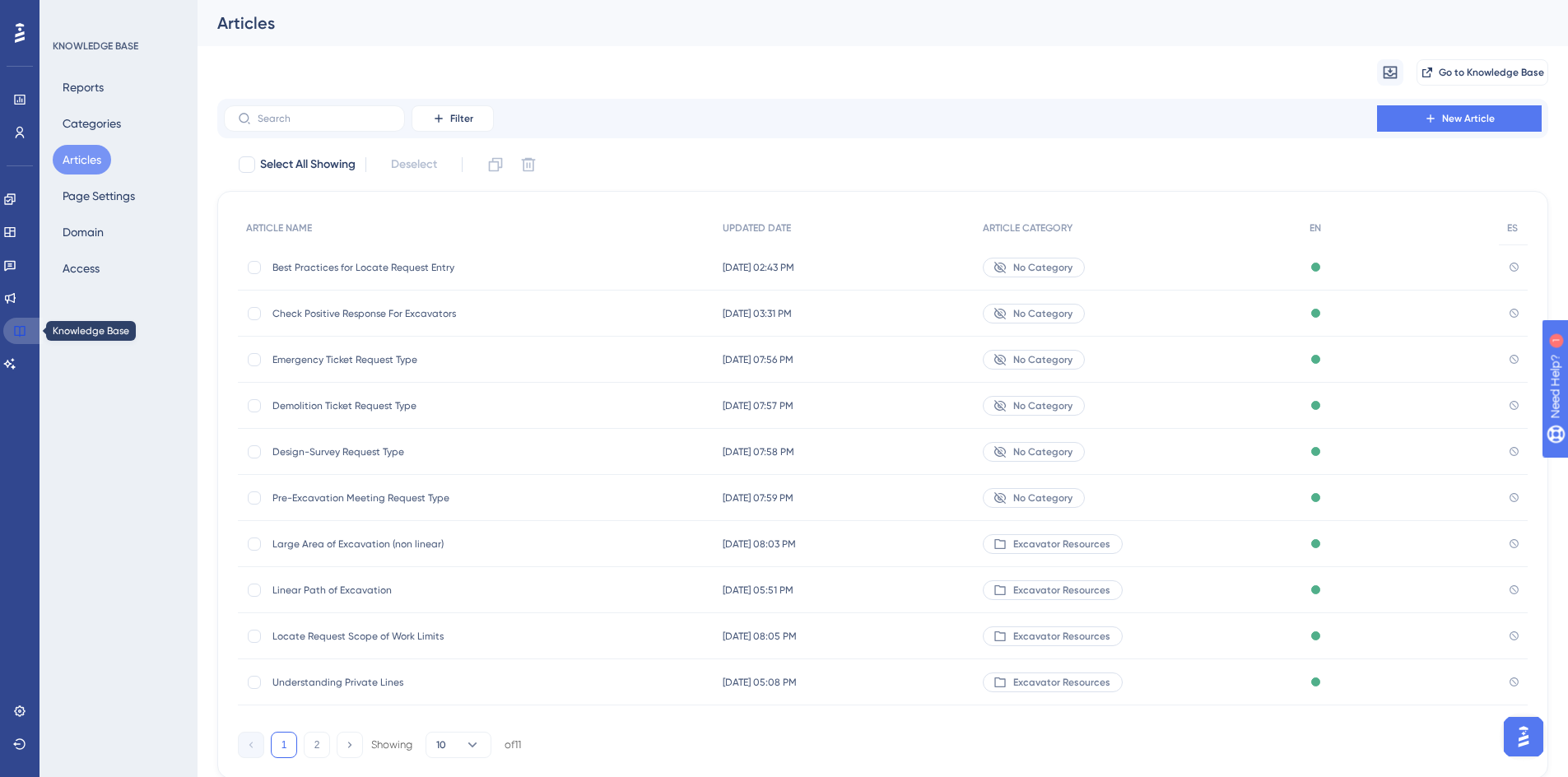
click at [28, 327] on link at bounding box center [23, 330] width 39 height 27
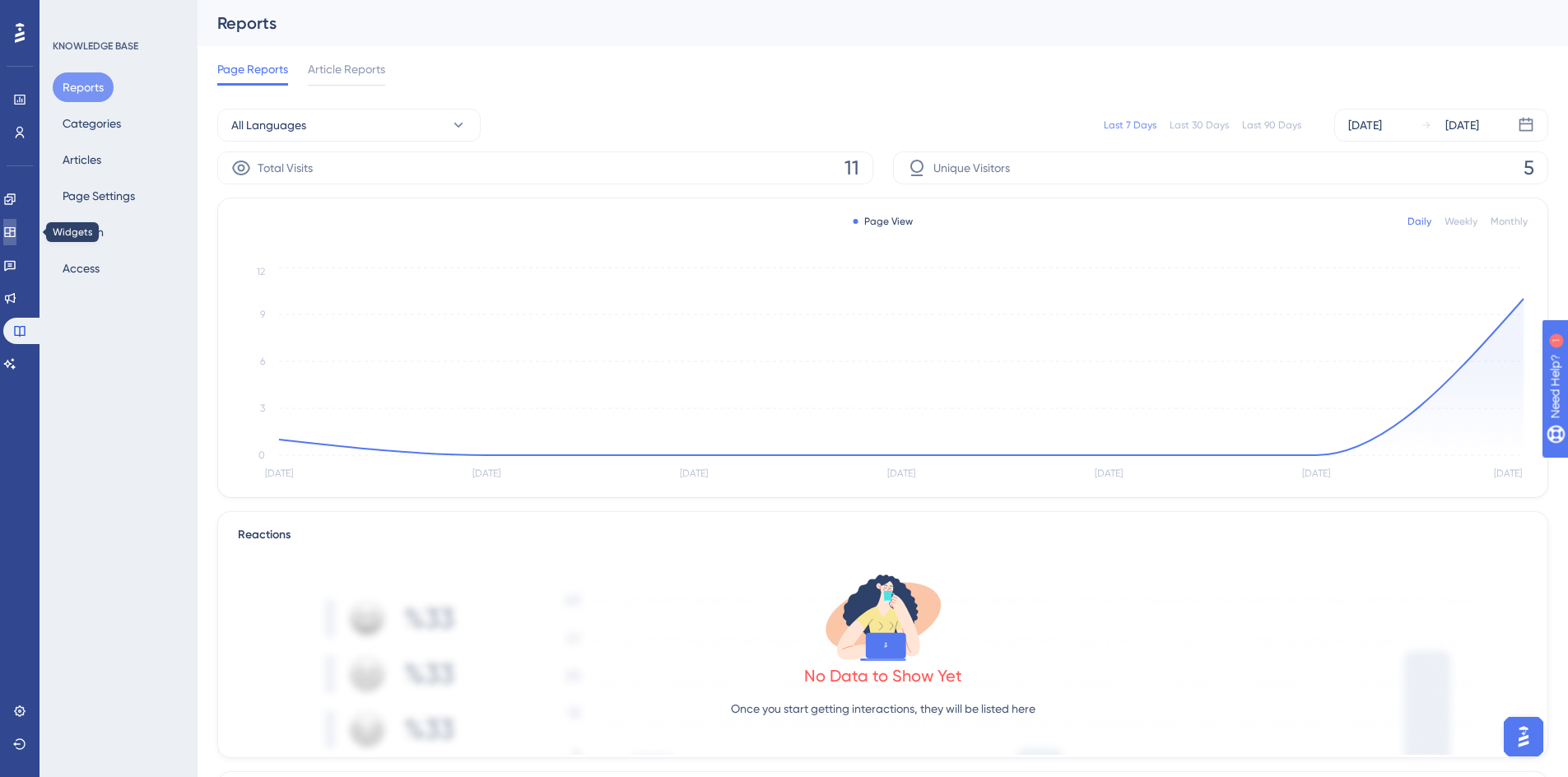
drag, startPoint x: 17, startPoint y: 241, endPoint x: 65, endPoint y: 150, distance: 102.9
click at [17, 241] on link at bounding box center [10, 232] width 13 height 27
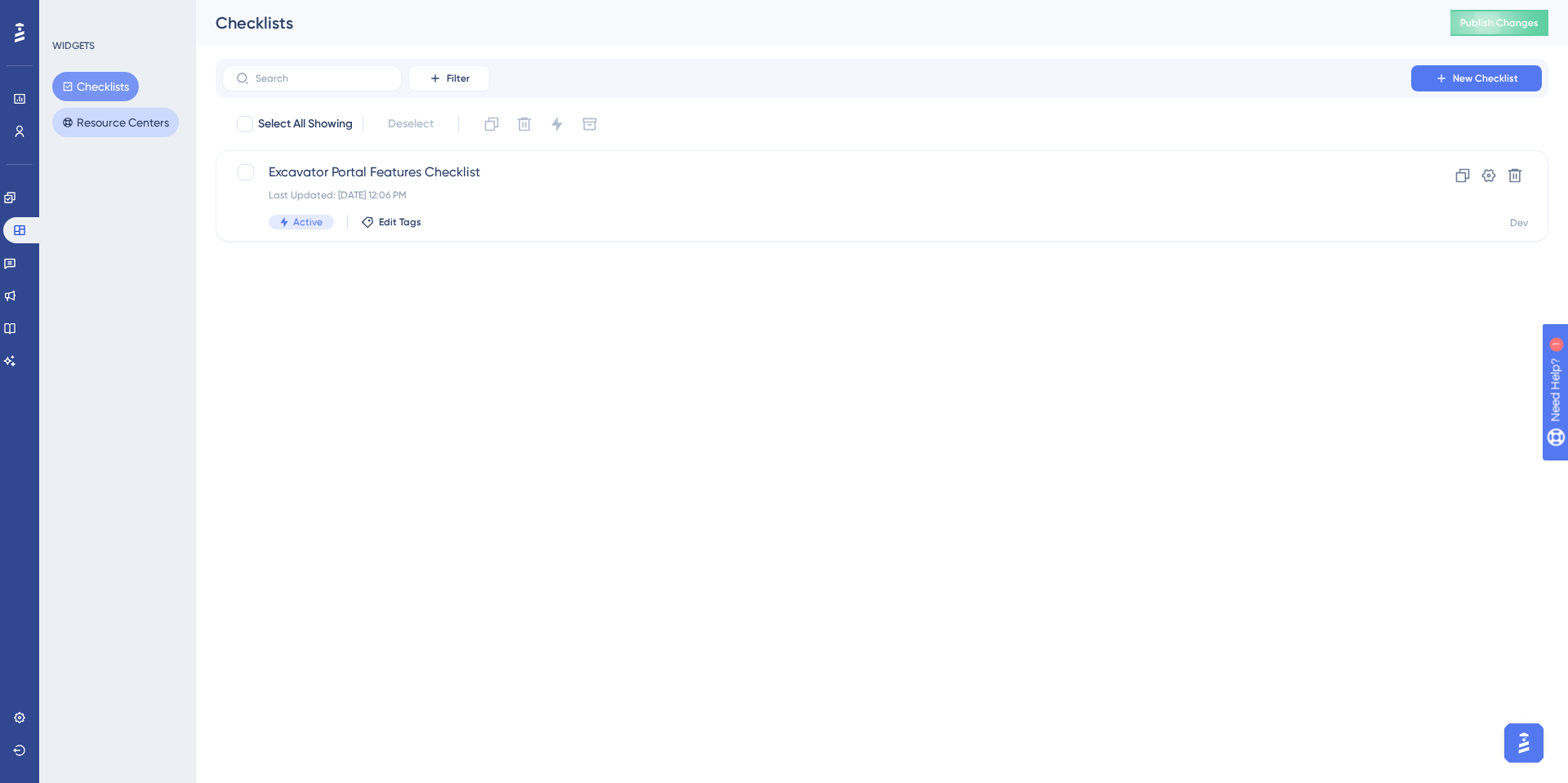
click at [80, 128] on button "Resource Centers" at bounding box center [115, 122] width 127 height 29
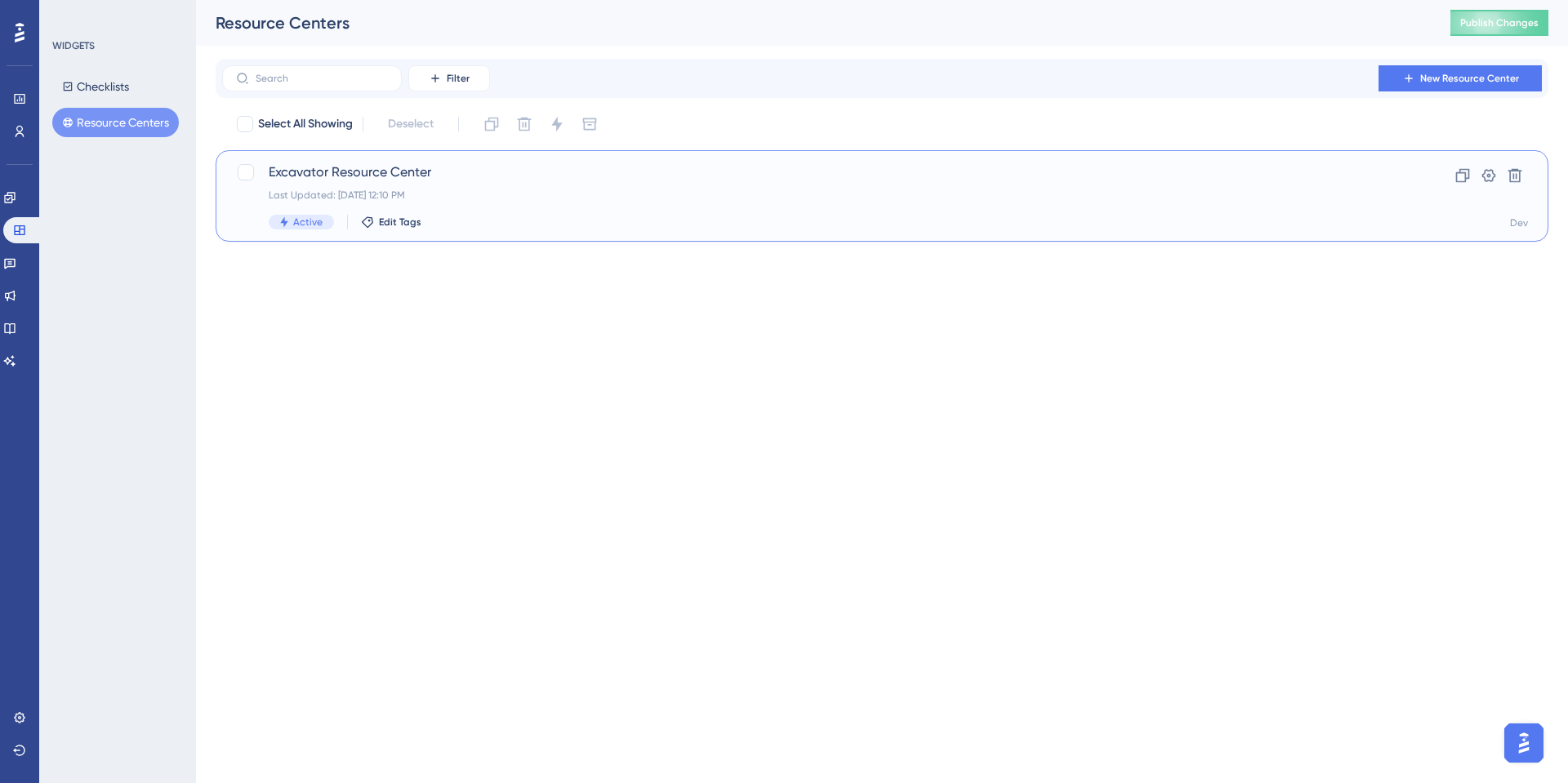
click at [392, 175] on span "Excavator Resource Center" at bounding box center [817, 172] width 1096 height 20
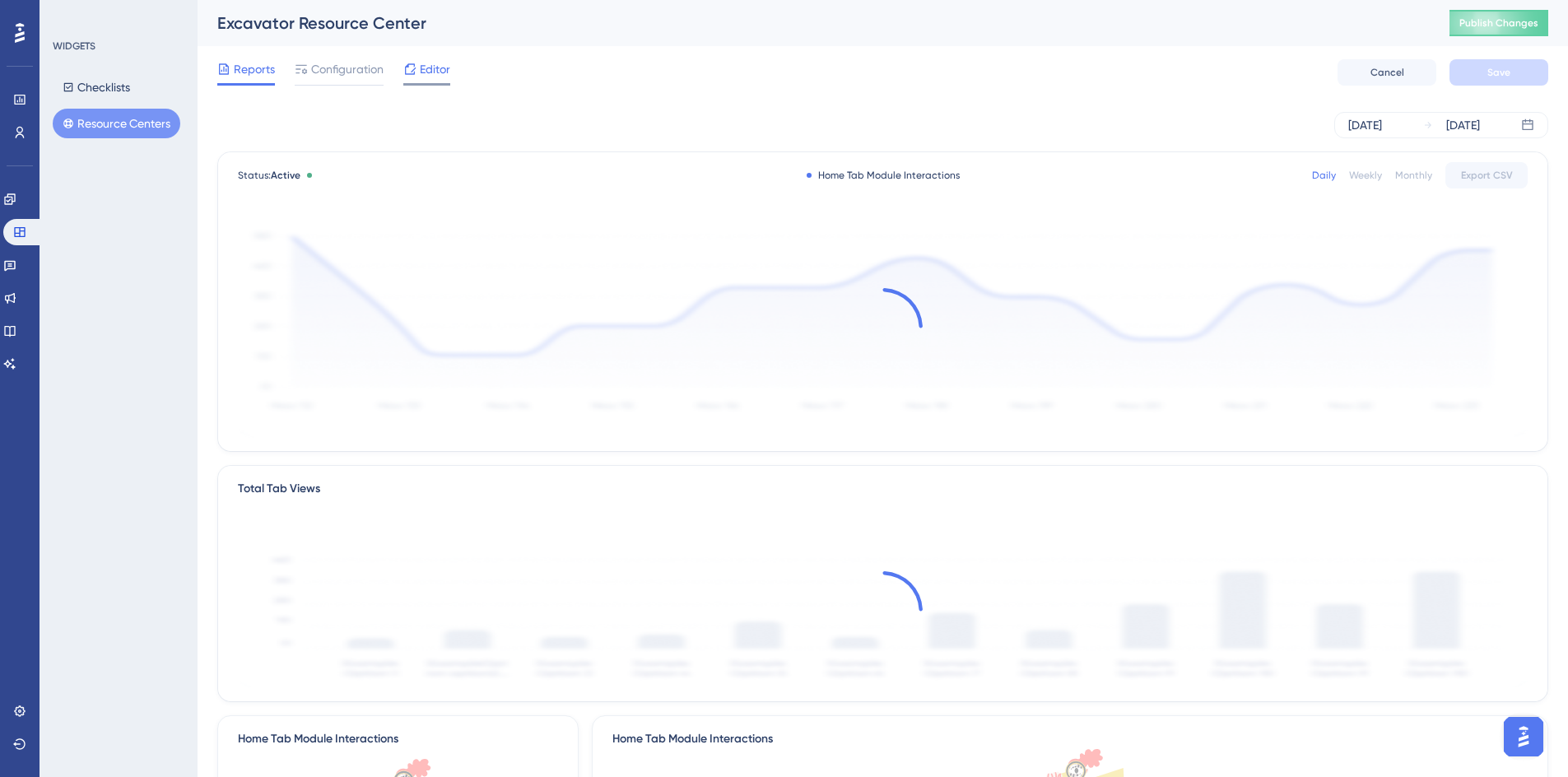
click at [424, 77] on span "Editor" at bounding box center [434, 70] width 30 height 20
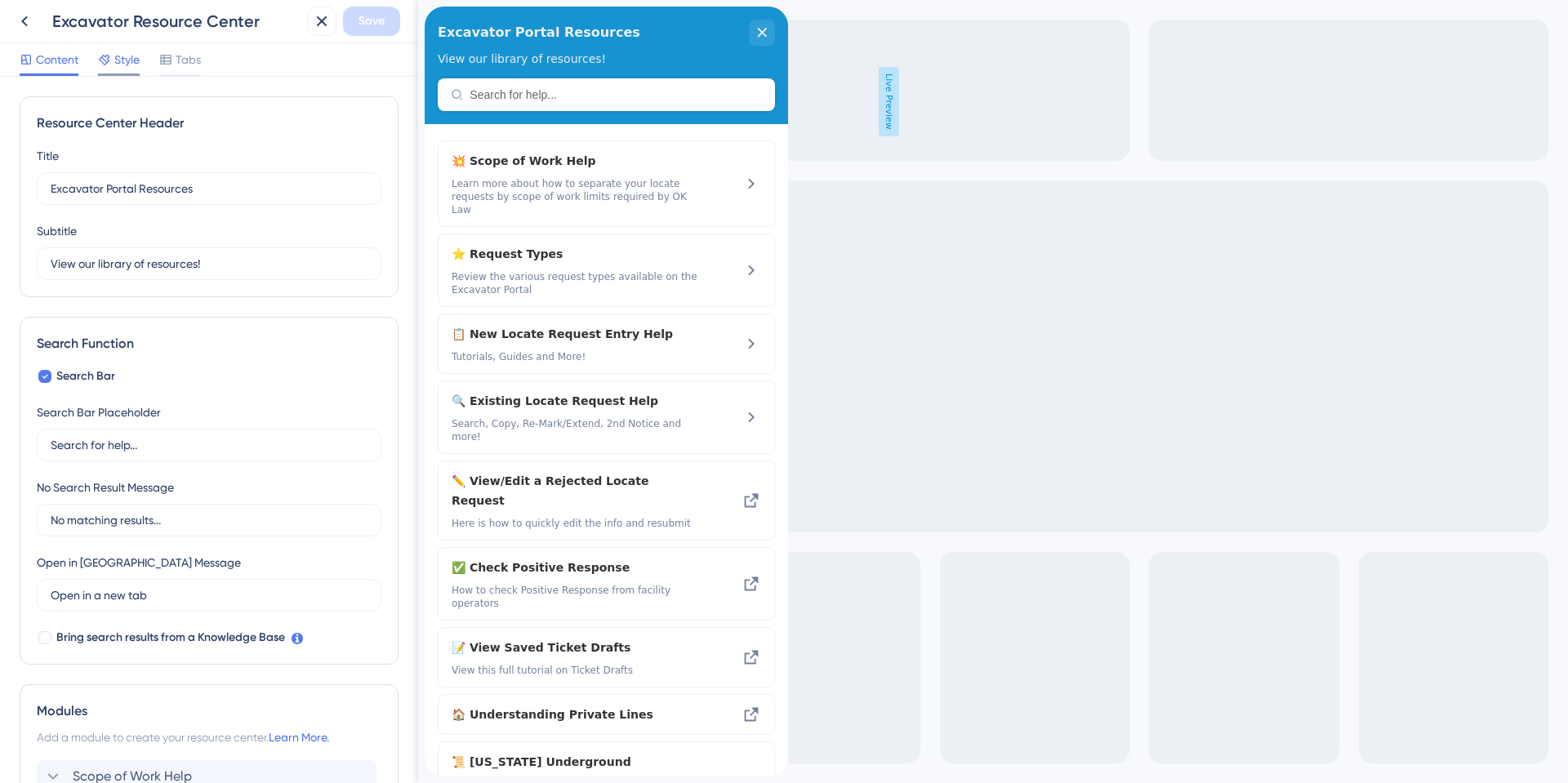
click at [118, 66] on span "Style" at bounding box center [127, 60] width 25 height 20
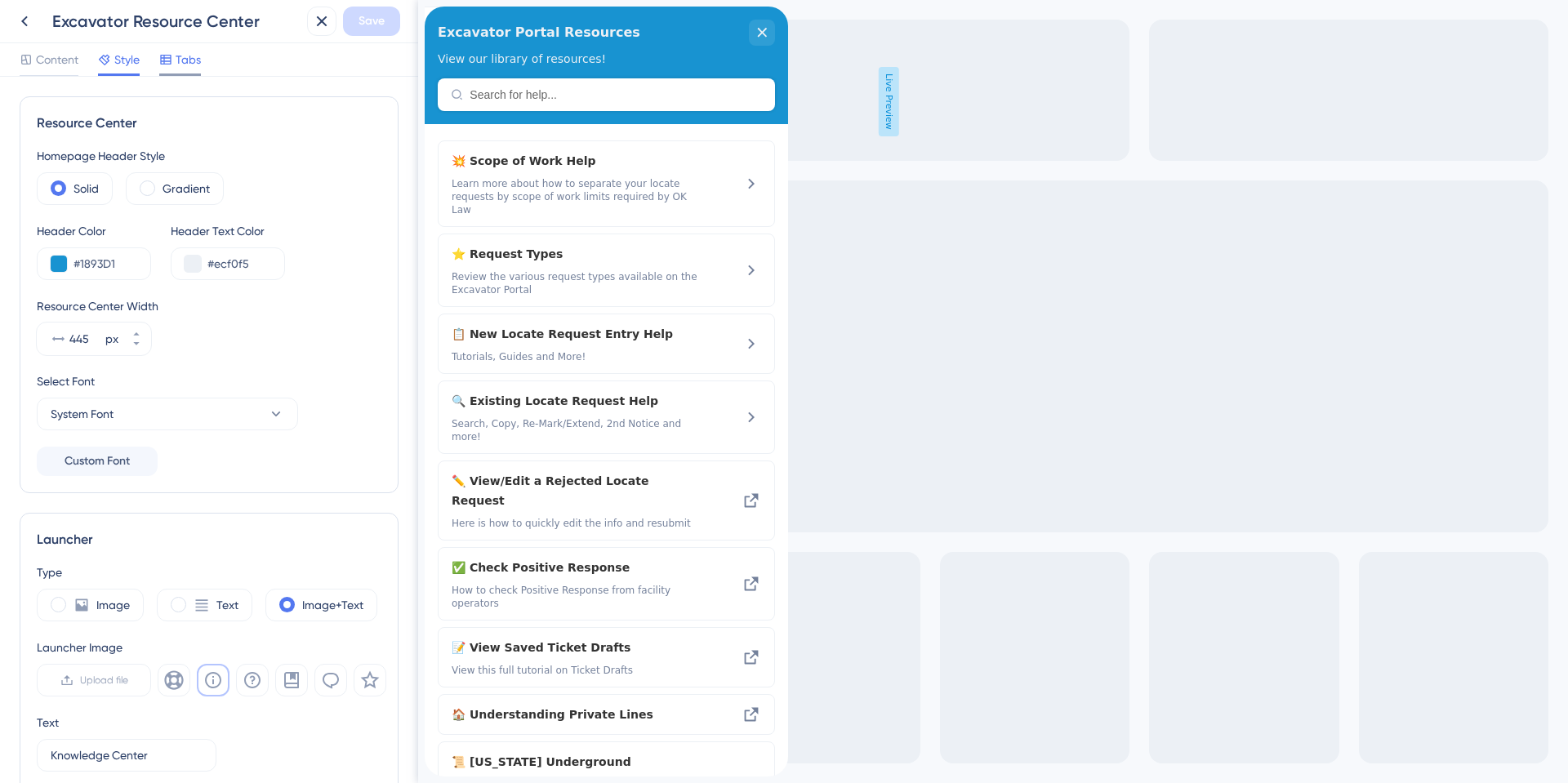
click at [172, 65] on icon at bounding box center [166, 59] width 13 height 13
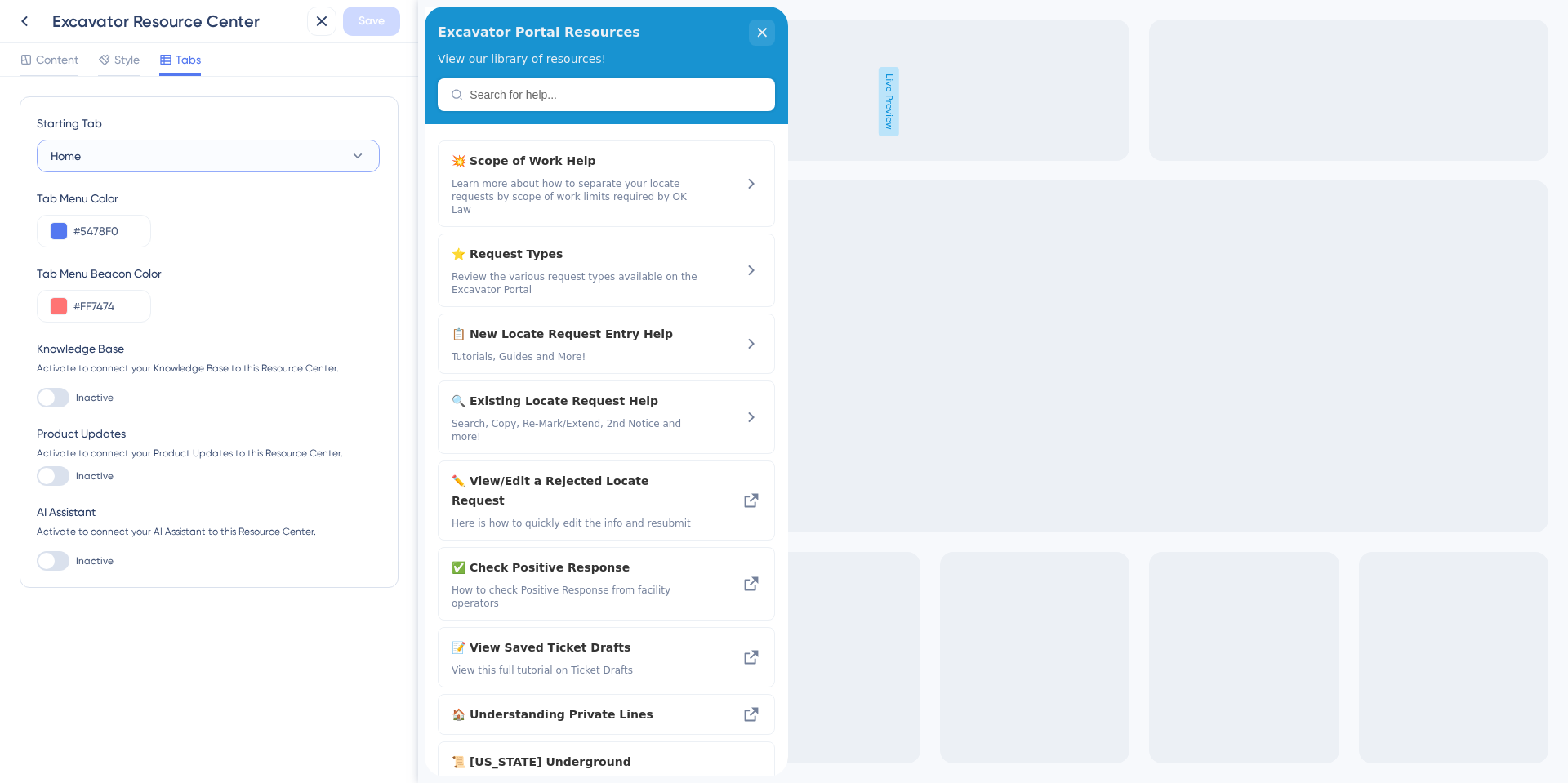
click at [195, 155] on button "Home" at bounding box center [208, 156] width 343 height 33
click at [114, 57] on div "Style" at bounding box center [119, 60] width 42 height 20
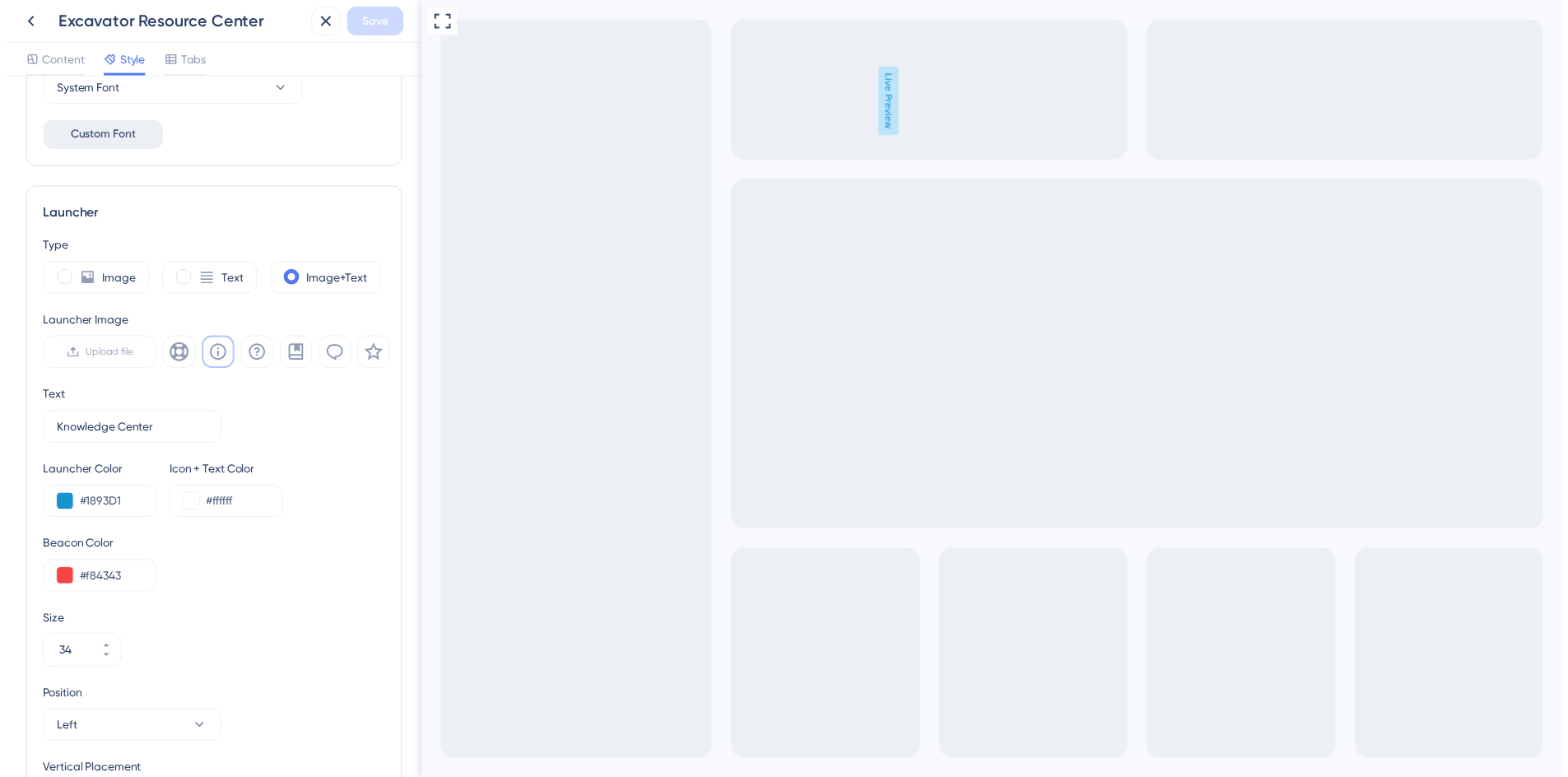
scroll to position [329, 0]
drag, startPoint x: 49, startPoint y: 429, endPoint x: 103, endPoint y: 431, distance: 54.0
click at [103, 431] on label "Knowledge Center 4" at bounding box center [127, 432] width 181 height 33
click at [103, 431] on input "Knowledge Center" at bounding box center [121, 432] width 140 height 18
drag, startPoint x: 112, startPoint y: 430, endPoint x: 23, endPoint y: 418, distance: 89.8
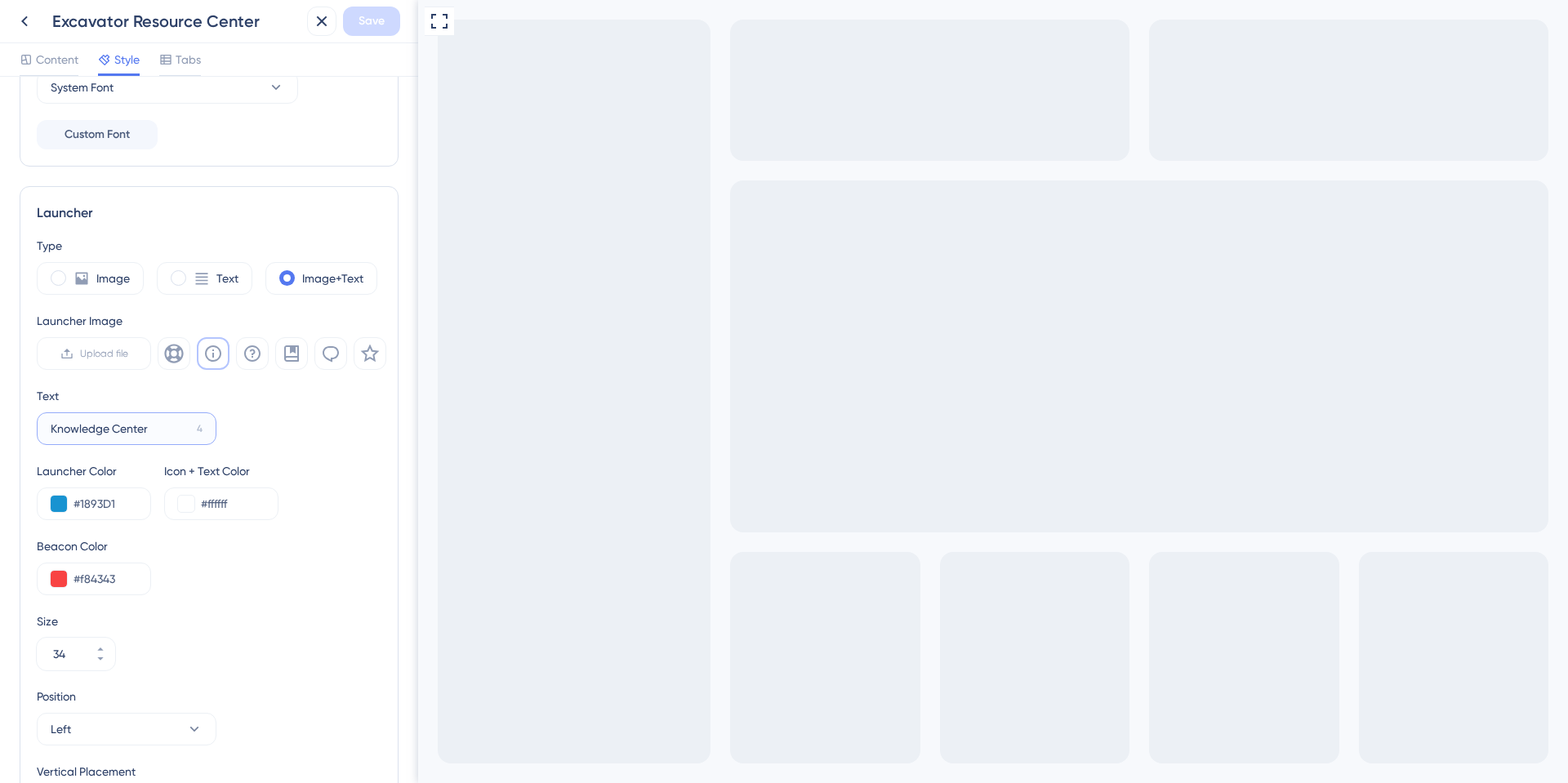
click at [23, 415] on div "Launcher Type Image Text Image+Text Launcher Image Upload file Text Knowledge C…" at bounding box center [209, 513] width 379 height 652
click at [169, 428] on input "Excavator ResoCenter" at bounding box center [120, 429] width 138 height 18
type input "Excavator Resources"
click at [359, 13] on span "Save" at bounding box center [372, 22] width 26 height 20
click at [323, 24] on icon at bounding box center [322, 22] width 11 height 11
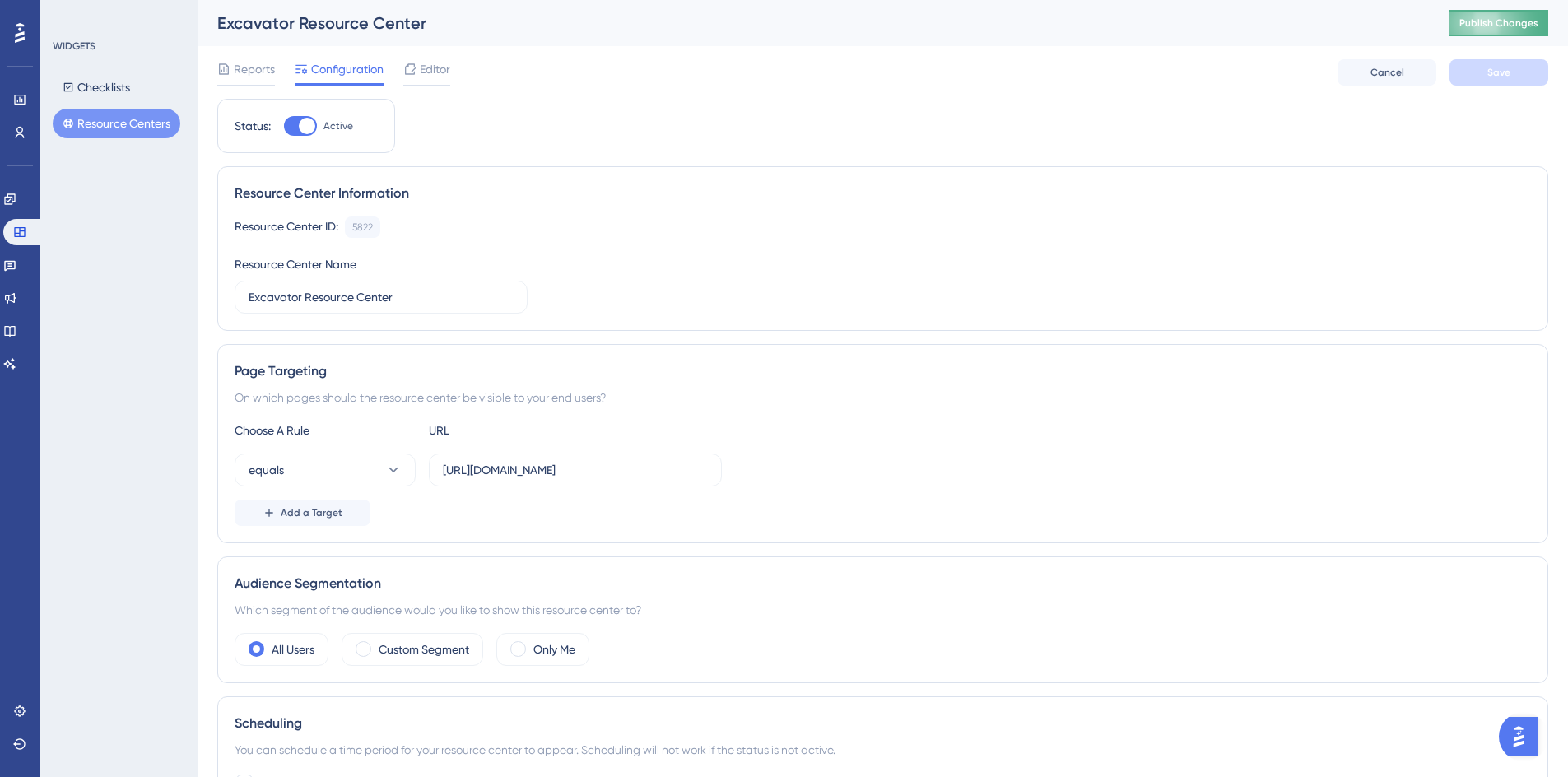
click at [1529, 12] on button "Publish Changes" at bounding box center [1499, 23] width 99 height 27
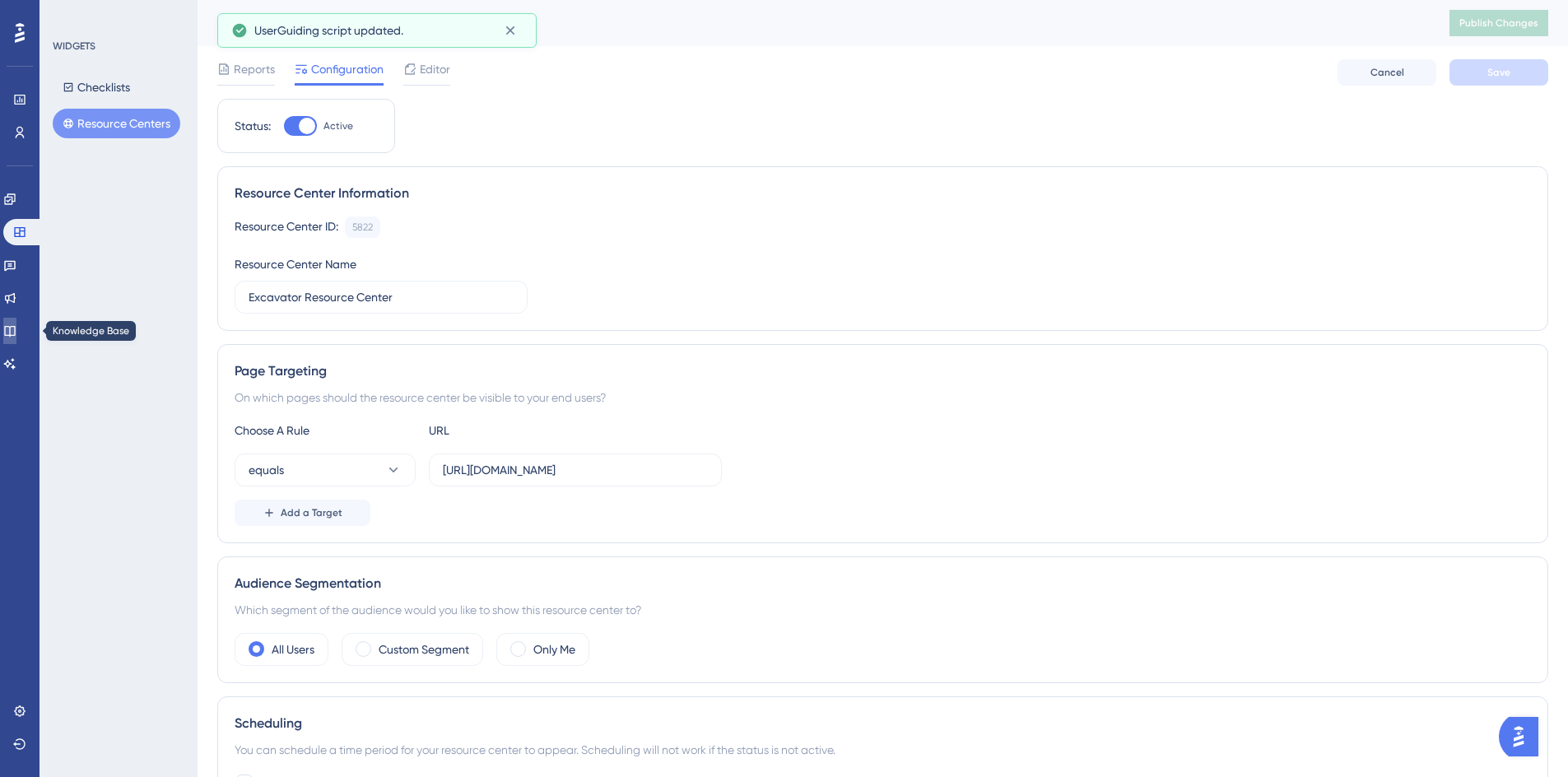
click at [13, 332] on icon at bounding box center [10, 330] width 13 height 13
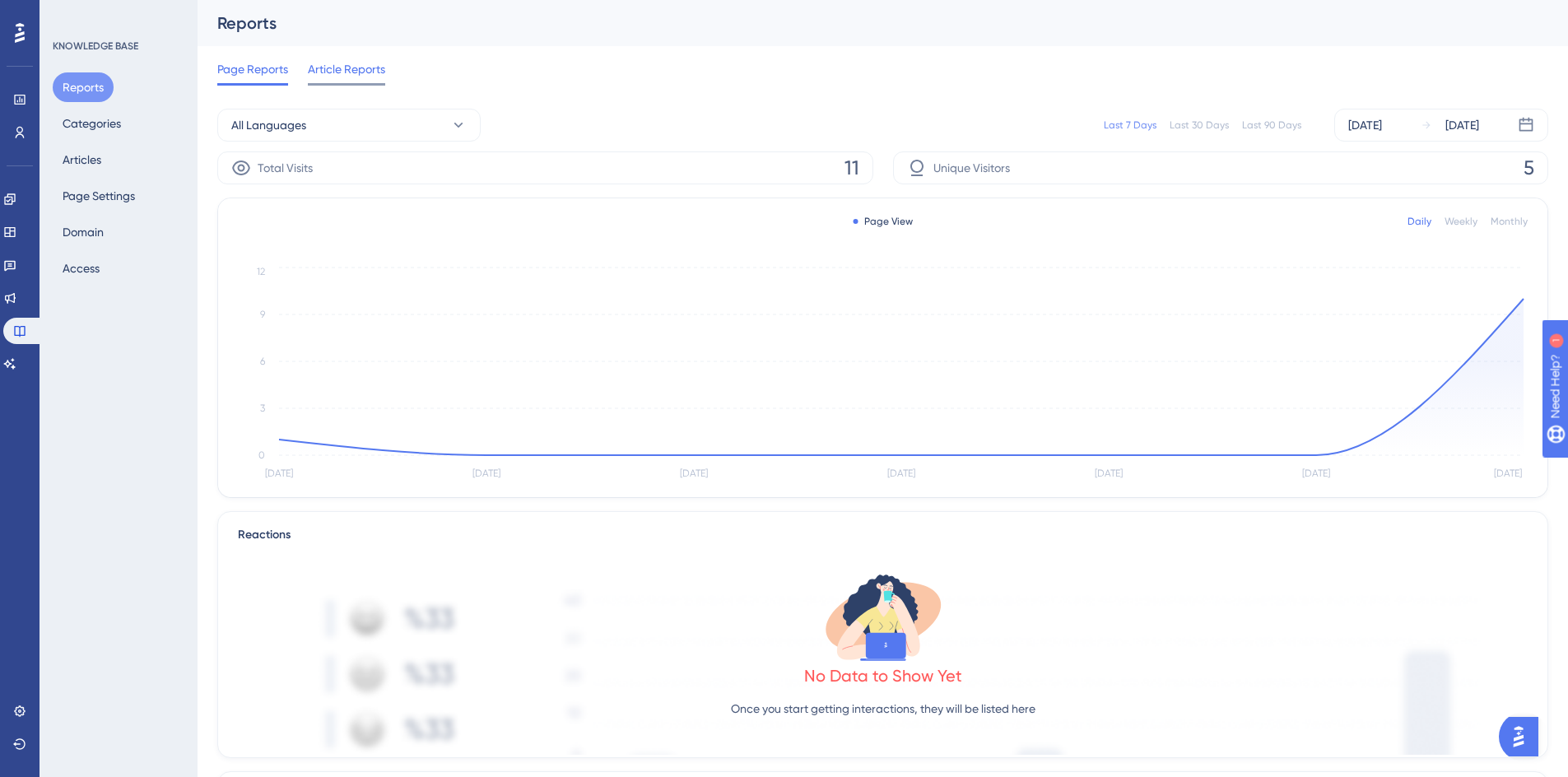
click at [369, 71] on span "Article Reports" at bounding box center [346, 70] width 77 height 20
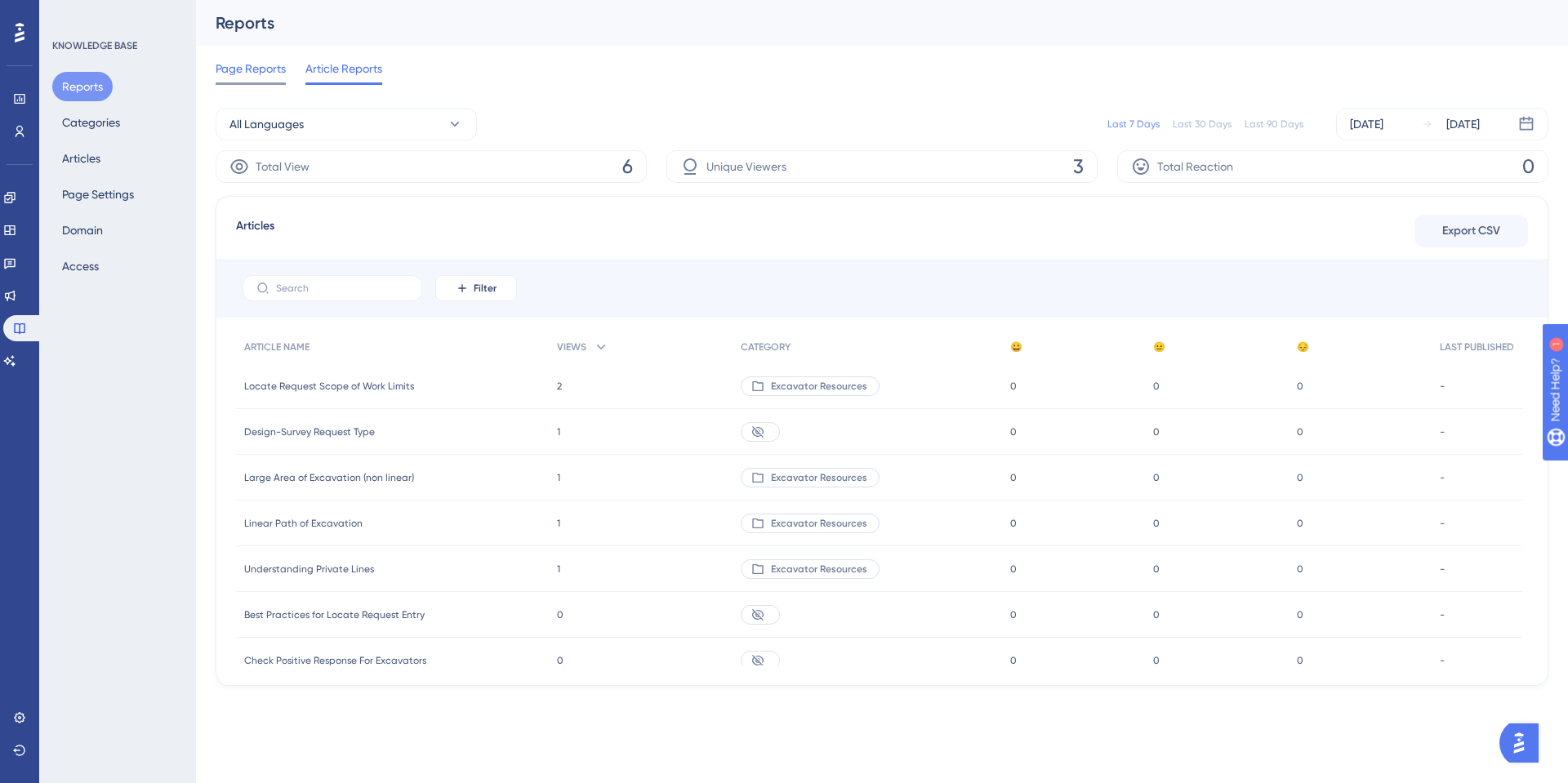
click at [275, 66] on span "Page Reports" at bounding box center [250, 69] width 70 height 20
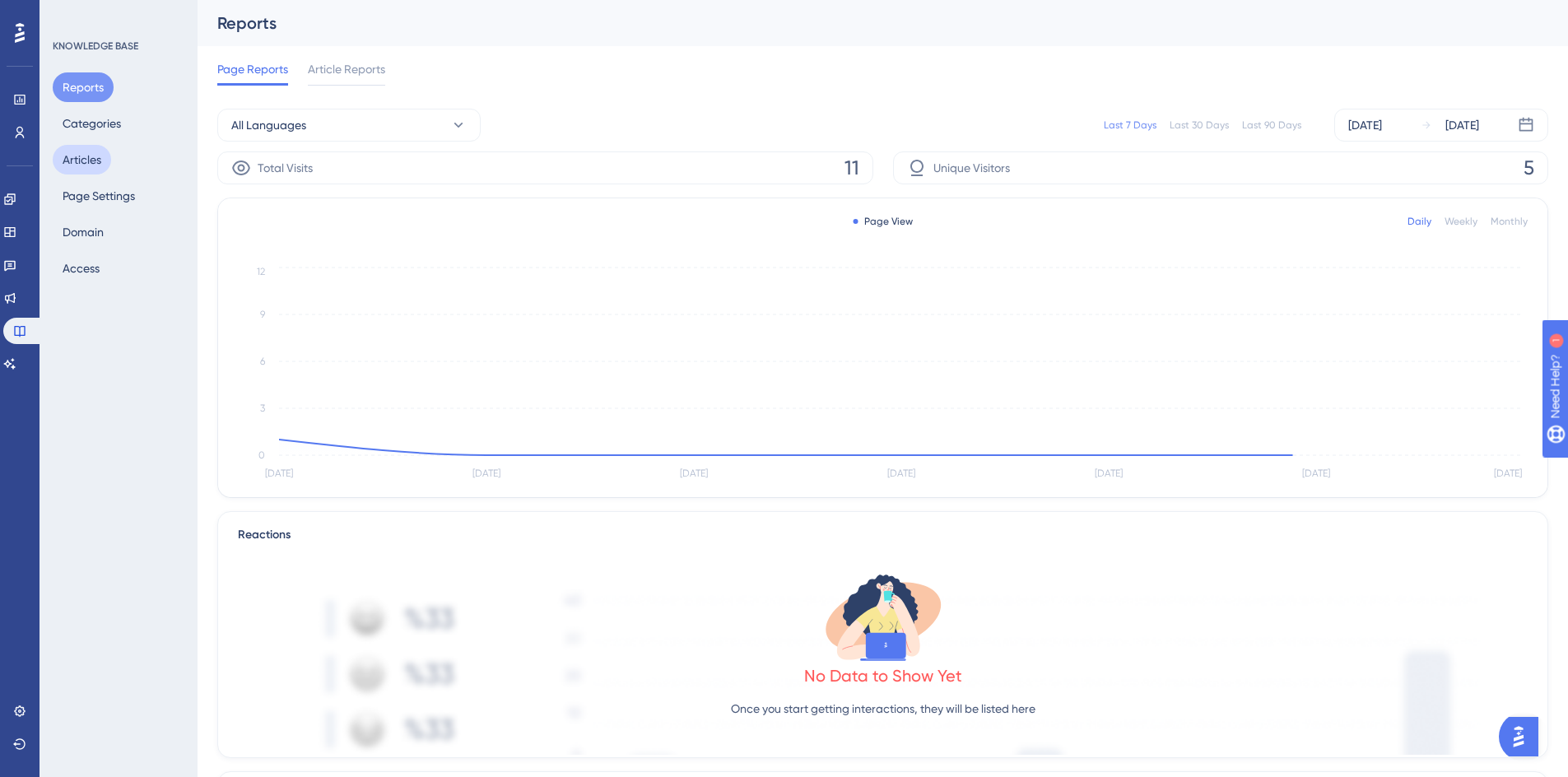
click at [84, 158] on button "Articles" at bounding box center [82, 160] width 59 height 29
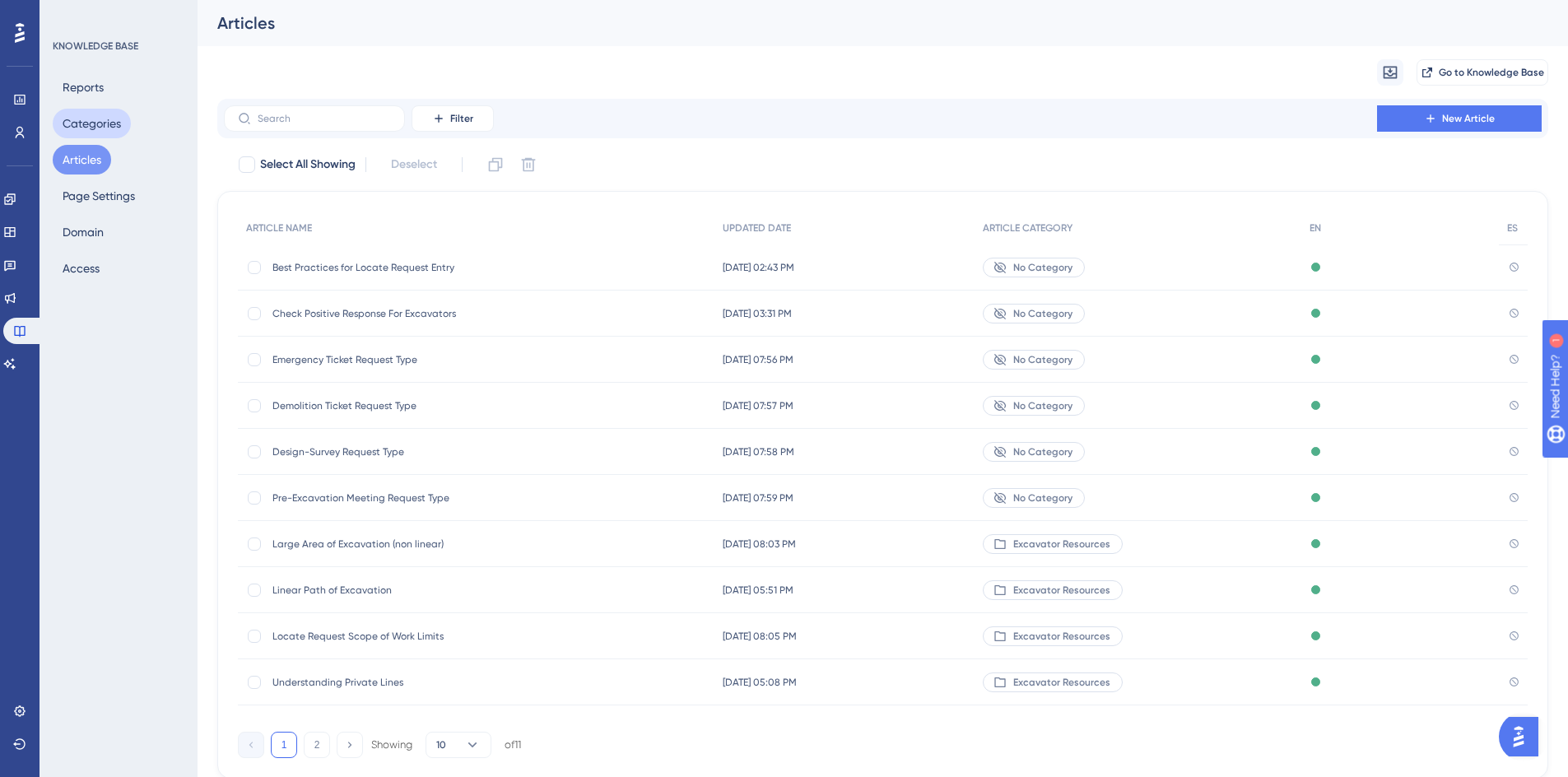
click at [84, 118] on button "Categories" at bounding box center [91, 123] width 78 height 29
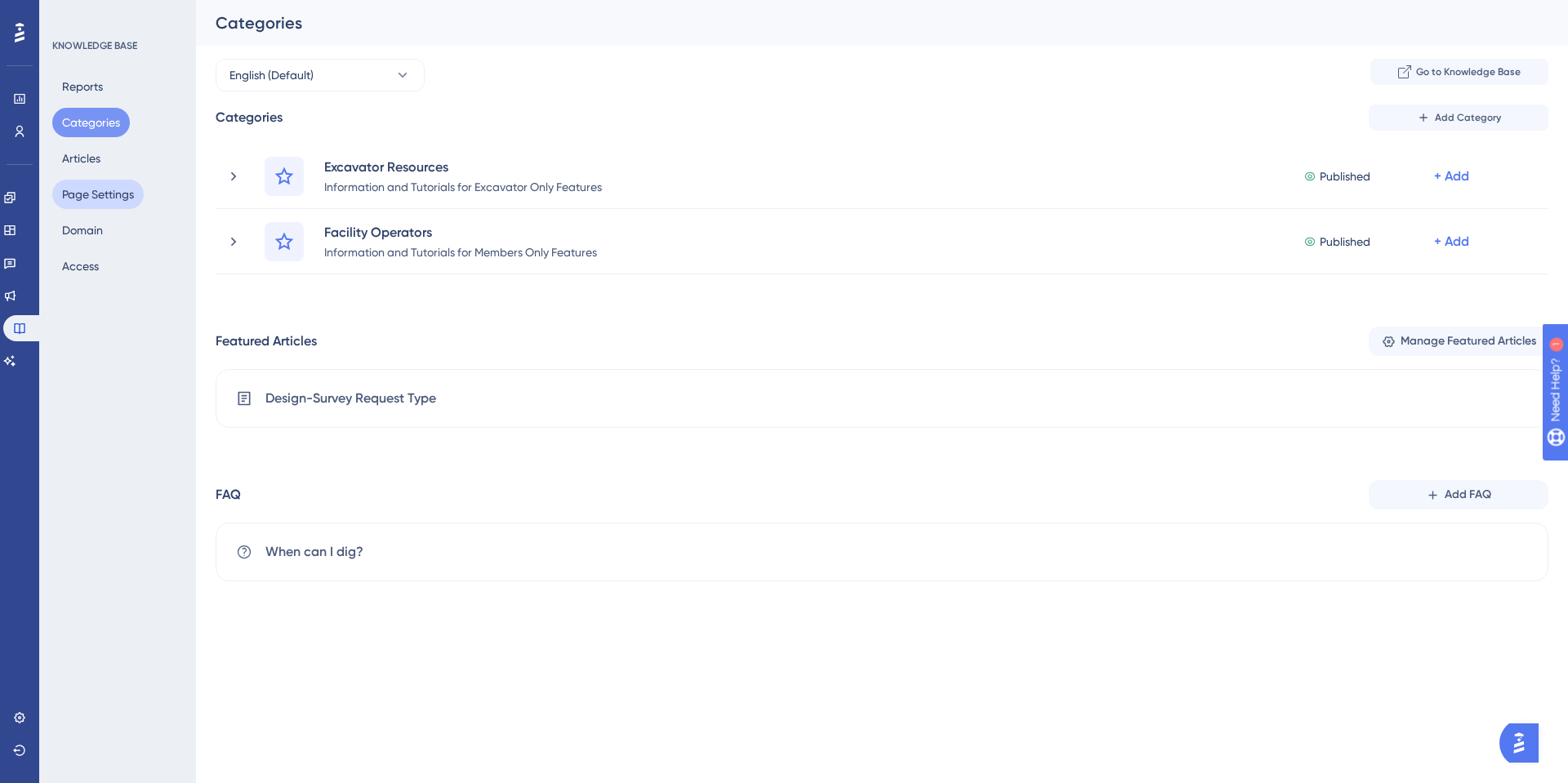
click at [94, 189] on button "Page Settings" at bounding box center [97, 194] width 91 height 29
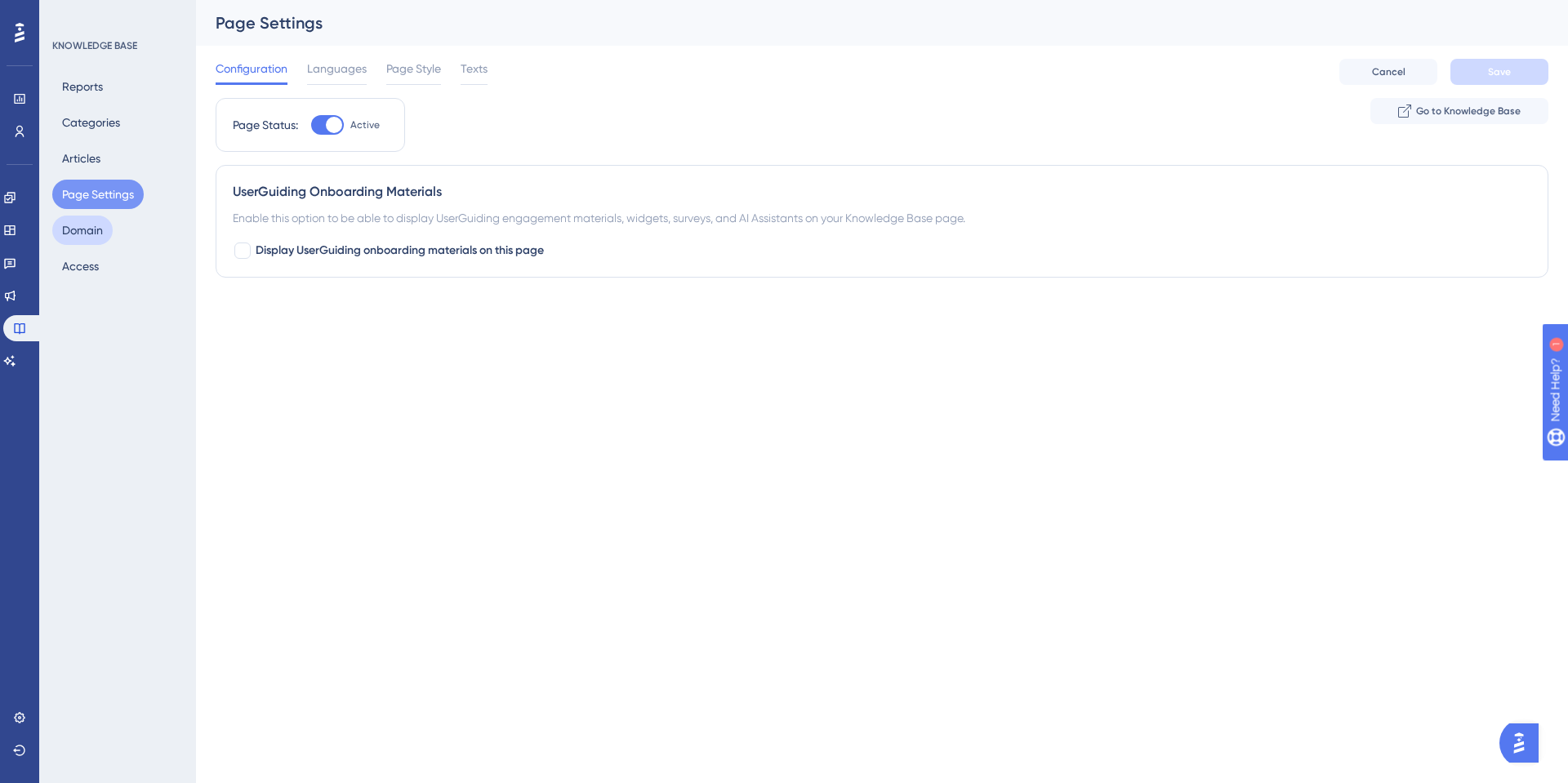
click at [82, 237] on button "Domain" at bounding box center [82, 230] width 60 height 29
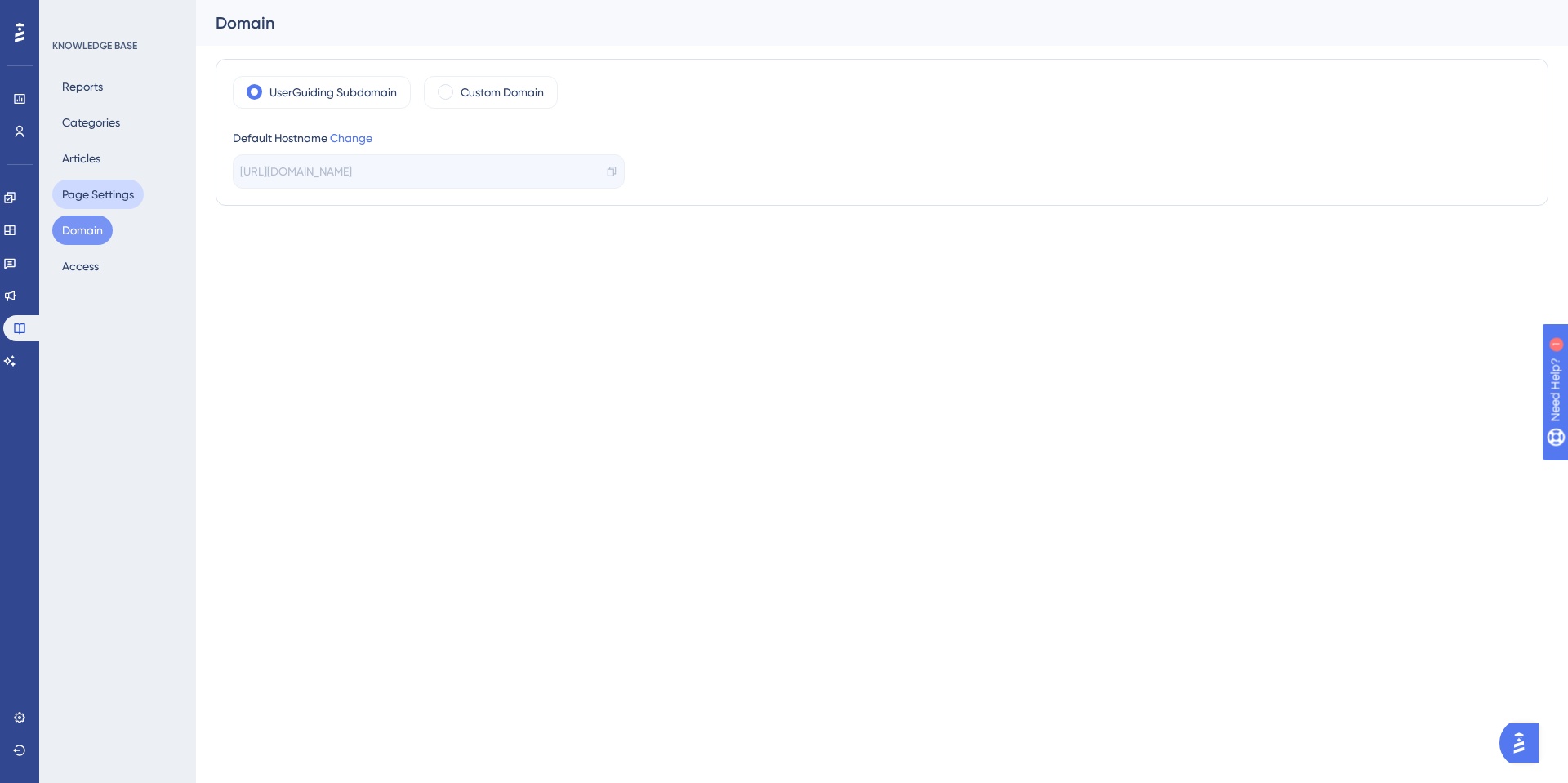
click at [82, 199] on button "Page Settings" at bounding box center [97, 194] width 91 height 29
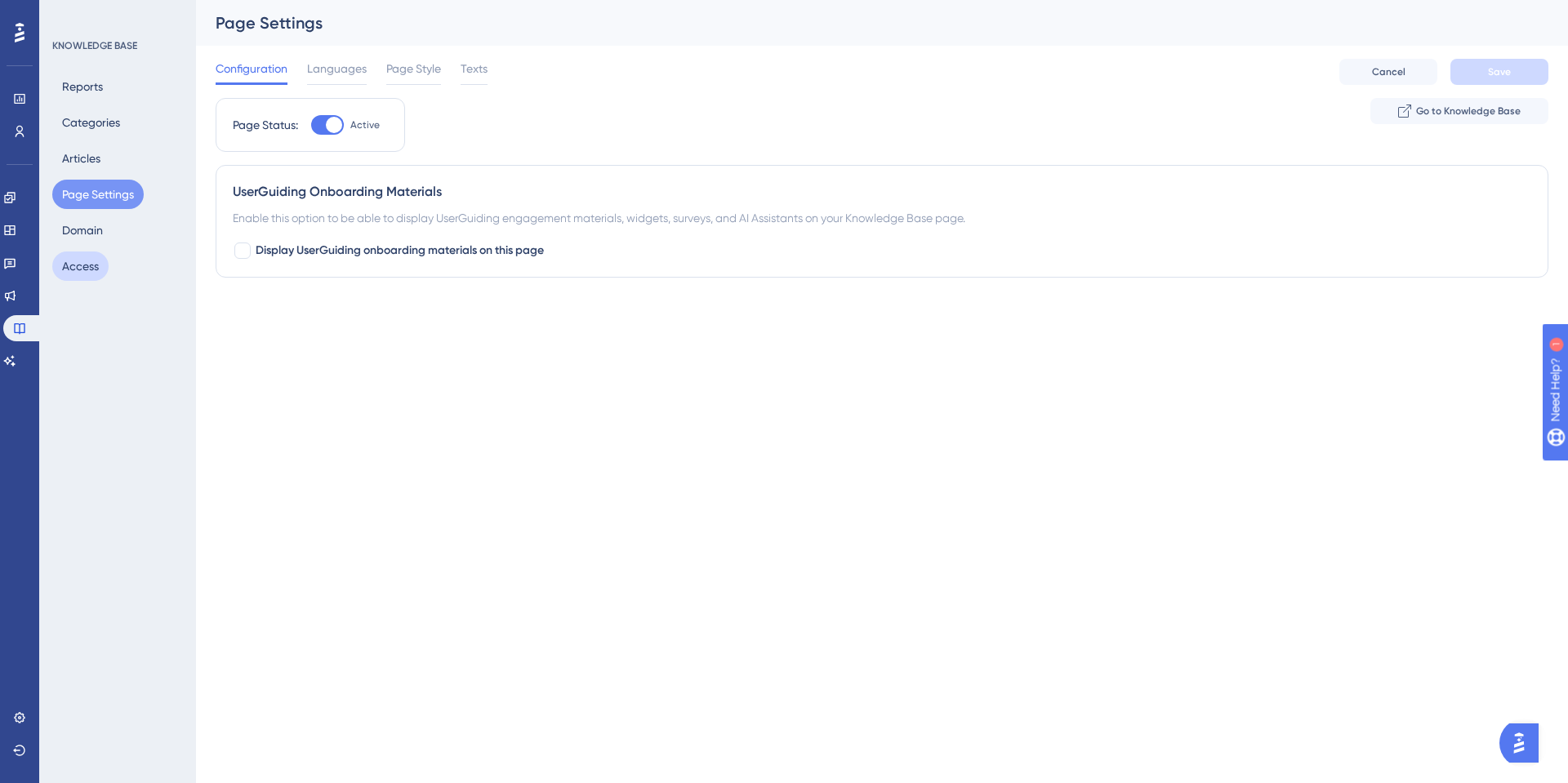
click at [89, 257] on button "Access" at bounding box center [80, 266] width 56 height 29
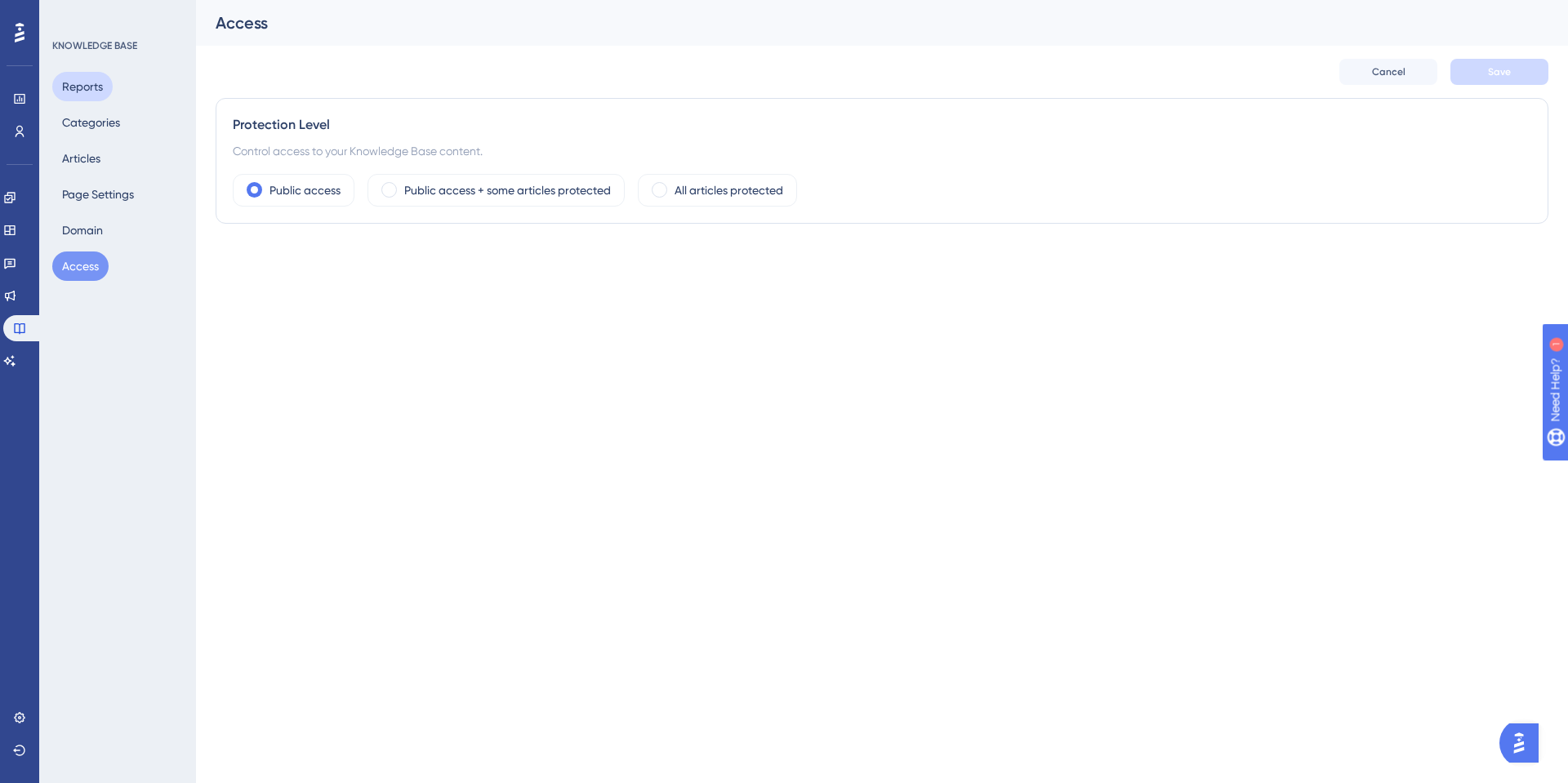
click at [91, 86] on button "Reports" at bounding box center [82, 86] width 60 height 29
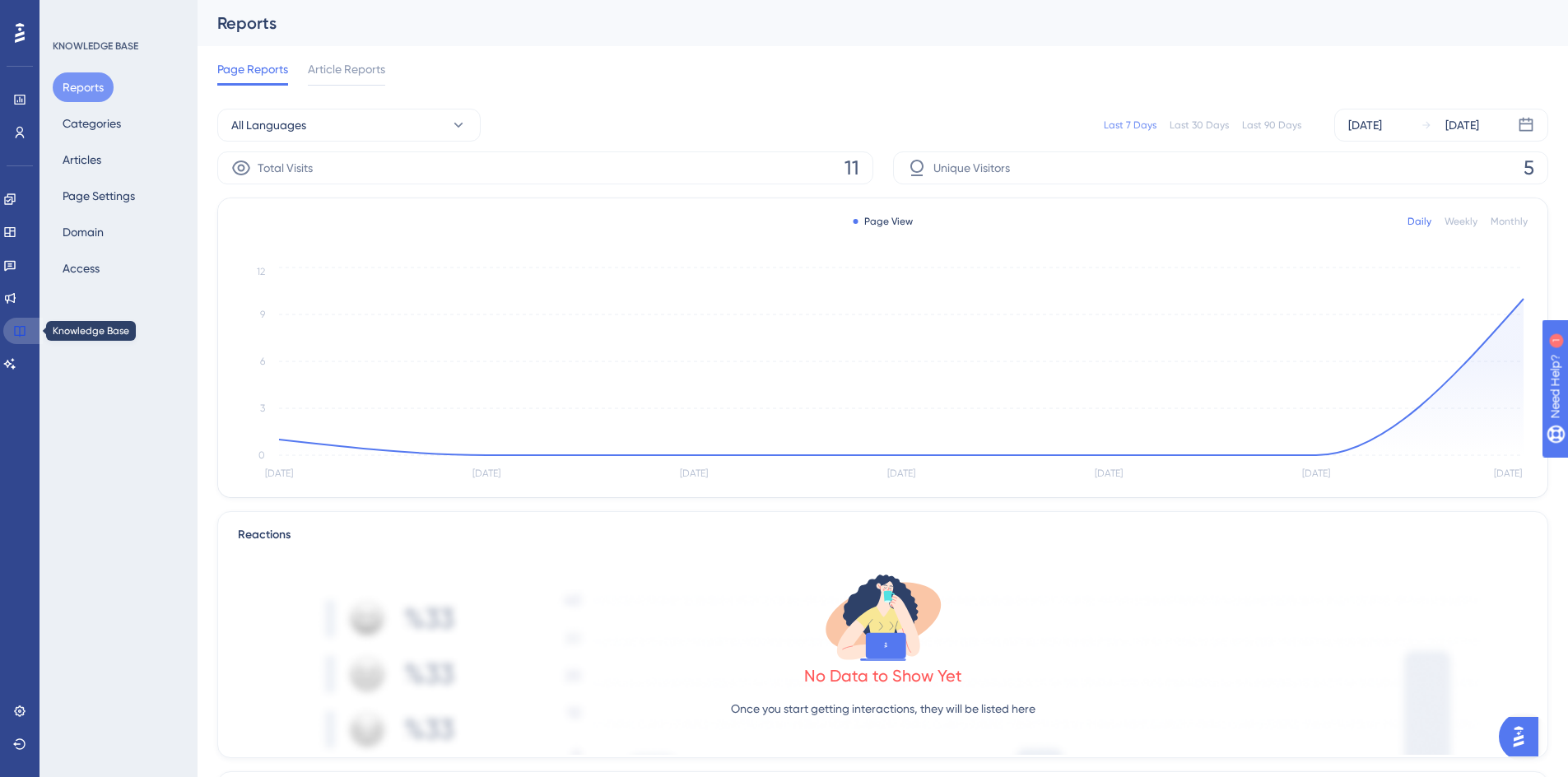
click at [20, 331] on icon at bounding box center [19, 330] width 13 height 13
